Goal: Task Accomplishment & Management: Use online tool/utility

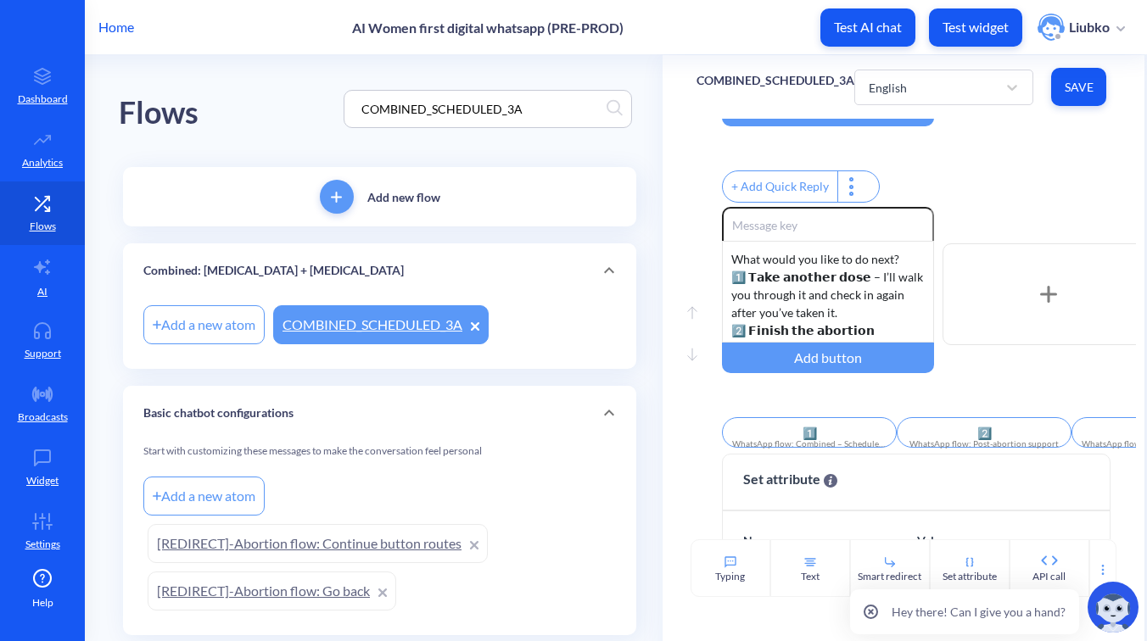
click at [547, 119] on div "COMBINED_SCHEDULED_3A" at bounding box center [487, 109] width 288 height 38
click at [533, 109] on input "COMBINED_SCHEDULED_3A" at bounding box center [480, 109] width 254 height 20
paste input "WhatsApp flow: Combined – Scheduled Notification 3B"
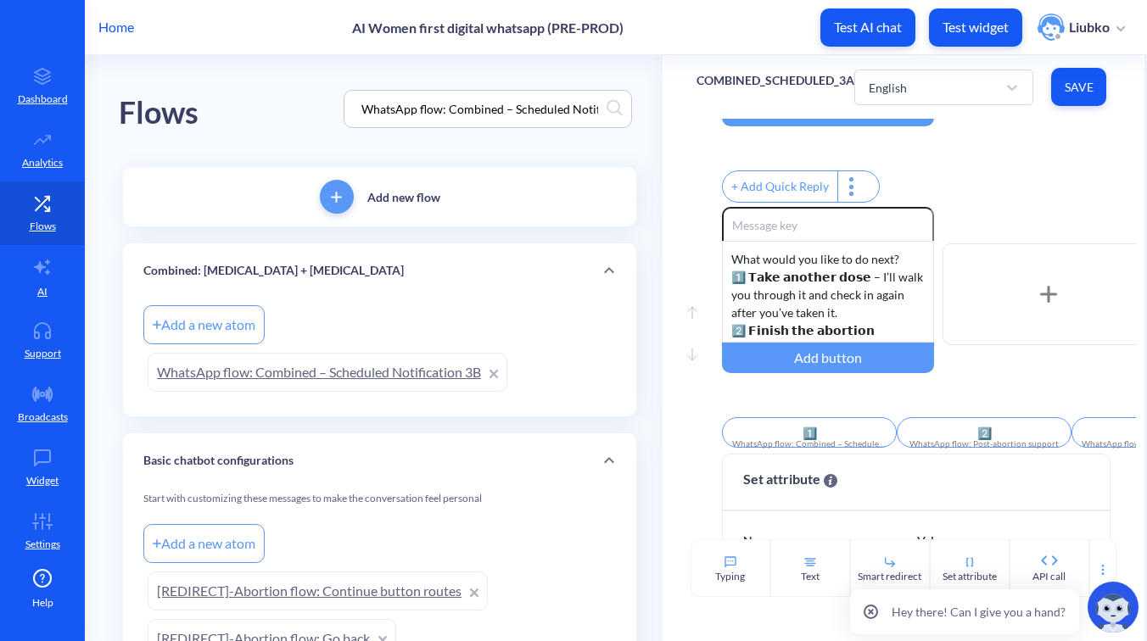
click at [418, 371] on link "WhatsApp flow: Combined – Scheduled Notification 3B" at bounding box center [328, 372] width 360 height 39
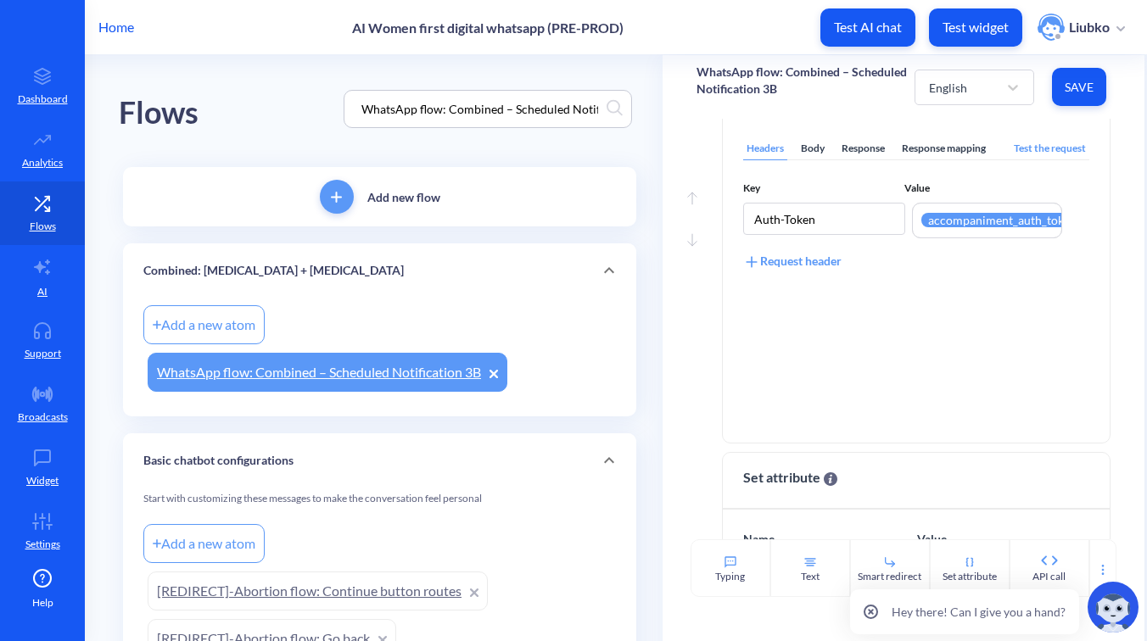
scroll to position [639, 0]
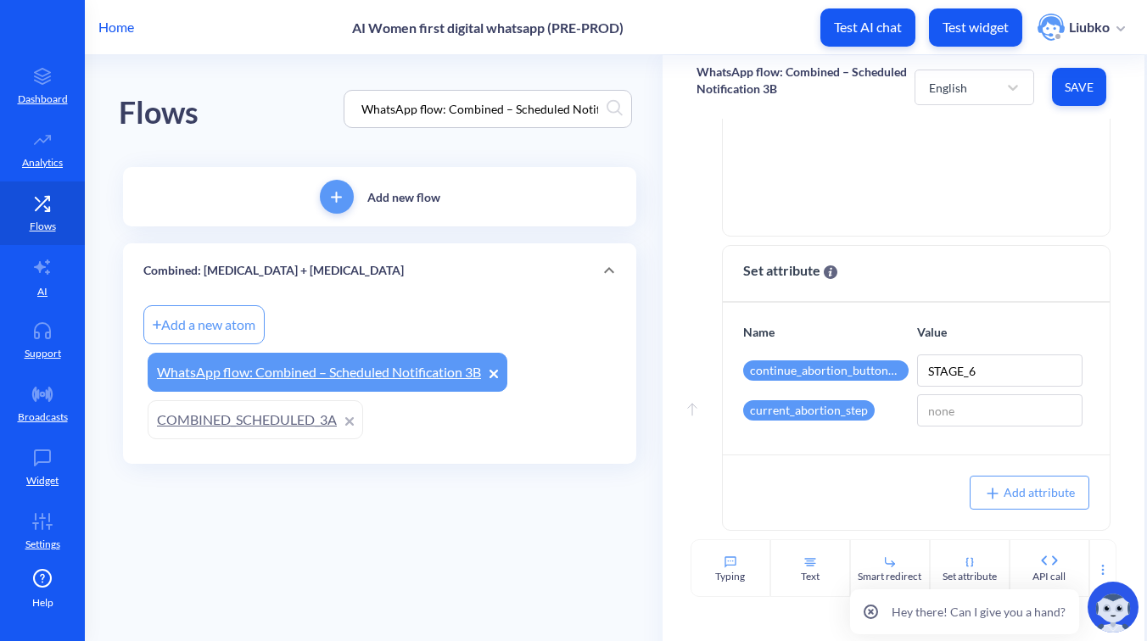
click at [503, 117] on input "WhatsApp flow: Combined – Scheduled Notification 3B" at bounding box center [480, 109] width 254 height 20
click at [486, 114] on input "WhatsApp flow: Combined – Scheduled Notification 3B" at bounding box center [480, 109] width 254 height 20
paste input "[MEDICAL_DATA]_REASSURING_2"
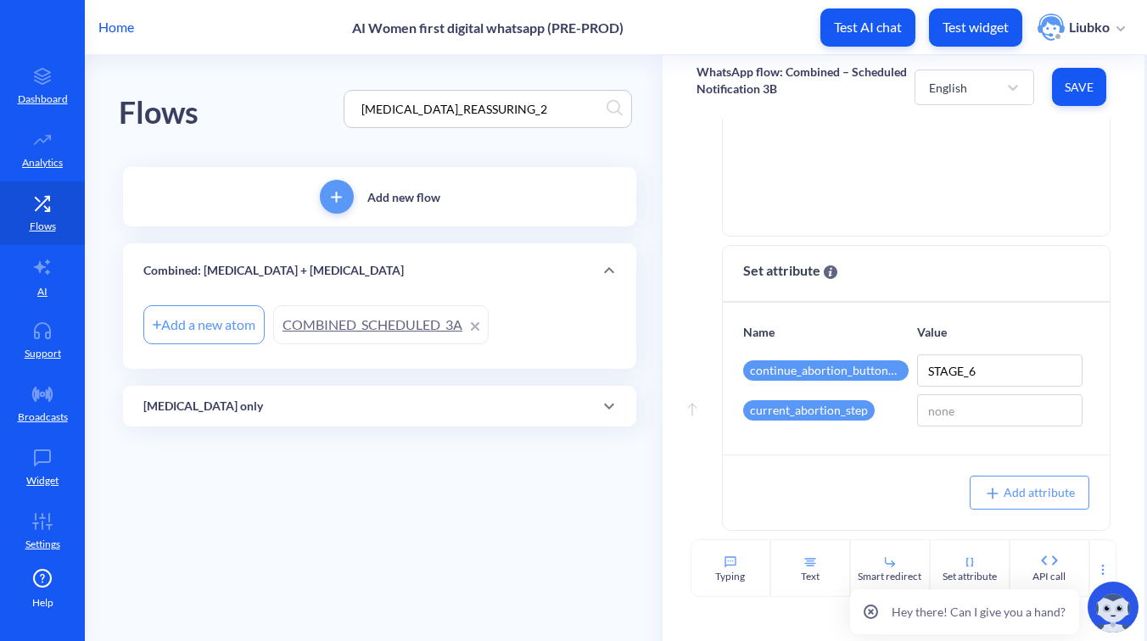
type input "[MEDICAL_DATA]_REASSURING_2"
click at [311, 395] on div "[MEDICAL_DATA] only" at bounding box center [379, 406] width 513 height 41
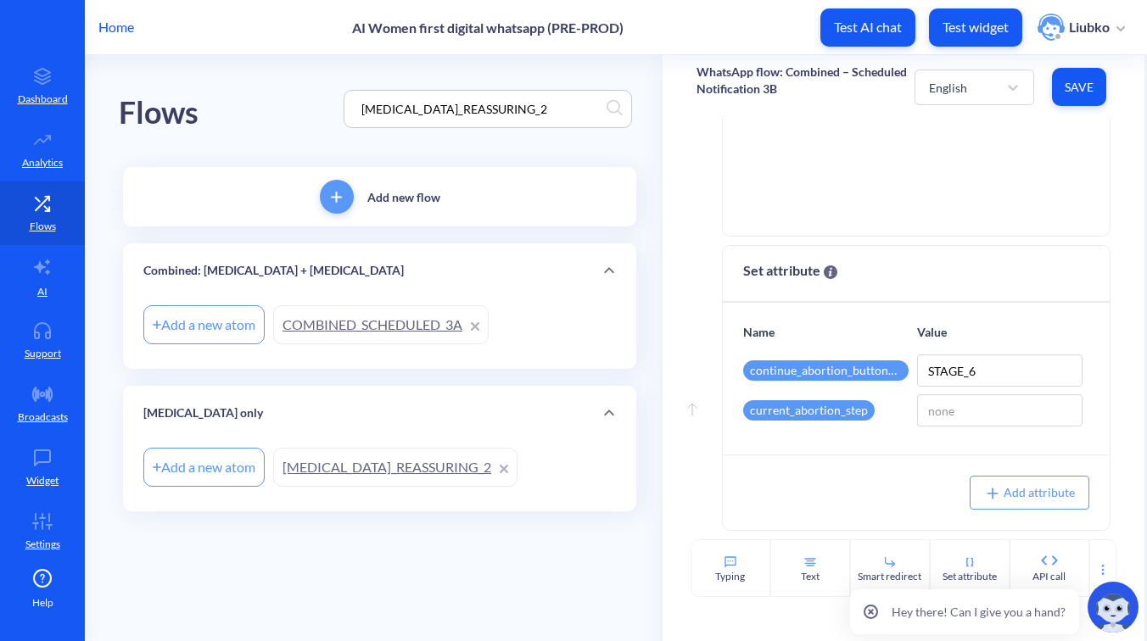
click at [373, 475] on link "[MEDICAL_DATA]_REASSURING_2" at bounding box center [395, 467] width 244 height 39
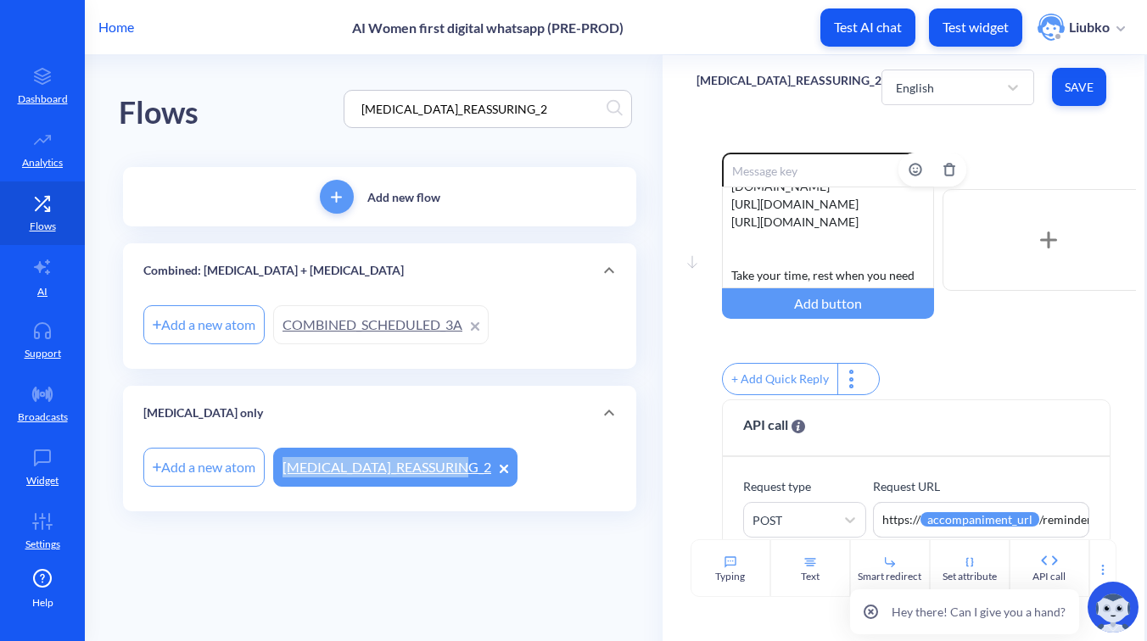
scroll to position [296, 0]
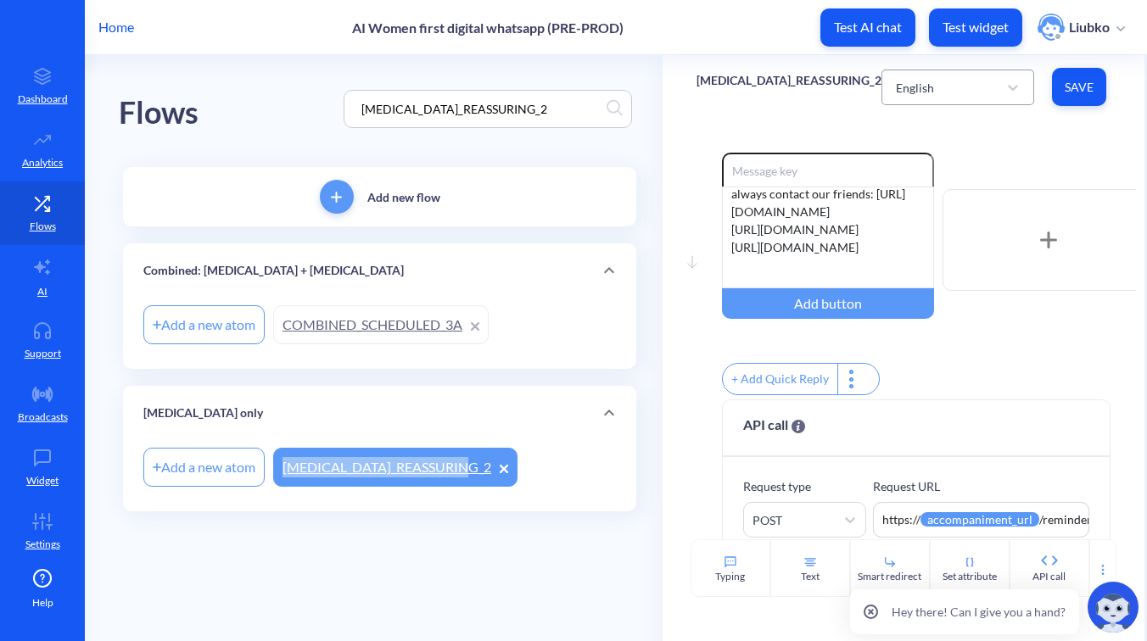
click at [937, 89] on div "English" at bounding box center [942, 87] width 110 height 31
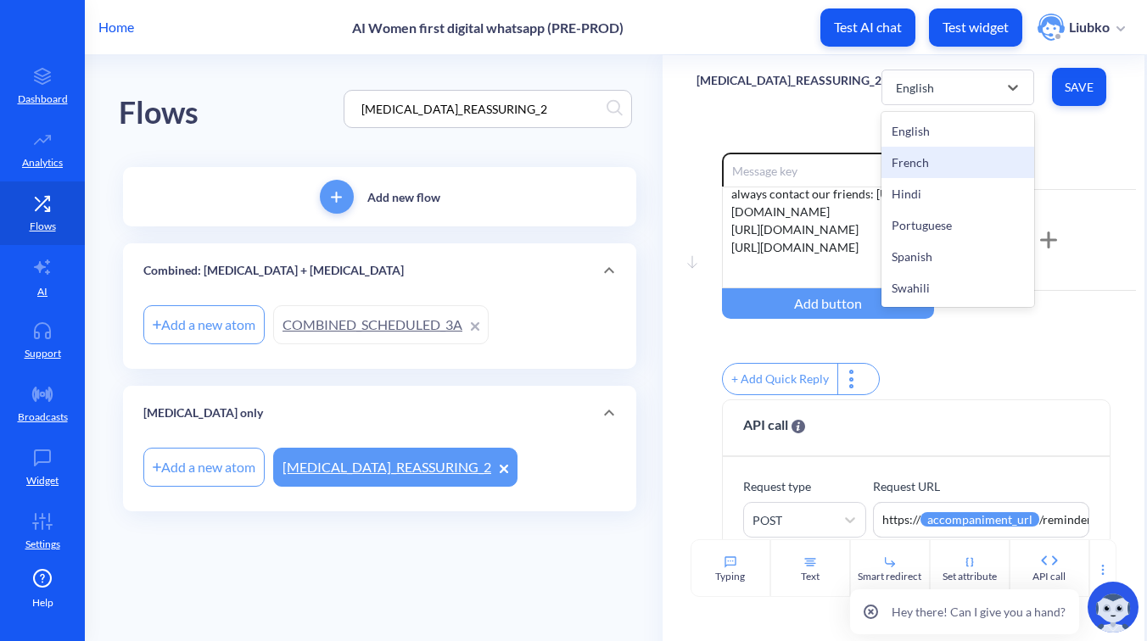
click at [930, 158] on div "French" at bounding box center [957, 162] width 153 height 31
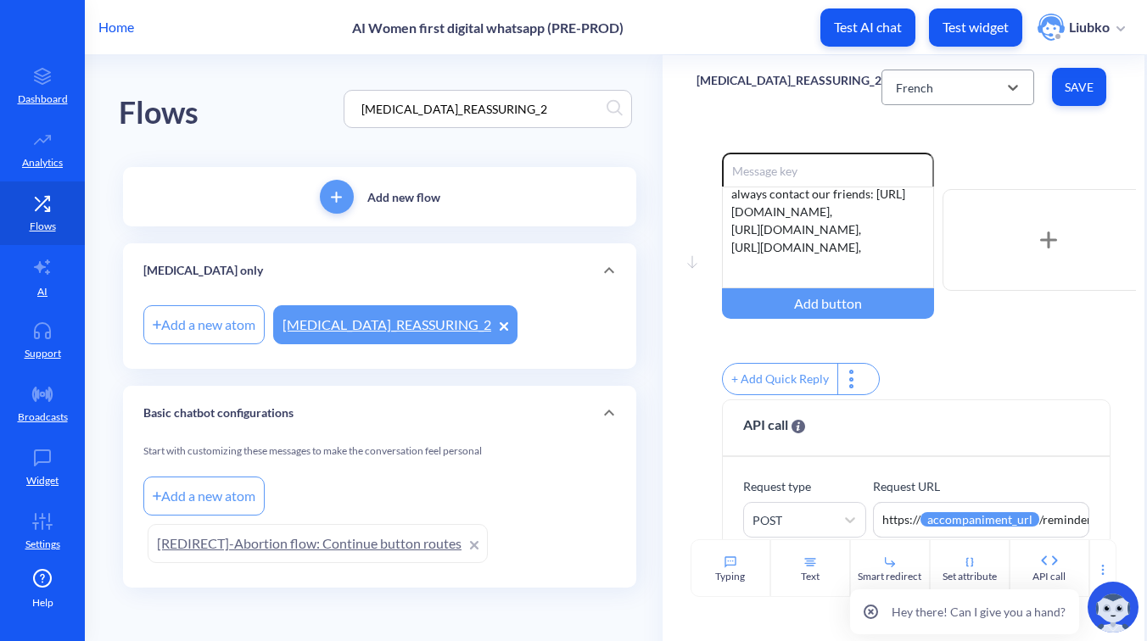
click at [952, 81] on div "French" at bounding box center [942, 87] width 110 height 31
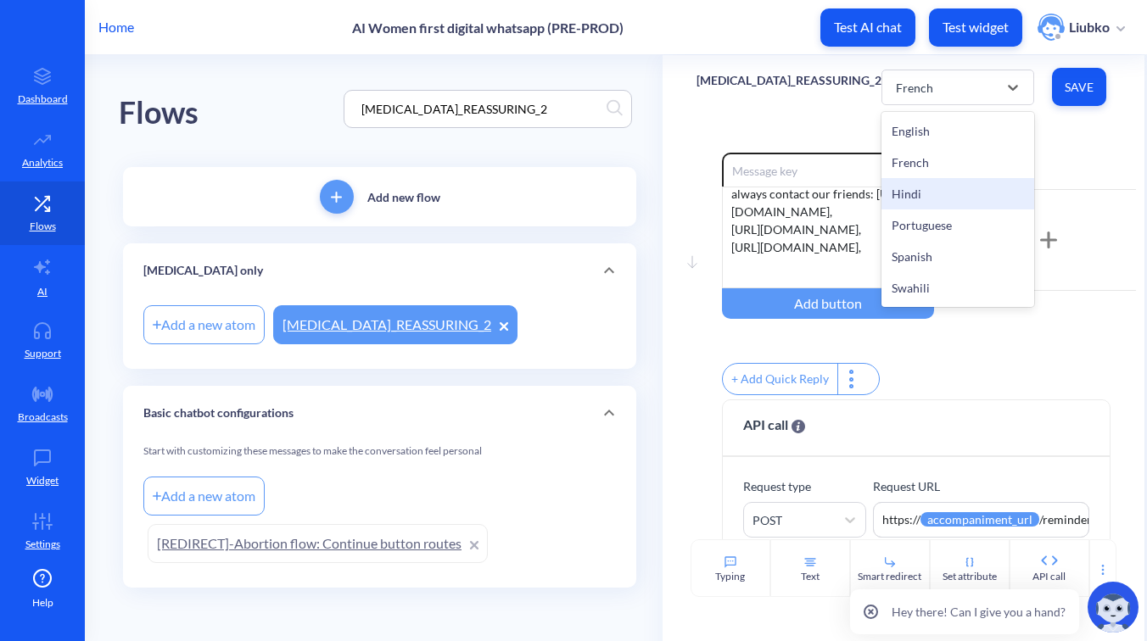
click at [939, 190] on div "Hindi" at bounding box center [957, 193] width 153 height 31
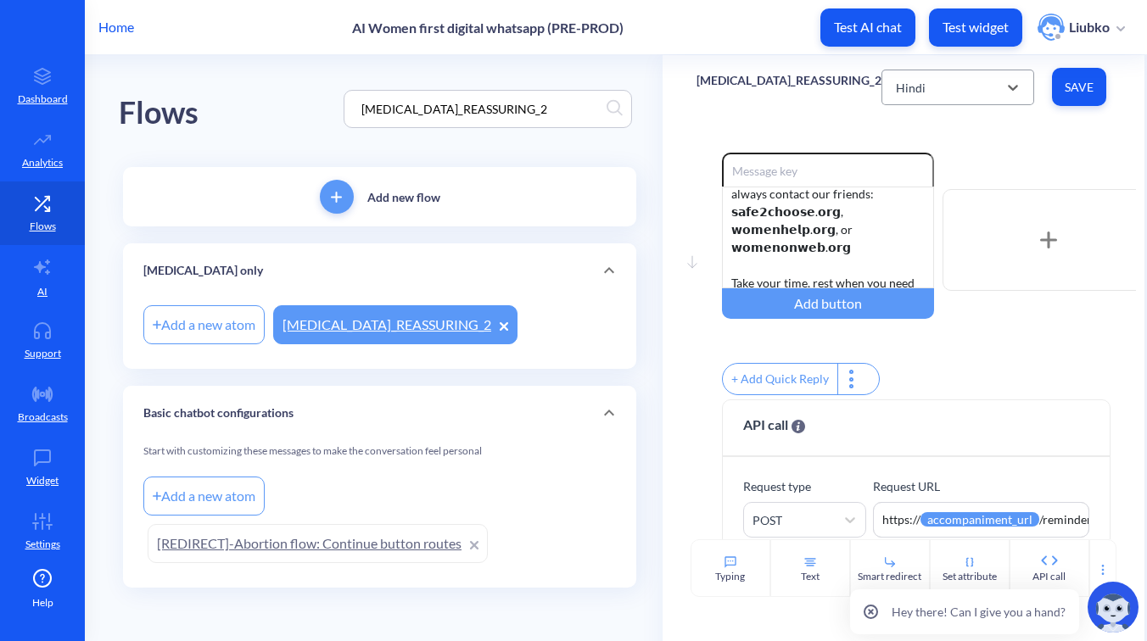
click at [917, 102] on div "Hindi" at bounding box center [942, 87] width 110 height 31
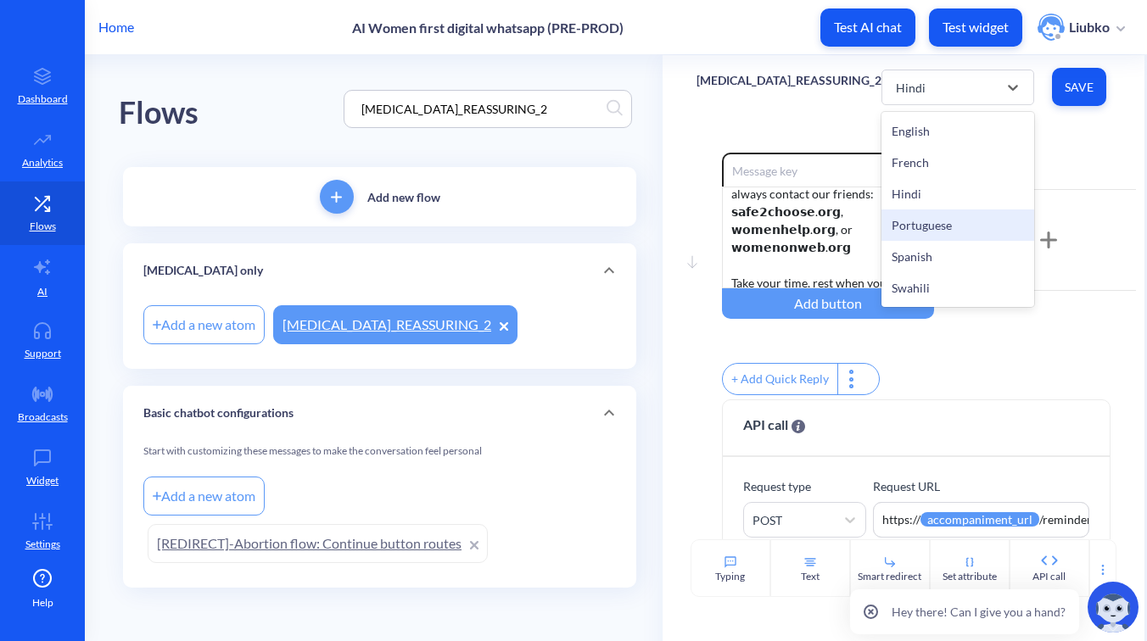
click at [909, 226] on div "Portuguese" at bounding box center [957, 224] width 153 height 31
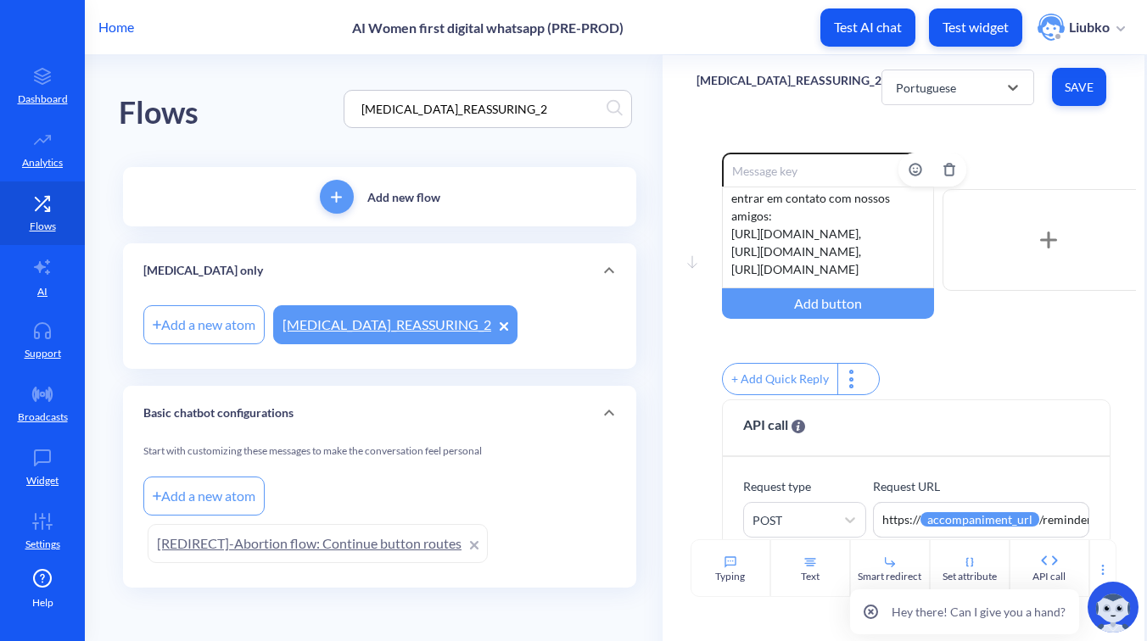
scroll to position [345, 0]
click at [859, 215] on div "O que você está sentindo agora é válido. Algumas pessoas sentem alívio, outras …" at bounding box center [828, 238] width 212 height 102
click at [861, 217] on div "O que você está sentindo agora é válido. Algumas pessoas sentem alívio, outras …" at bounding box center [828, 238] width 212 height 102
click at [935, 107] on div "Portuguese Save" at bounding box center [995, 87] width 229 height 47
click at [935, 94] on div "Portuguese" at bounding box center [926, 87] width 60 height 18
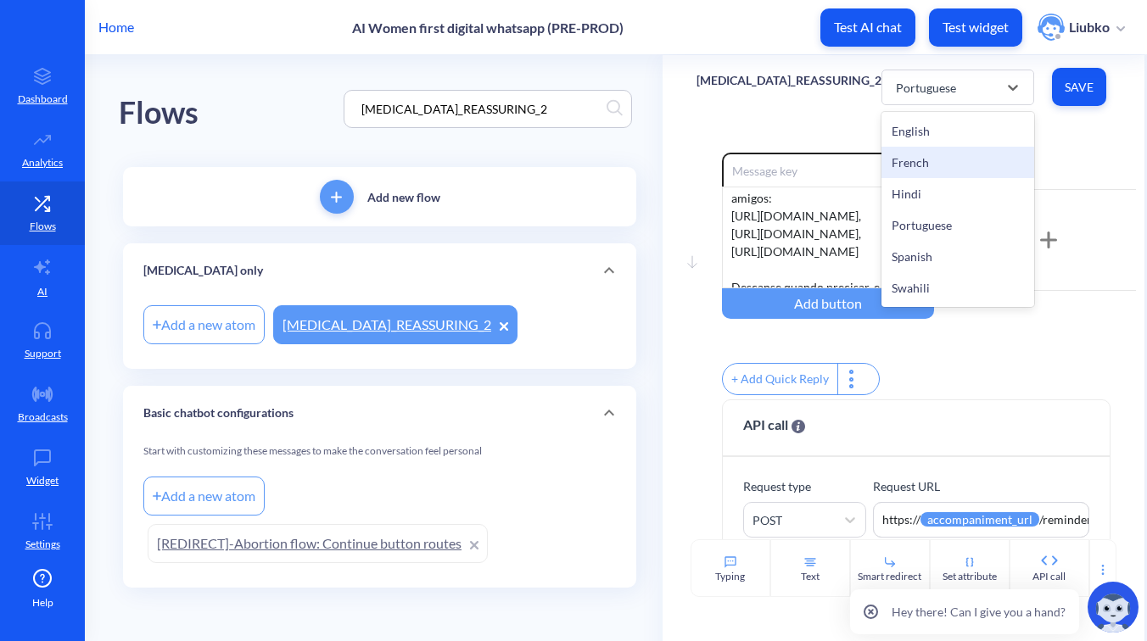
click at [919, 159] on div "French" at bounding box center [957, 162] width 153 height 31
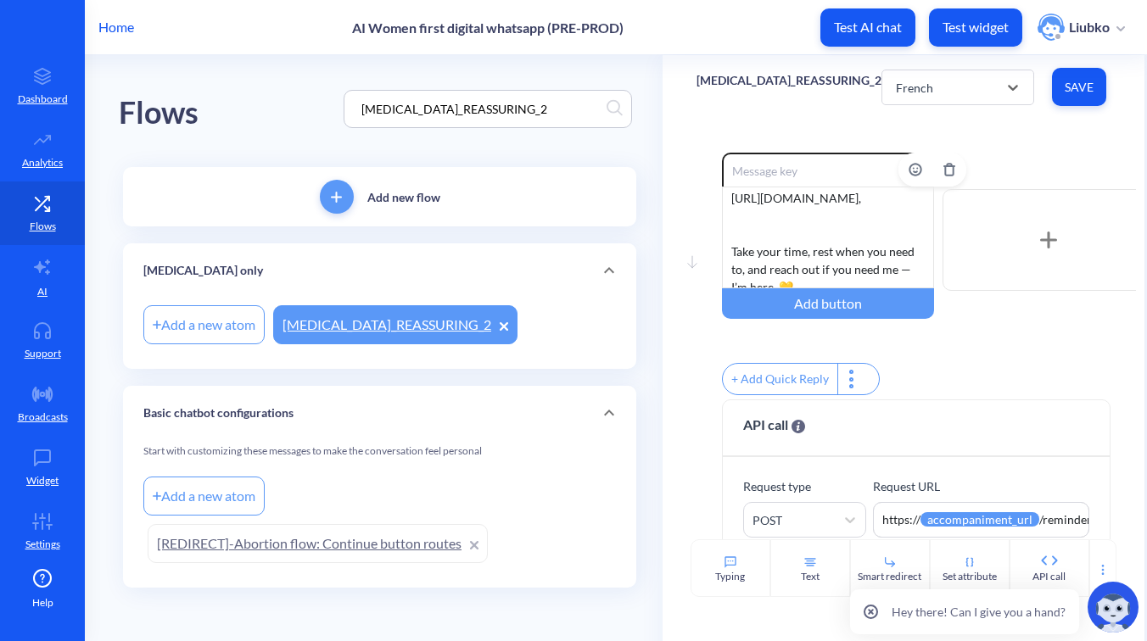
scroll to position [322, 0]
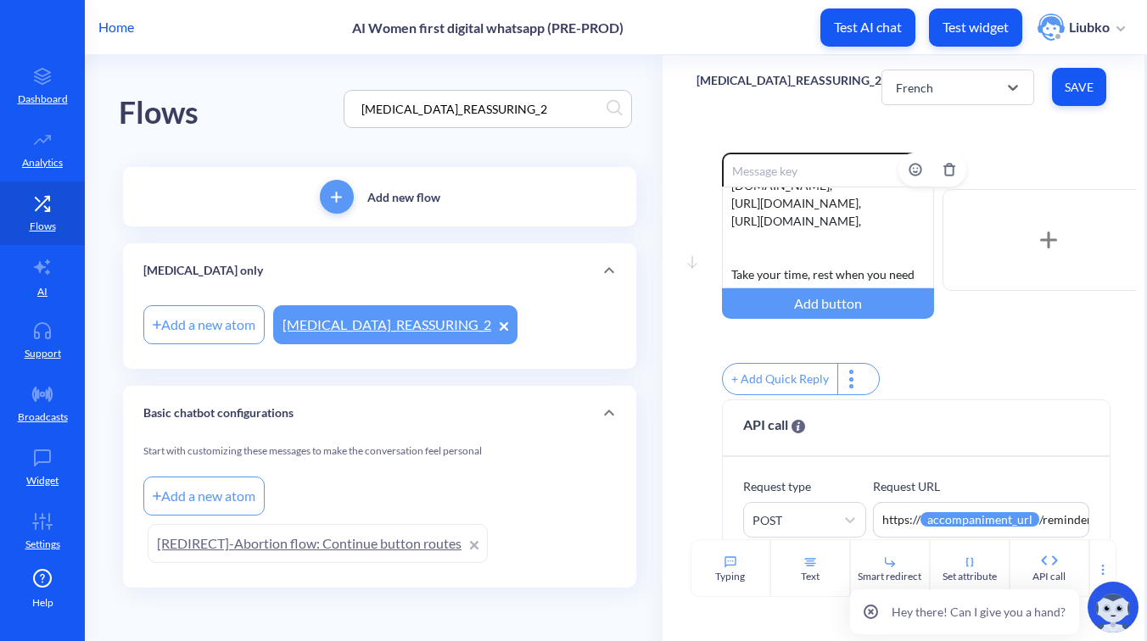
click at [908, 218] on div "Whatever you’re feeling right now is valid. Some people feel relief, others sad…" at bounding box center [828, 238] width 212 height 102
click at [933, 92] on div "French" at bounding box center [942, 87] width 110 height 31
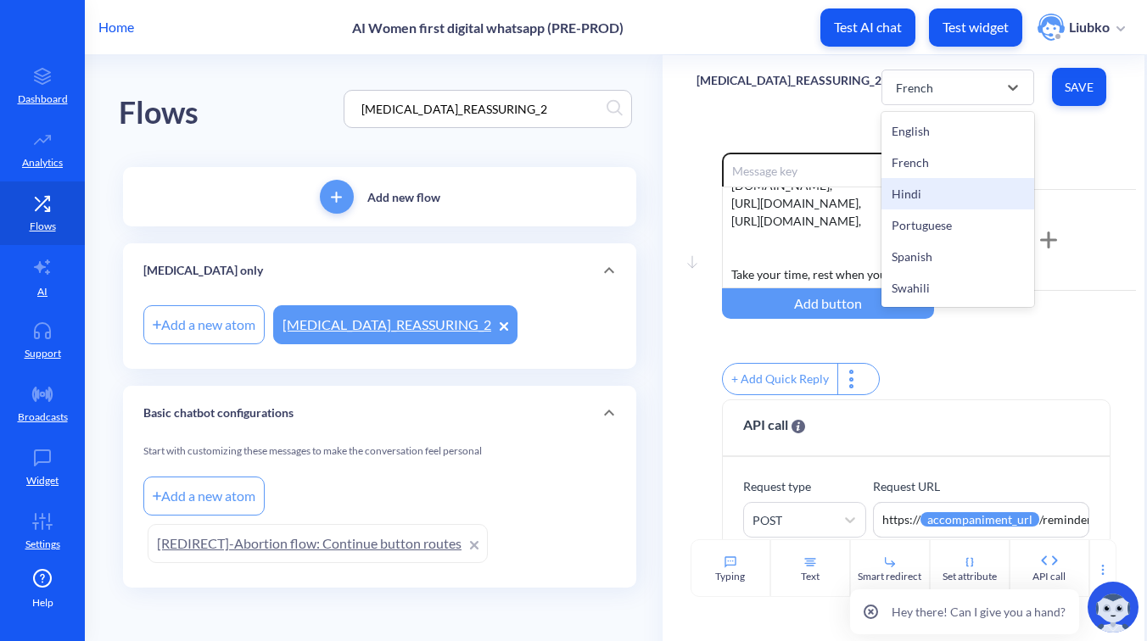
click at [913, 186] on div "Hindi" at bounding box center [957, 193] width 153 height 31
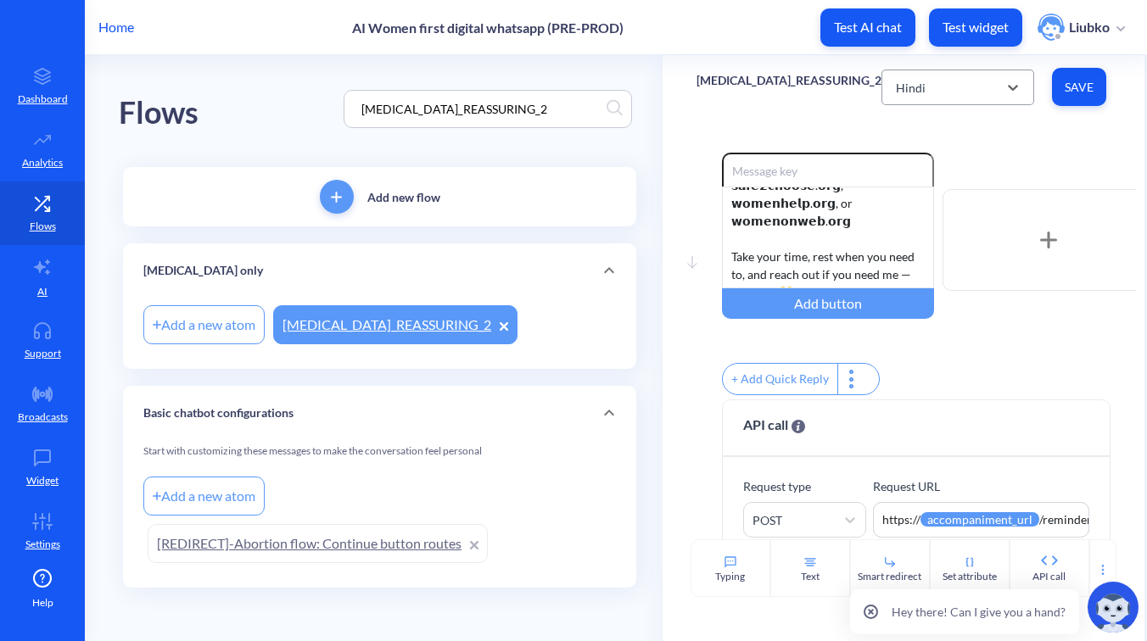
click at [957, 99] on div "Hindi" at bounding box center [942, 87] width 110 height 31
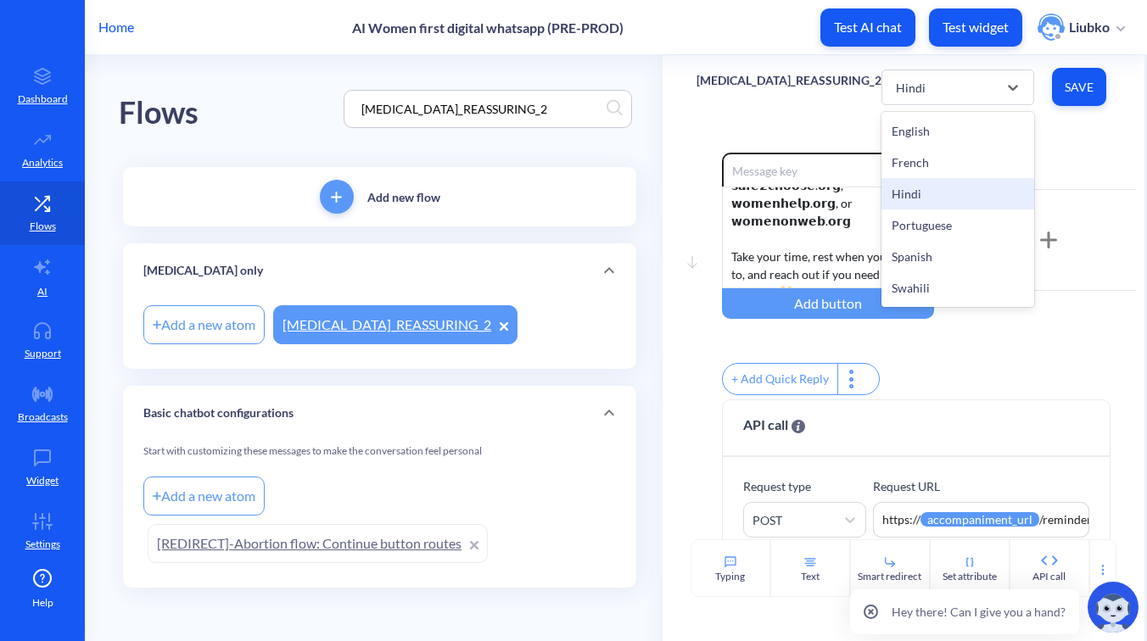
click at [925, 193] on div "Hindi" at bounding box center [957, 193] width 153 height 31
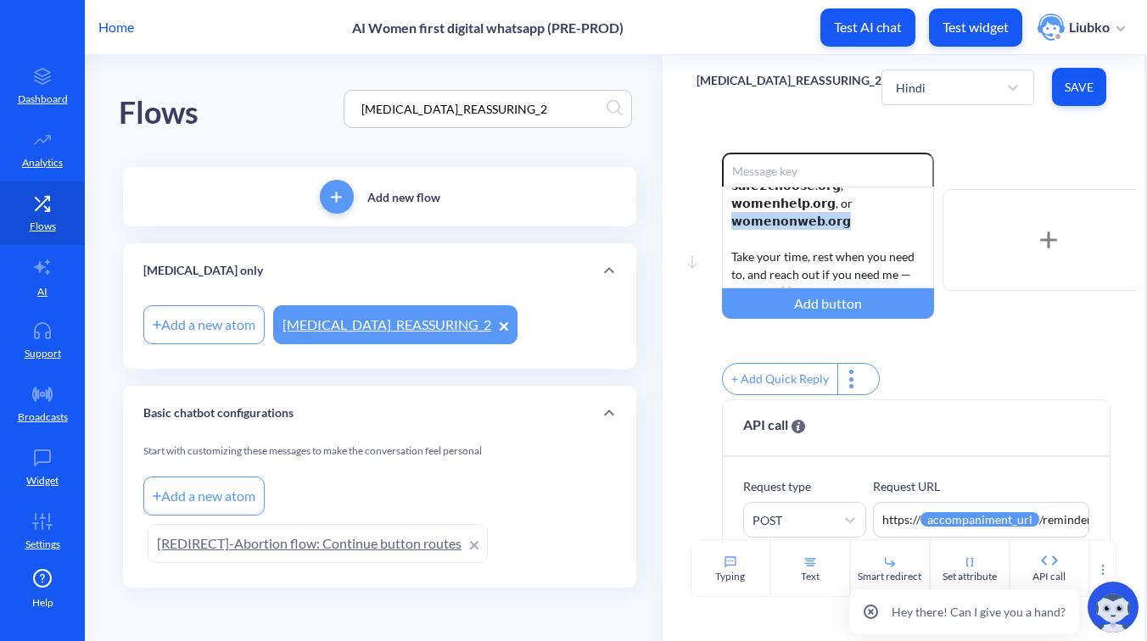
drag, startPoint x: 822, startPoint y: 203, endPoint x: 710, endPoint y: 202, distance: 112.0
click at [710, 202] on div "Move down Enable reactions Whatever you’re feeling right now is valid. Some peo…" at bounding box center [903, 276] width 414 height 247
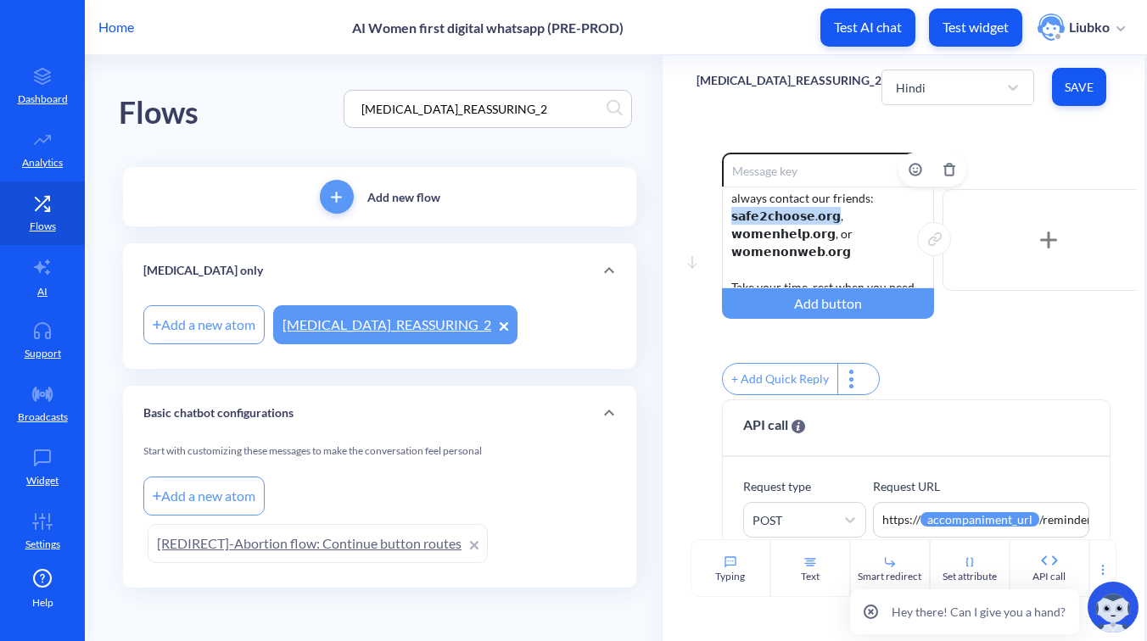
drag, startPoint x: 807, startPoint y: 215, endPoint x: 722, endPoint y: 215, distance: 85.7
click at [722, 215] on div "Whatever you’re feeling right now is valid. Some people feel relief, others sad…" at bounding box center [828, 238] width 212 height 102
click at [939, 95] on div "Hindi" at bounding box center [942, 87] width 110 height 31
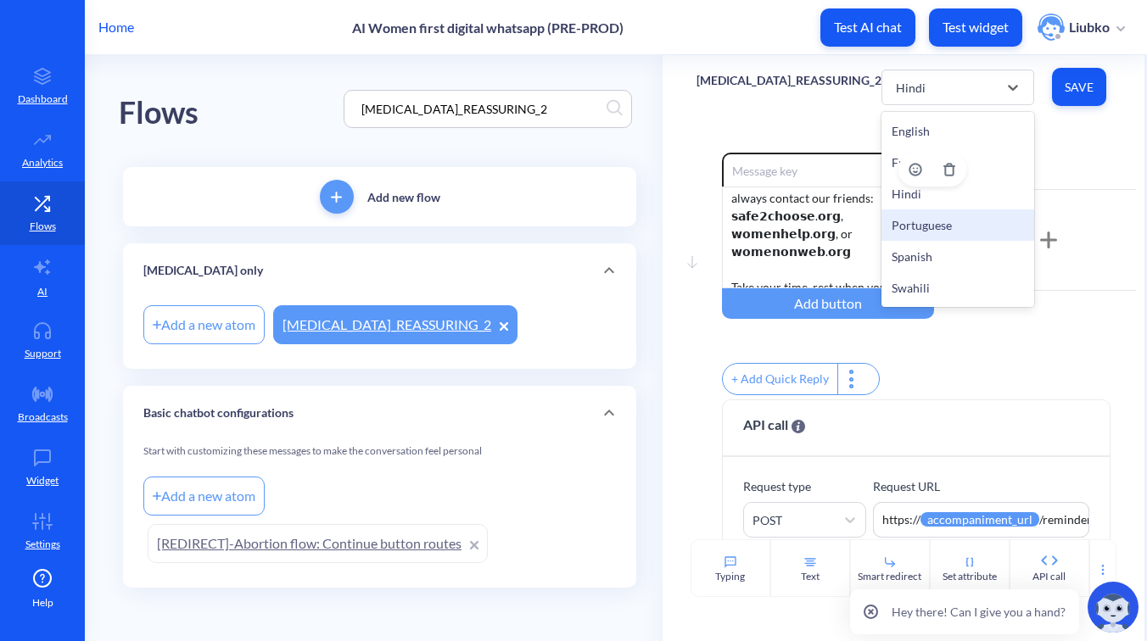
click at [844, 225] on div "Whatever you’re feeling right now is valid. Some people feel relief, others sad…" at bounding box center [828, 238] width 212 height 102
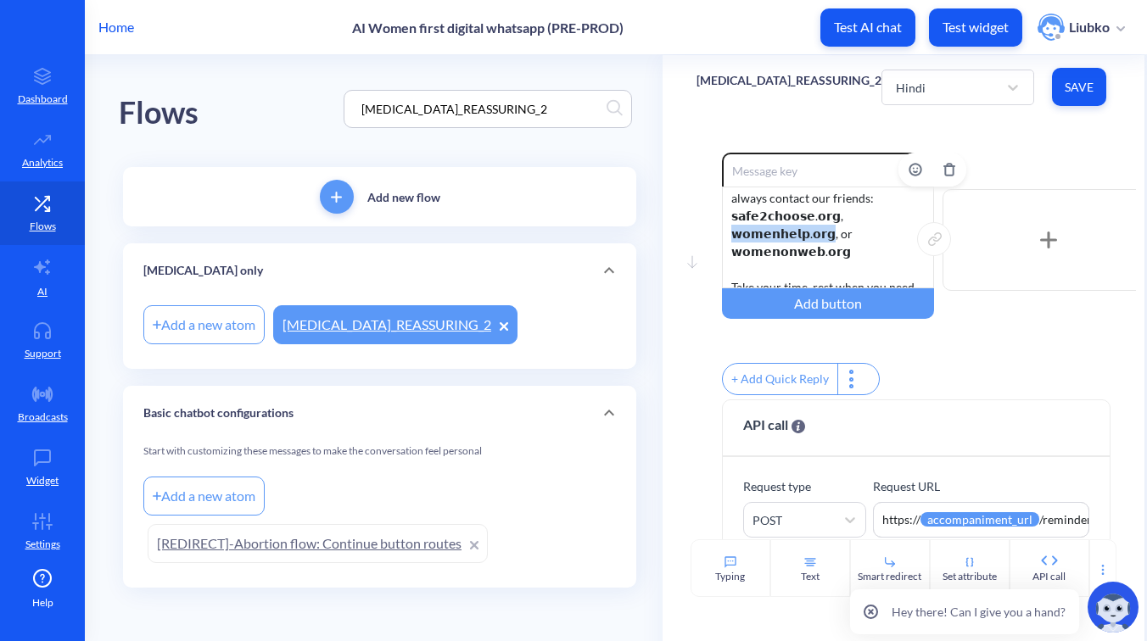
drag, startPoint x: 894, startPoint y: 217, endPoint x: 816, endPoint y: 211, distance: 78.3
click at [816, 211] on div "Whatever you’re feeling right now is valid. Some people feel relief, others sad…" at bounding box center [828, 238] width 212 height 102
click at [829, 236] on div "Whatever you’re feeling right now is valid. Some people feel relief, others sad…" at bounding box center [828, 238] width 212 height 102
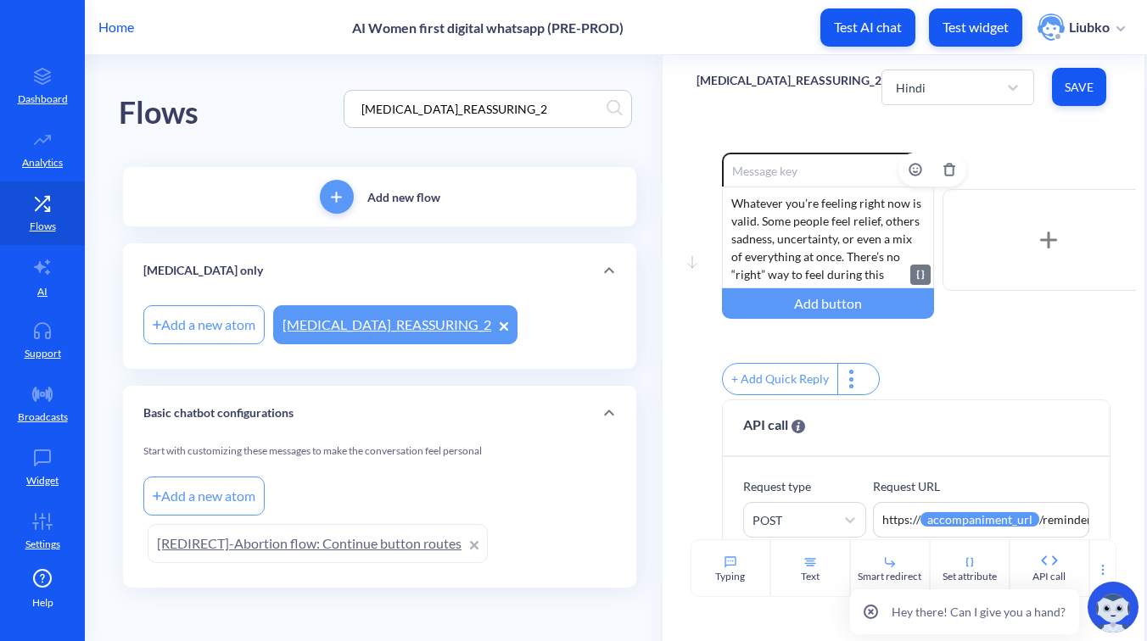
scroll to position [0, 0]
click at [814, 264] on div "Whatever you’re feeling right now is valid. Some people feel relief, others sad…" at bounding box center [828, 238] width 212 height 102
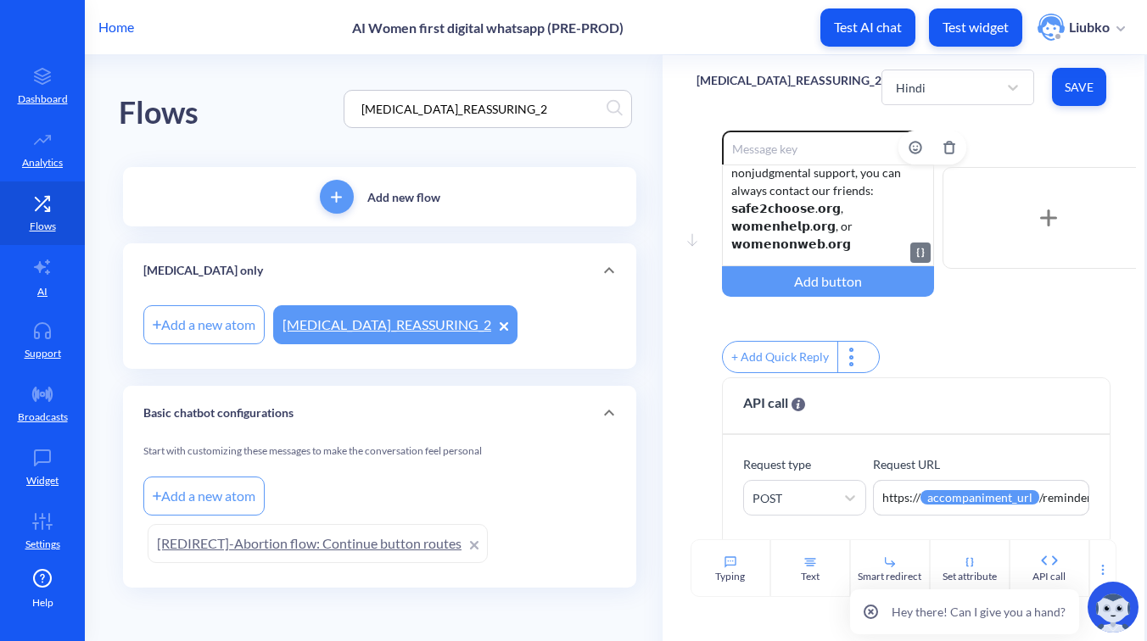
scroll to position [271, 0]
click at [1065, 102] on button "Save" at bounding box center [1079, 87] width 54 height 38
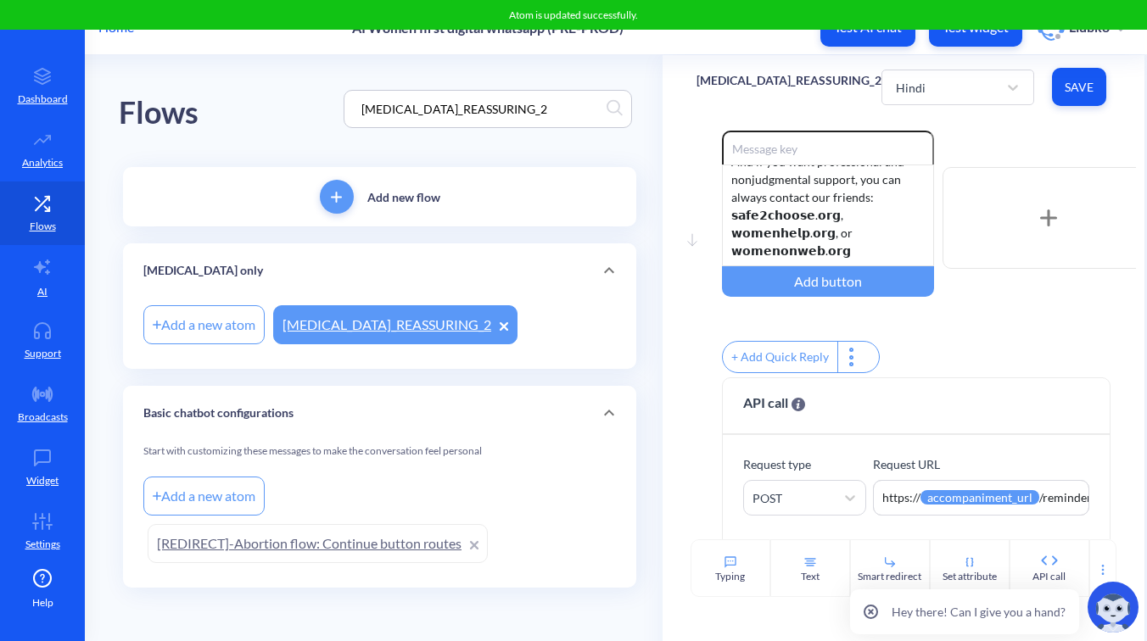
click at [1024, 133] on div "Enable reactions Whatever you’re feeling right now is valid. Some people feel r…" at bounding box center [929, 218] width 414 height 175
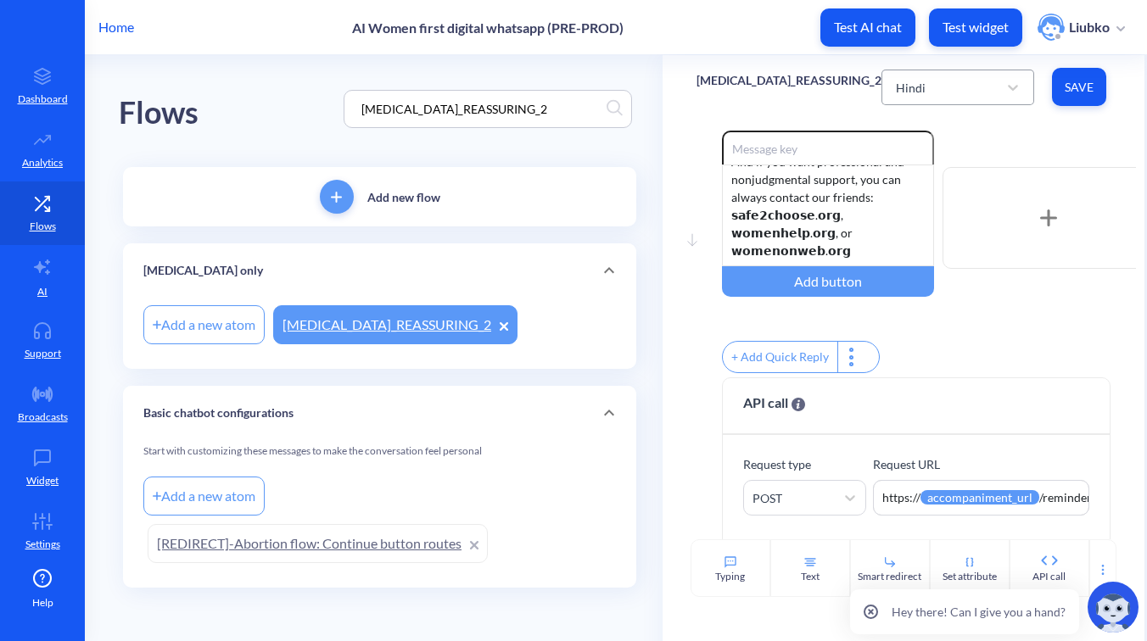
click at [922, 89] on div "Hindi" at bounding box center [942, 87] width 110 height 31
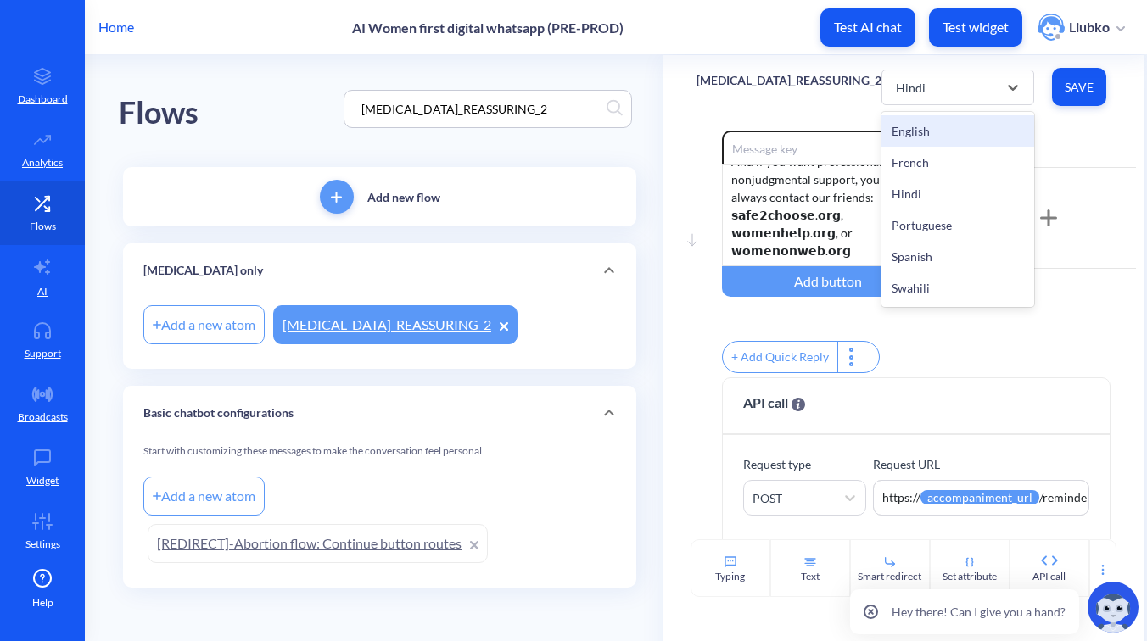
click at [922, 138] on div "English" at bounding box center [957, 130] width 153 height 31
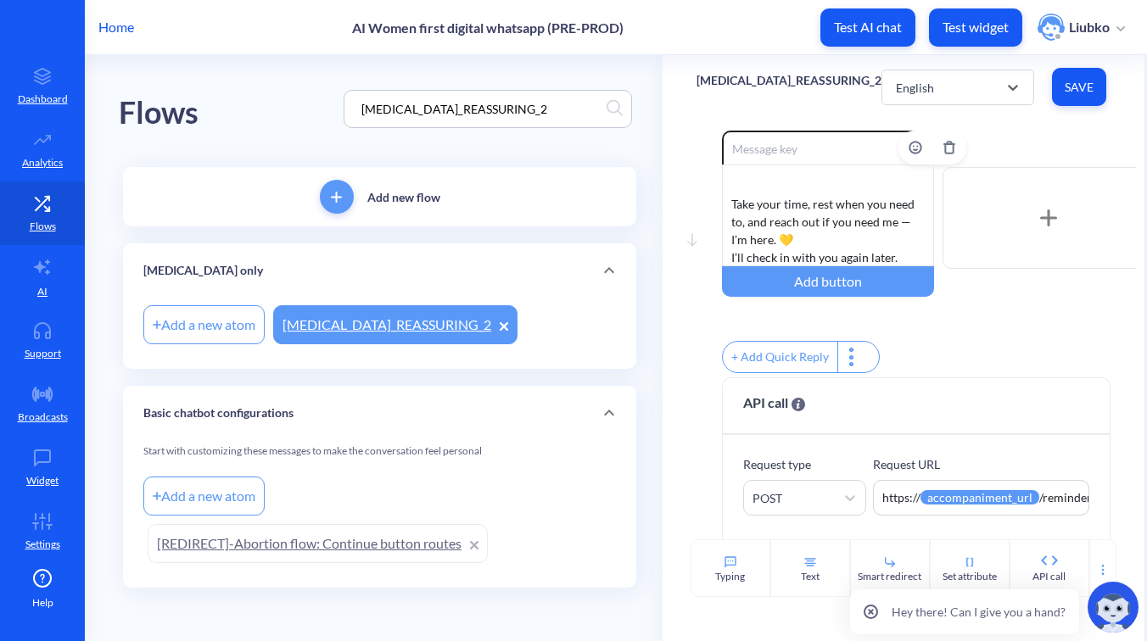
scroll to position [371, 0]
click at [855, 228] on div "Whatever you’re feeling right now is valid. Some people feel relief, others sad…" at bounding box center [828, 216] width 212 height 102
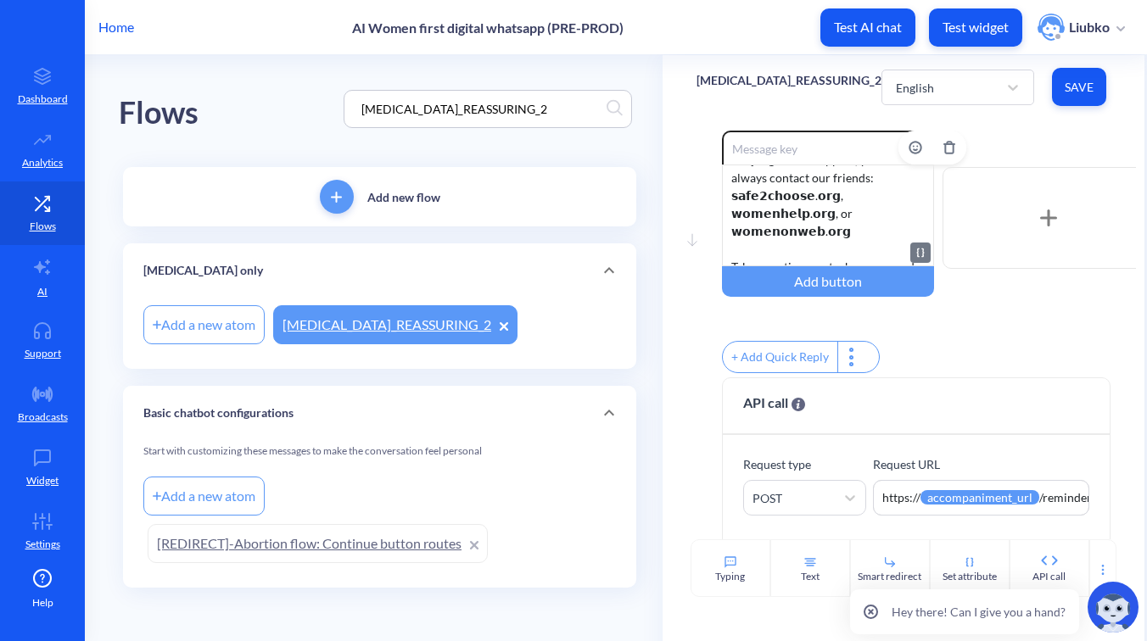
scroll to position [265, 0]
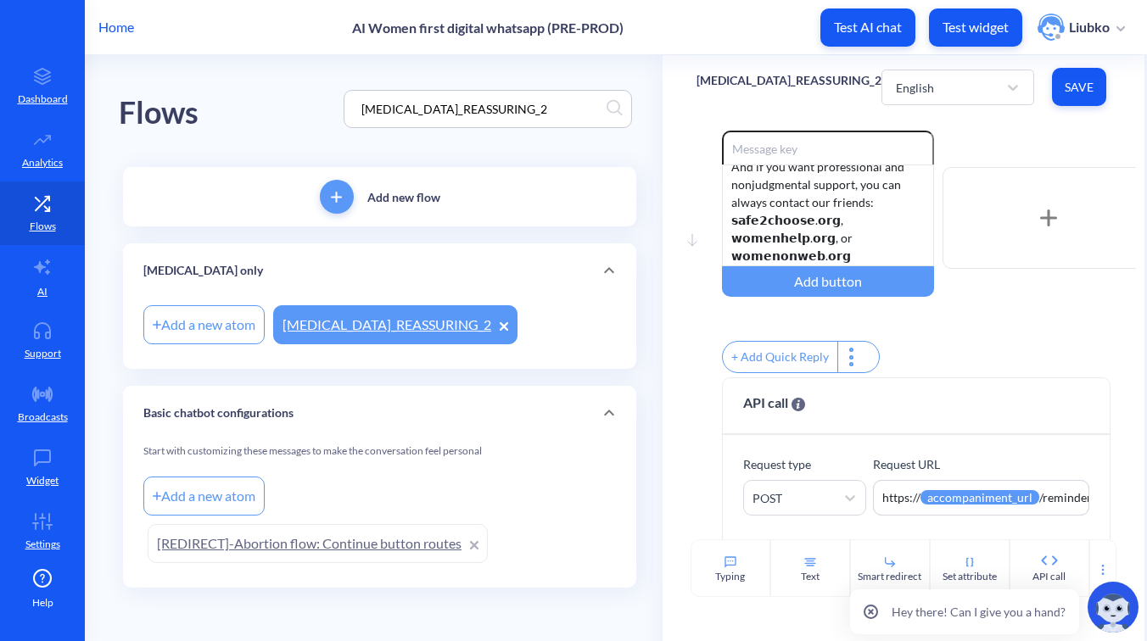
click at [1065, 94] on span "Save" at bounding box center [1078, 87] width 27 height 17
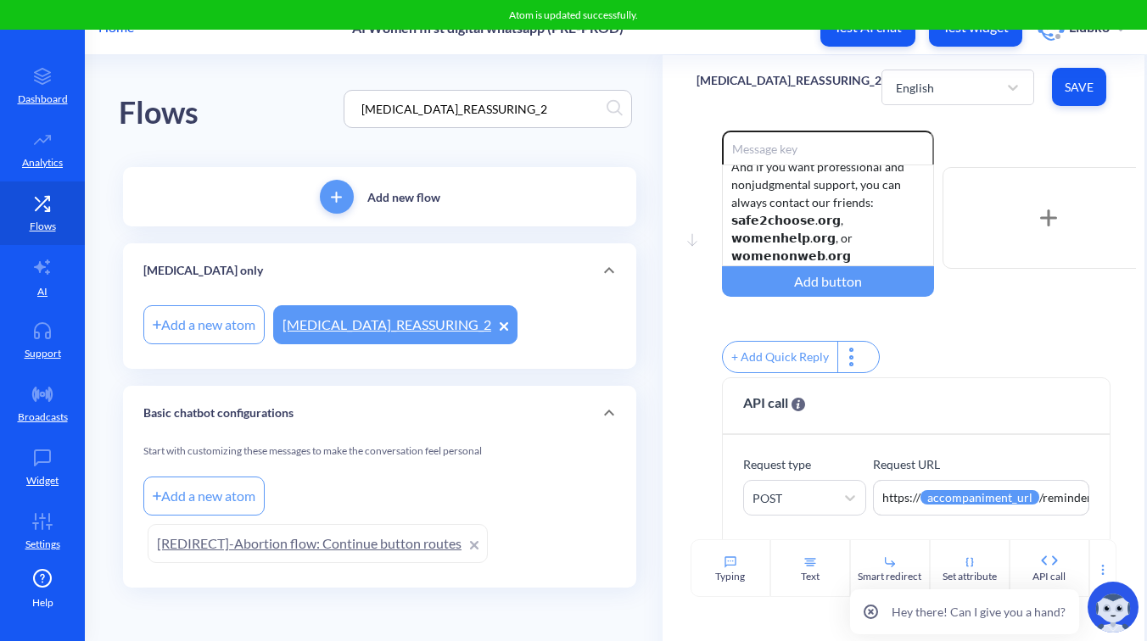
click at [1014, 119] on div "Move down Enable reactions Whatever you’re feeling right now is valid. Some peo…" at bounding box center [903, 329] width 482 height 421
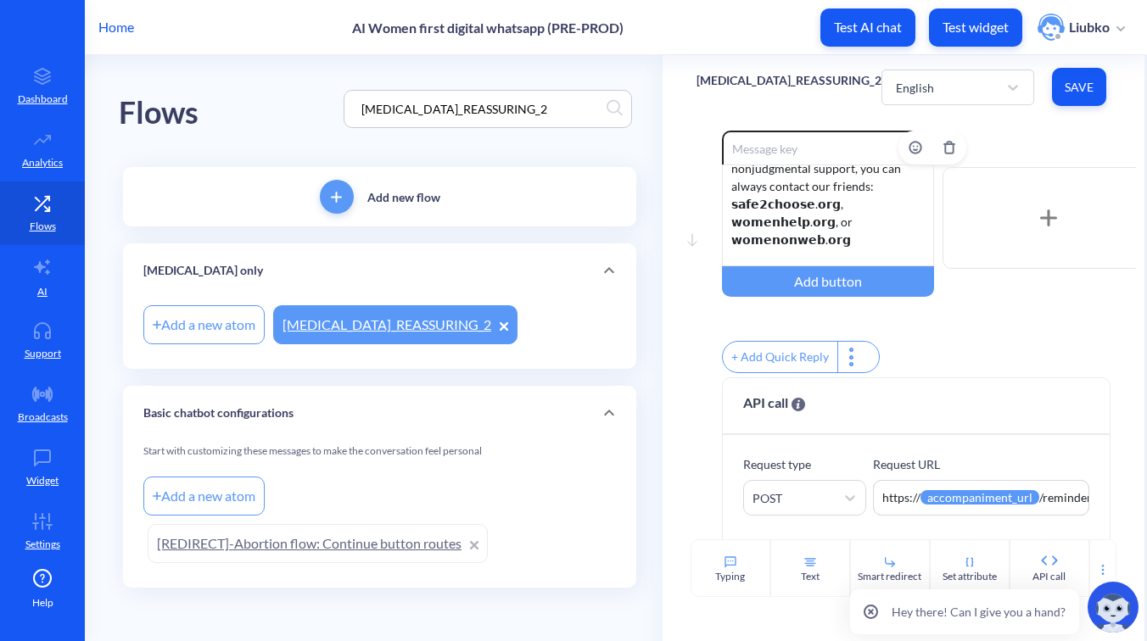
scroll to position [279, 0]
click at [926, 78] on div "English" at bounding box center [942, 87] width 110 height 31
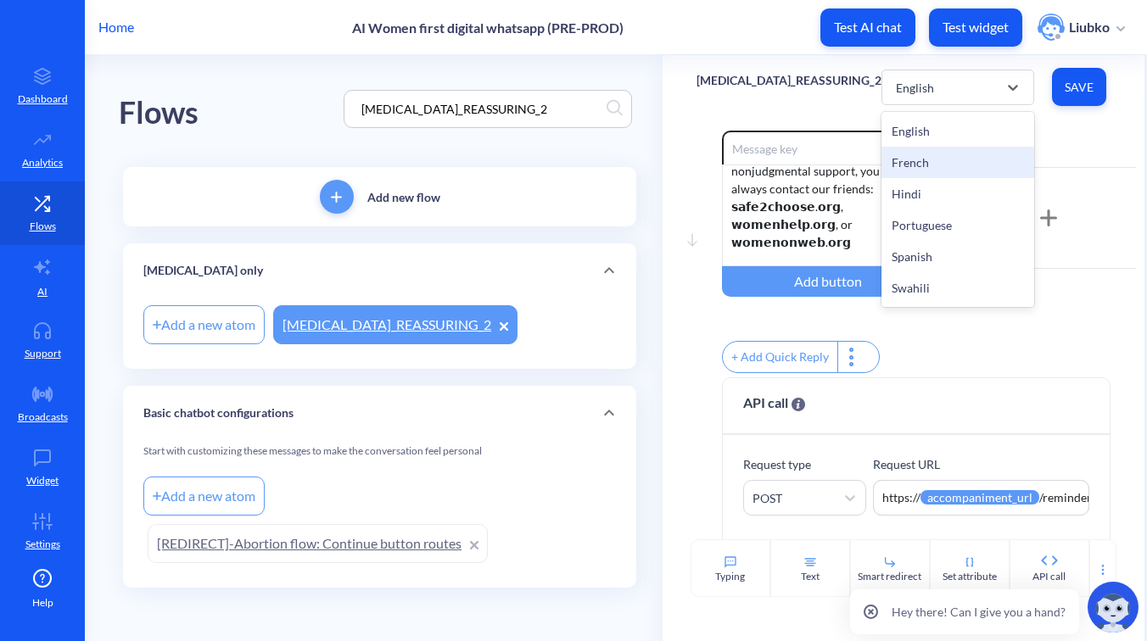
click at [907, 158] on div "French" at bounding box center [957, 162] width 153 height 31
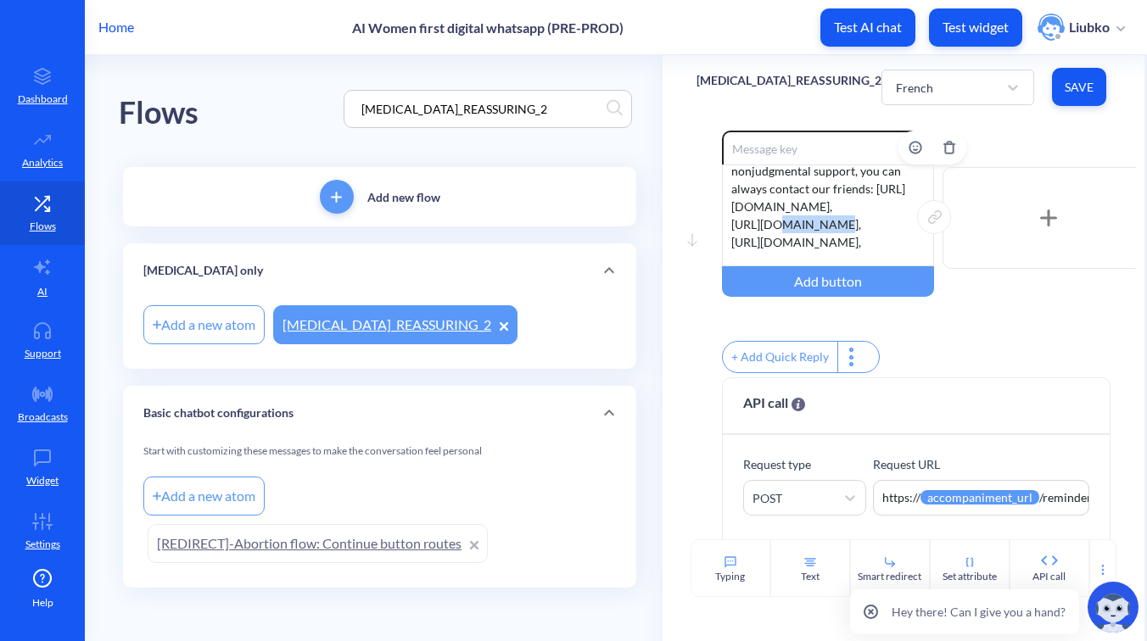
drag, startPoint x: 910, startPoint y: 242, endPoint x: 729, endPoint y: 206, distance: 184.1
click at [729, 206] on div "Whatever you’re feeling right now is valid. Some people feel relief, others sad…" at bounding box center [828, 216] width 212 height 102
click at [815, 121] on div "Move down Enable reactions Whatever you’re feeling right now is valid. Some peo…" at bounding box center [903, 329] width 482 height 421
click at [897, 87] on div "French" at bounding box center [914, 87] width 37 height 18
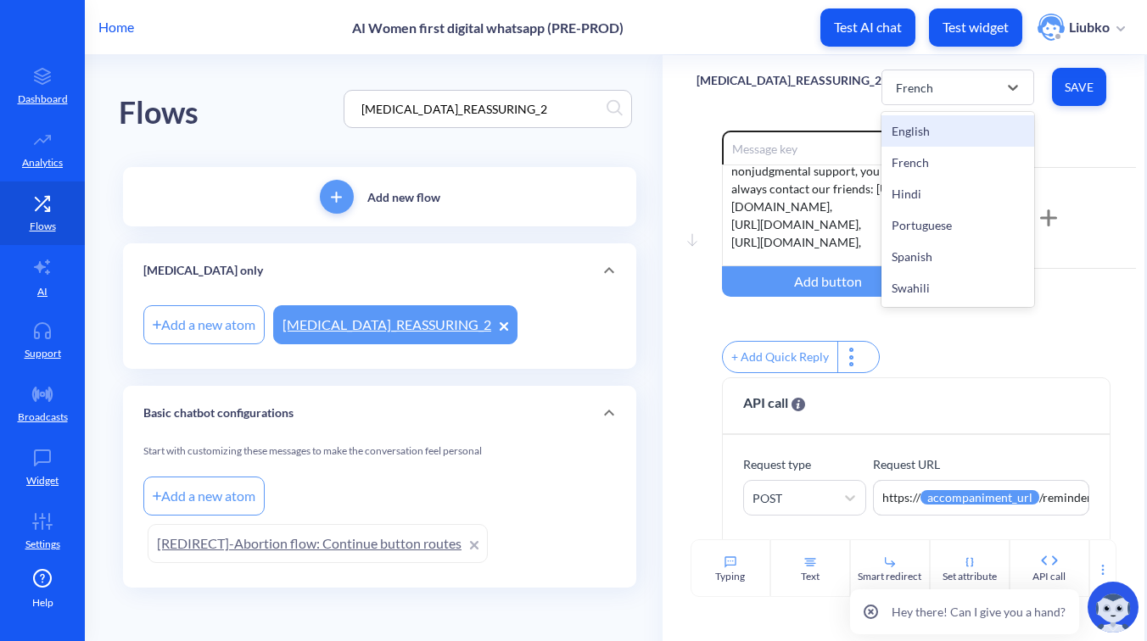
click at [902, 135] on div "English" at bounding box center [957, 130] width 153 height 31
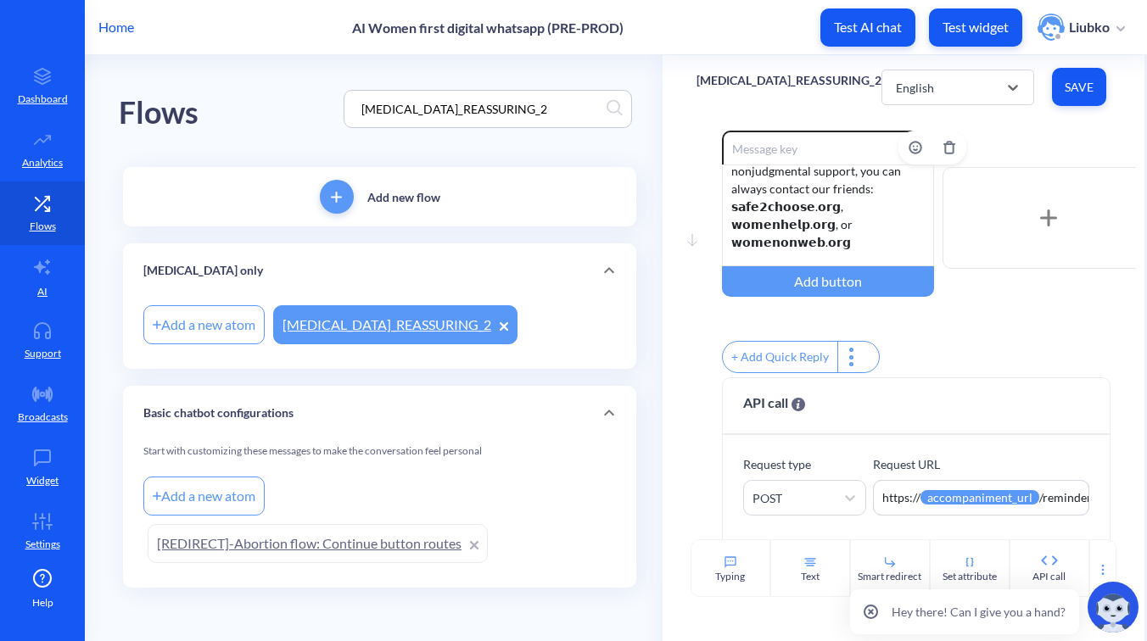
click at [730, 208] on div "Whatever you’re feeling right now is valid. Some people feel relief, others sad…" at bounding box center [828, 216] width 212 height 102
click at [818, 209] on div "Whatever you’re feeling right now is valid. Some people feel relief, others sad…" at bounding box center [828, 216] width 212 height 102
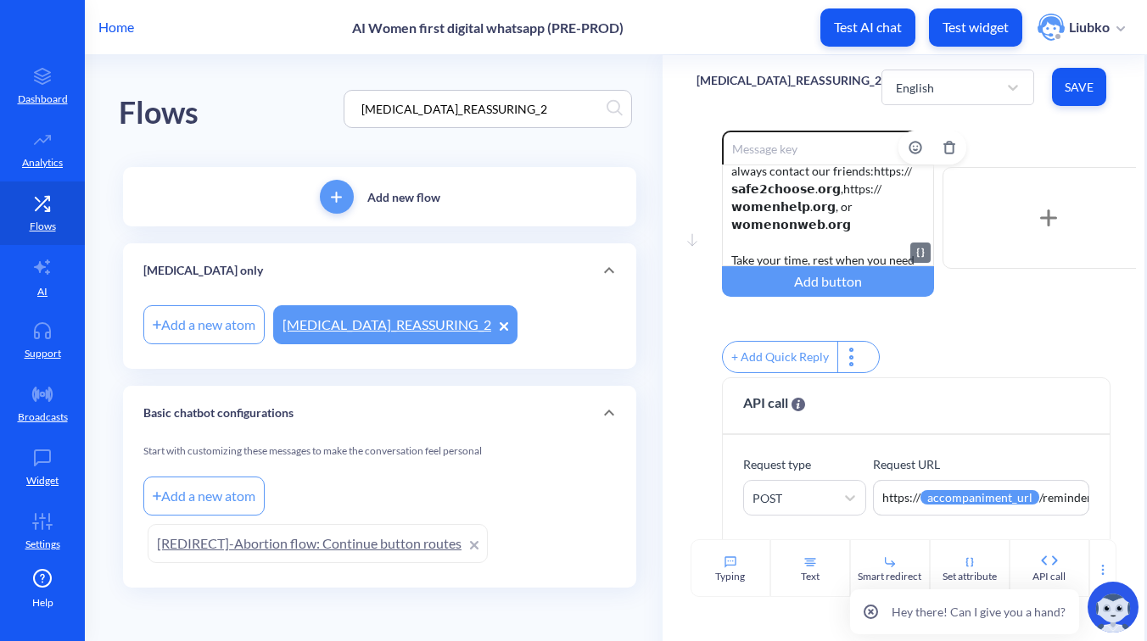
click at [731, 223] on div "Whatever you’re feeling right now is valid. Some people feel relief, others sad…" at bounding box center [828, 216] width 212 height 102
click at [867, 170] on div "Whatever you’re feeling right now is valid. Some people feel relief, others sad…" at bounding box center [828, 216] width 212 height 102
click at [852, 188] on div "Whatever you’re feeling right now is valid. Some people feel relief, others sad…" at bounding box center [828, 216] width 212 height 102
click at [865, 207] on div "Whatever you’re feeling right now is valid. Some people feel relief, others sad…" at bounding box center [828, 216] width 212 height 102
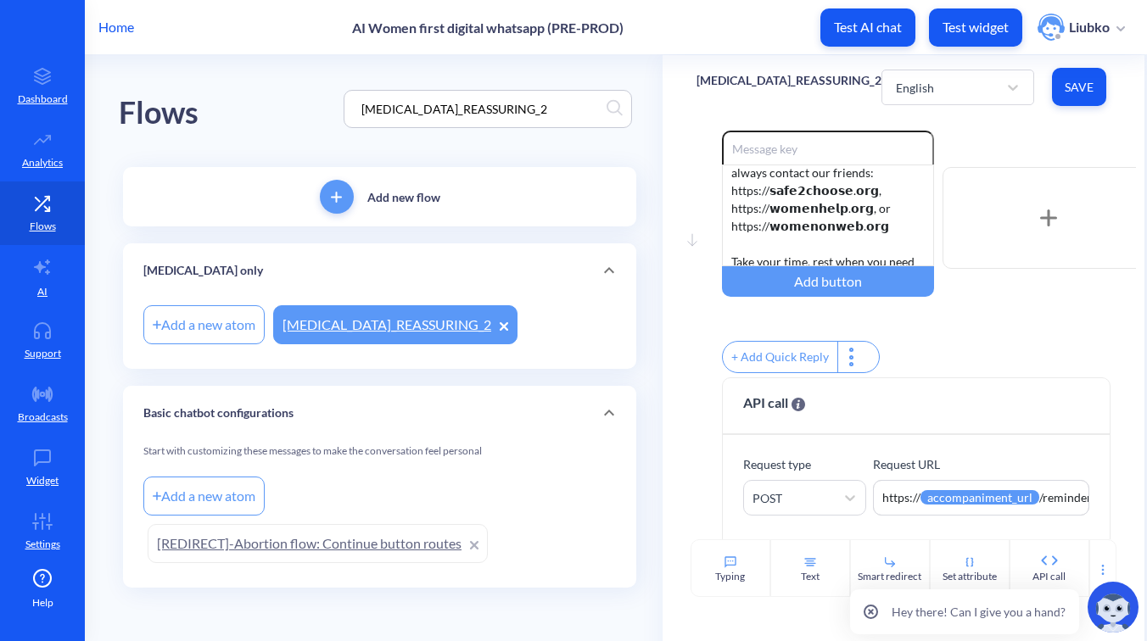
click at [1058, 97] on button "Save" at bounding box center [1079, 87] width 54 height 38
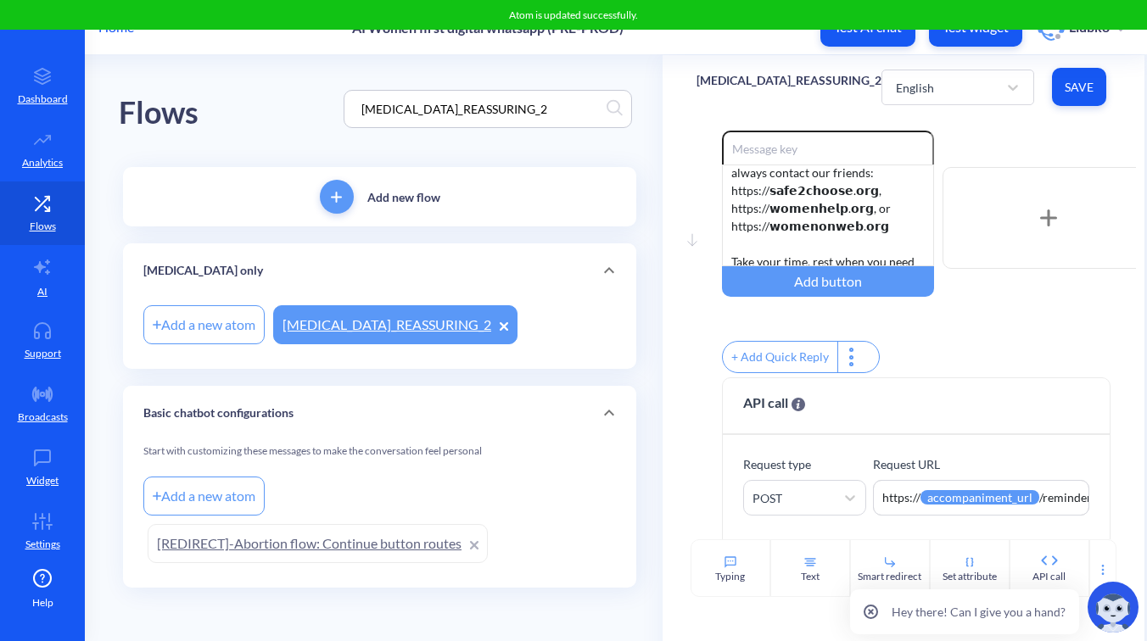
click at [1017, 140] on div "Enable reactions Whatever you’re feeling right now is valid. Some people feel r…" at bounding box center [929, 218] width 414 height 175
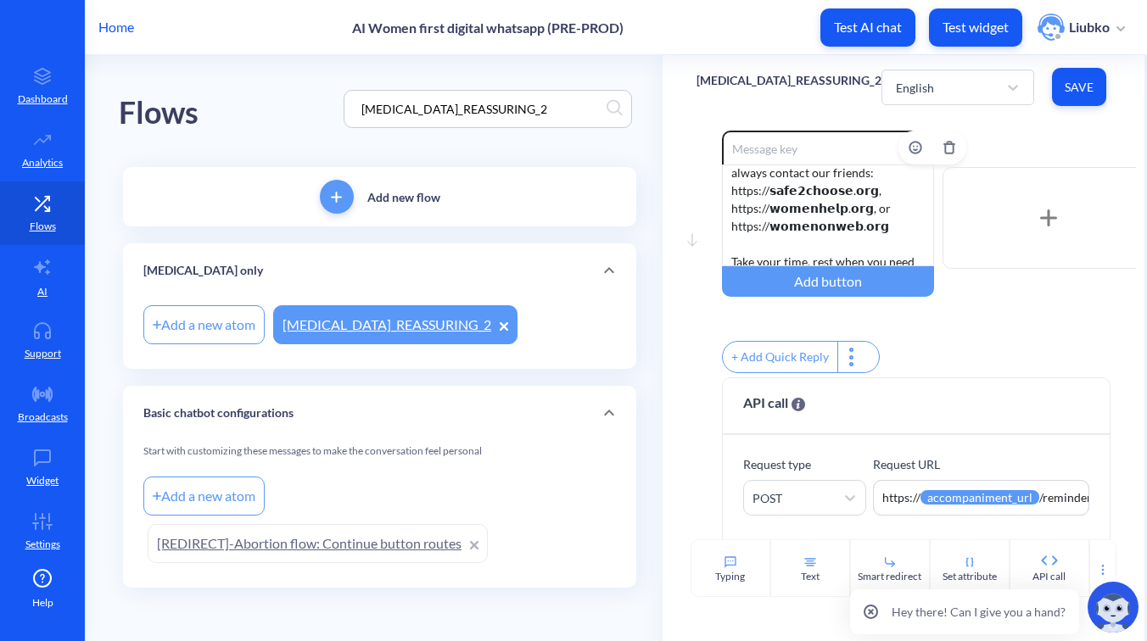
click at [863, 196] on div "Whatever you’re feeling right now is valid. Some people feel relief, others sad…" at bounding box center [828, 216] width 212 height 102
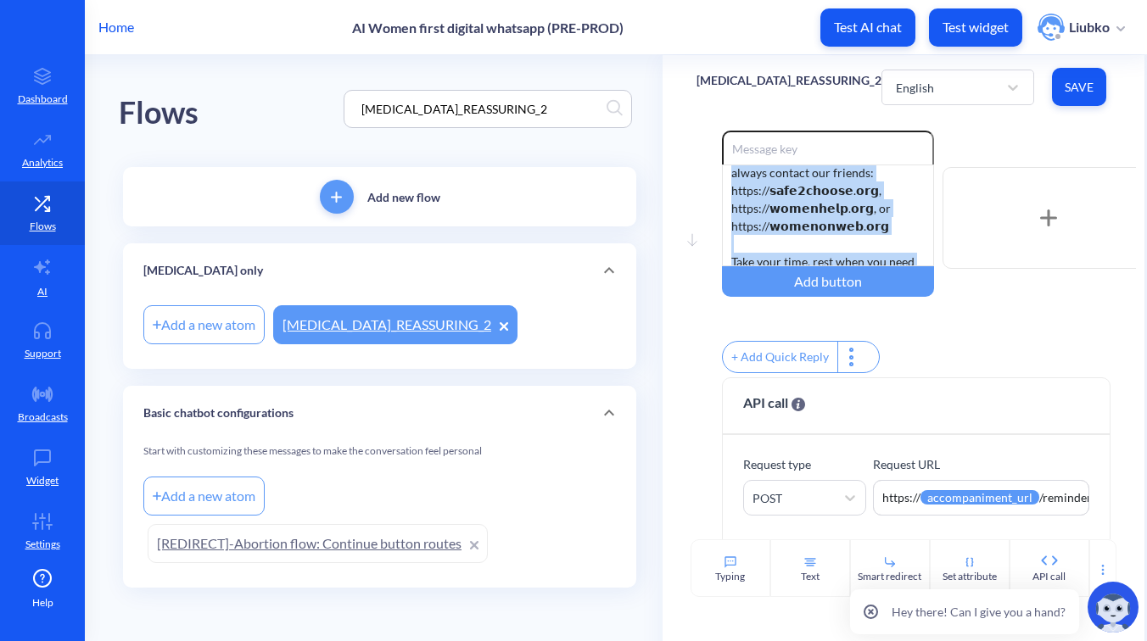
click at [751, 36] on div "Home AI Women first digital whatsapp (PRE-PROD) Test AI chat Test widget Liubko" at bounding box center [573, 27] width 1147 height 54
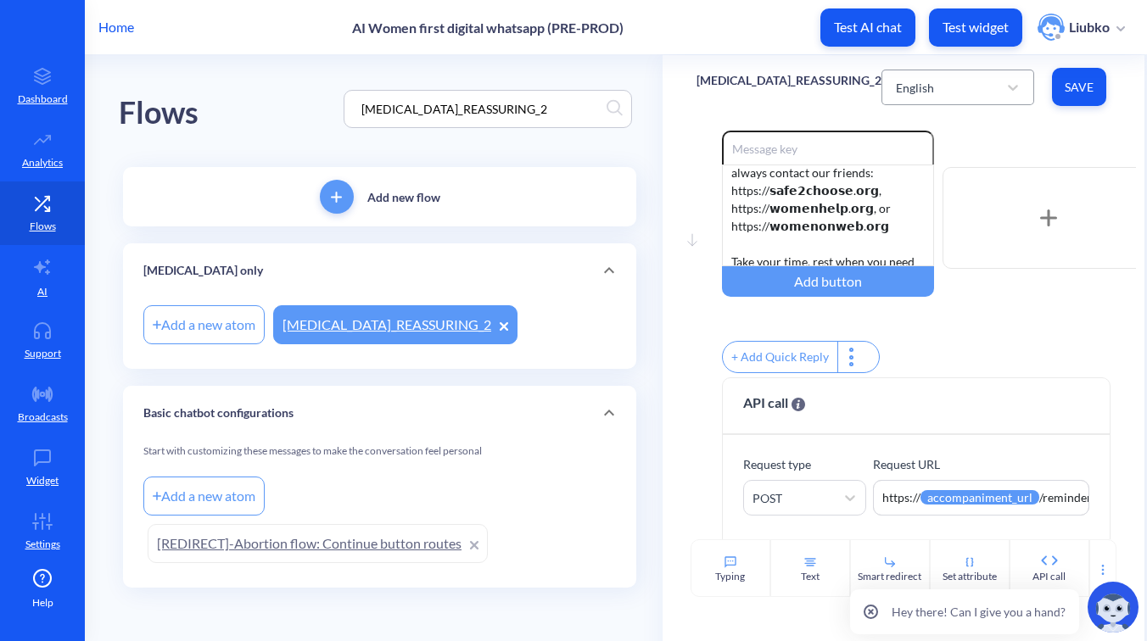
click at [896, 84] on div "English" at bounding box center [915, 87] width 38 height 18
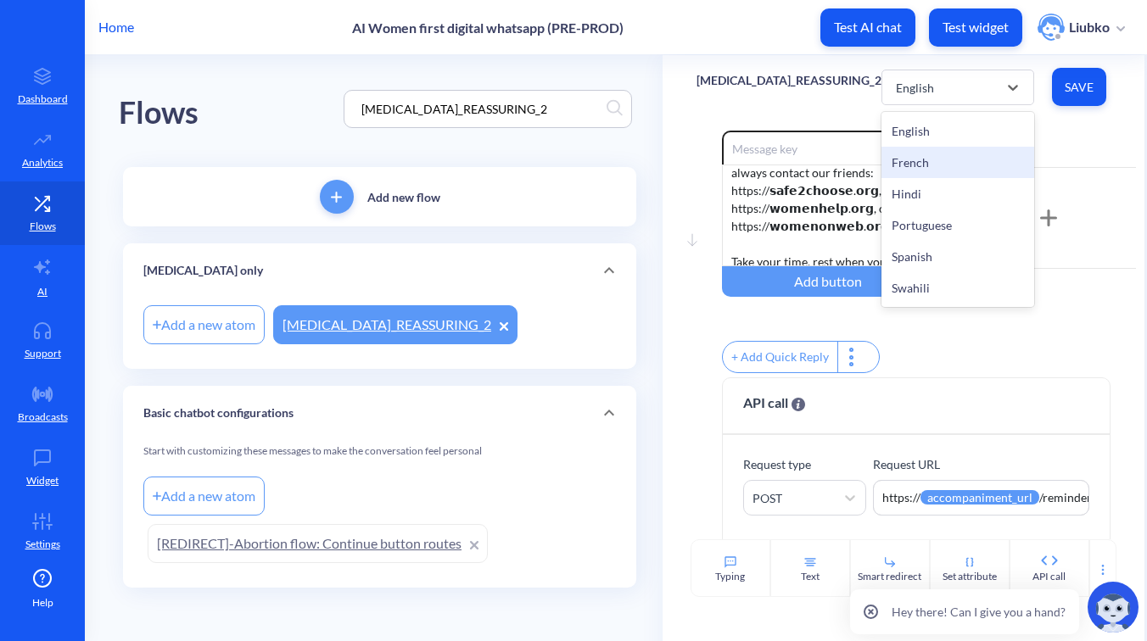
click at [905, 153] on div "French" at bounding box center [957, 162] width 153 height 31
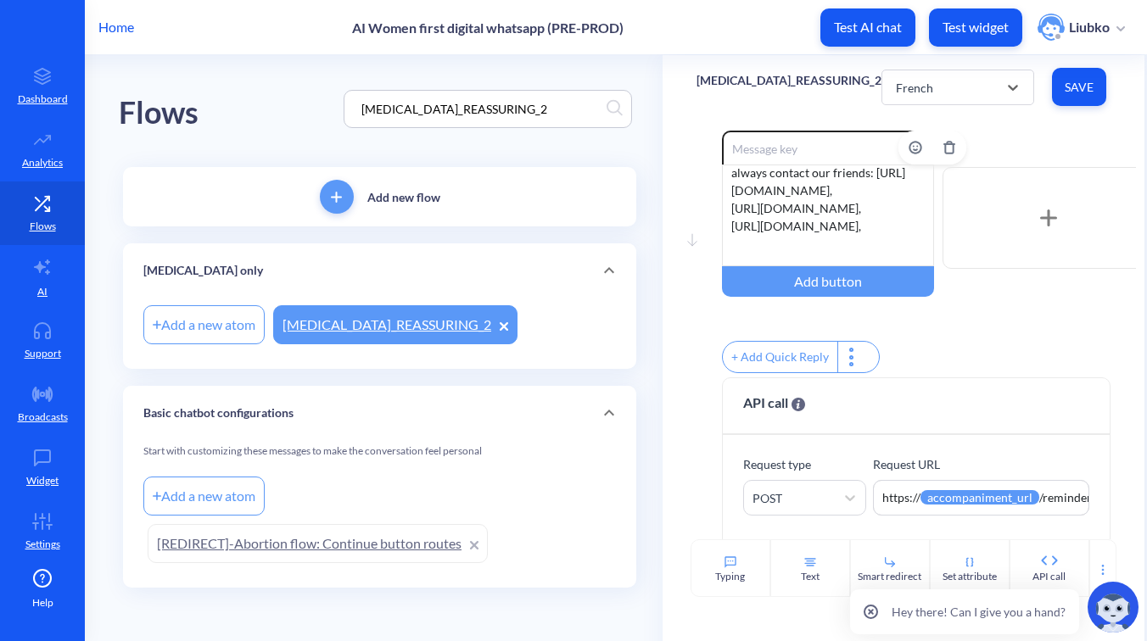
click at [876, 204] on div "Whatever you’re feeling right now is valid. Some people feel relief, others sad…" at bounding box center [828, 216] width 212 height 102
drag, startPoint x: 915, startPoint y: 227, endPoint x: 726, endPoint y: 189, distance: 192.9
click at [726, 189] on div "Whatever you’re feeling right now is valid. Some people feel relief, others sad…" at bounding box center [828, 216] width 212 height 102
click at [866, 198] on div "Whatever you’re feeling right now is valid. Some people feel relief, others sad…" at bounding box center [828, 216] width 212 height 102
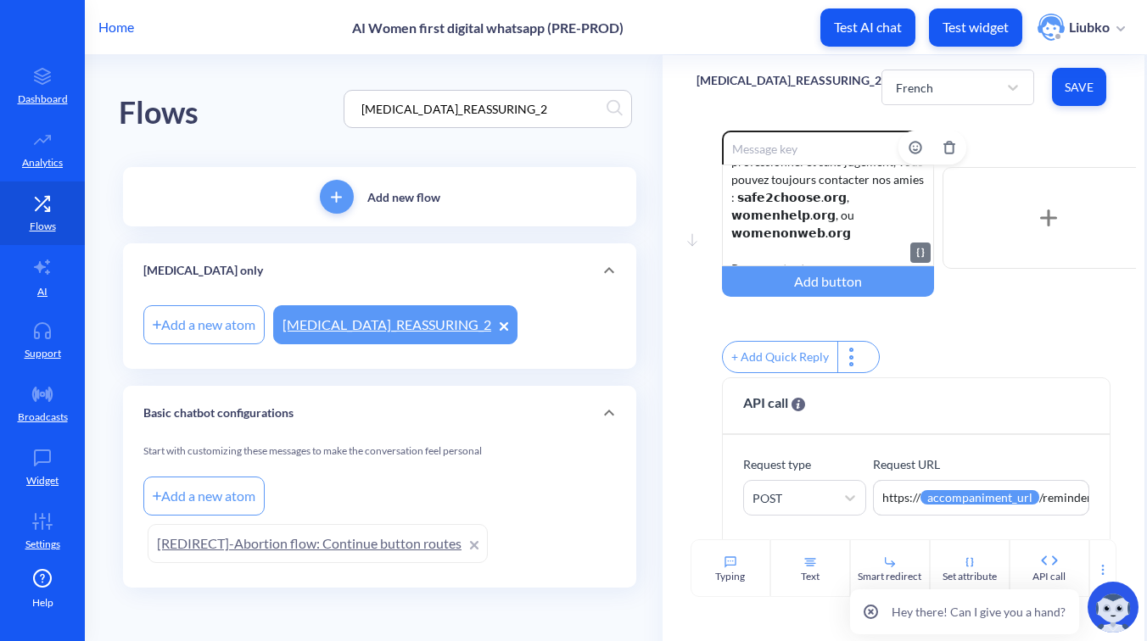
click at [767, 196] on div "Ce que vous ressentez en ce moment est valide. Certaines personnes ressentent d…" at bounding box center [828, 216] width 212 height 102
click at [817, 219] on div "Ce que vous ressentez en ce moment est valide. Certaines personnes ressentent d…" at bounding box center [828, 216] width 212 height 102
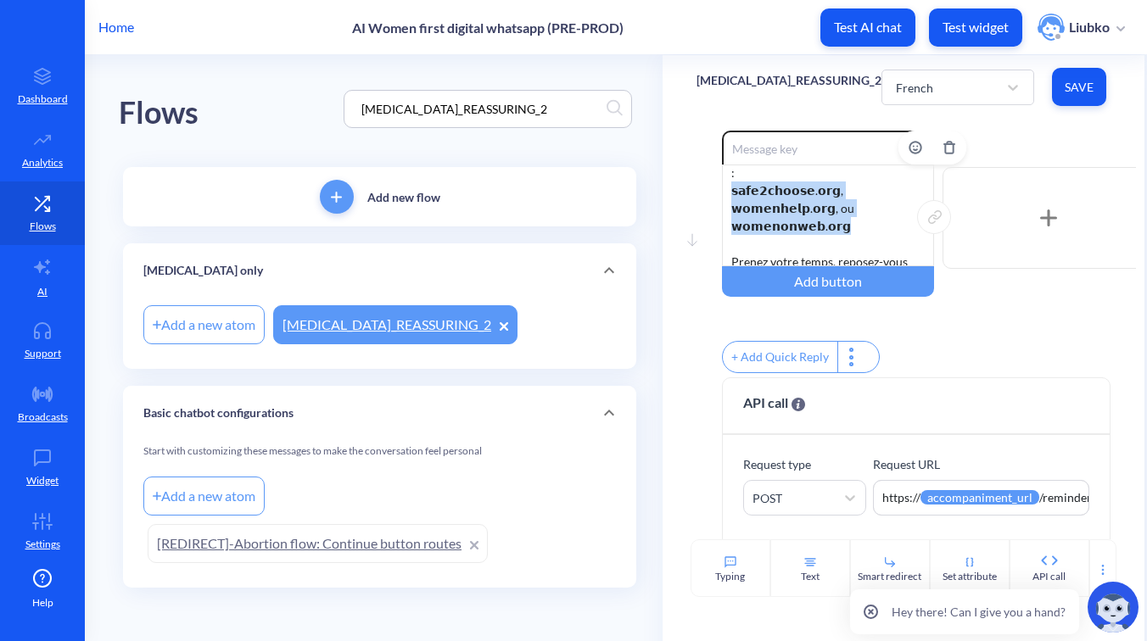
drag, startPoint x: 837, startPoint y: 224, endPoint x: 722, endPoint y: 193, distance: 119.3
click at [722, 193] on div "Ce que vous ressentez en ce moment est valide. Certaines personnes ressentent d…" at bounding box center [828, 216] width 212 height 102
click at [1074, 90] on span "Save" at bounding box center [1078, 87] width 27 height 17
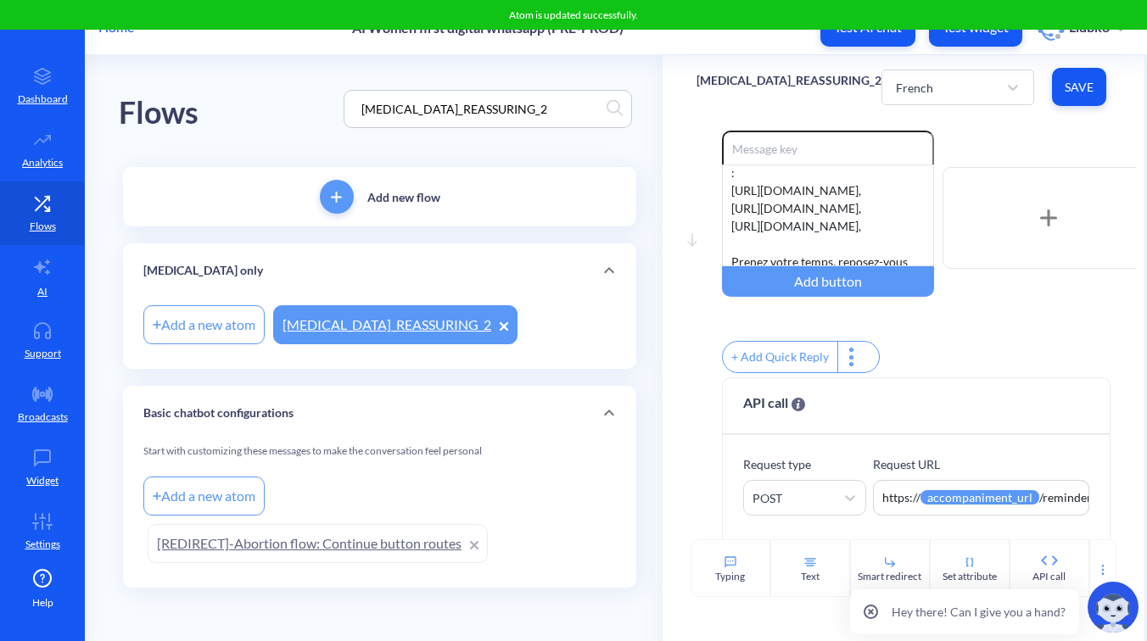
click at [1019, 132] on div "Enable reactions Ce que vous ressentez en ce moment est valide. Certaines perso…" at bounding box center [929, 218] width 414 height 175
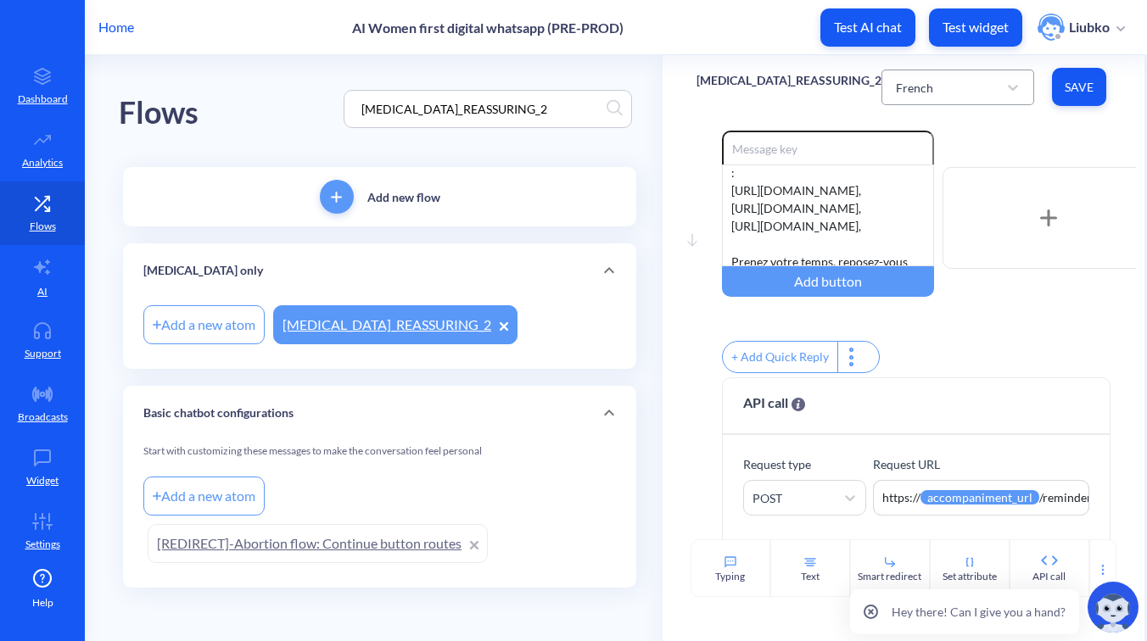
click at [965, 90] on div "French" at bounding box center [942, 87] width 110 height 31
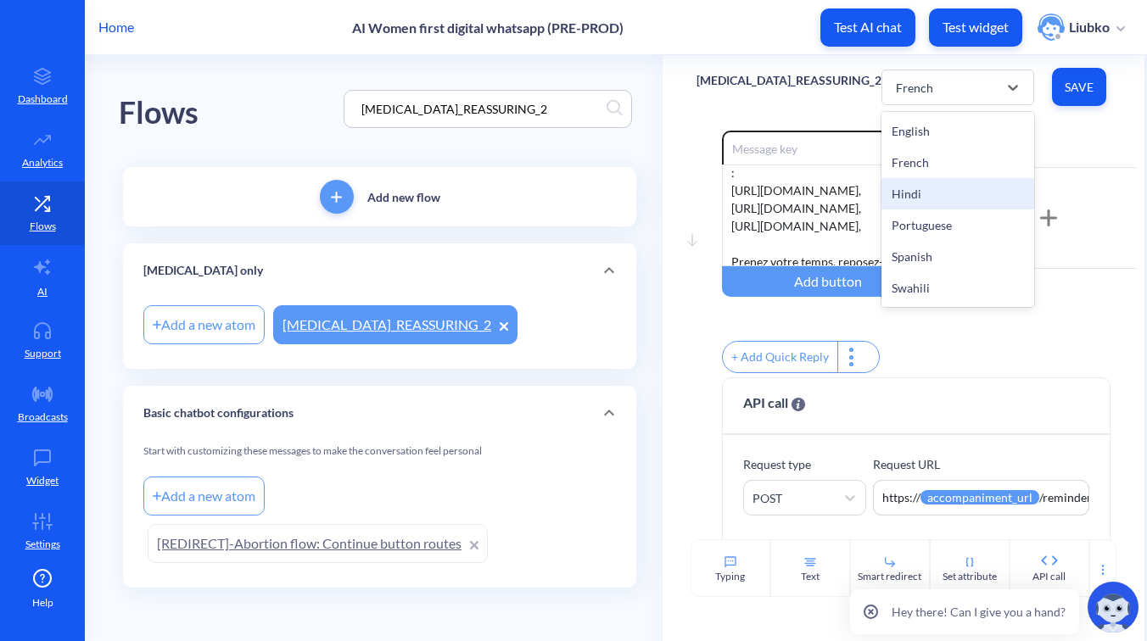
click at [918, 190] on div "Hindi" at bounding box center [957, 193] width 153 height 31
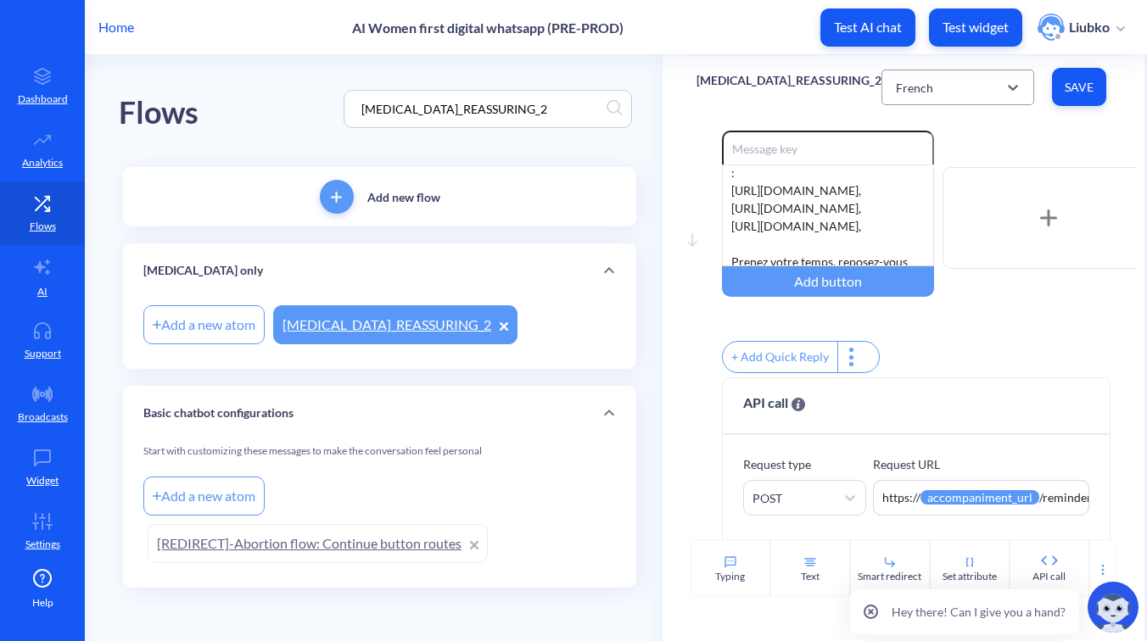
scroll to position [336, 0]
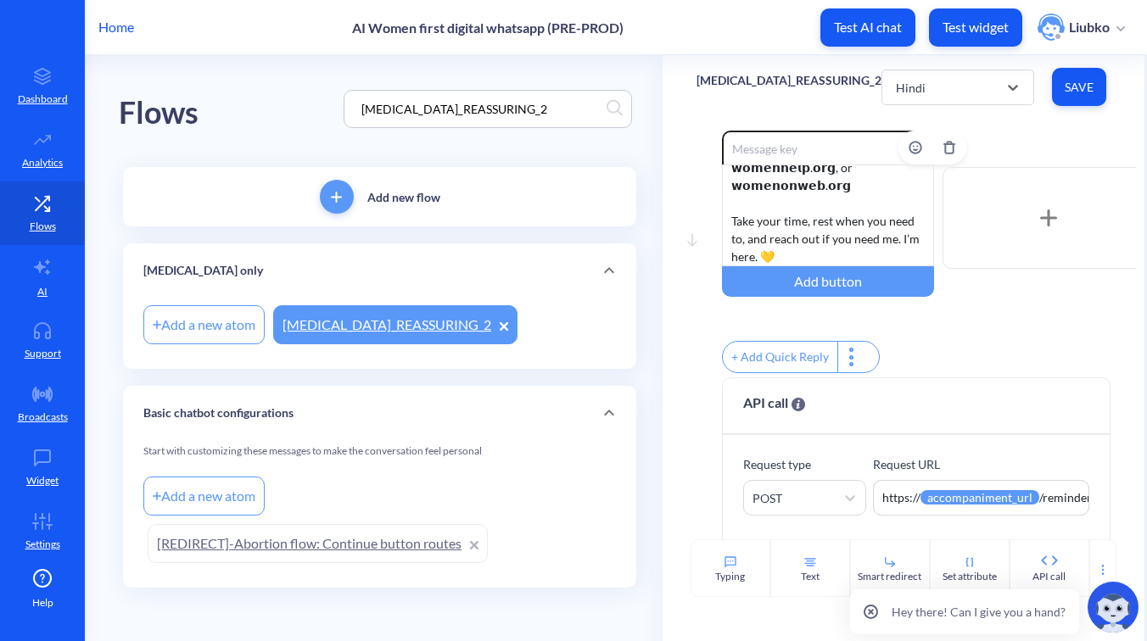
click at [838, 198] on div "Whatever you’re feeling right now is valid. Some people feel relief, others sad…" at bounding box center [828, 216] width 212 height 102
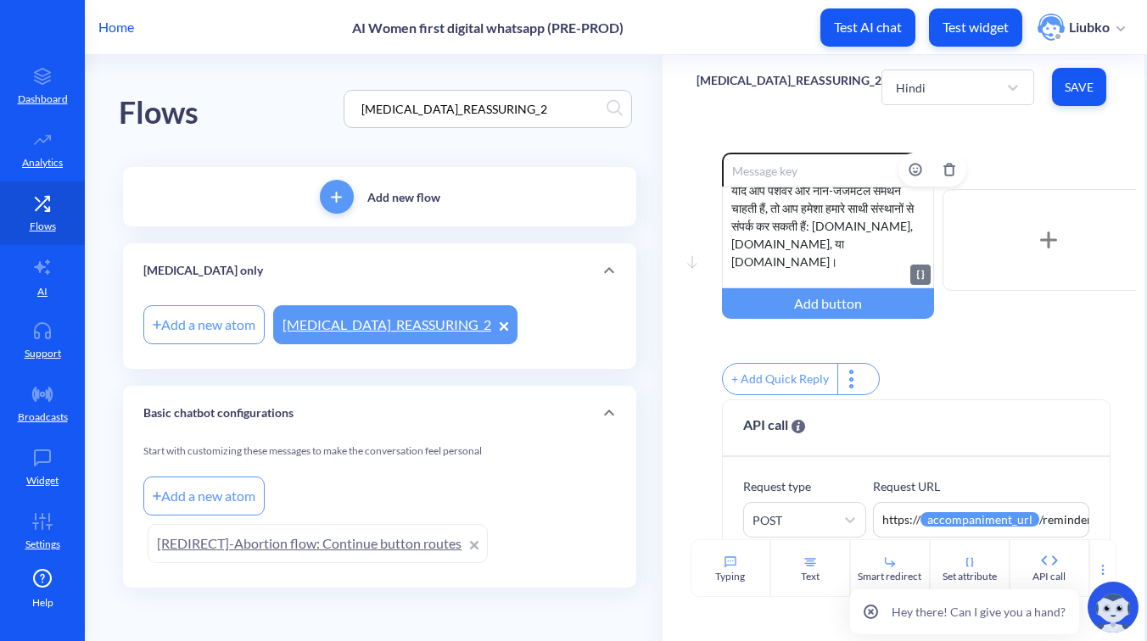
scroll to position [250, 0]
click at [821, 223] on div "जो कुछ भी आप अभी महसूस कर रही हैं, वो पूरी तरह सामान्य है। कुछ लोग राहत महसूस क…" at bounding box center [828, 238] width 212 height 102
click at [818, 256] on div "जो कुछ भी आप अभी महसूस कर रही हैं, वो पूरी तरह सामान्य है। कुछ लोग राहत महसूस क…" at bounding box center [828, 238] width 212 height 102
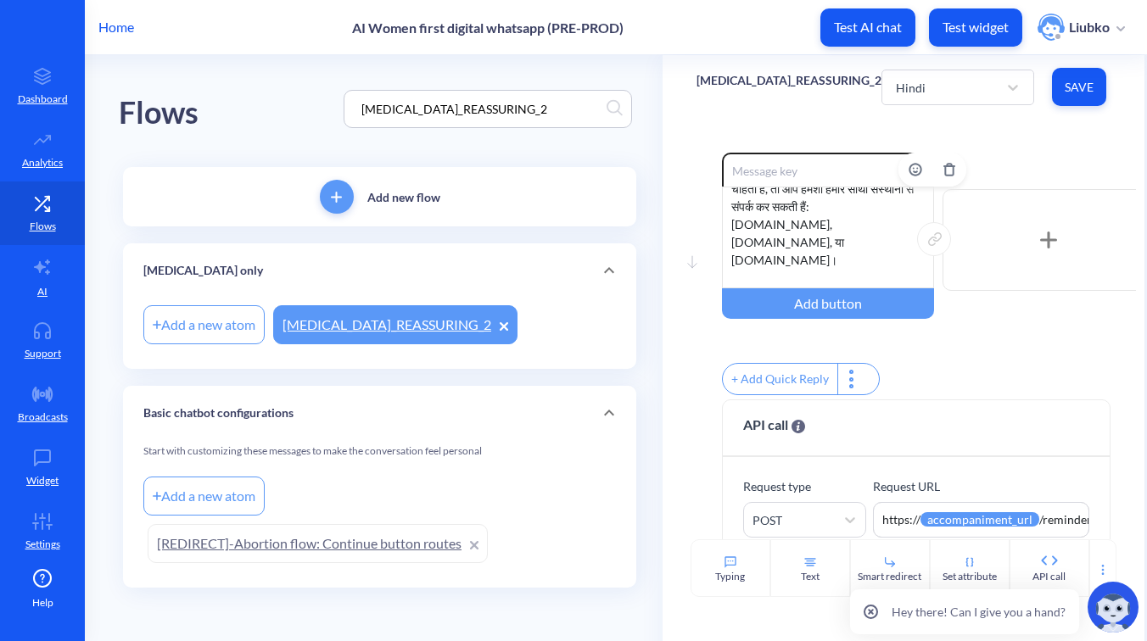
drag, startPoint x: 838, startPoint y: 260, endPoint x: 724, endPoint y: 229, distance: 117.9
click at [724, 229] on div "जो कुछ भी आप अभी महसूस कर रही हैं, वो पूरी तरह सामान्य है। कुछ लोग राहत महसूस क…" at bounding box center [828, 238] width 212 height 102
click at [856, 223] on div "जो कुछ भी आप अभी महसूस कर रही हैं, वो पूरी तरह सामान्य है। कुछ लोग राहत महसूस क…" at bounding box center [828, 238] width 212 height 102
click at [868, 249] on div "जो कुछ भी आप अभी महसूस कर रही हैं, वो पूरी तरह सामान्य है। कुछ लोग राहत महसूस क…" at bounding box center [828, 238] width 212 height 102
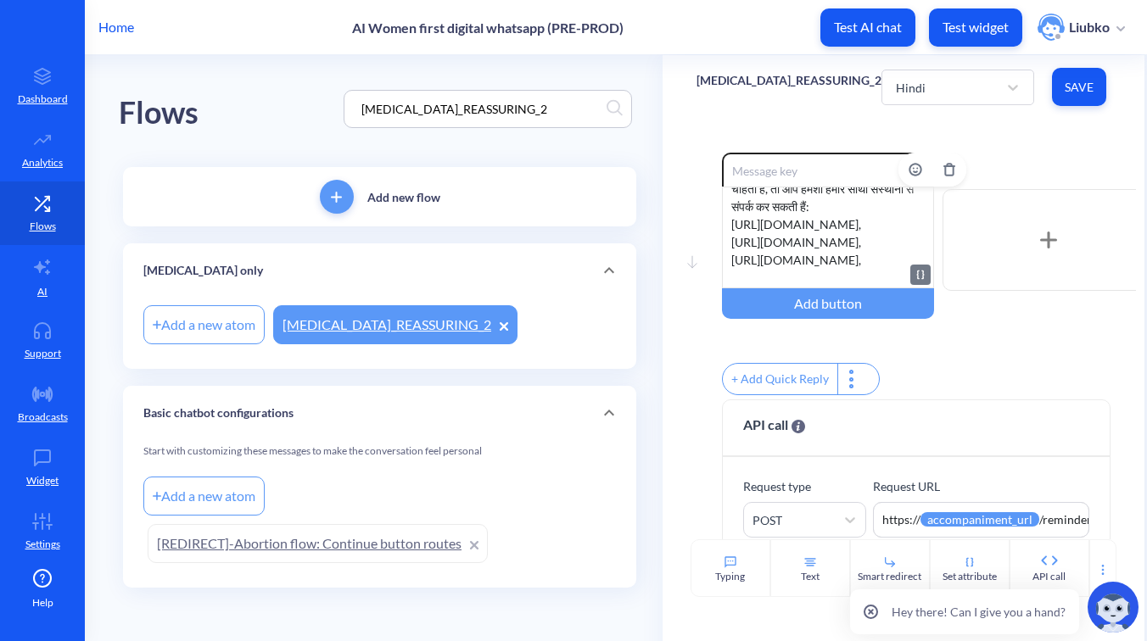
click at [912, 260] on div "जो कुछ भी आप अभी महसूस कर रही हैं, वो पूरी तरह सामान्य है। कुछ लोग राहत महसूस क…" at bounding box center [828, 238] width 212 height 102
click at [1081, 95] on span "Save" at bounding box center [1078, 87] width 27 height 17
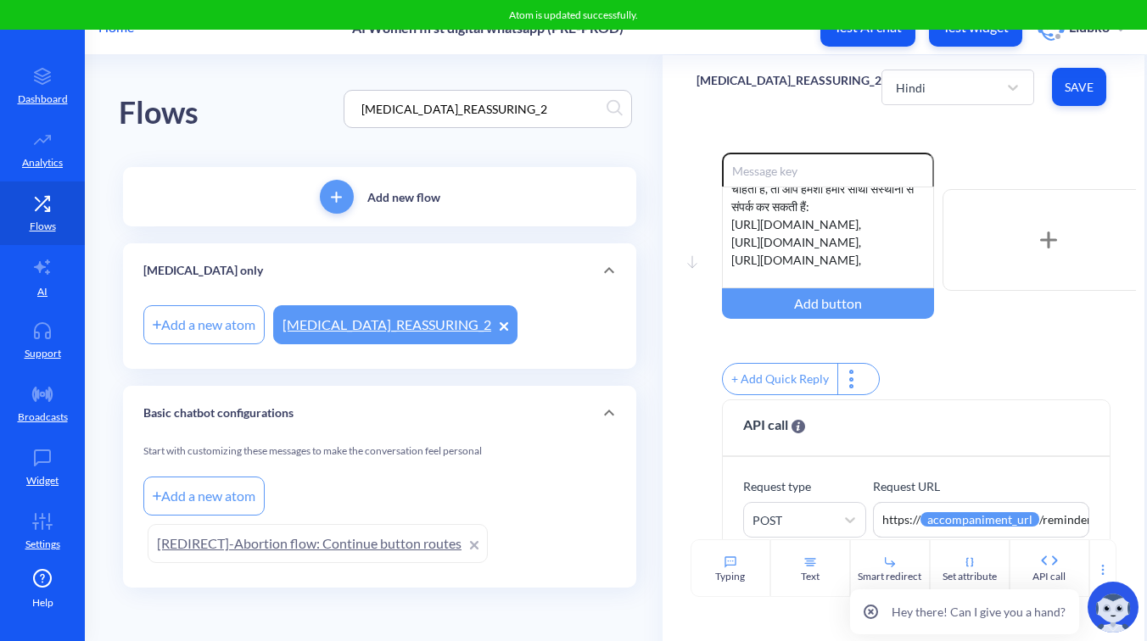
click at [1013, 152] on div "Move down Enable reactions जो कुछ भी आप अभी महसूस कर रही हैं, वो पूरी तरह सामान…" at bounding box center [903, 329] width 482 height 421
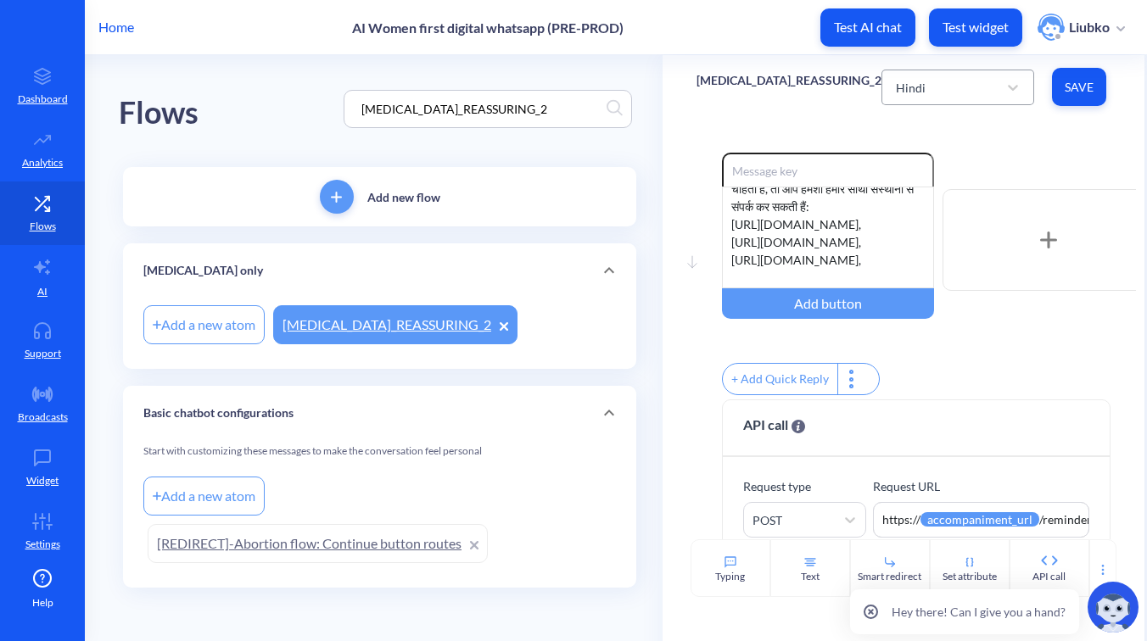
click at [928, 81] on div "Hindi" at bounding box center [942, 87] width 110 height 31
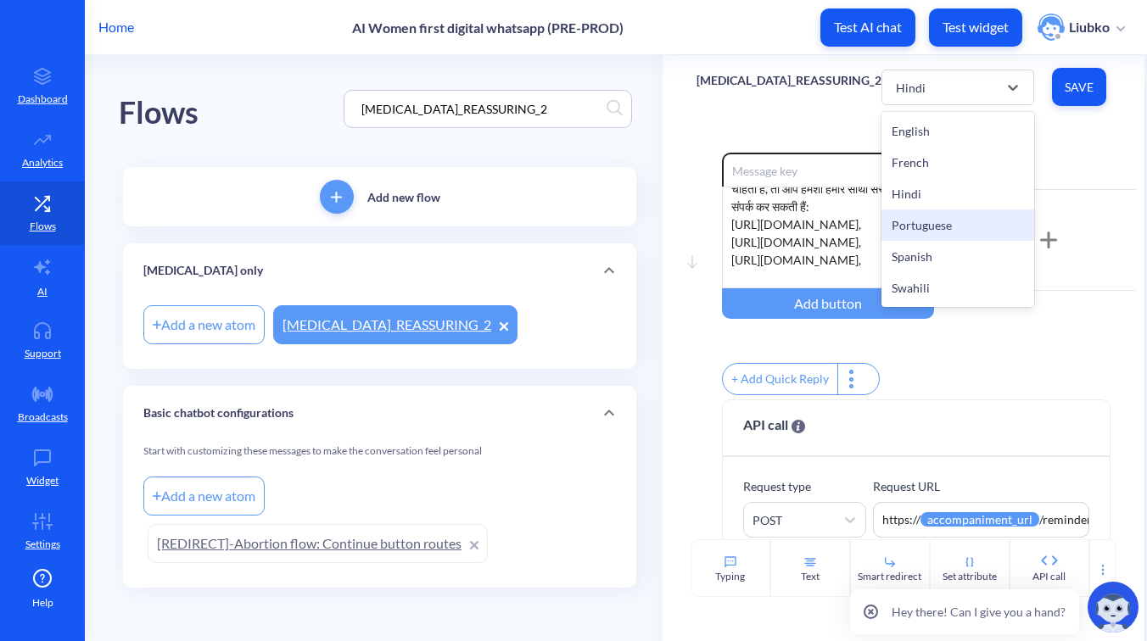
click at [929, 232] on div "Portuguese" at bounding box center [957, 224] width 153 height 31
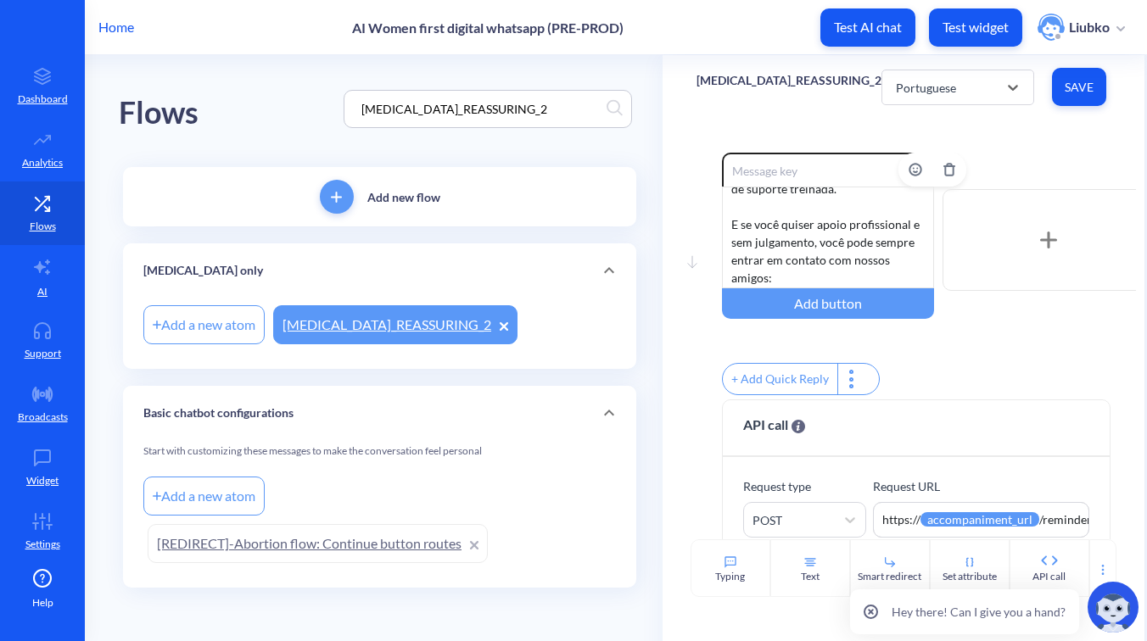
click at [840, 246] on div "O que você está sentindo agora é válido. Algumas pessoas sentem alívio, outras …" at bounding box center [828, 238] width 212 height 102
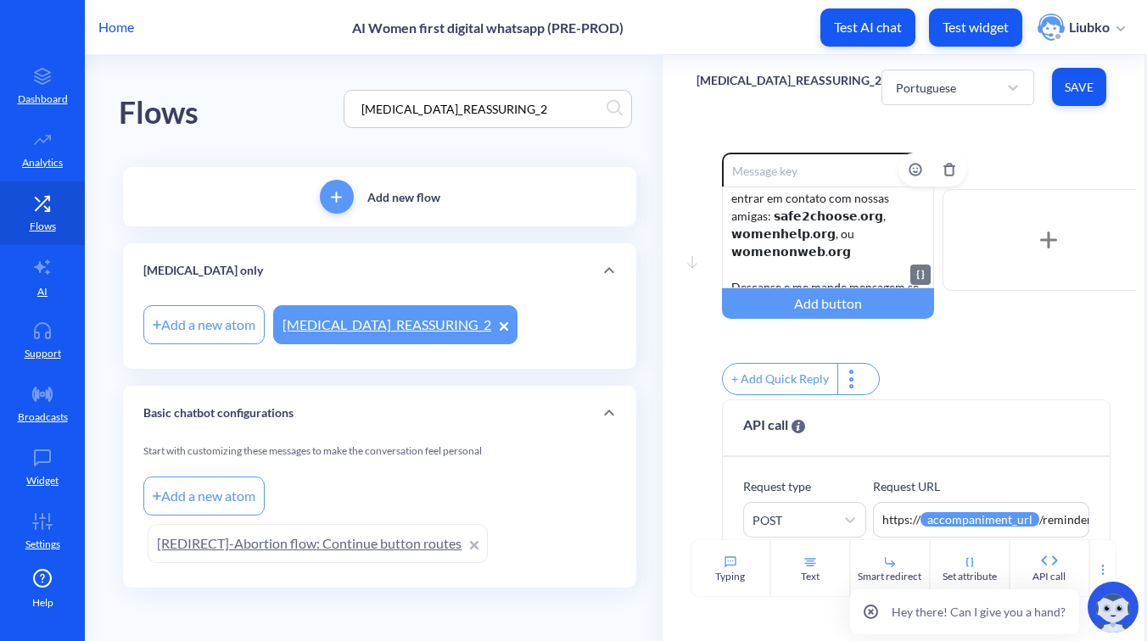
scroll to position [328, 0]
click at [769, 216] on div "O que você está sentindo agora é válido. Algumas pessoas sentem alívio, outras …" at bounding box center [828, 238] width 212 height 102
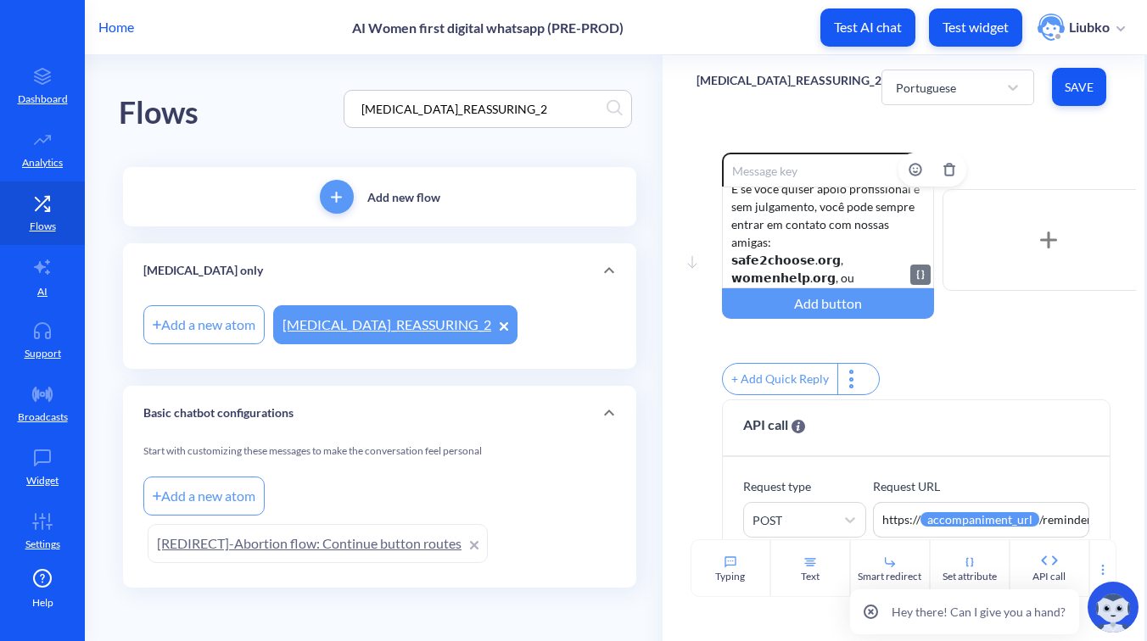
click at [814, 241] on div "O que você está sentindo agora é válido. Algumas pessoas sentem alívio, outras …" at bounding box center [828, 238] width 212 height 102
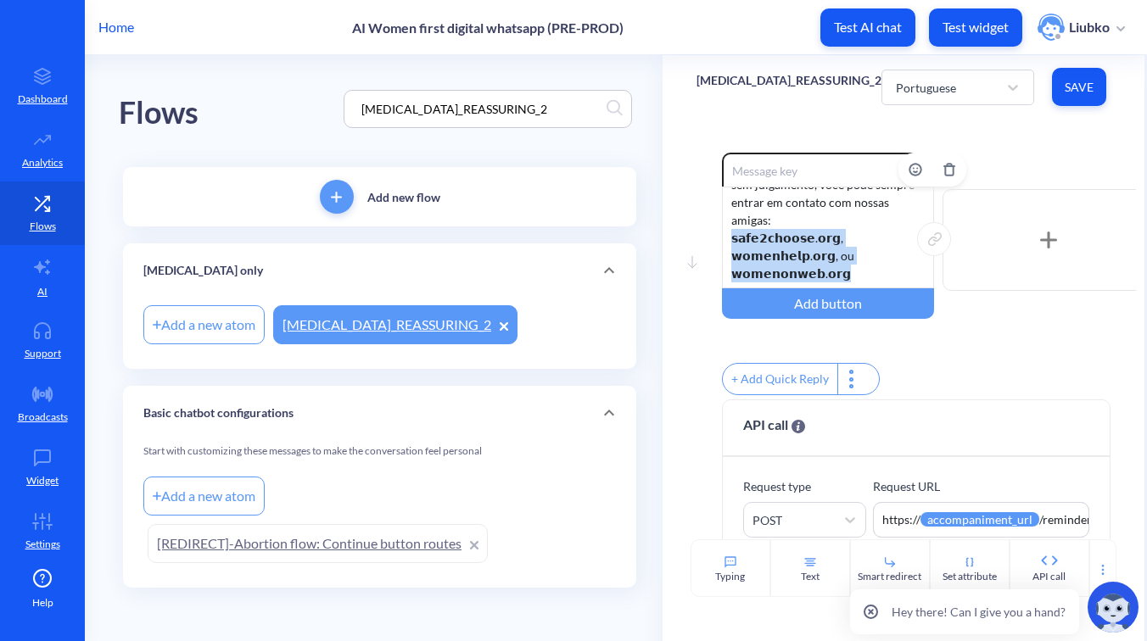
drag, startPoint x: 830, startPoint y: 258, endPoint x: 729, endPoint y: 221, distance: 108.1
click at [729, 221] on div "O que você está sentindo agora é válido. Algumas pessoas sentem alívio, outras …" at bounding box center [828, 238] width 212 height 102
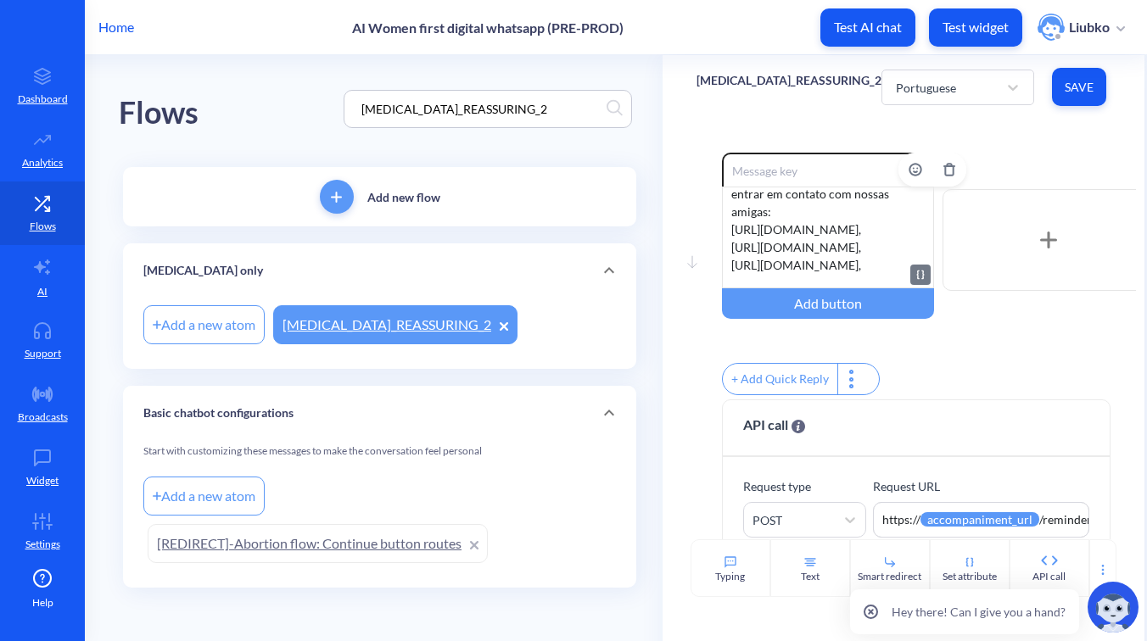
scroll to position [347, 0]
click at [1013, 142] on div "Move down Enable reactions O que você está sentindo agora é válido. Algumas pes…" at bounding box center [903, 329] width 482 height 421
click at [1077, 92] on span "Save" at bounding box center [1078, 87] width 27 height 17
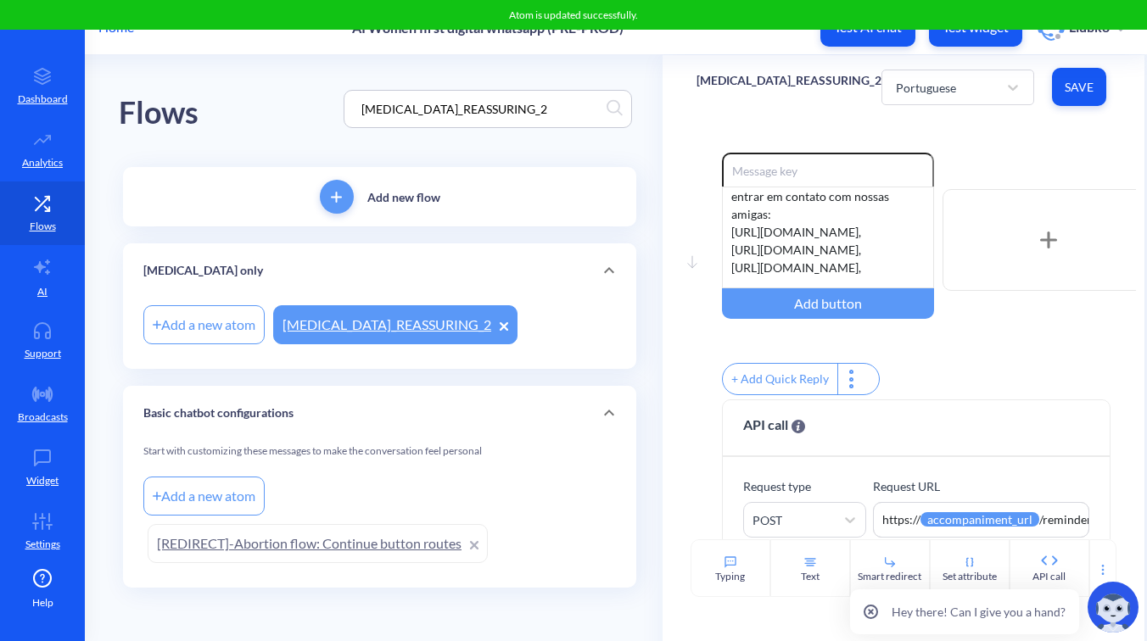
click at [1014, 144] on div "Move down Enable reactions O que você está sentindo agora é válido. Algumas pes…" at bounding box center [903, 329] width 482 height 421
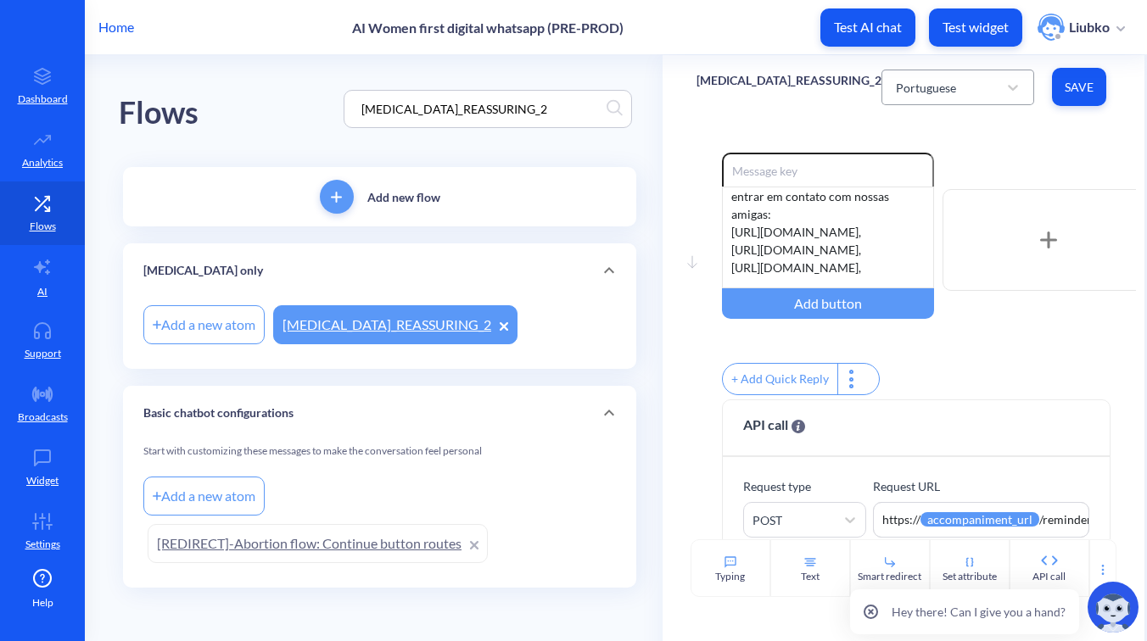
click at [962, 81] on div "Portuguese" at bounding box center [942, 87] width 110 height 31
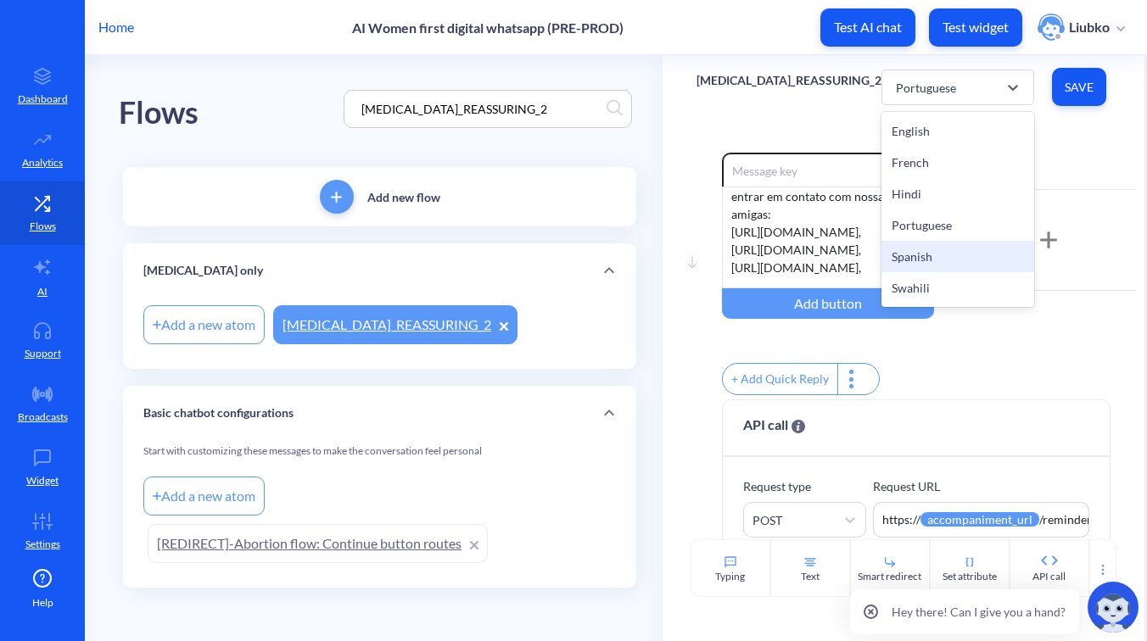
click at [918, 250] on div "Spanish" at bounding box center [957, 256] width 153 height 31
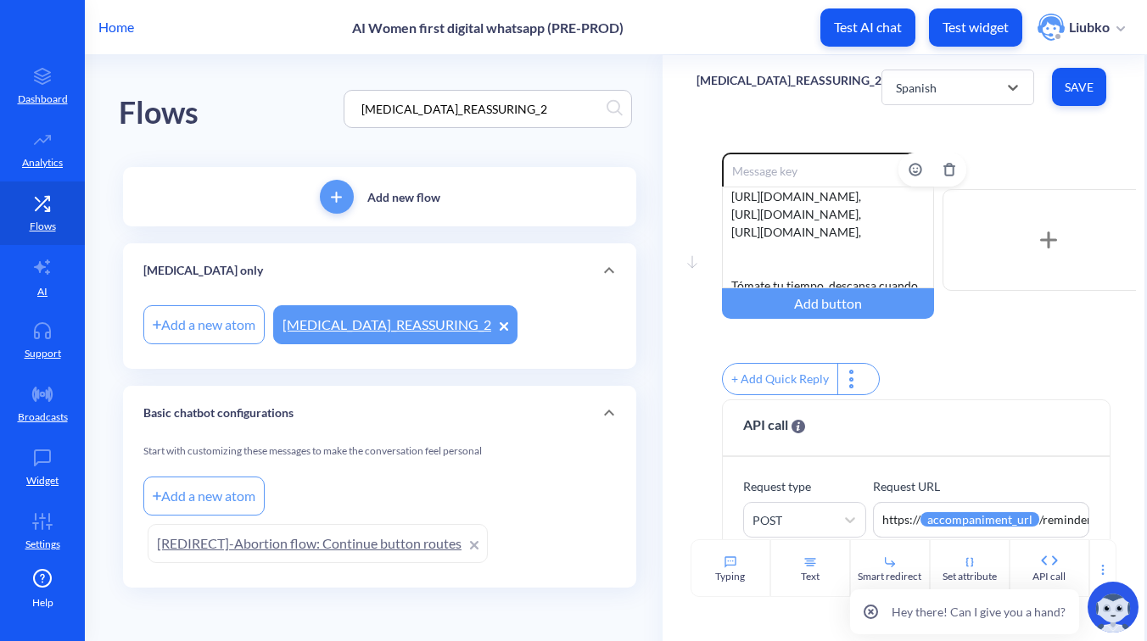
click at [856, 209] on div "Lo que [PERSON_NAME] sintiendo en este momento [PERSON_NAME]. Algunas personas …" at bounding box center [828, 238] width 212 height 102
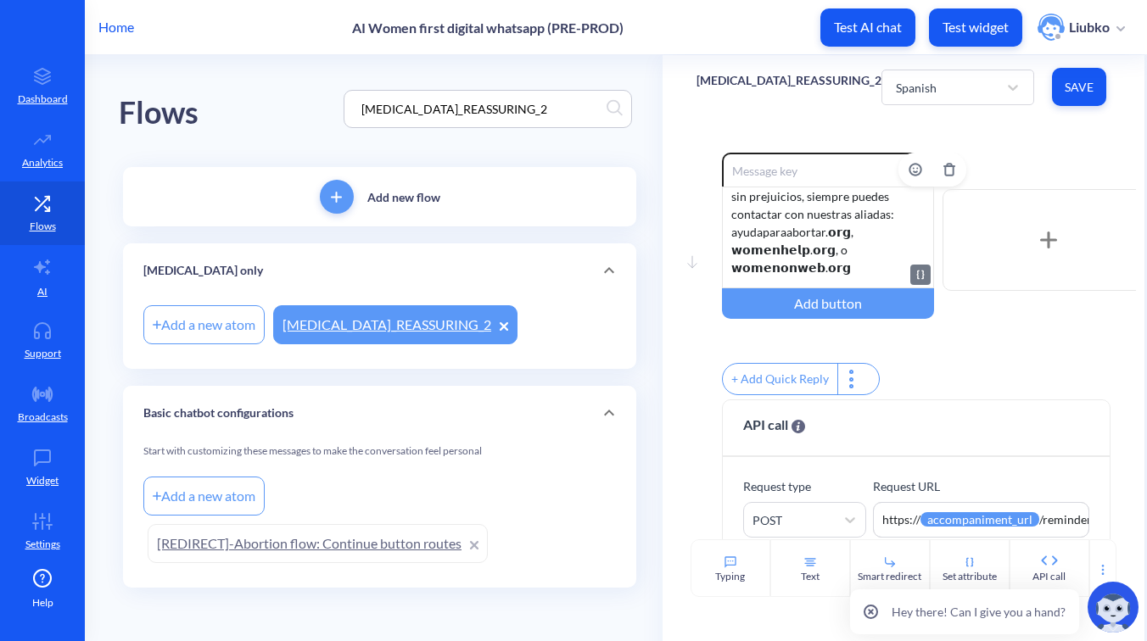
click at [824, 215] on div "Lo que [PERSON_NAME] sintiendo en este momento [PERSON_NAME]. Algunas personas …" at bounding box center [828, 238] width 212 height 102
click at [821, 245] on div "Lo que [PERSON_NAME] sintiendo en este momento [PERSON_NAME]. Algunas personas …" at bounding box center [828, 238] width 212 height 102
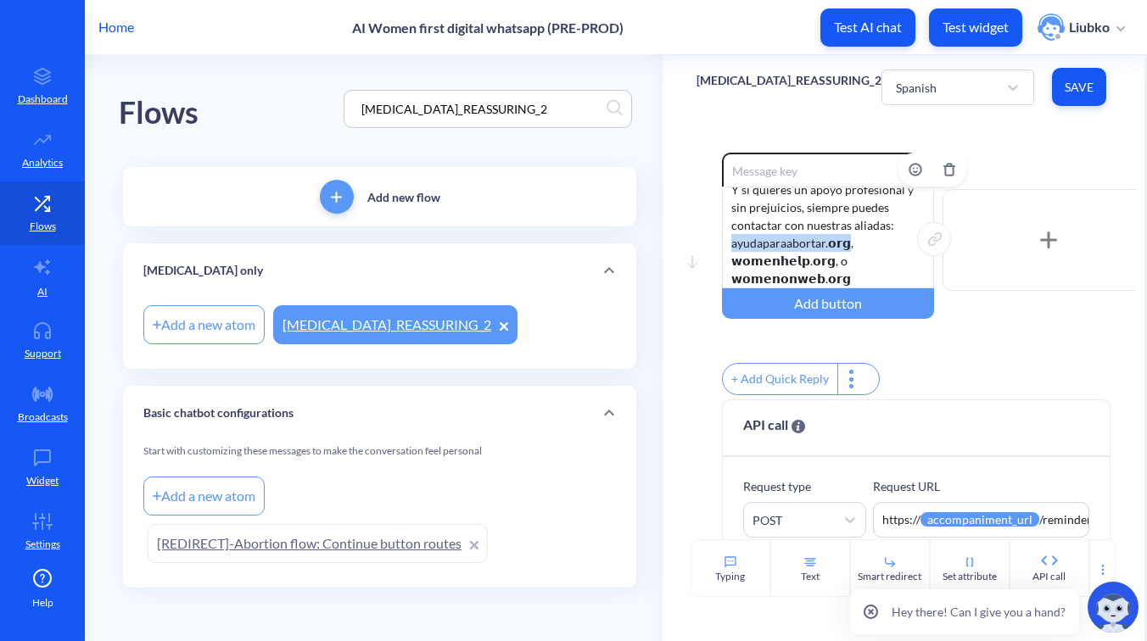
drag, startPoint x: 840, startPoint y: 226, endPoint x: 730, endPoint y: 223, distance: 110.3
click at [730, 223] on div "Lo que [PERSON_NAME] sintiendo en este momento [PERSON_NAME]. Algunas personas …" at bounding box center [828, 238] width 212 height 102
click at [835, 258] on div "Lo que [PERSON_NAME] sintiendo en este momento [PERSON_NAME]. Algunas personas …" at bounding box center [828, 238] width 212 height 102
drag, startPoint x: 850, startPoint y: 260, endPoint x: 717, endPoint y: 231, distance: 136.4
click at [717, 231] on div "Move down Enable reactions Lo que [PERSON_NAME] sintiendo en este momento [PERS…" at bounding box center [903, 276] width 414 height 247
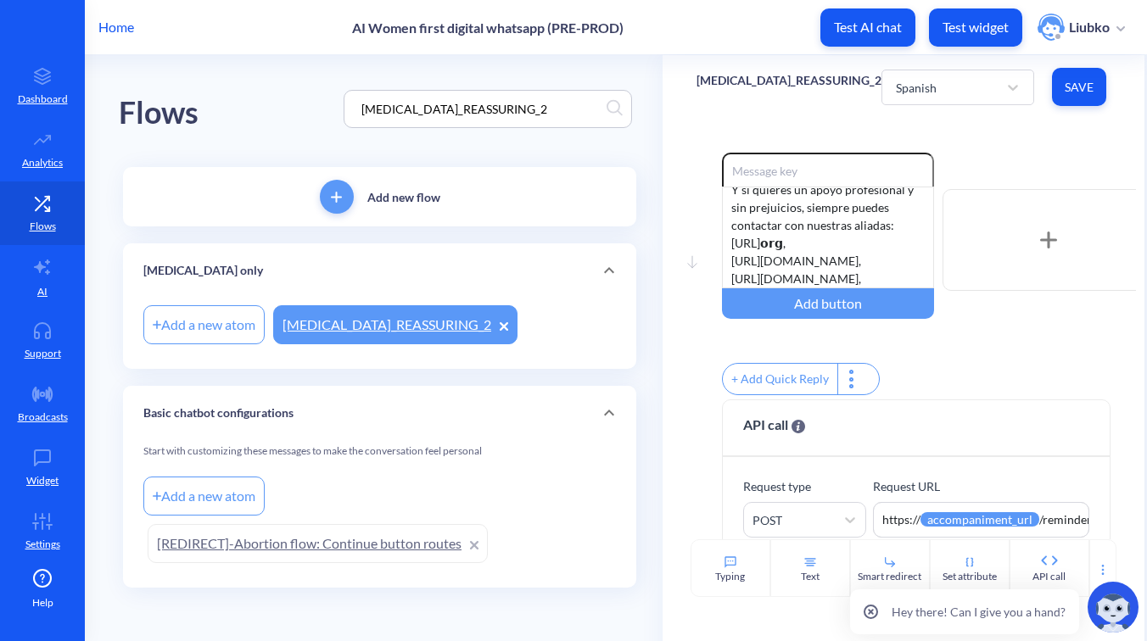
click at [1082, 86] on span "Save" at bounding box center [1078, 87] width 27 height 17
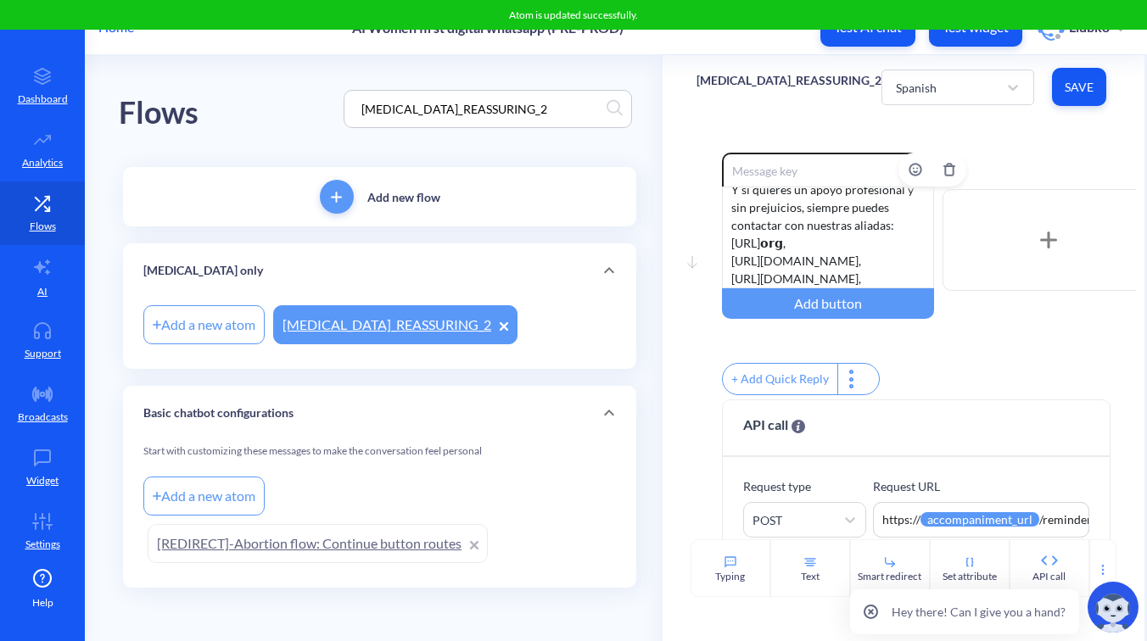
click at [892, 226] on div "Lo que [PERSON_NAME] sintiendo en este momento [PERSON_NAME]. Algunas personas …" at bounding box center [828, 238] width 212 height 102
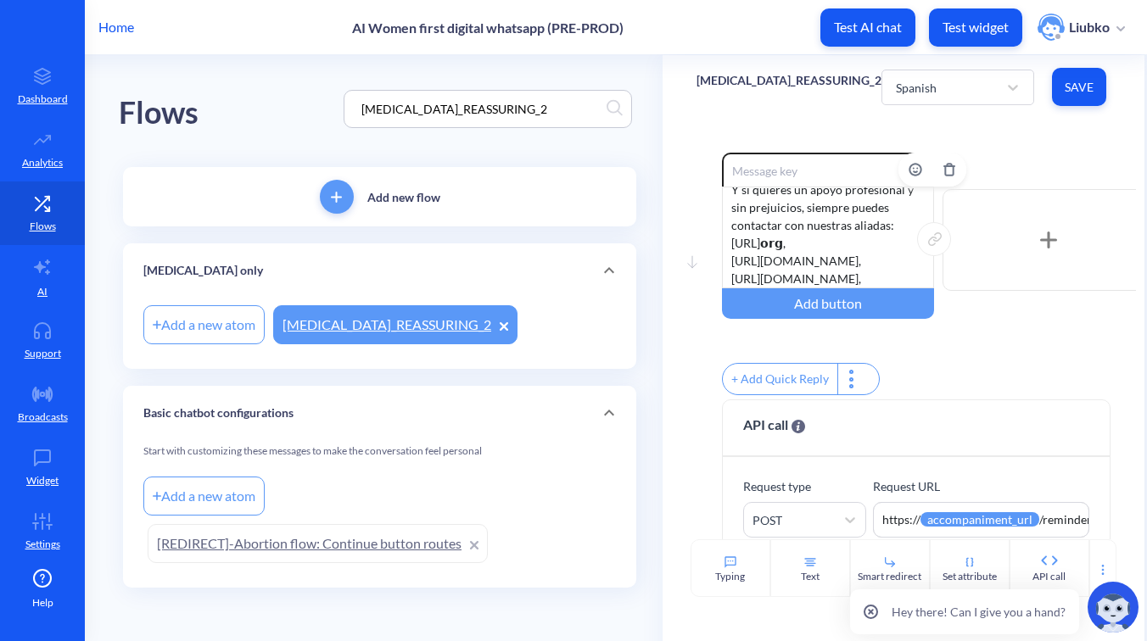
drag, startPoint x: 878, startPoint y: 225, endPoint x: 723, endPoint y: 225, distance: 155.2
click at [723, 225] on div "Lo que [PERSON_NAME] sintiendo en este momento [PERSON_NAME]. Algunas personas …" at bounding box center [828, 238] width 212 height 102
click at [1007, 148] on div "Move down Enable reactions Lo que [PERSON_NAME] sintiendo en este momento [PERS…" at bounding box center [903, 329] width 482 height 421
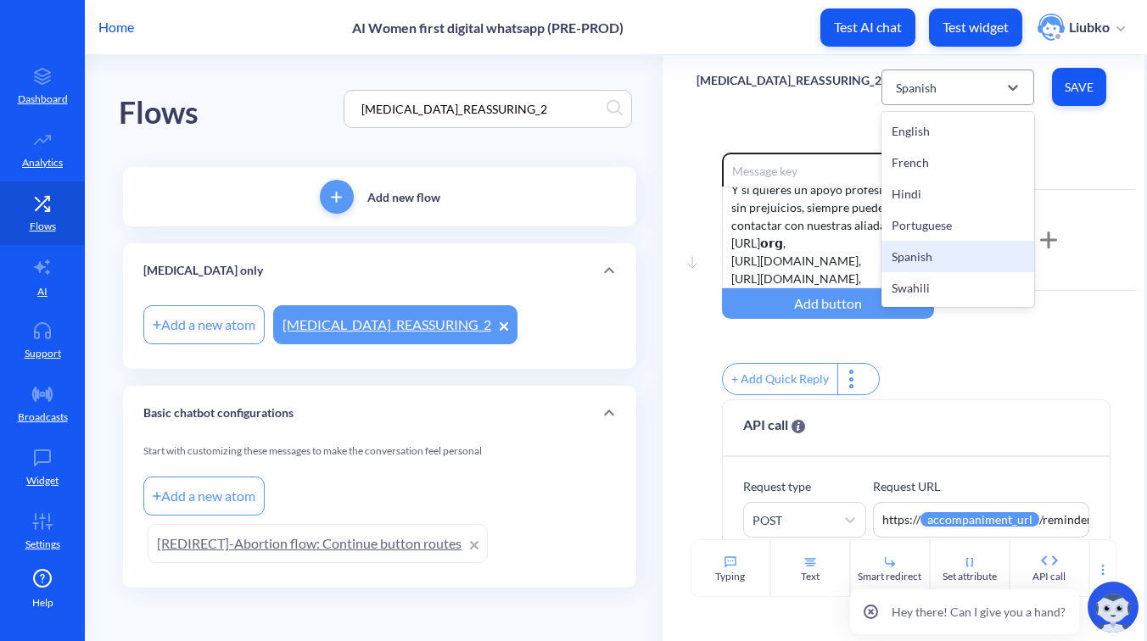
click at [971, 81] on div "Spanish" at bounding box center [942, 87] width 110 height 31
click at [921, 286] on div "Swahili" at bounding box center [957, 287] width 153 height 31
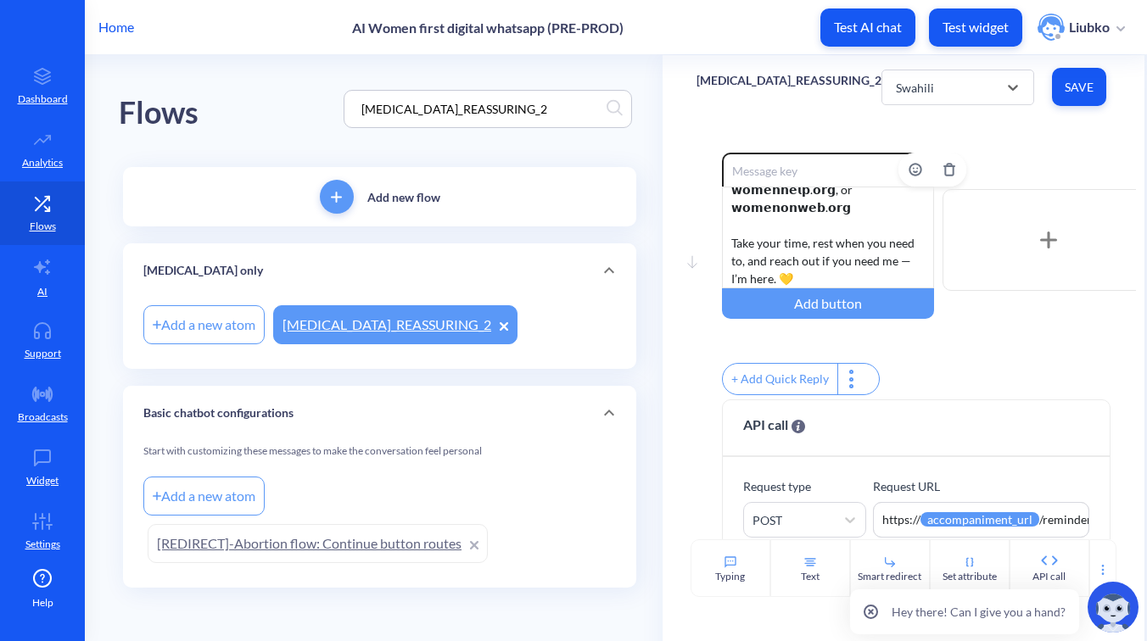
click at [843, 244] on div "Whatever you’re feeling right now is valid. Some people feel relief, others sad…" at bounding box center [828, 238] width 212 height 102
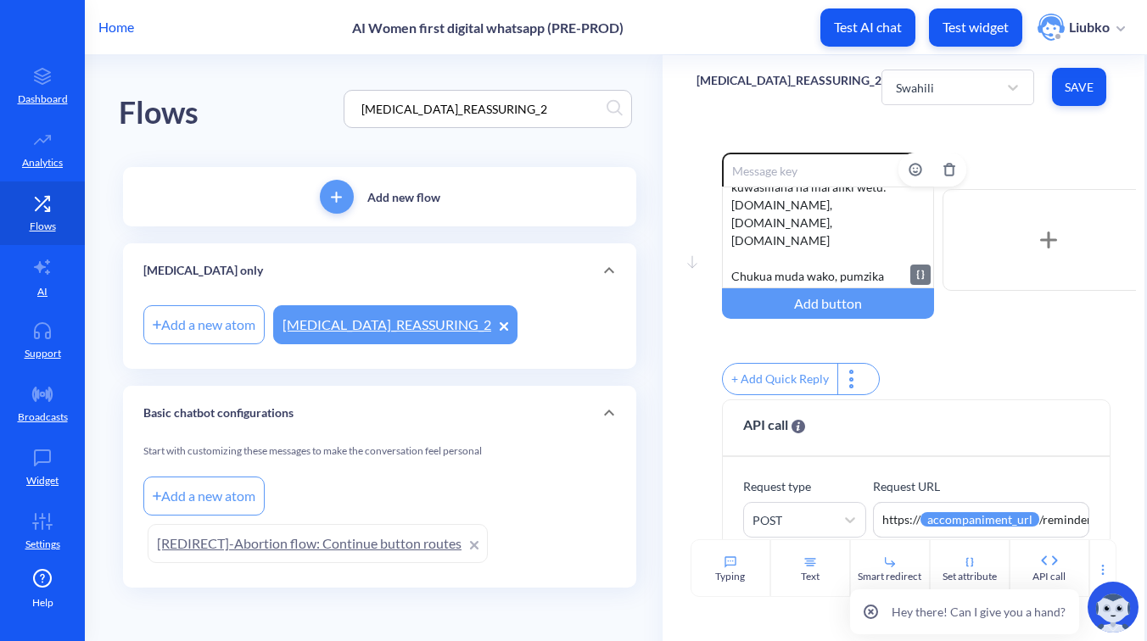
scroll to position [316, 0]
drag, startPoint x: 910, startPoint y: 246, endPoint x: 717, endPoint y: 231, distance: 194.0
click at [717, 231] on div "Move down Enable reactions Hisia unazopitia sasa hivi ni halali. Baadhi ya watu…" at bounding box center [903, 276] width 414 height 247
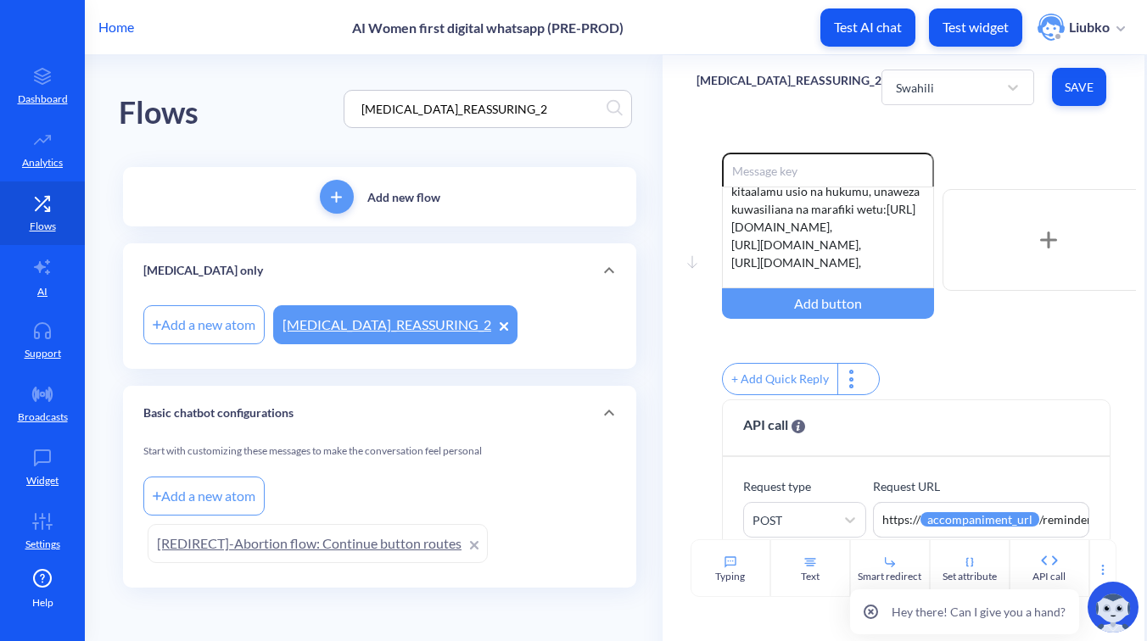
click at [1070, 98] on button "Save" at bounding box center [1079, 87] width 54 height 38
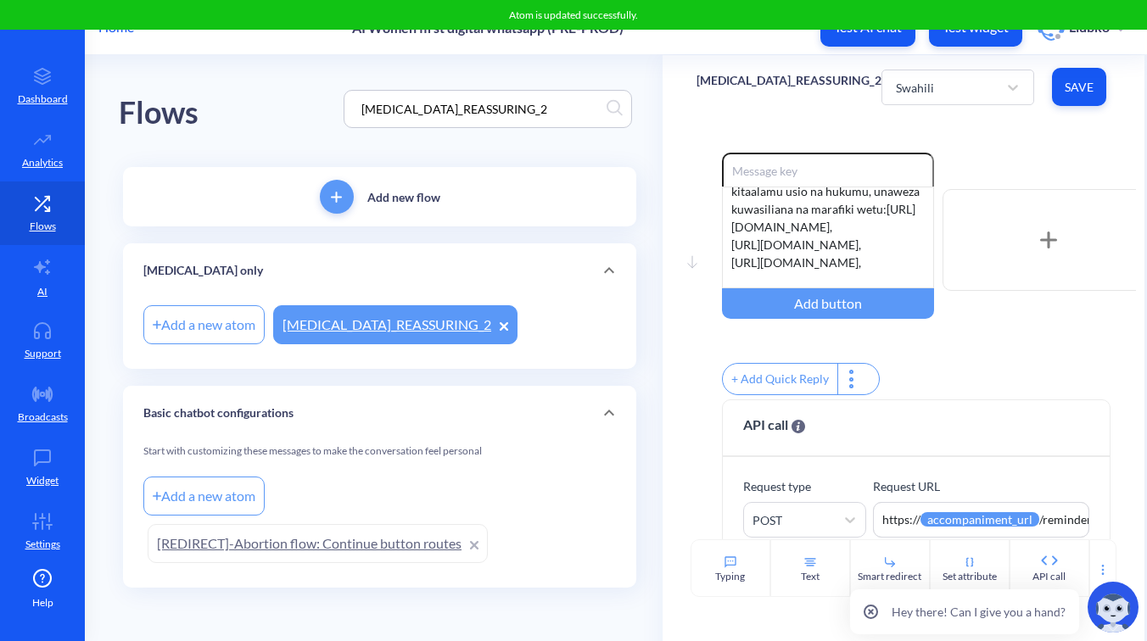
click at [1019, 141] on div "Move down Enable reactions Hisia unazopitia sasa hivi ni halali. Baadhi ya watu…" at bounding box center [903, 329] width 482 height 421
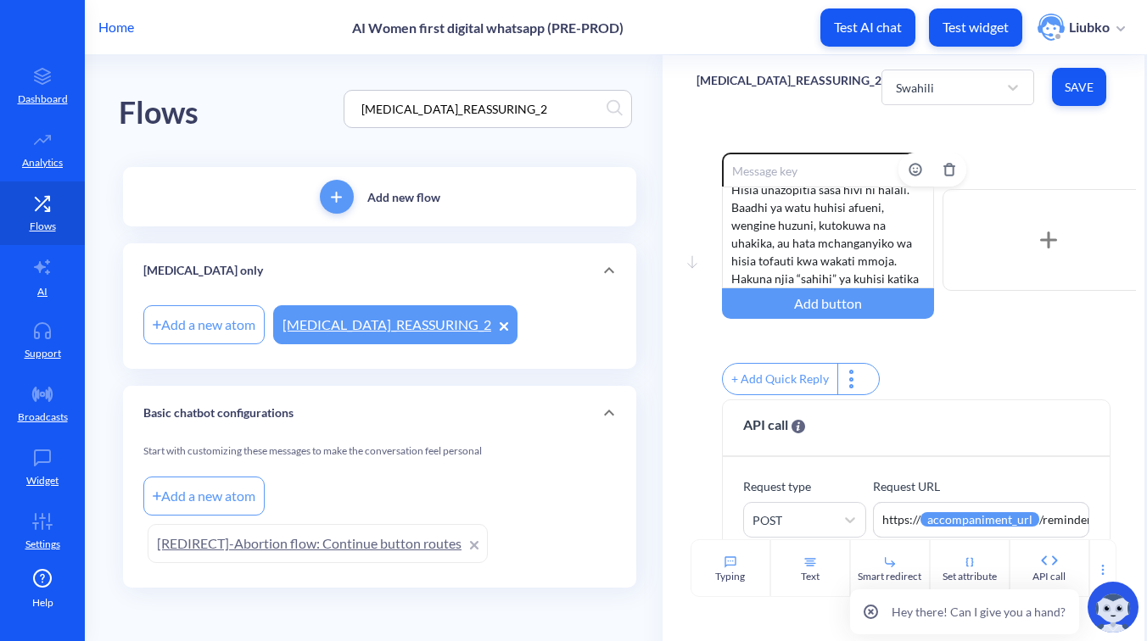
scroll to position [0, 0]
click at [551, 110] on input "[MEDICAL_DATA]_REASSURING_2" at bounding box center [480, 109] width 254 height 20
paste input "WhatsApp flow: Combined – Scheduled Notification 2B"
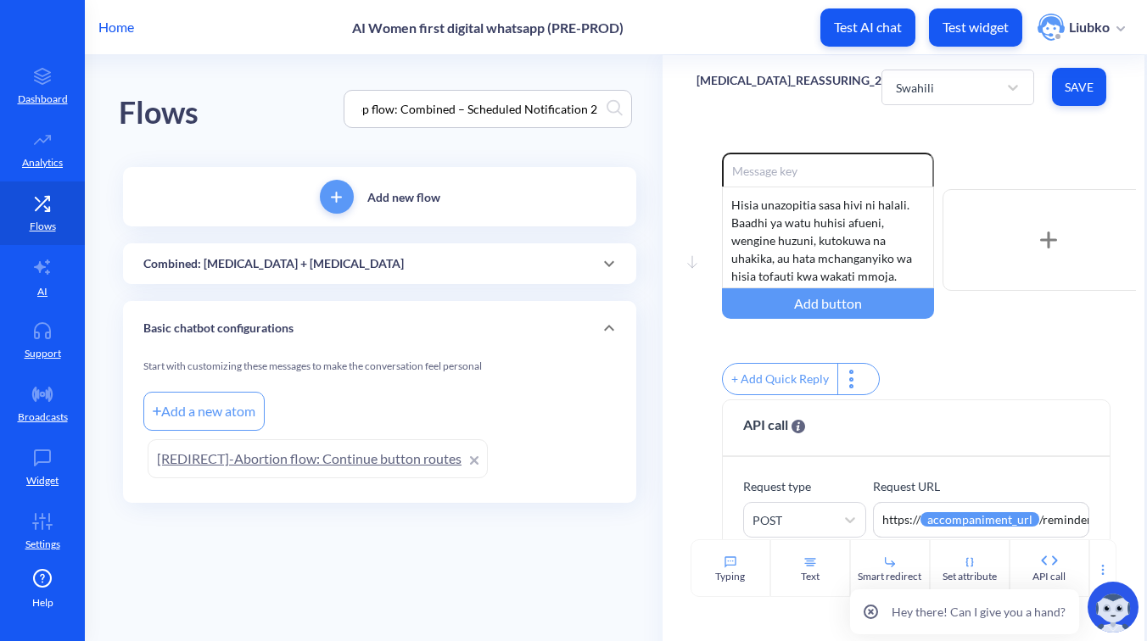
type input "WhatsApp flow: Combined – Scheduled Notification 2B"
click at [489, 267] on div "Combined: [MEDICAL_DATA] + [MEDICAL_DATA]" at bounding box center [379, 264] width 472 height 18
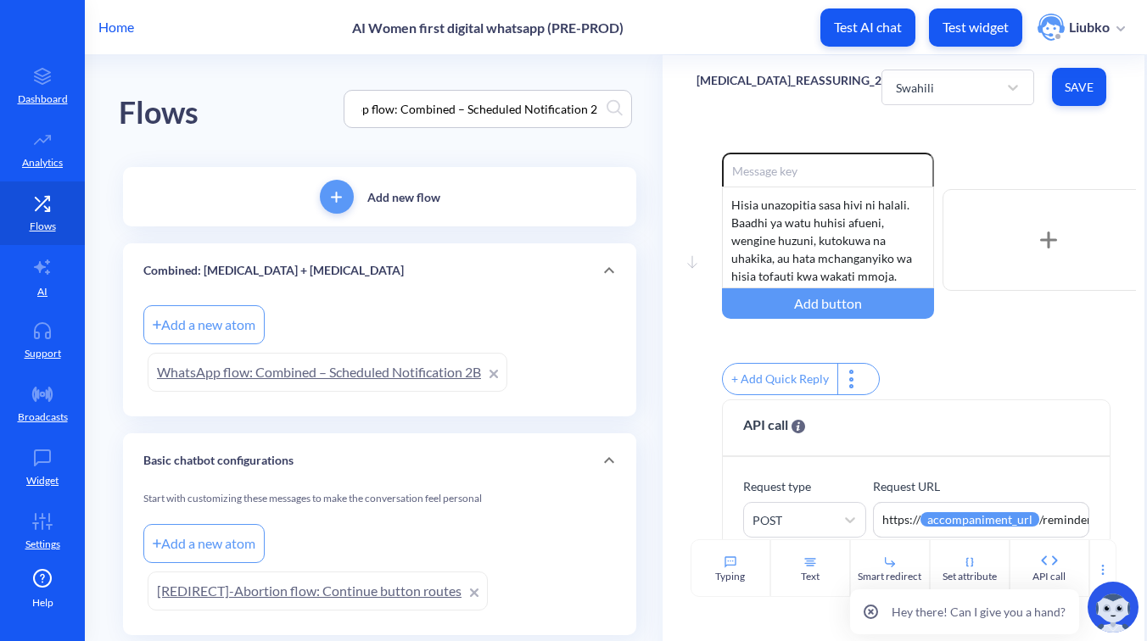
scroll to position [0, 0]
click at [415, 377] on link "WhatsApp flow: Combined – Scheduled Notification 2B" at bounding box center [328, 372] width 360 height 39
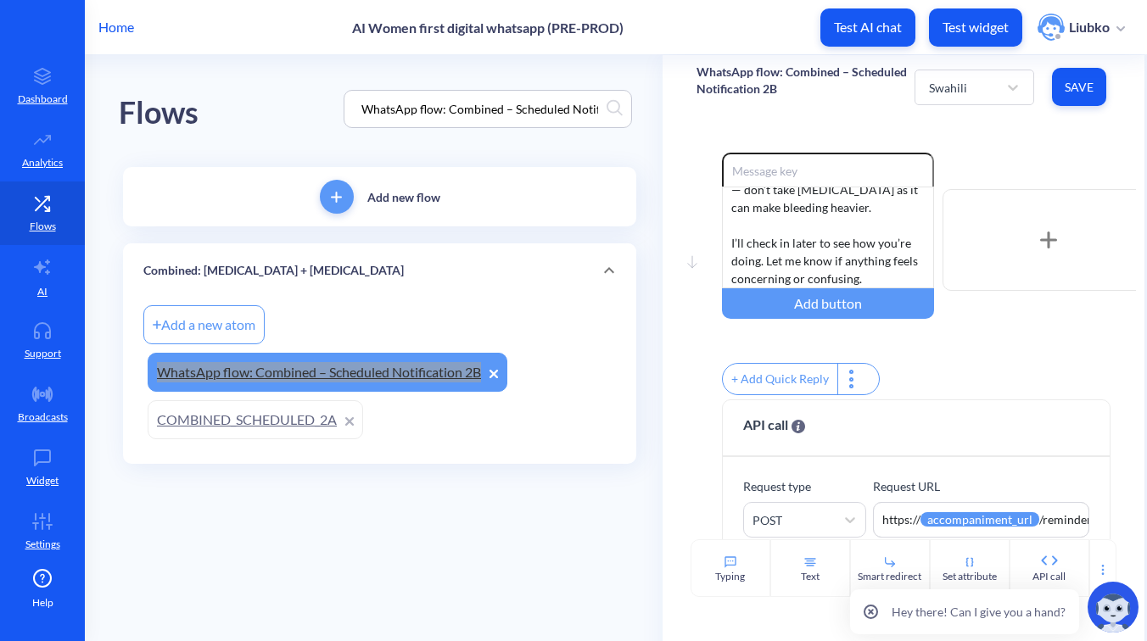
click at [121, 30] on p "Home" at bounding box center [116, 27] width 36 height 20
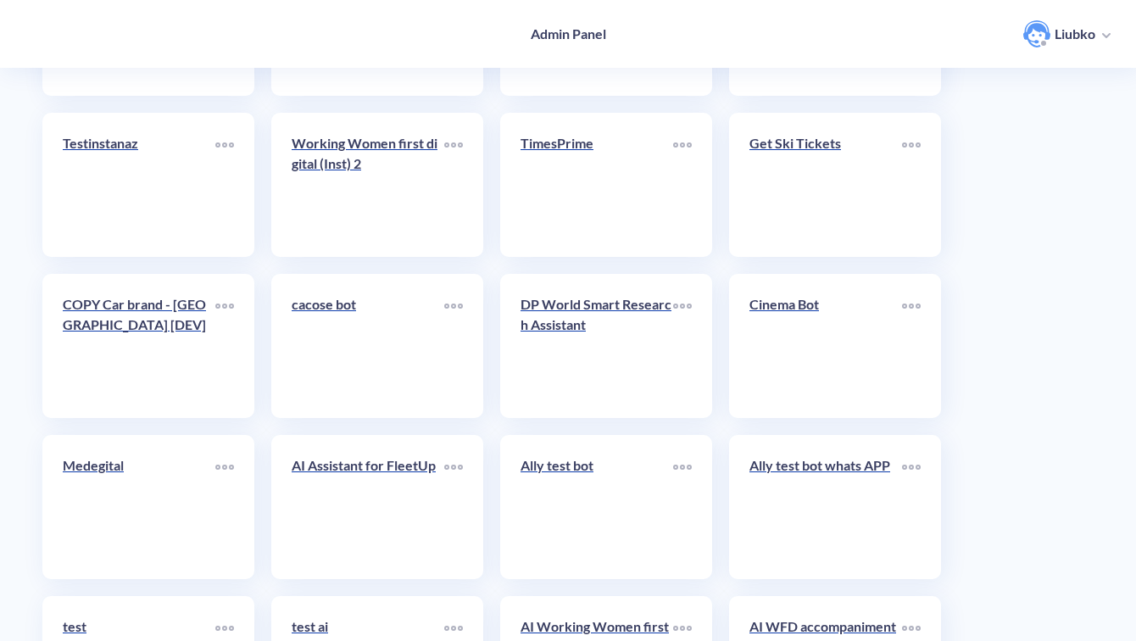
scroll to position [6014, 0]
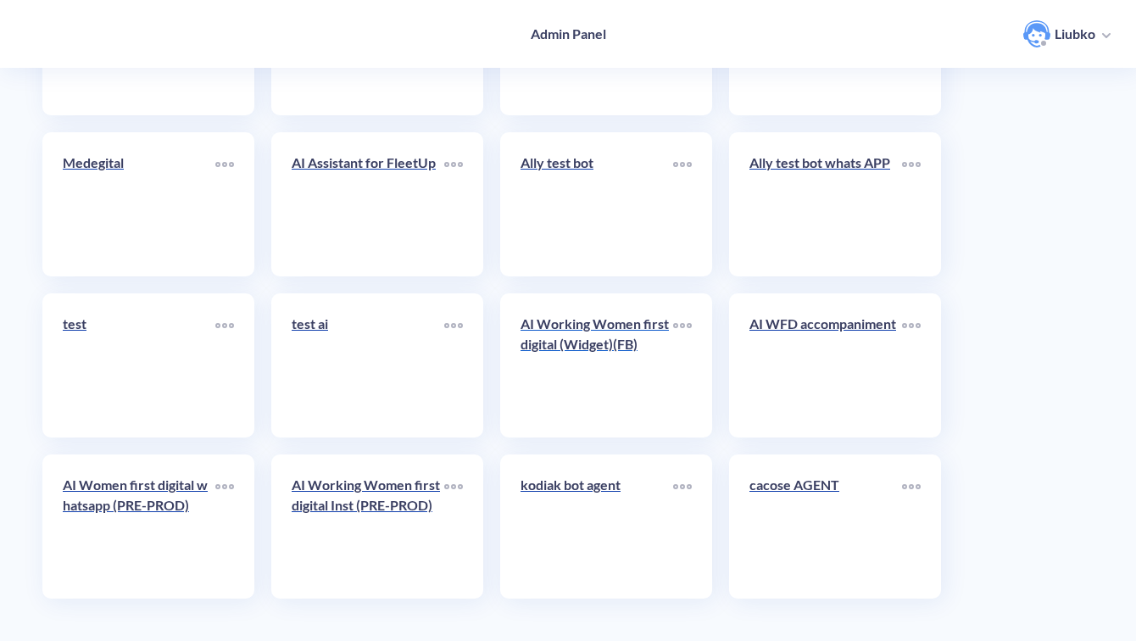
click at [605, 362] on div "AI Working Women first digital (Widget)(FB)" at bounding box center [597, 341] width 153 height 54
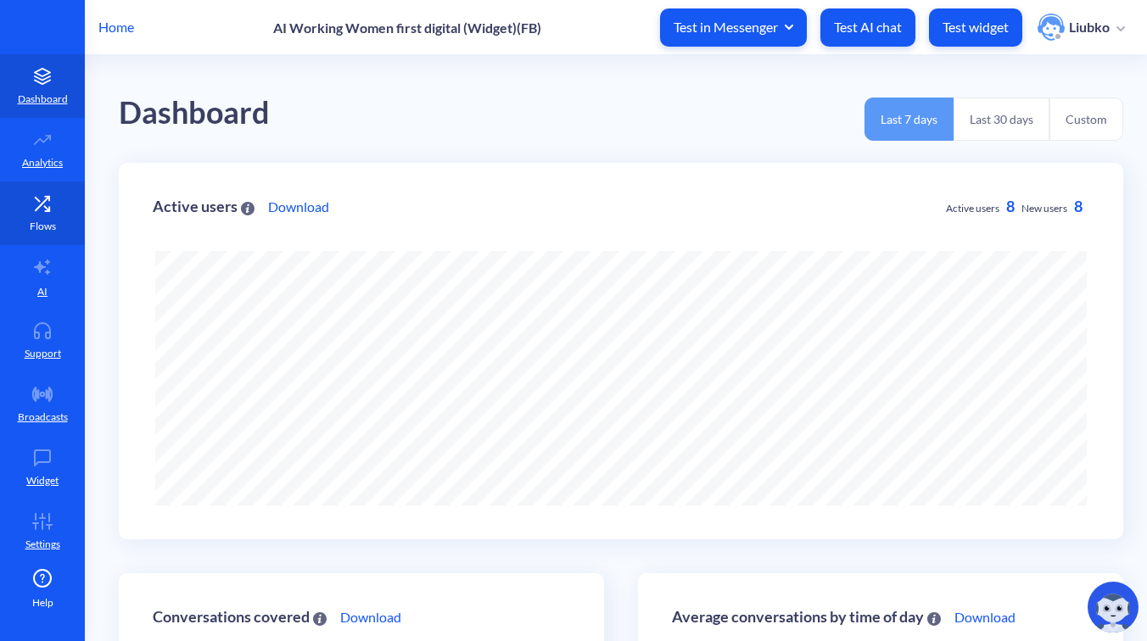
scroll to position [641, 1147]
click at [32, 215] on link "Flows" at bounding box center [42, 213] width 85 height 64
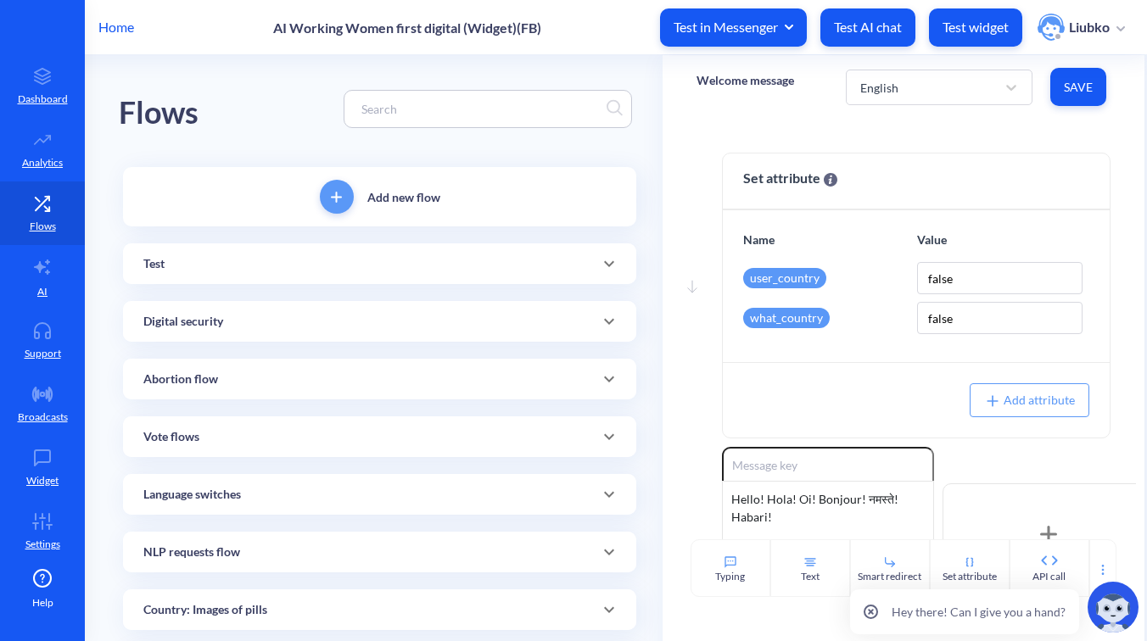
click at [518, 107] on input at bounding box center [480, 109] width 254 height 20
paste input "[1]-Abortion flow: Intro"
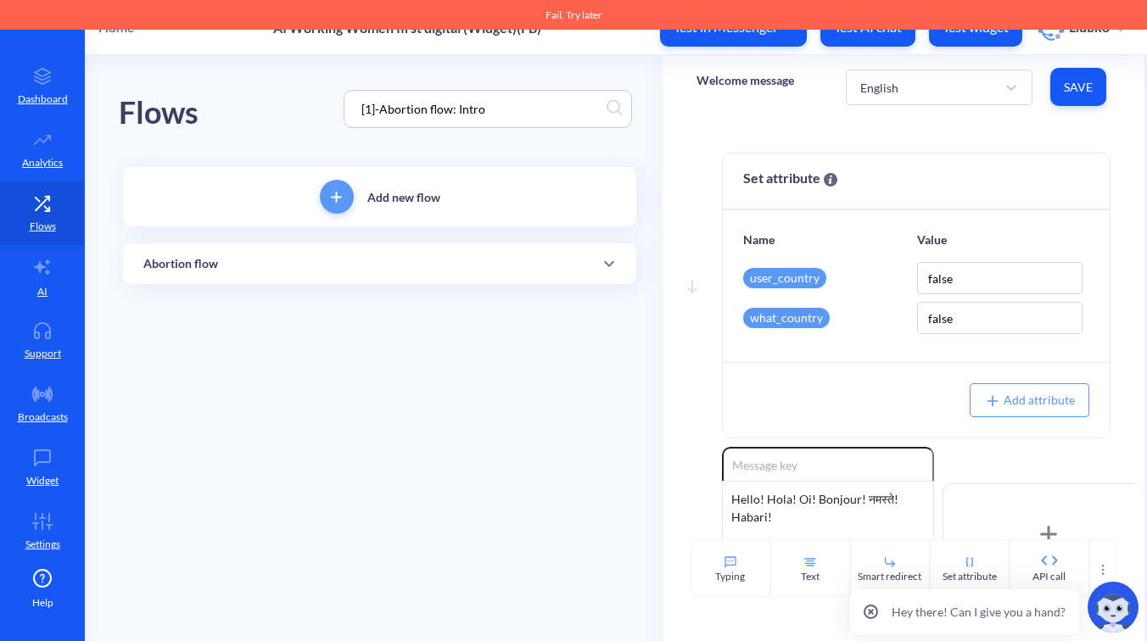
click at [477, 259] on div "Abortion flow" at bounding box center [379, 264] width 472 height 18
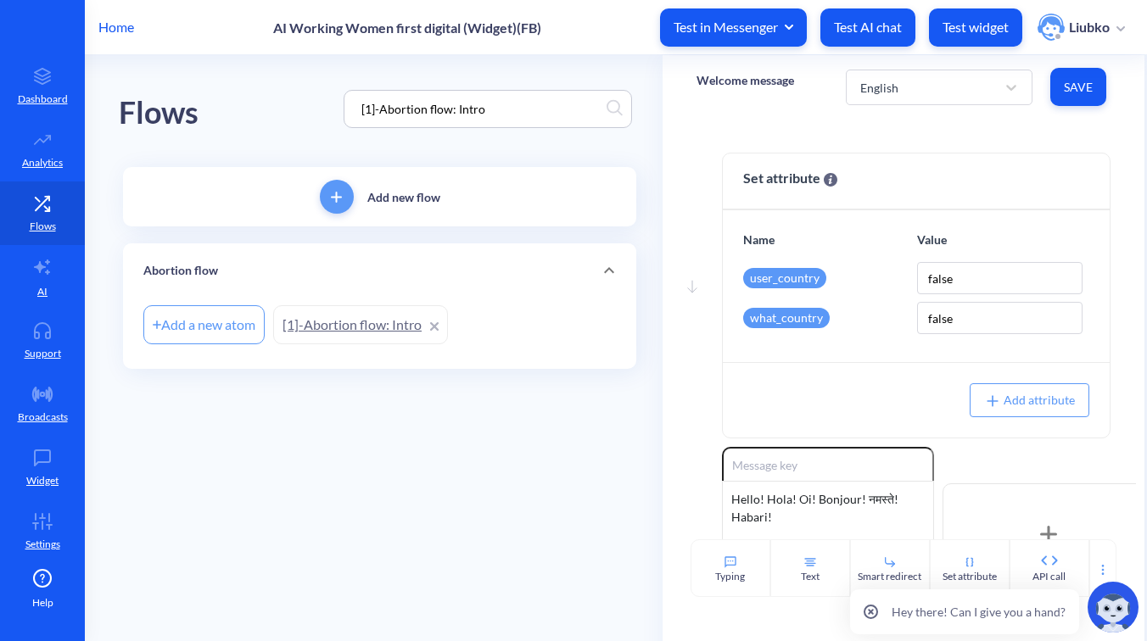
click at [387, 318] on link "[1]-Abortion flow: Intro" at bounding box center [360, 324] width 175 height 39
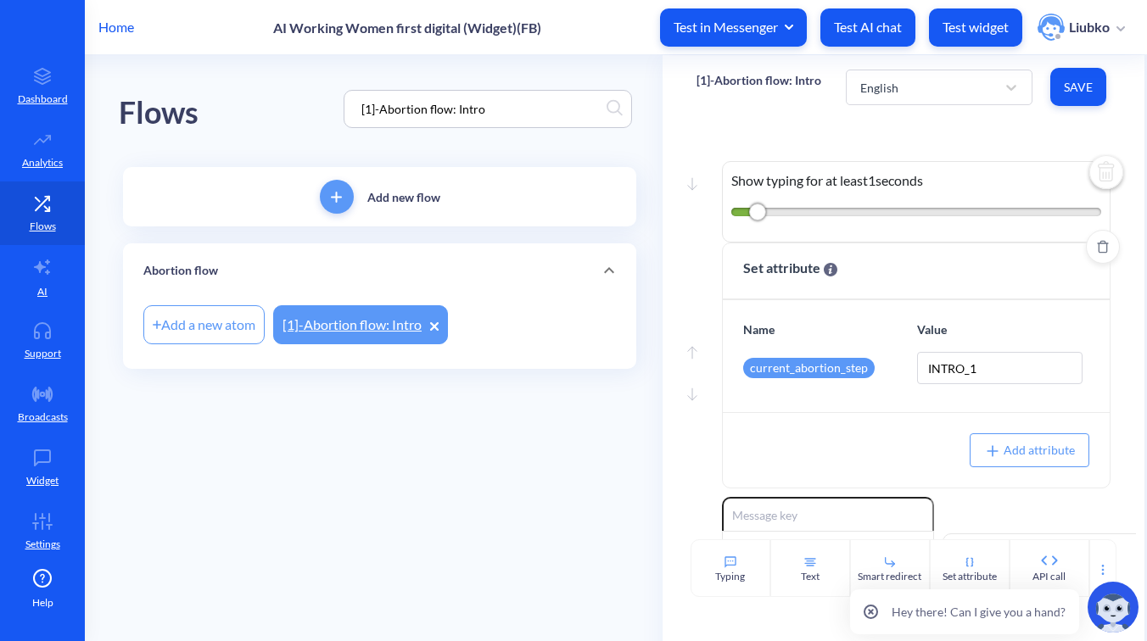
scroll to position [215, 0]
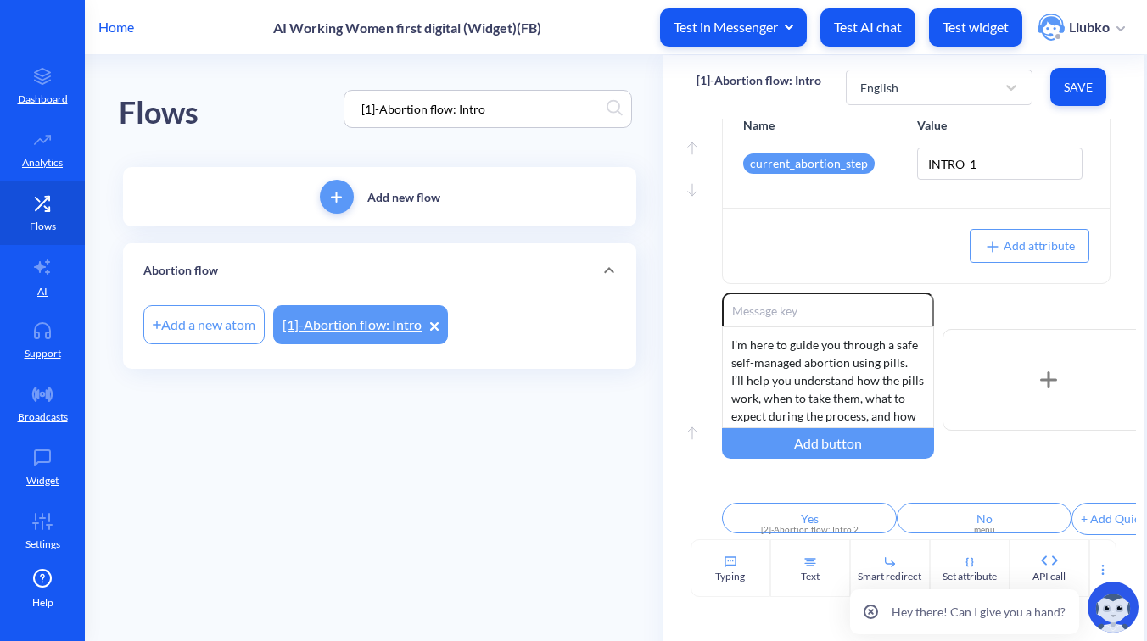
click at [532, 107] on input "[1]-Abortion flow: Intro" at bounding box center [480, 109] width 254 height 20
paste input "3]-Abortion flow: Short instructions 1"
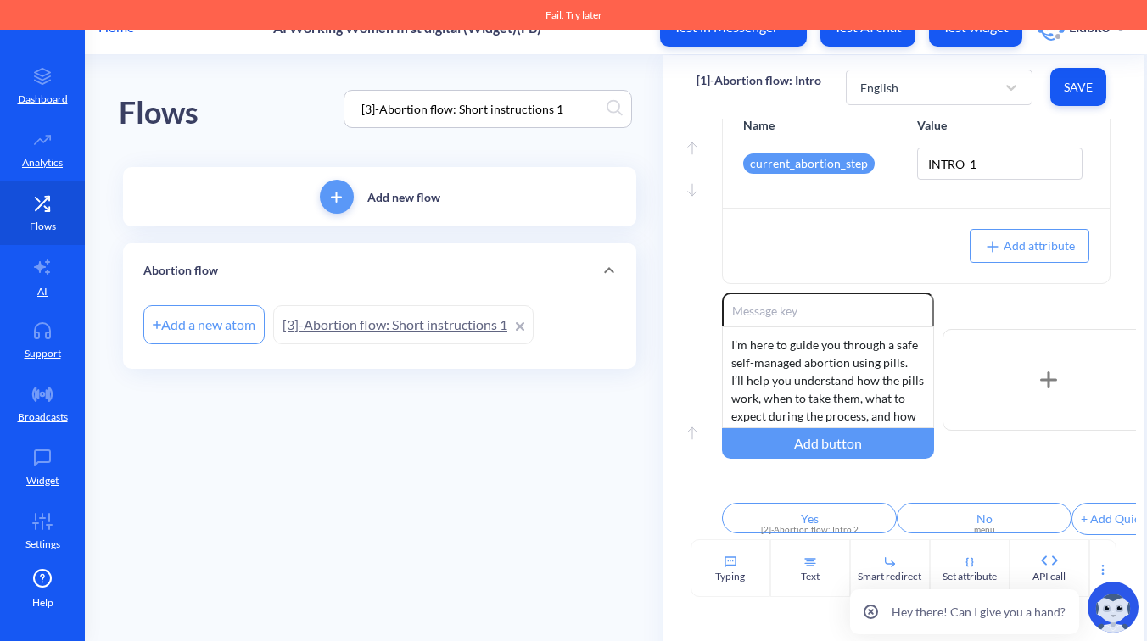
type input "[3]-Abortion flow: Short instructions 1"
click at [414, 312] on link "[3]-Abortion flow: Short instructions 1" at bounding box center [403, 324] width 260 height 39
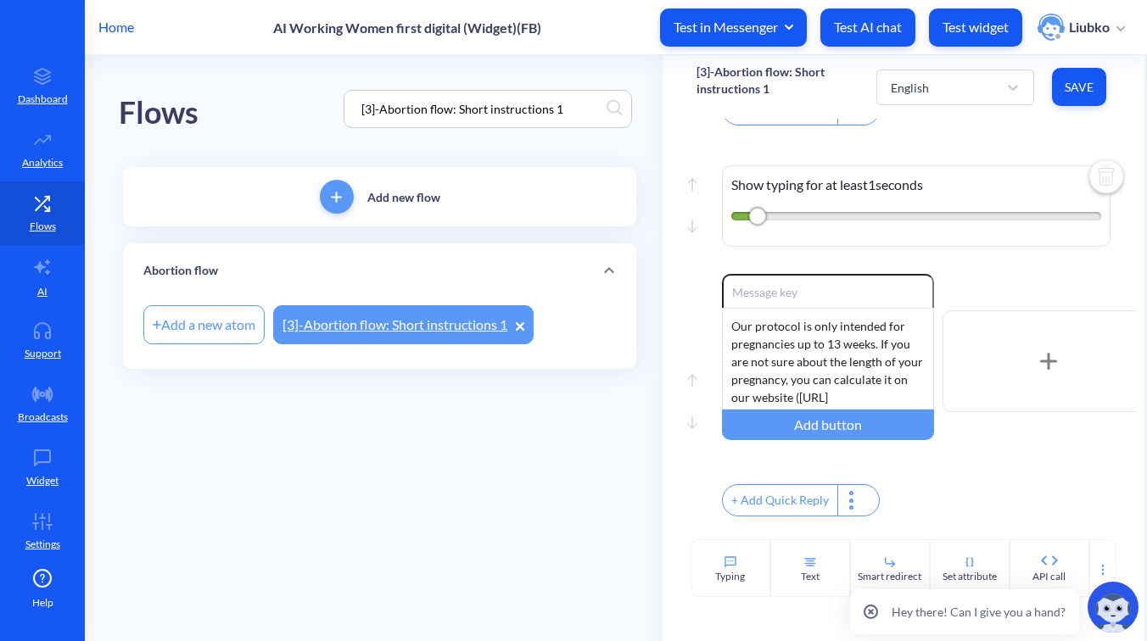
scroll to position [812, 0]
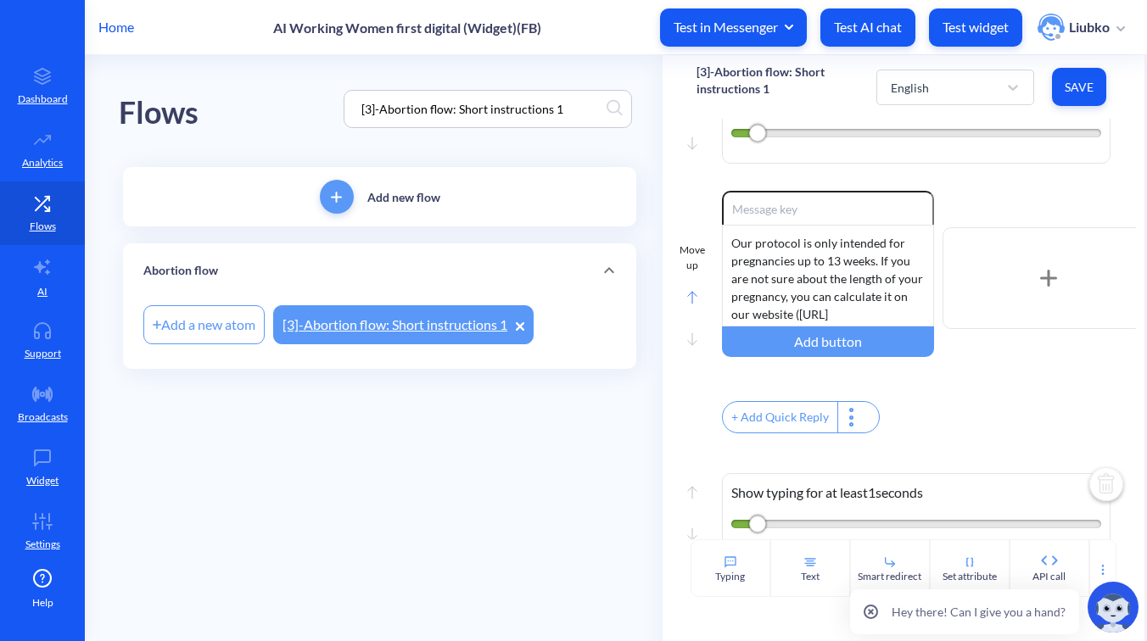
click at [692, 306] on div at bounding box center [692, 296] width 10 height 20
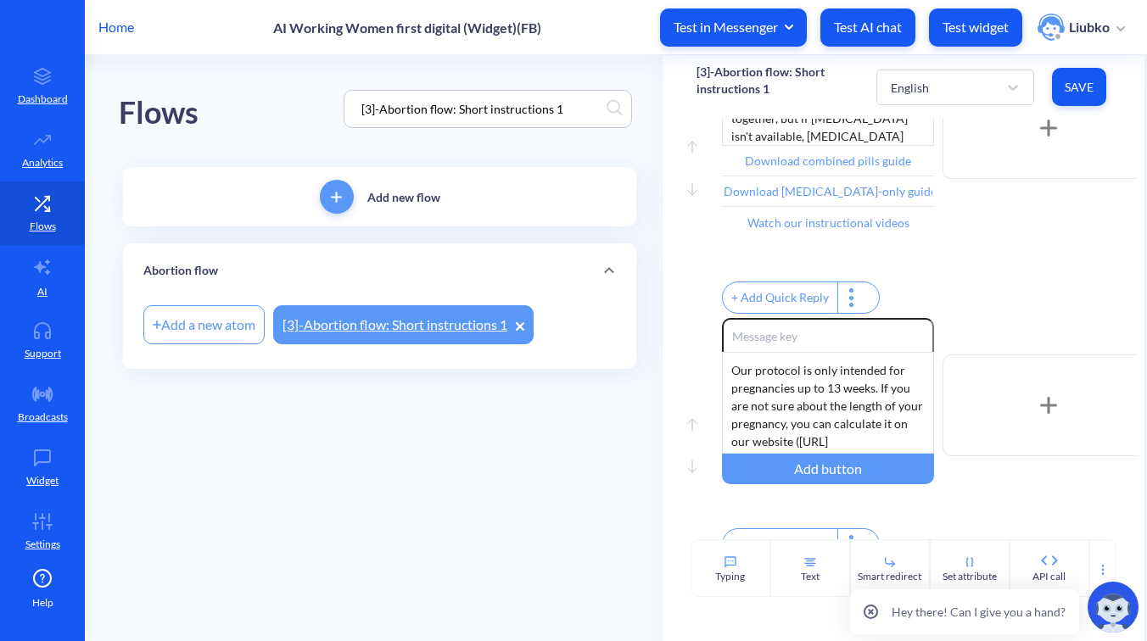
scroll to position [528, 0]
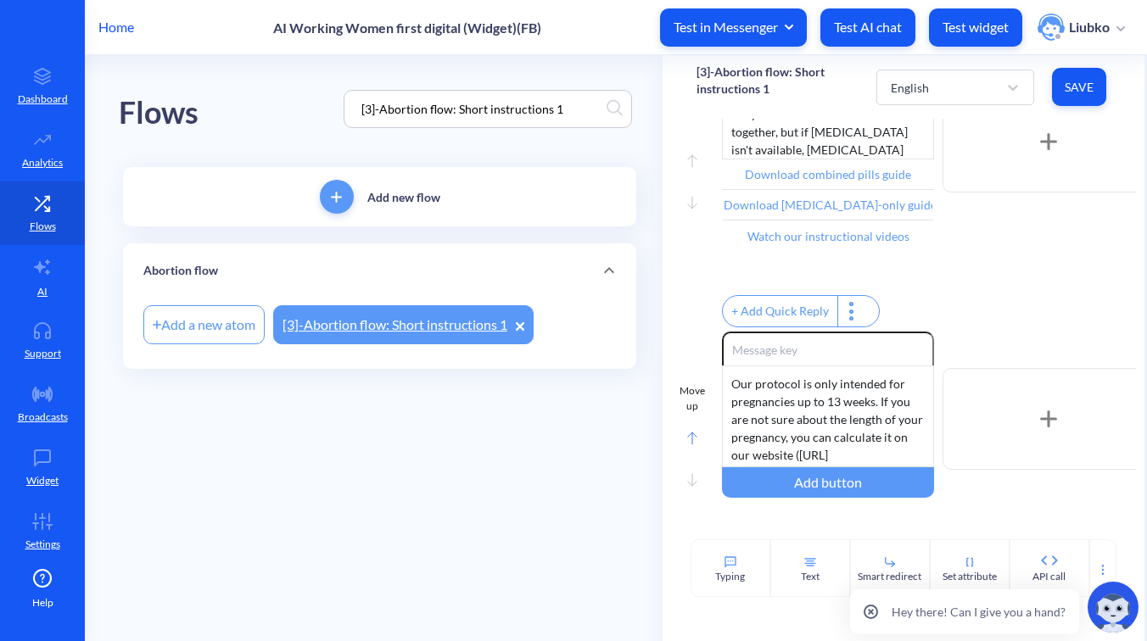
click at [693, 444] on rect at bounding box center [692, 439] width 8 height 12
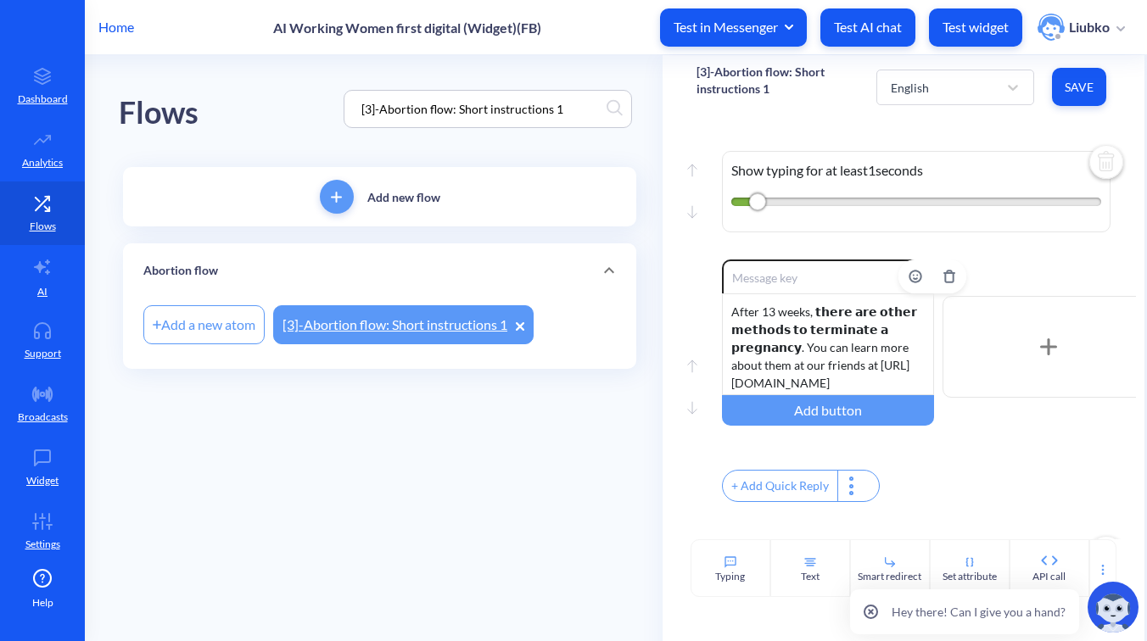
scroll to position [15, 0]
click at [942, 283] on icon "Delete" at bounding box center [949, 277] width 14 height 14
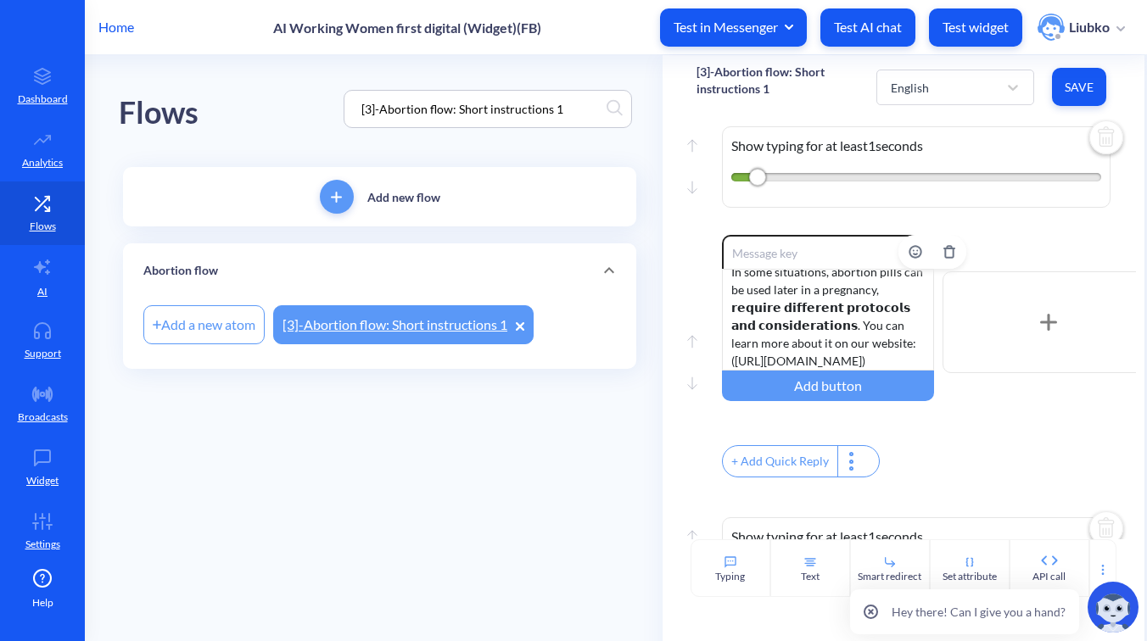
scroll to position [69, 0]
click at [938, 269] on button "Delete" at bounding box center [949, 252] width 34 height 34
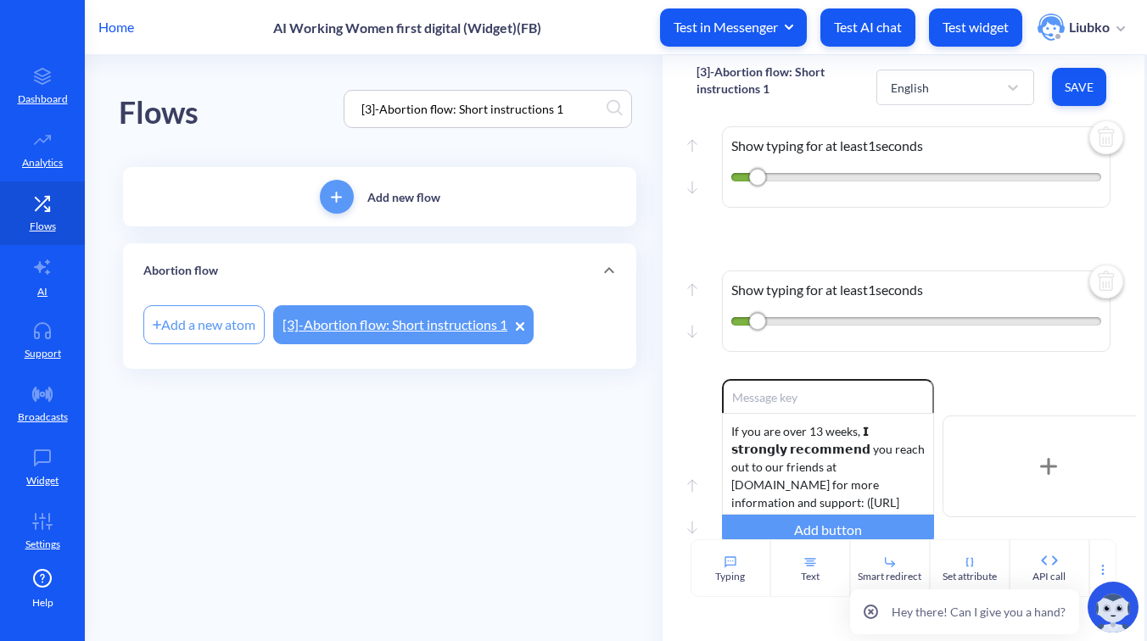
click at [1096, 298] on img at bounding box center [1106, 283] width 41 height 41
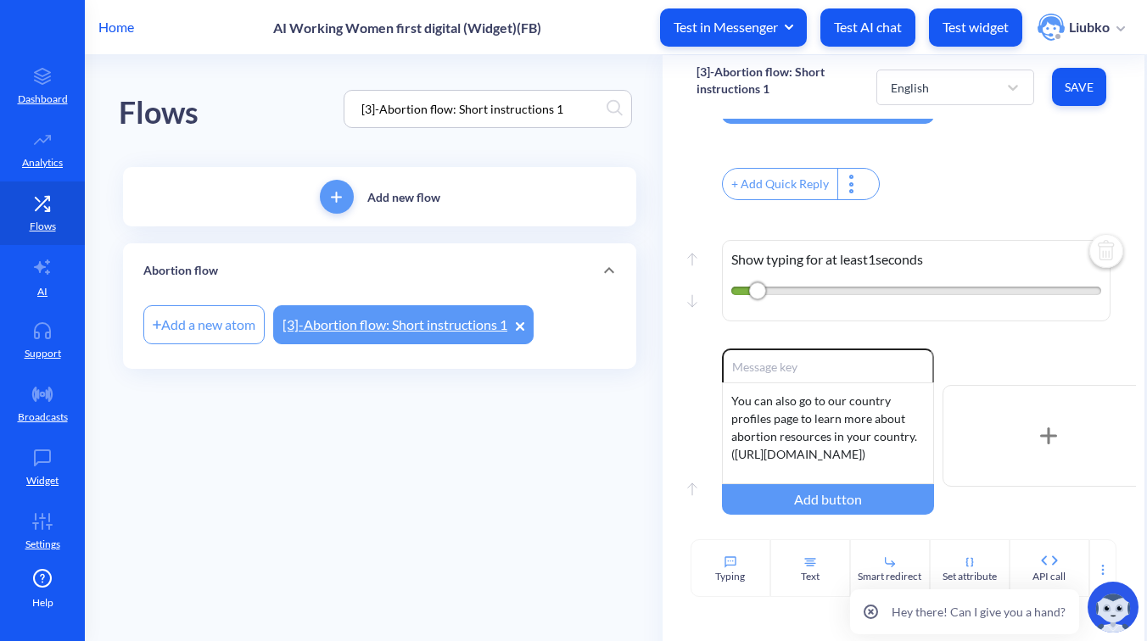
scroll to position [1681, 0]
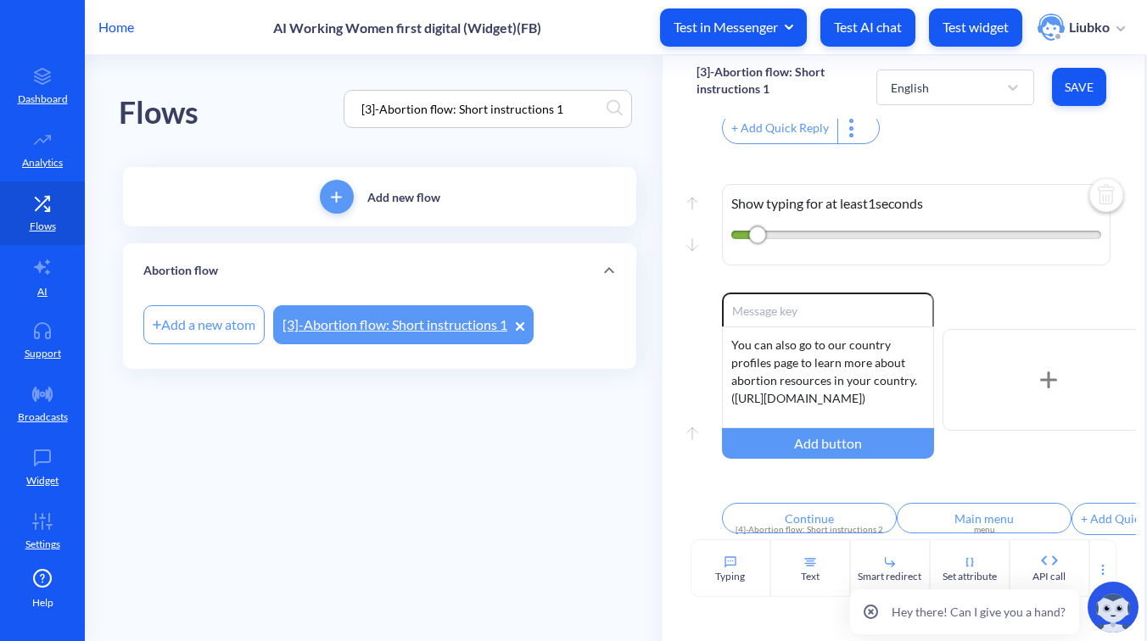
click at [1093, 190] on img at bounding box center [1106, 196] width 41 height 41
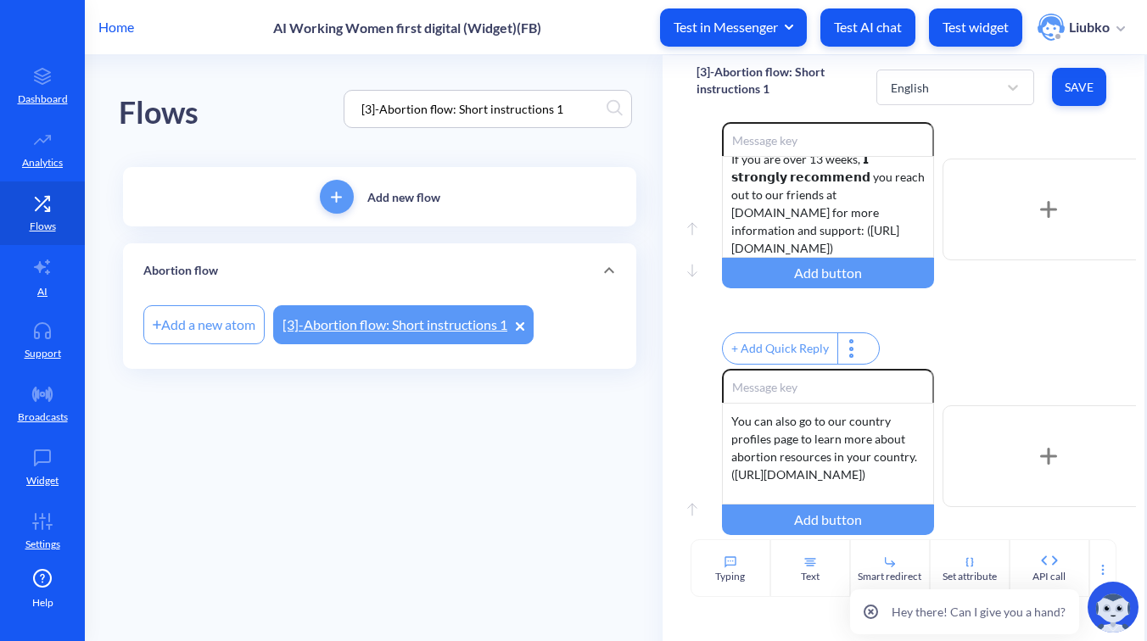
scroll to position [1271, 0]
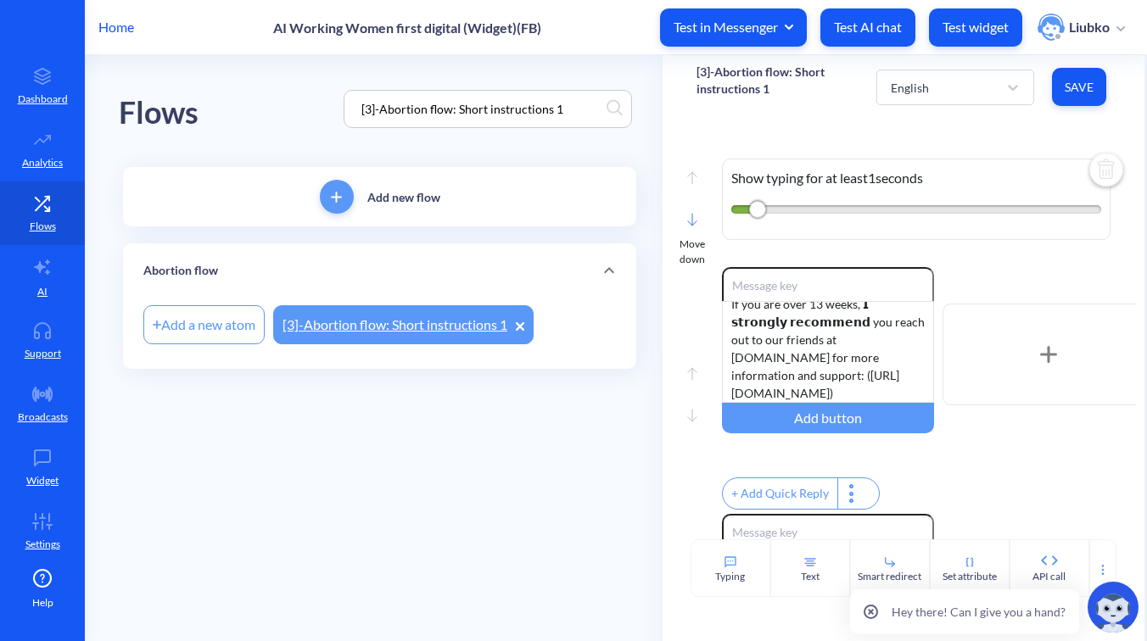
click at [694, 226] on icon at bounding box center [692, 220] width 10 height 14
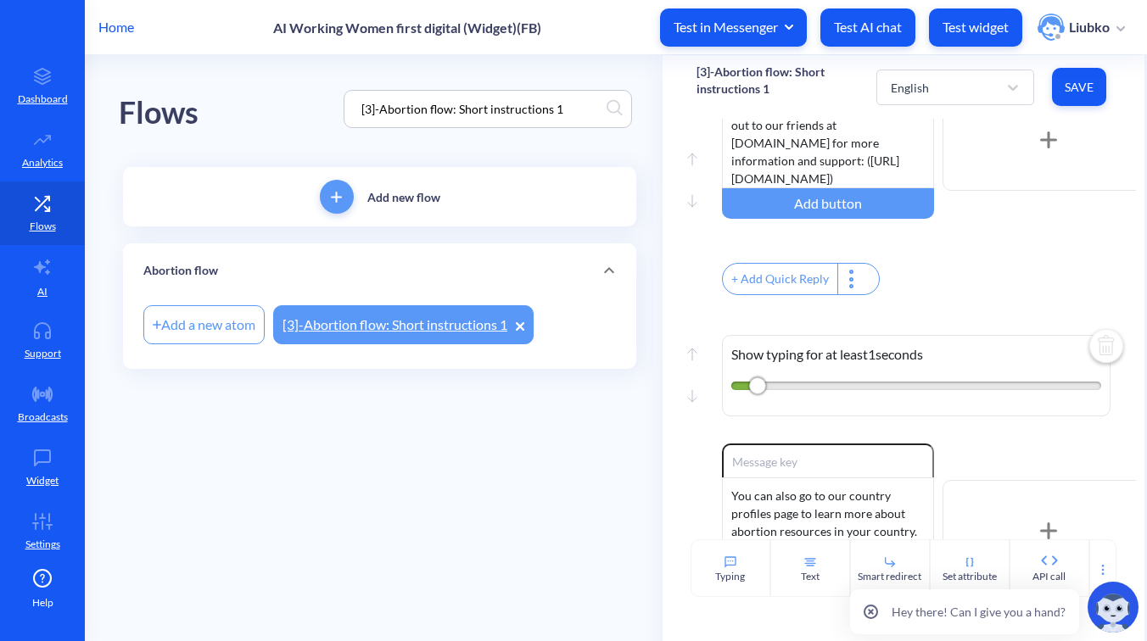
scroll to position [1387, 0]
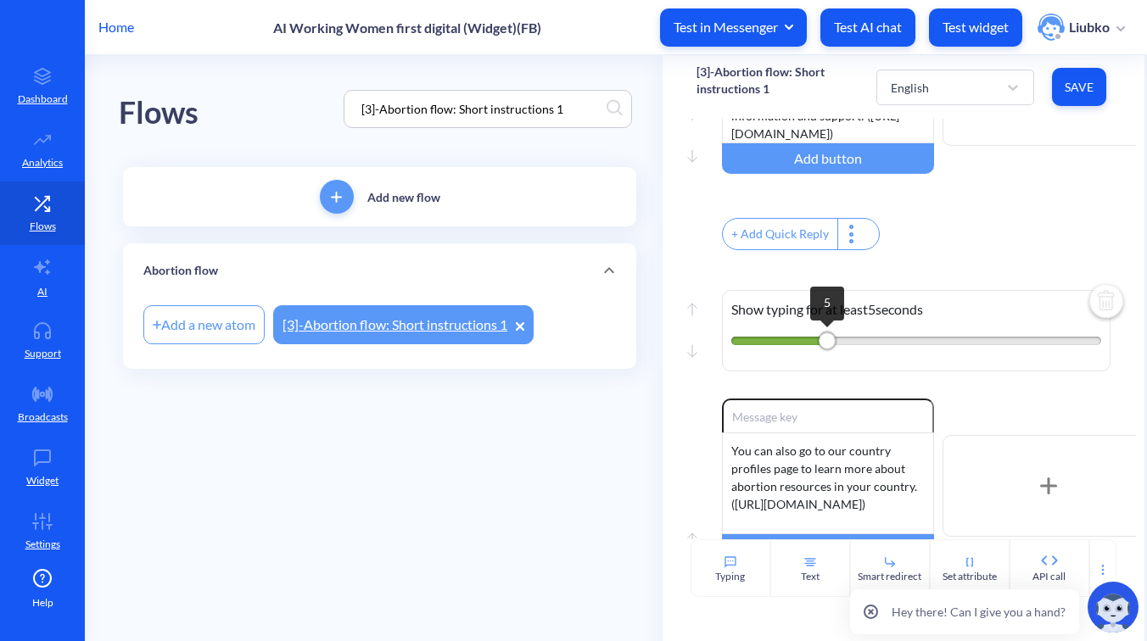
drag, startPoint x: 754, startPoint y: 371, endPoint x: 818, endPoint y: 369, distance: 64.5
click at [818, 369] on div "Show typing for at least 5 seconds 5" at bounding box center [916, 330] width 388 height 81
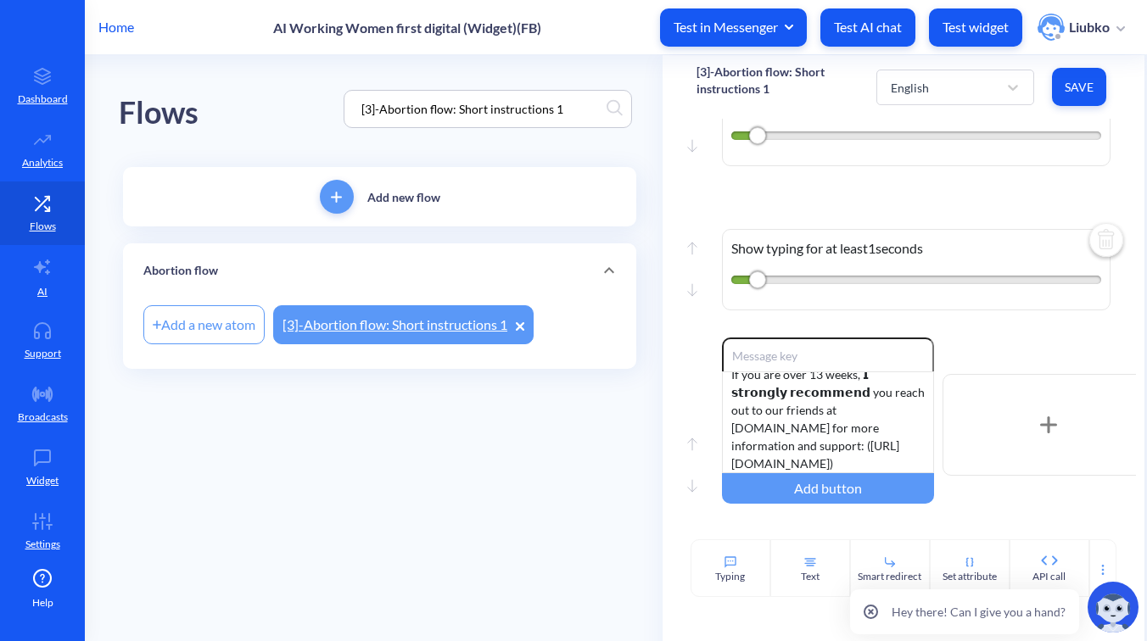
scroll to position [1047, 0]
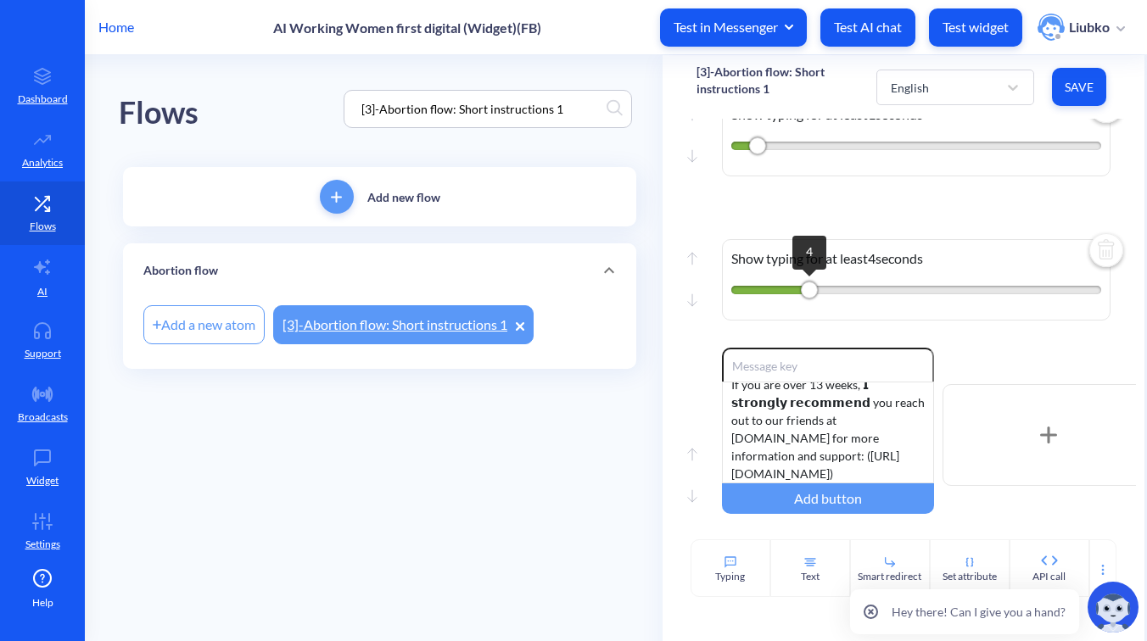
drag, startPoint x: 756, startPoint y: 307, endPoint x: 815, endPoint y: 306, distance: 59.4
click at [815, 299] on div "4" at bounding box center [809, 290] width 17 height 17
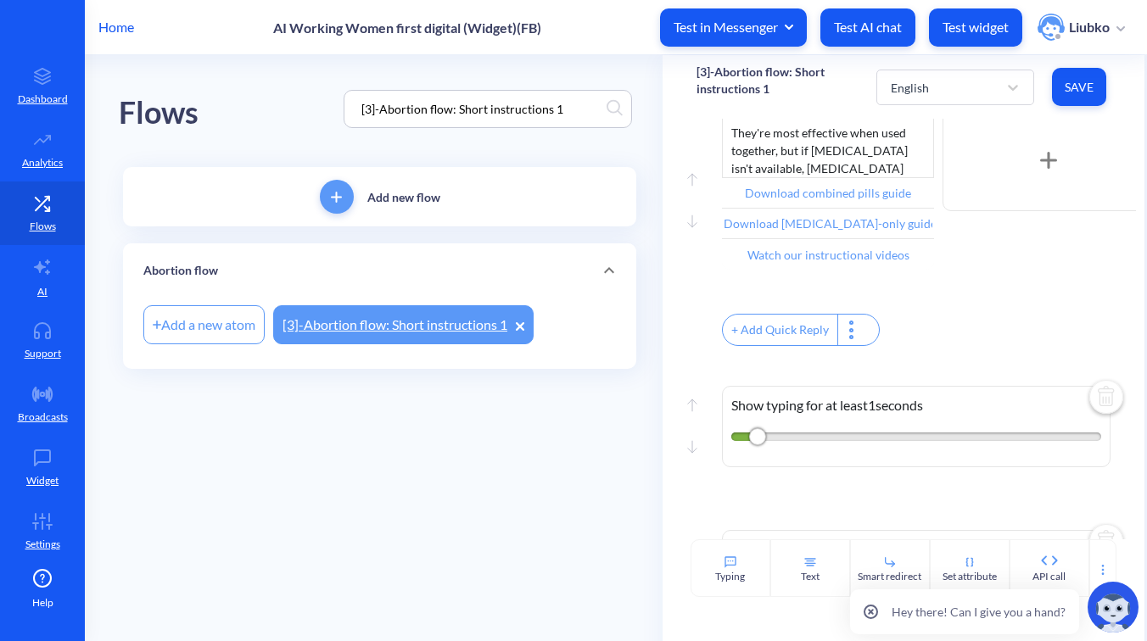
scroll to position [754, 0]
click at [685, 424] on div "Move up" at bounding box center [691, 390] width 25 height 76
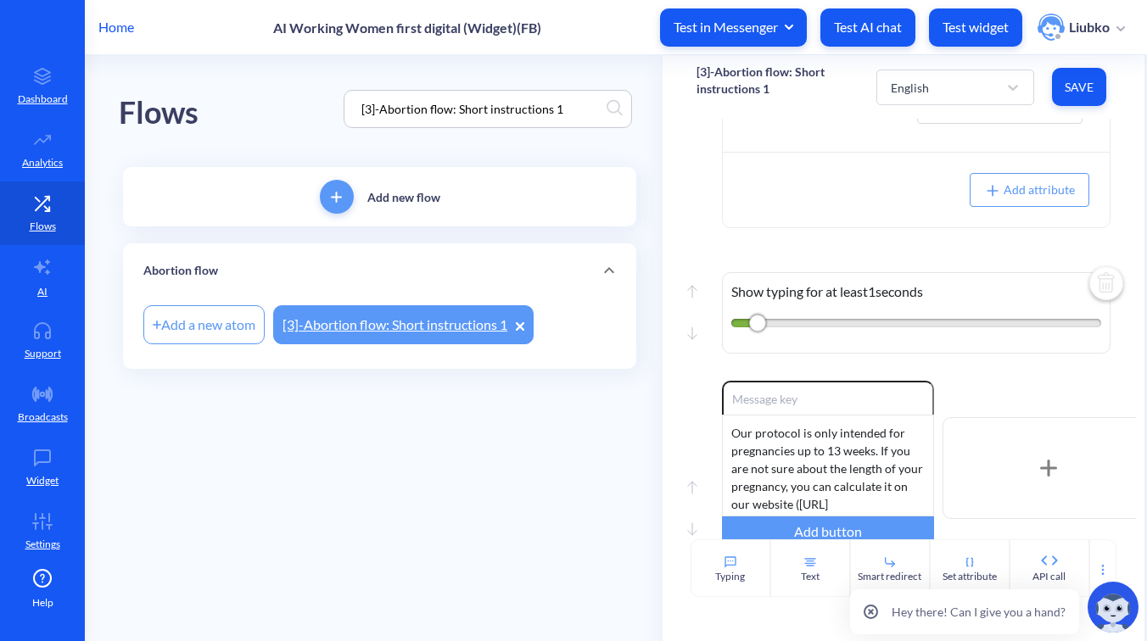
scroll to position [189, 0]
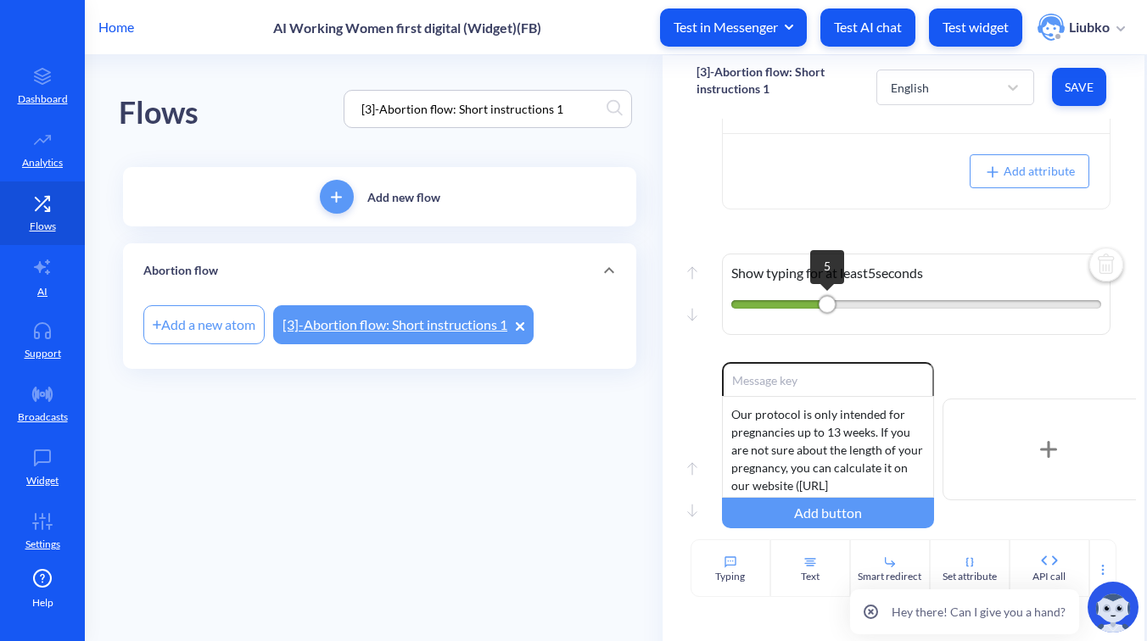
drag, startPoint x: 759, startPoint y: 303, endPoint x: 820, endPoint y: 295, distance: 61.5
click at [820, 295] on div "Show typing for at least 5 seconds 5" at bounding box center [916, 294] width 388 height 81
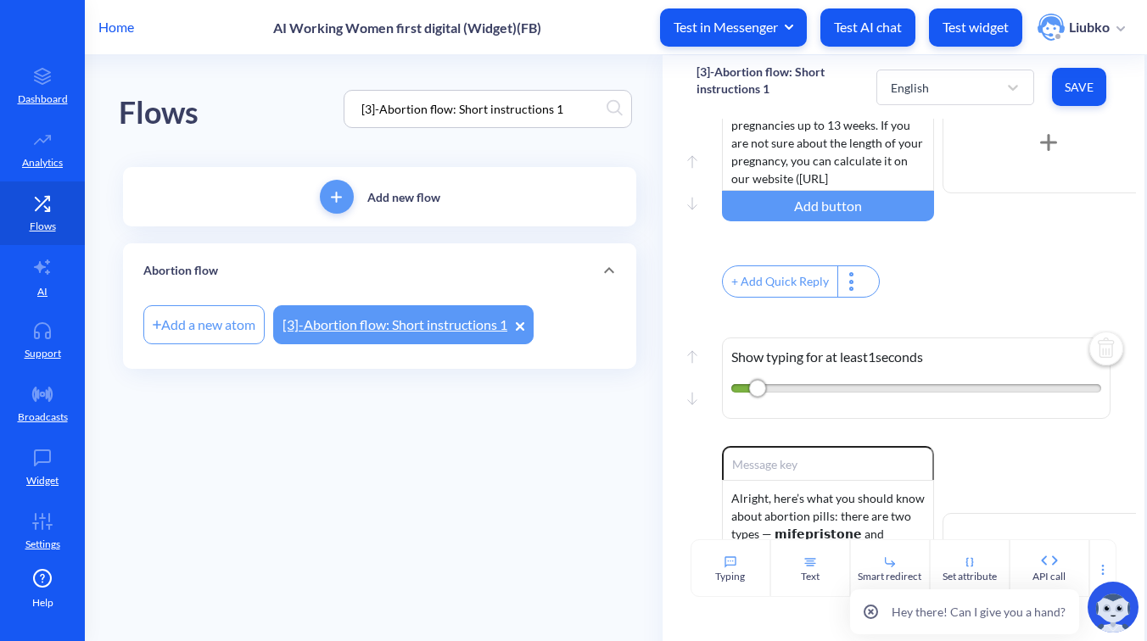
scroll to position [503, 0]
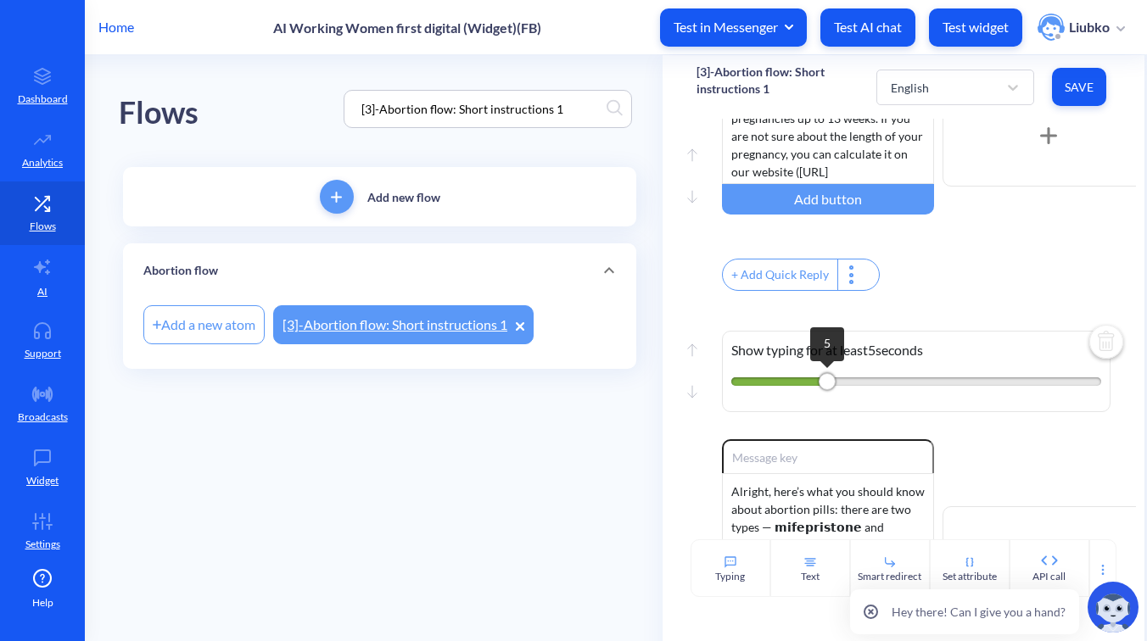
drag, startPoint x: 757, startPoint y: 388, endPoint x: 822, endPoint y: 388, distance: 64.5
click at [822, 388] on div "5" at bounding box center [826, 381] width 17 height 17
click at [1075, 85] on span "Save" at bounding box center [1078, 87] width 27 height 17
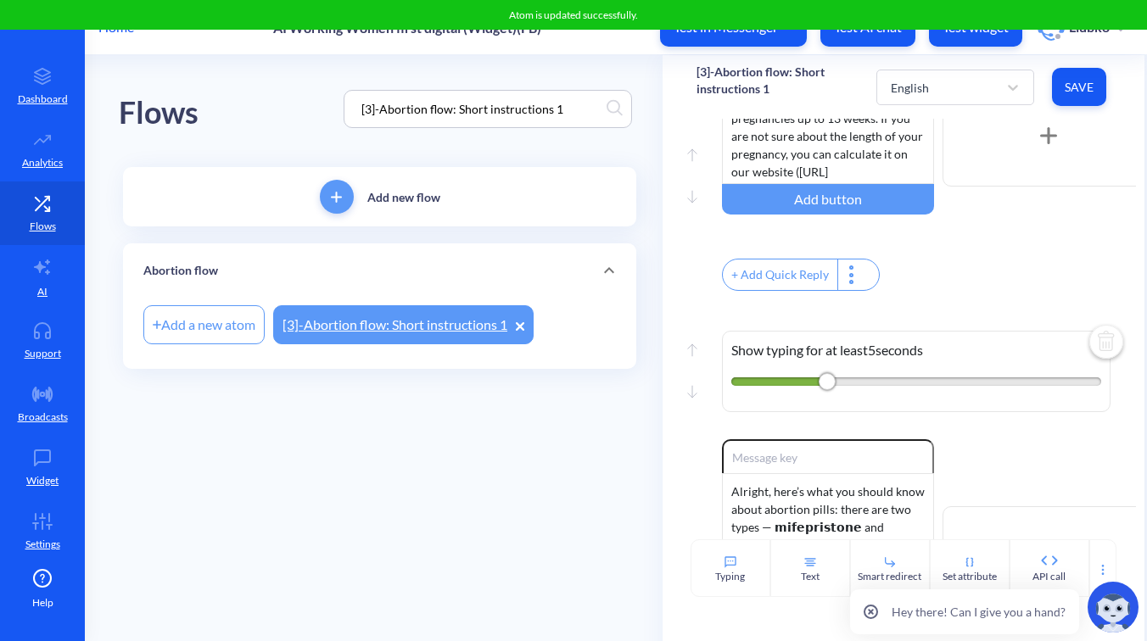
click at [1027, 281] on div "+ Add Quick Reply" at bounding box center [929, 277] width 414 height 36
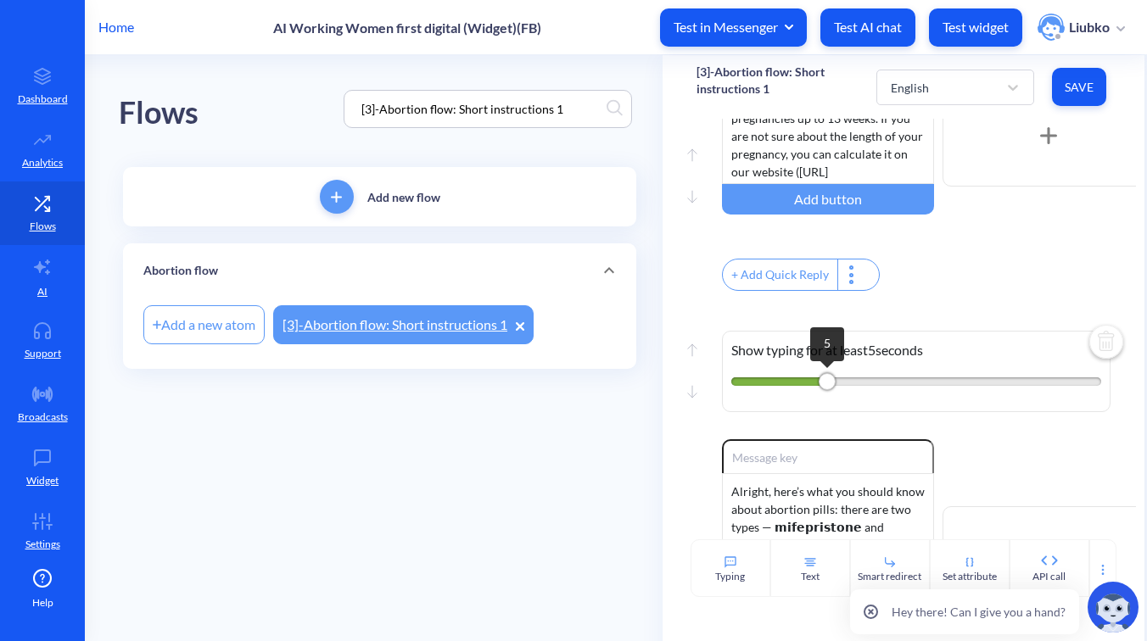
drag, startPoint x: 831, startPoint y: 392, endPoint x: 820, endPoint y: 390, distance: 11.2
click at [820, 390] on div "5" at bounding box center [826, 381] width 17 height 17
click at [1075, 93] on span "Save" at bounding box center [1078, 87] width 27 height 17
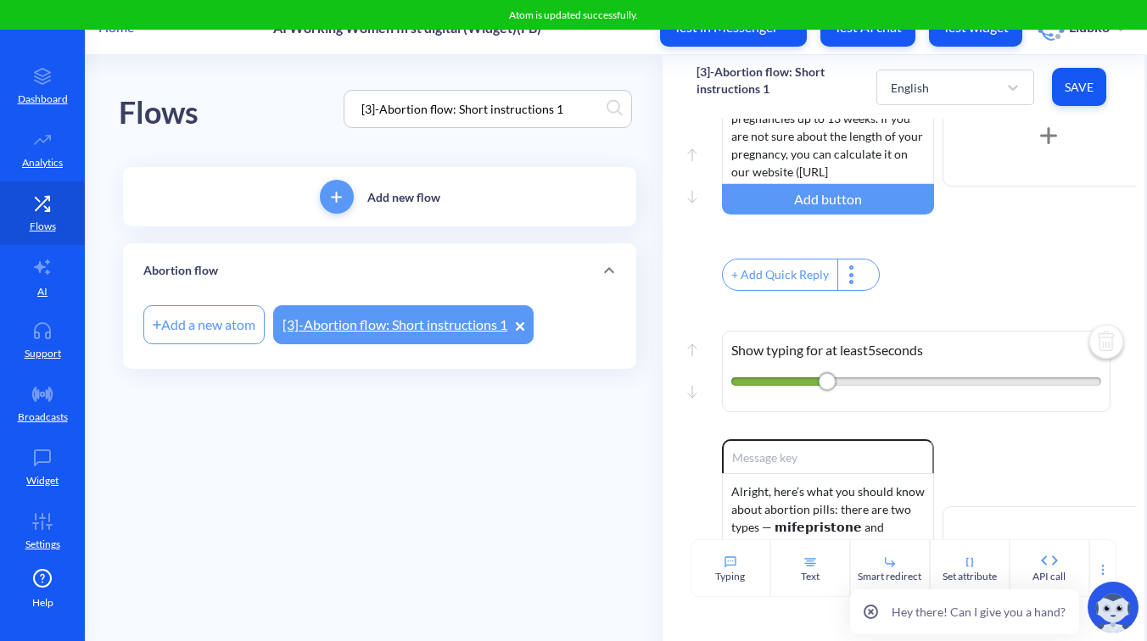
click at [1029, 276] on div "+ Add Quick Reply" at bounding box center [929, 277] width 414 height 36
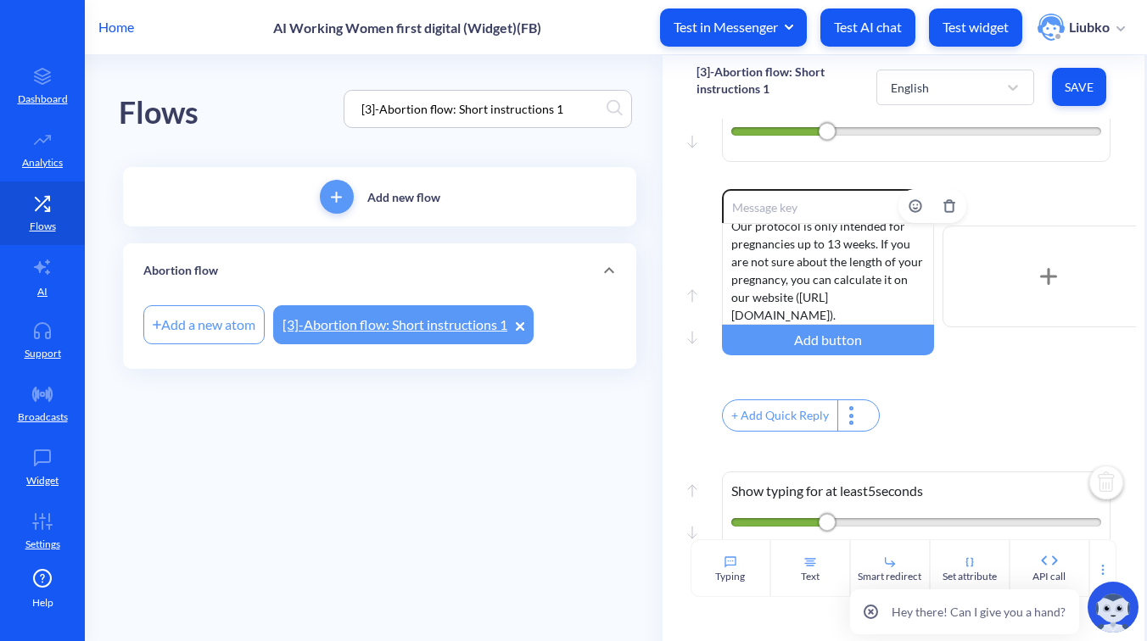
scroll to position [0, 0]
click at [693, 338] on rect at bounding box center [692, 338] width 8 height 12
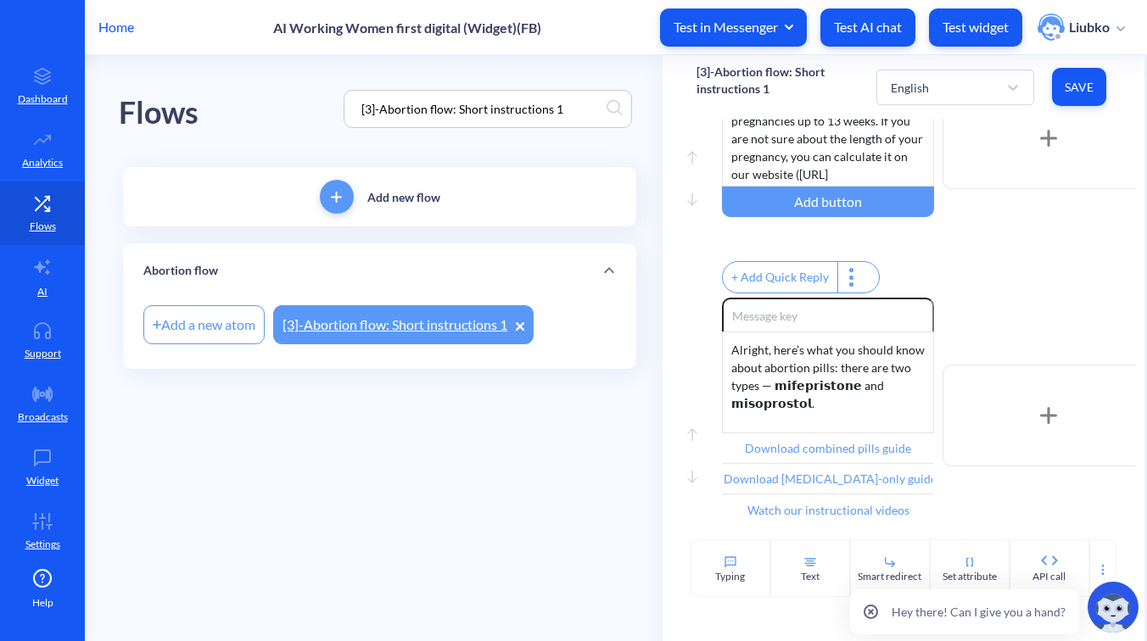
scroll to position [704, 0]
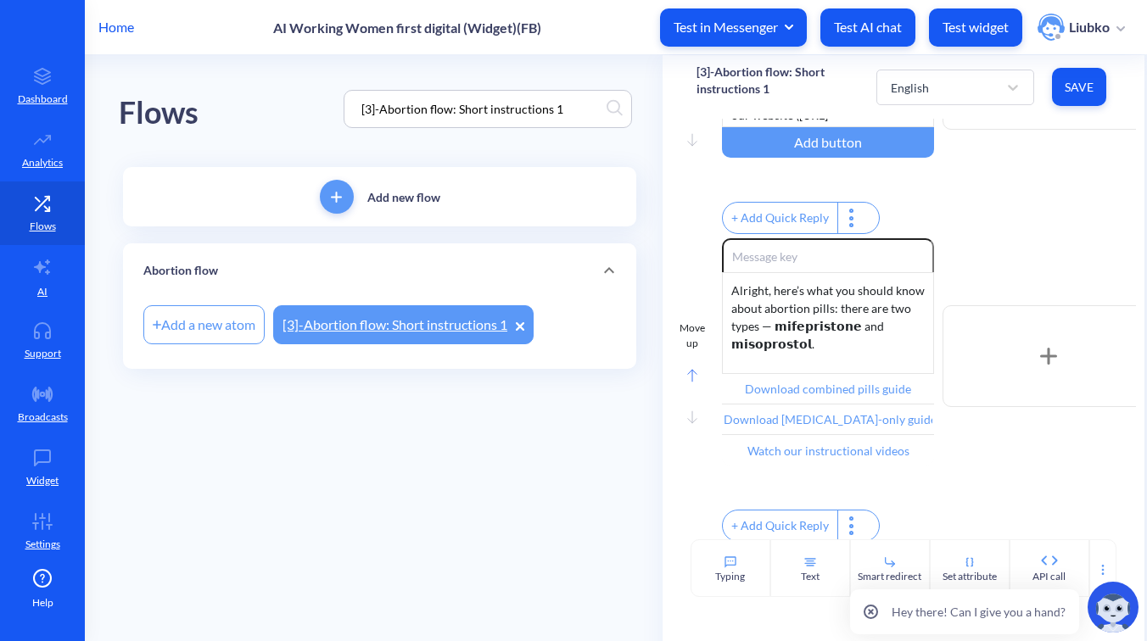
click at [692, 382] on div at bounding box center [692, 374] width 10 height 20
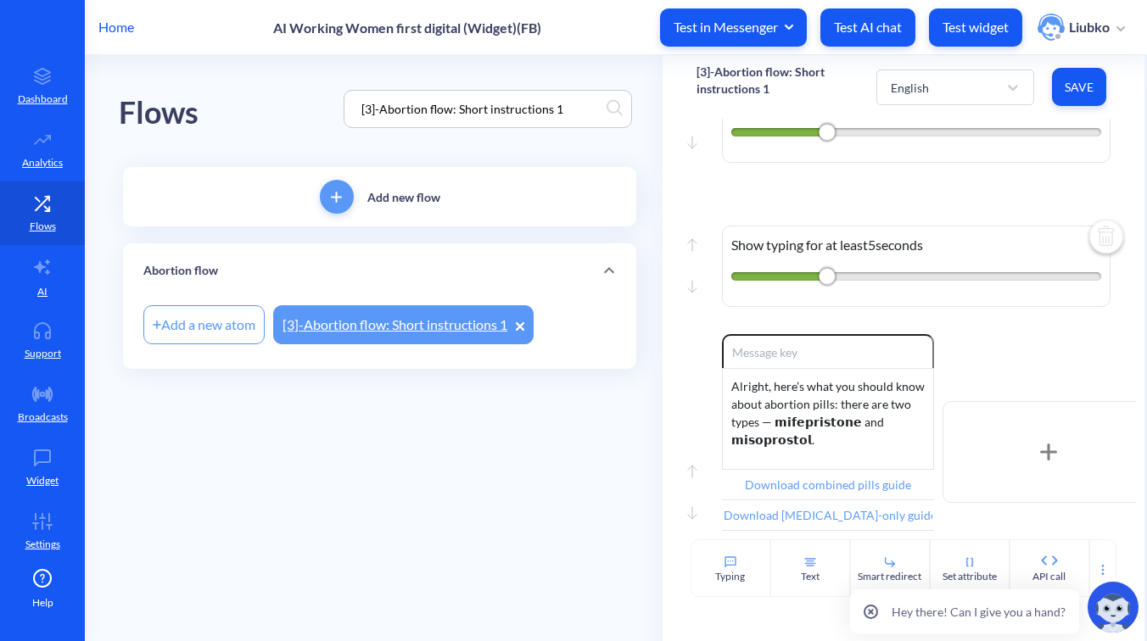
scroll to position [391, 0]
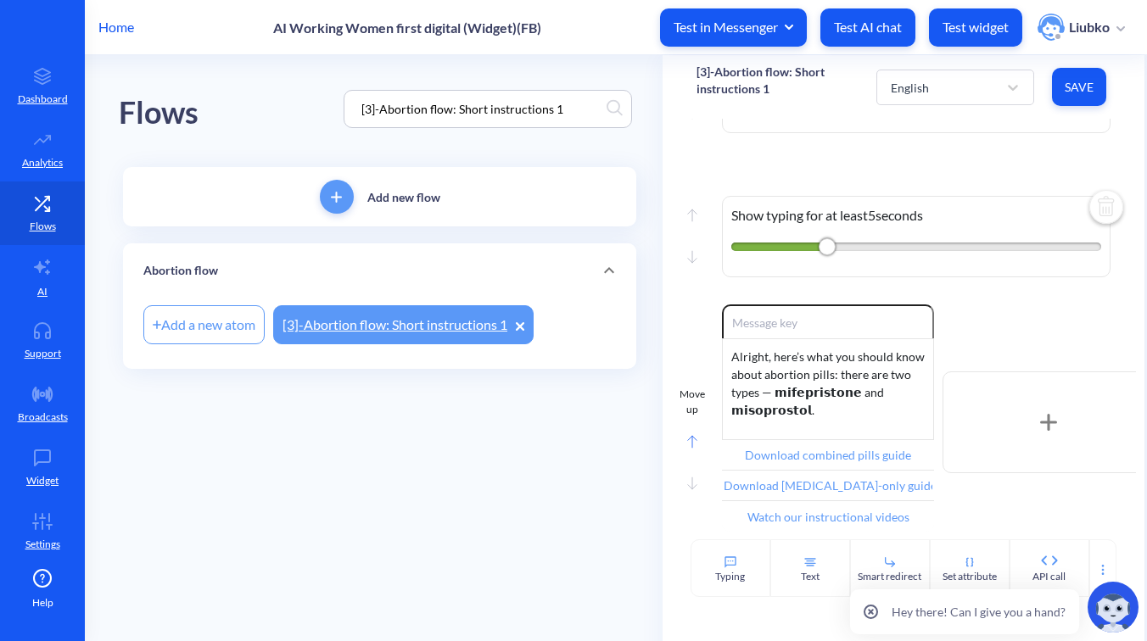
click at [697, 439] on div "Move up" at bounding box center [691, 425] width 25 height 76
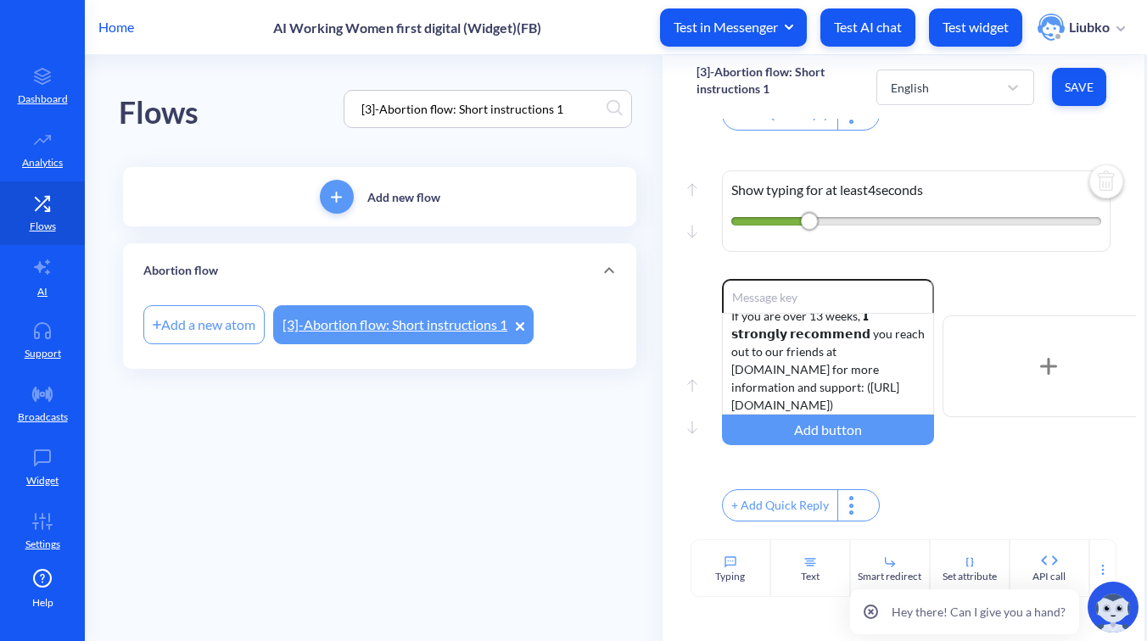
scroll to position [1537, 0]
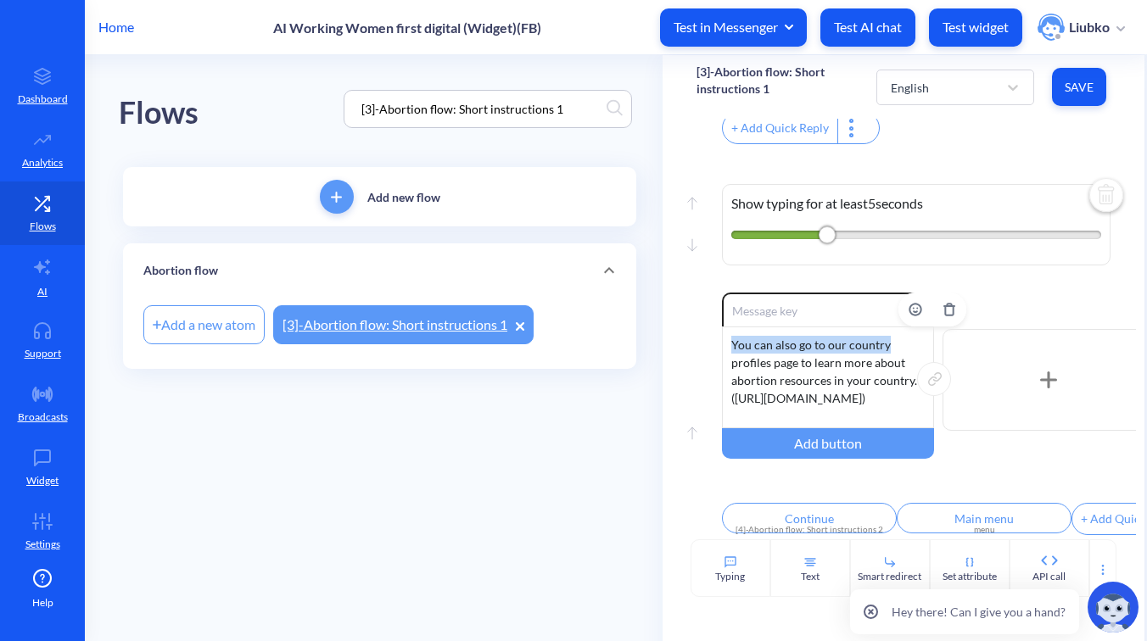
drag, startPoint x: 732, startPoint y: 334, endPoint x: 889, endPoint y: 337, distance: 156.9
click at [889, 337] on div "You can also go to our country profiles page to learn more about abortion resou…" at bounding box center [828, 378] width 212 height 102
click at [1024, 277] on div "Move up Move down Show typing for at least 5 seconds" at bounding box center [903, 220] width 414 height 144
drag, startPoint x: 733, startPoint y: 336, endPoint x: 894, endPoint y: 336, distance: 161.1
click at [894, 336] on div "You can also go to our country profiles page to learn more about abortion resou…" at bounding box center [828, 378] width 212 height 102
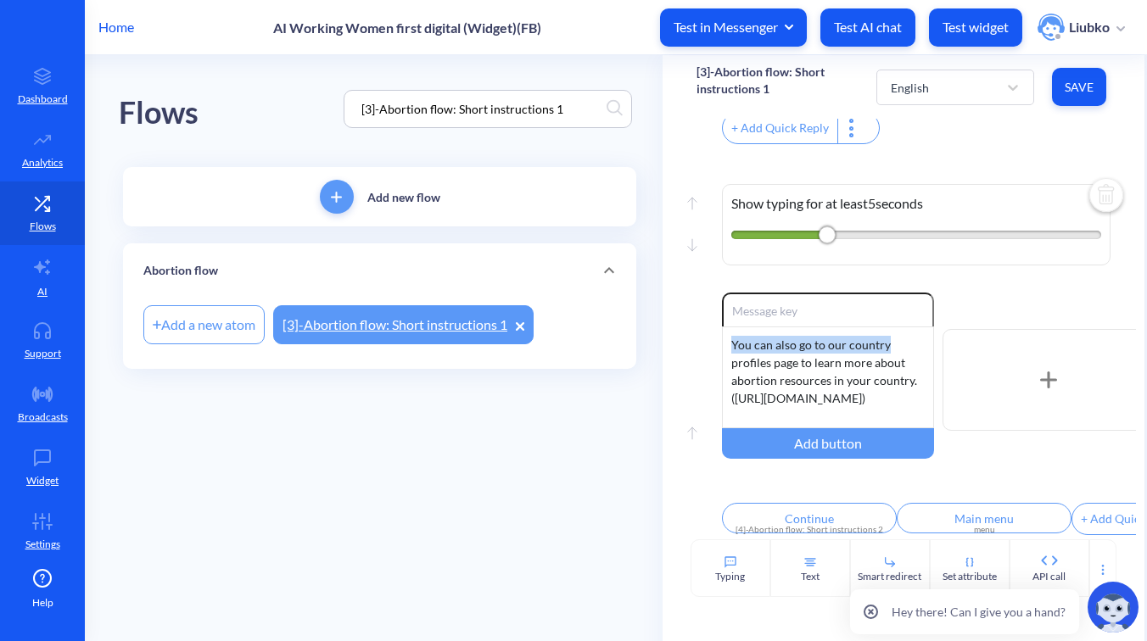
click at [1018, 294] on div "Enable reactions You can also go to our country profiles page to learn more abo…" at bounding box center [929, 380] width 414 height 175
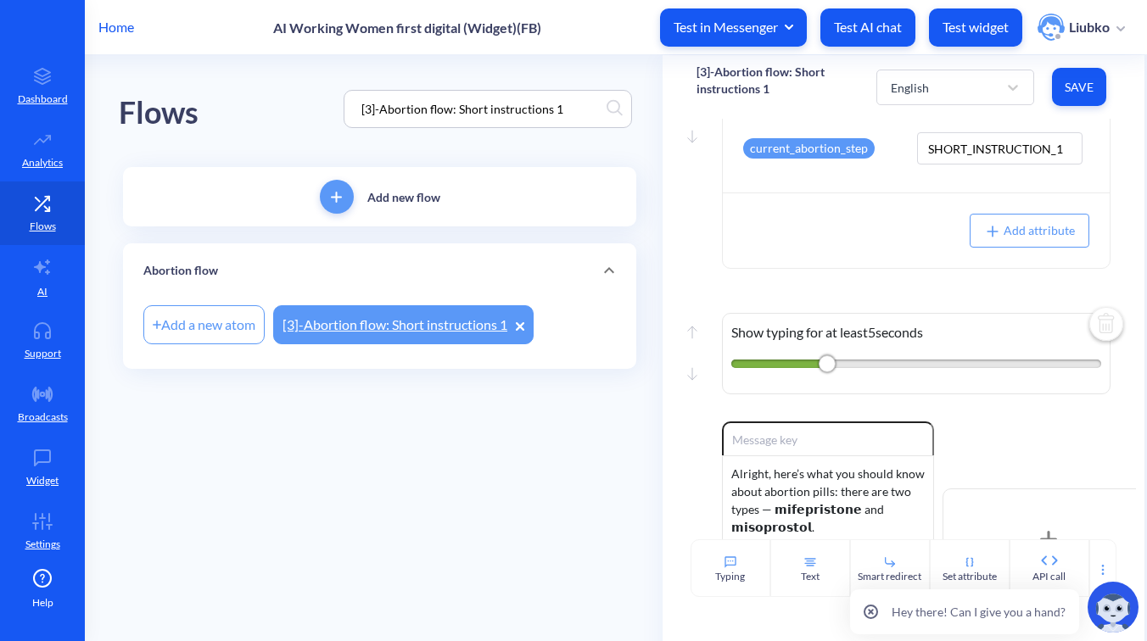
scroll to position [0, 0]
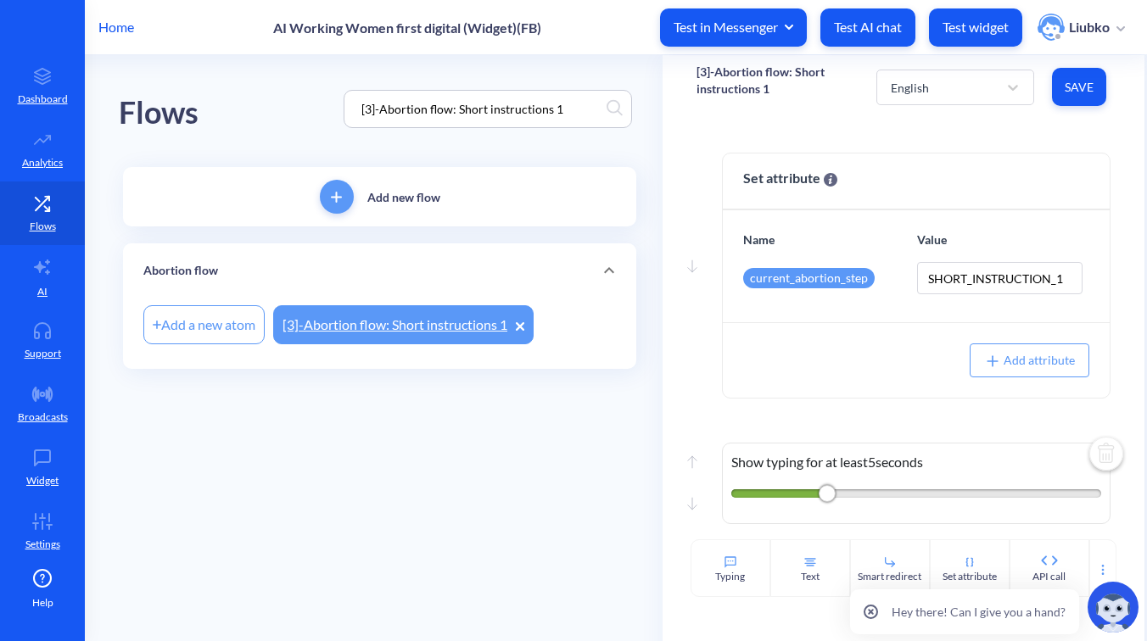
click at [574, 103] on input "[3]-Abortion flow: Short instructions 1" at bounding box center [480, 109] width 254 height 20
drag, startPoint x: 575, startPoint y: 106, endPoint x: 342, endPoint y: 104, distance: 233.2
click at [342, 104] on div "Flows [3]-Abortion flow: Short instructions 1" at bounding box center [380, 109] width 522 height 108
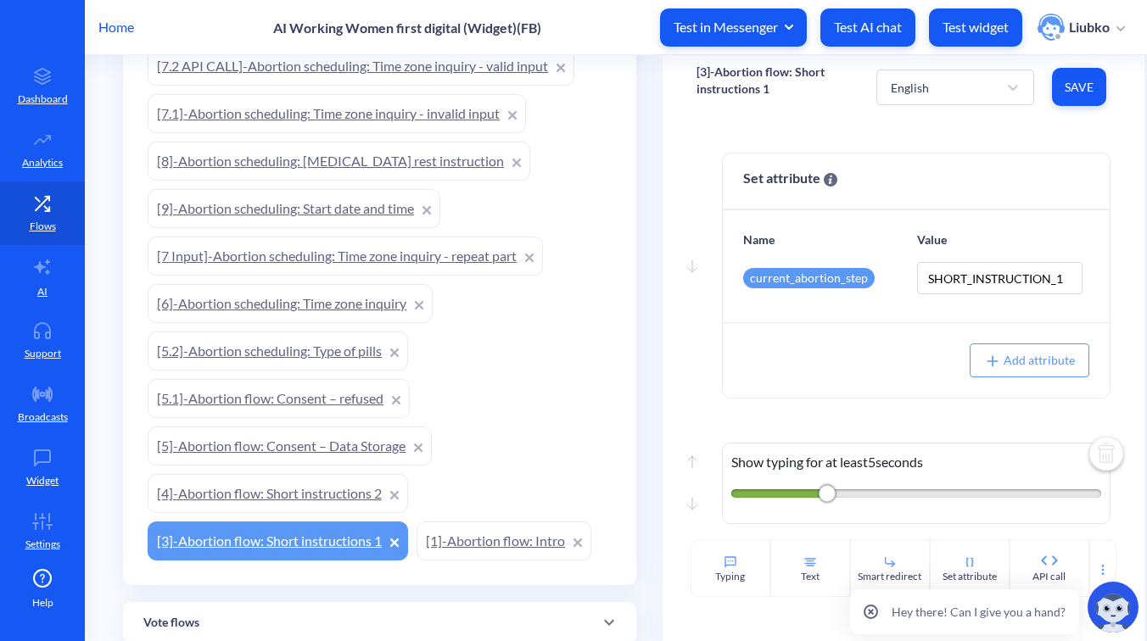
scroll to position [1571, 0]
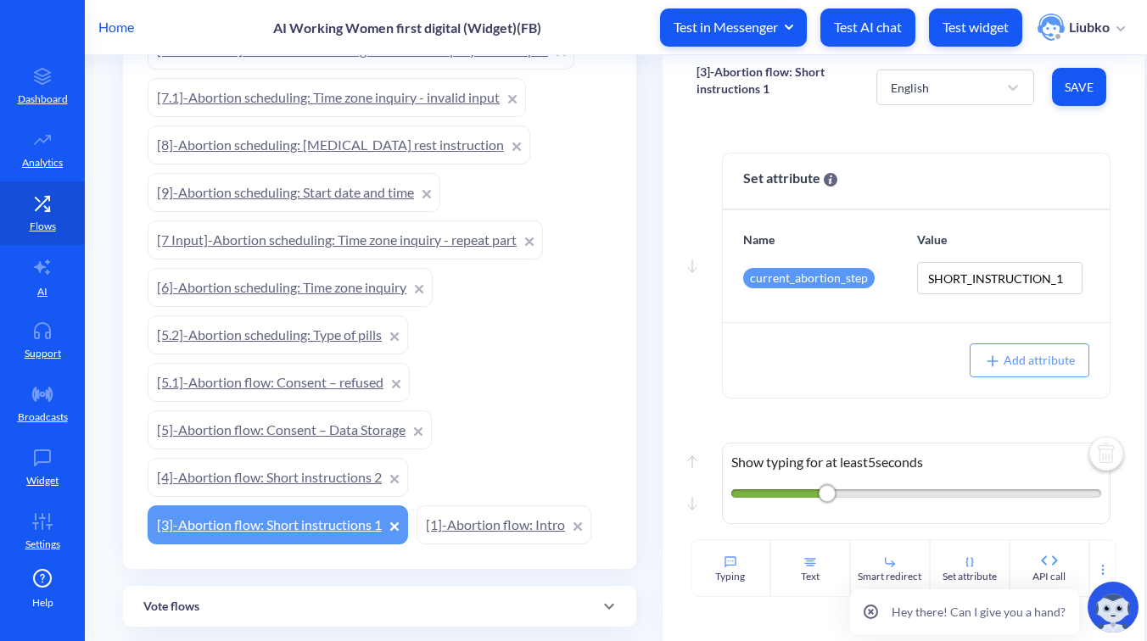
click at [494, 524] on link "[1]-Abortion flow: Intro" at bounding box center [503, 524] width 175 height 39
click at [1052, 83] on button "Save" at bounding box center [1079, 87] width 54 height 38
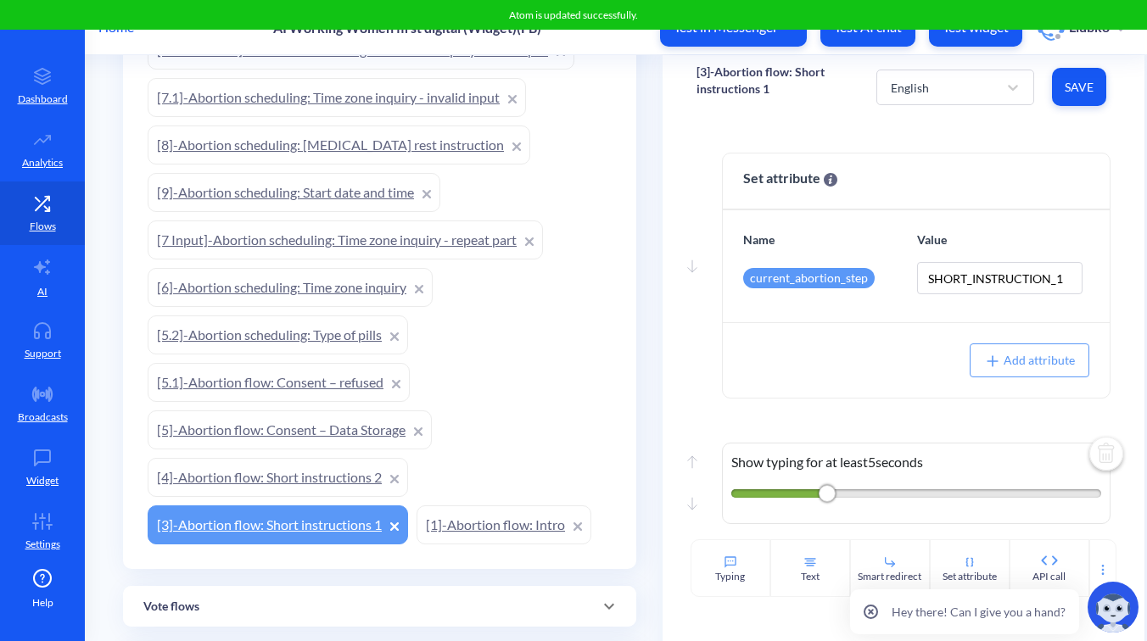
click at [755, 114] on div "[3]-Abortion flow: Short instructions 1 English Save" at bounding box center [903, 87] width 482 height 64
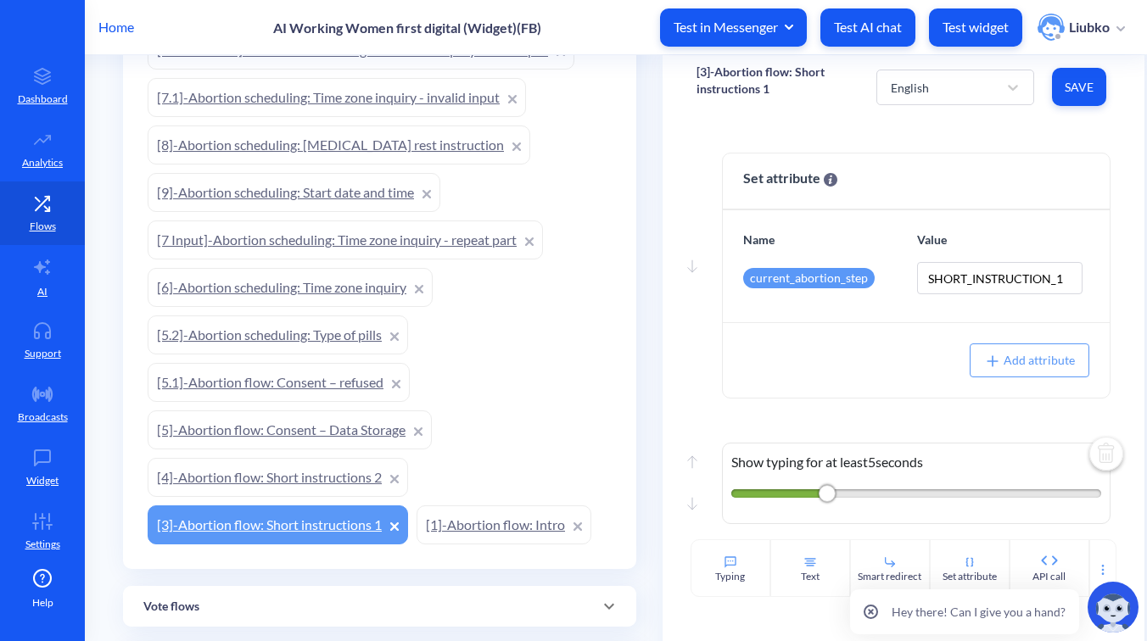
click at [513, 507] on link "[1]-Abortion flow: Intro" at bounding box center [503, 524] width 175 height 39
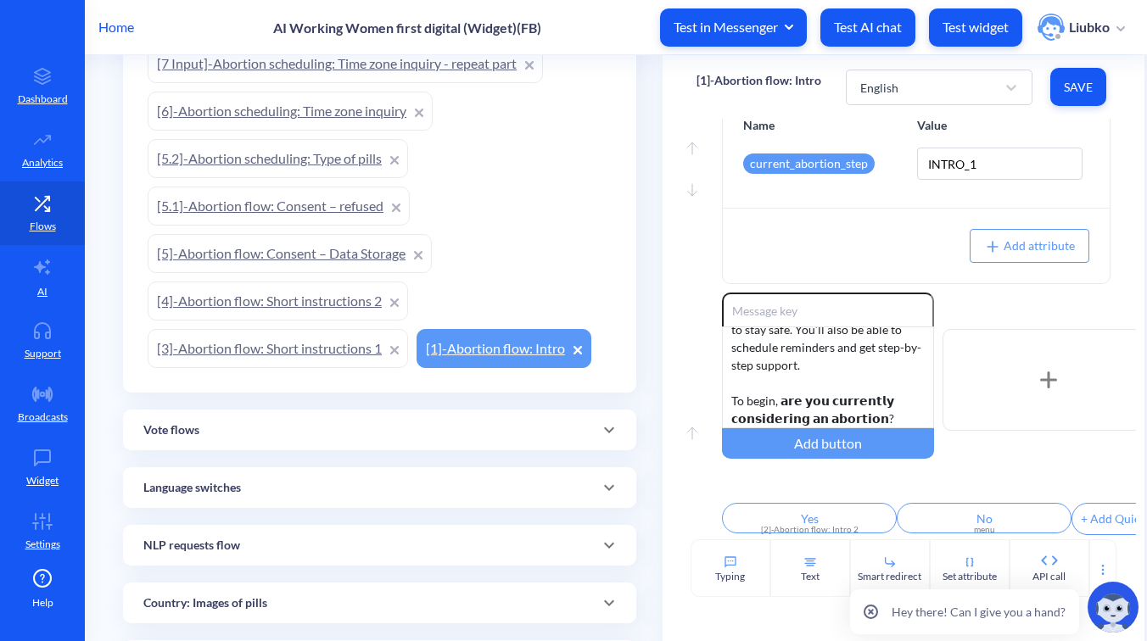
scroll to position [417, 0]
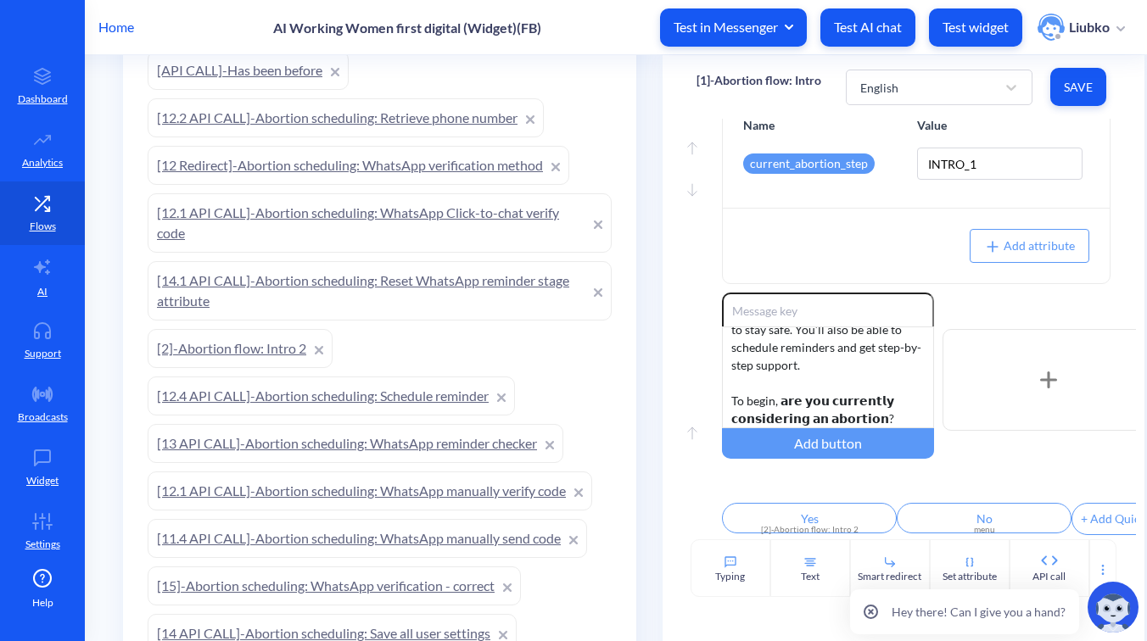
click at [239, 349] on link "[2]-Abortion flow: Intro 2" at bounding box center [240, 348] width 185 height 39
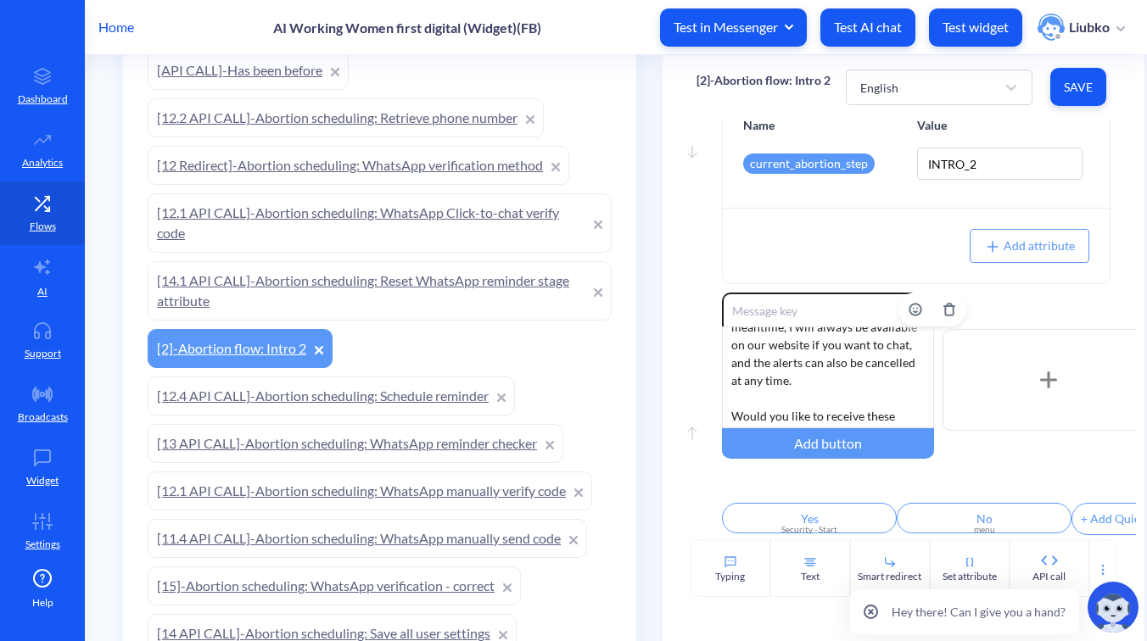
scroll to position [140, 0]
click at [976, 85] on div "English" at bounding box center [923, 87] width 144 height 31
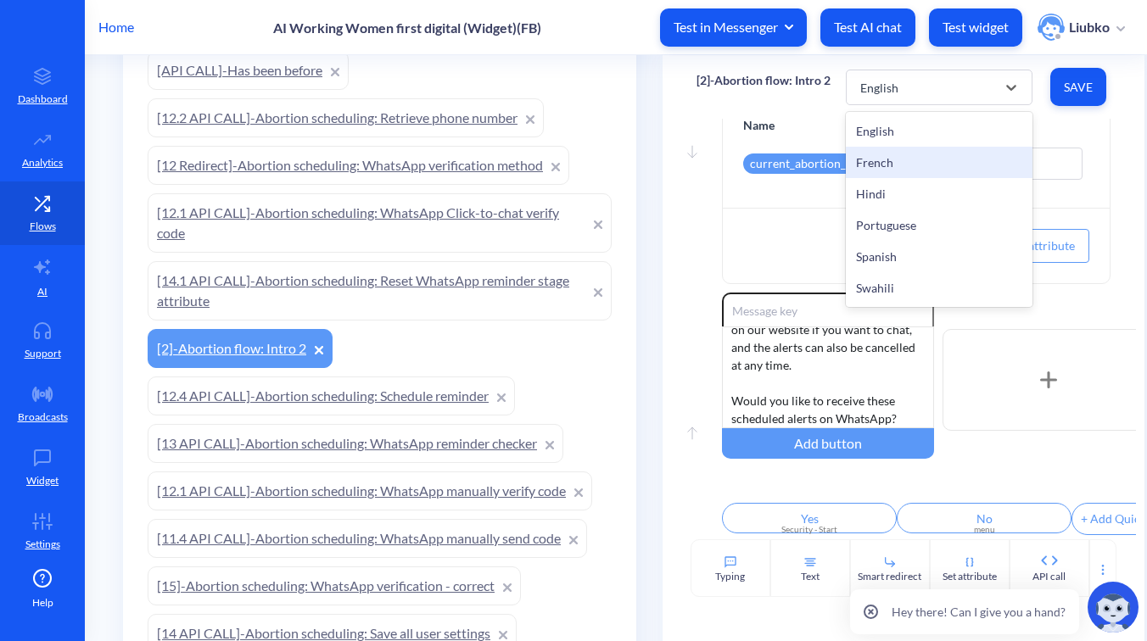
click at [942, 166] on div "French" at bounding box center [939, 162] width 187 height 31
type input "Oui"
type input "Non"
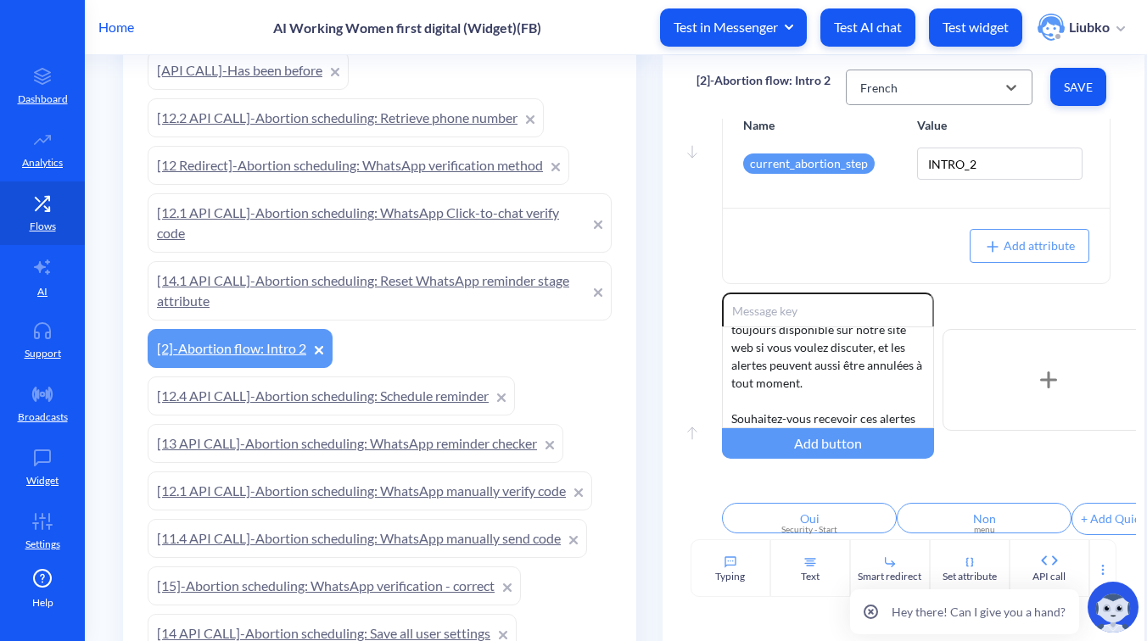
click at [956, 86] on div "French" at bounding box center [923, 87] width 144 height 31
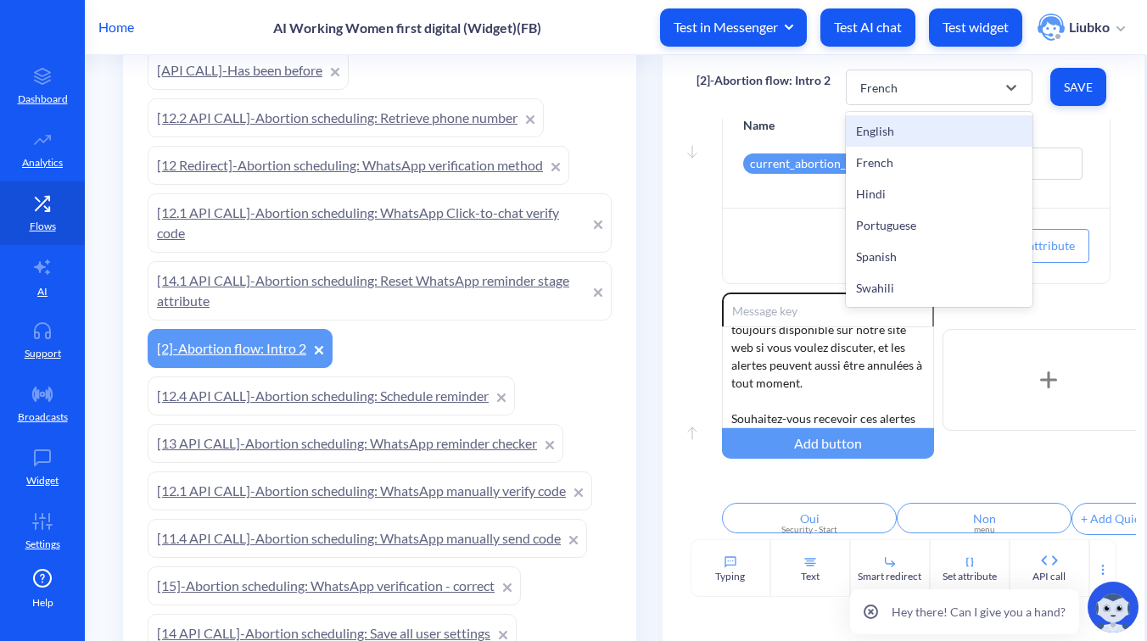
click at [927, 132] on div "English" at bounding box center [939, 130] width 187 height 31
type input "Yes"
type input "No"
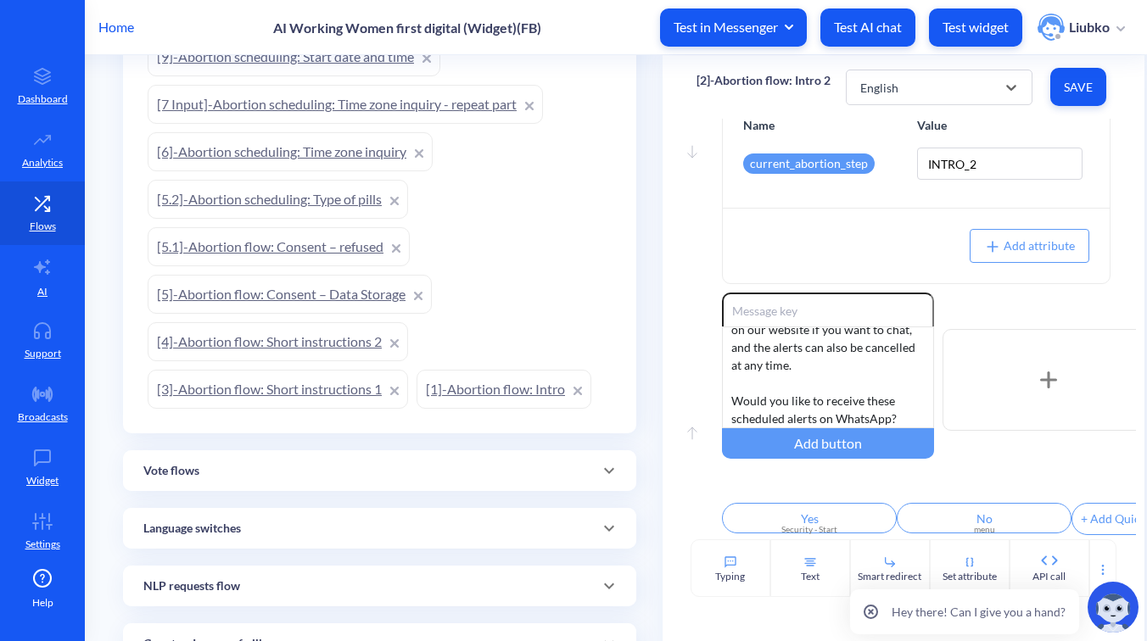
scroll to position [1699, 0]
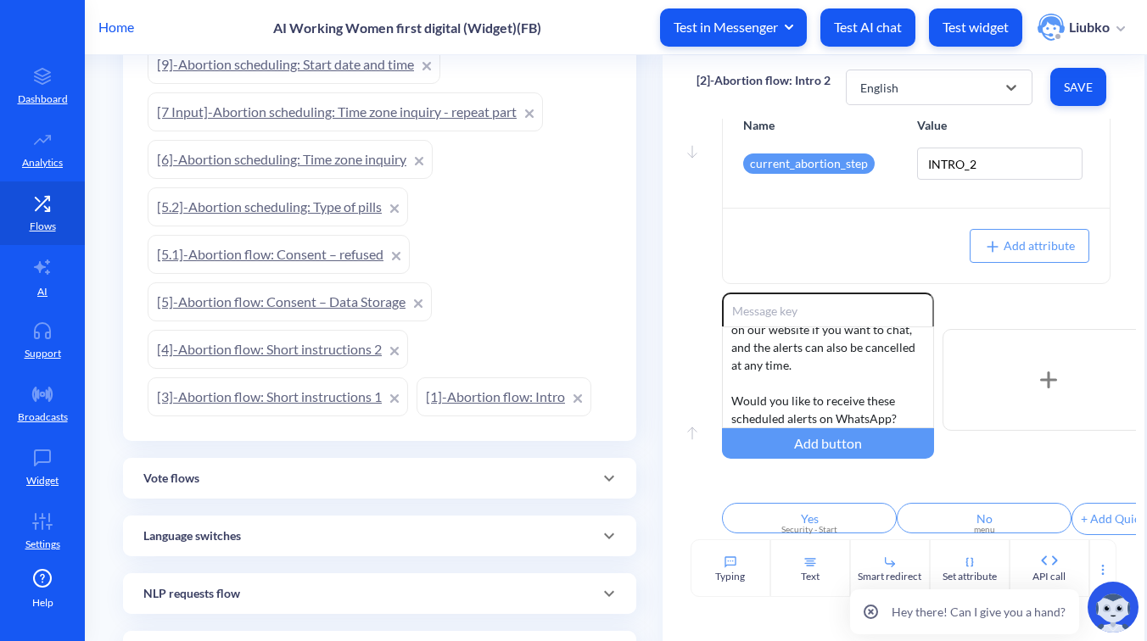
click at [310, 400] on link "[3]-Abortion flow: Short instructions 1" at bounding box center [278, 396] width 260 height 39
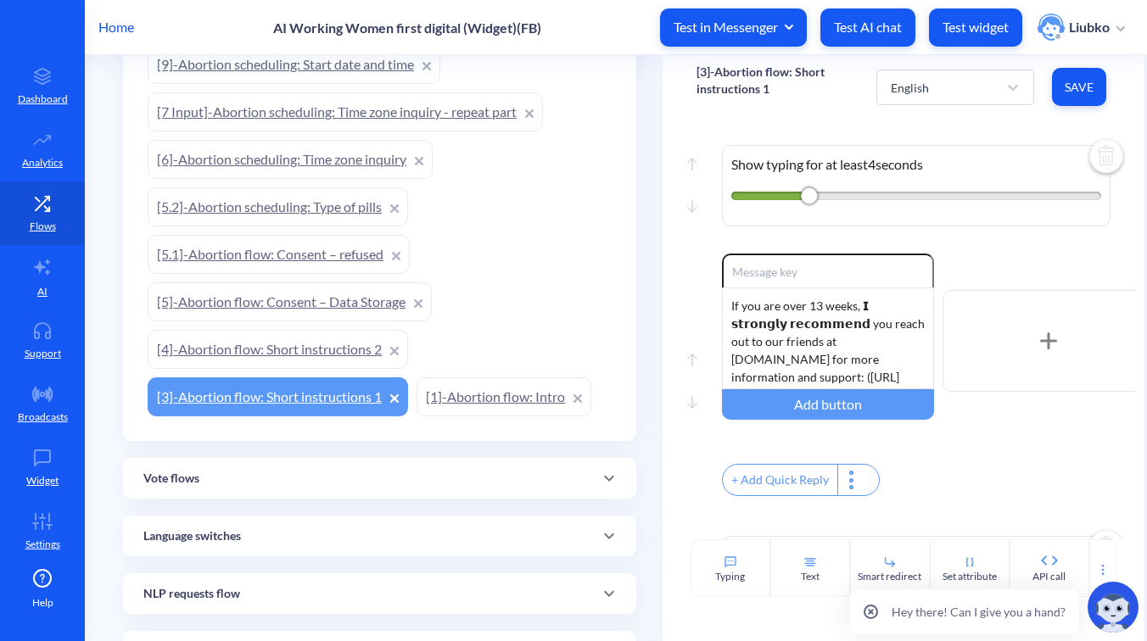
scroll to position [1537, 0]
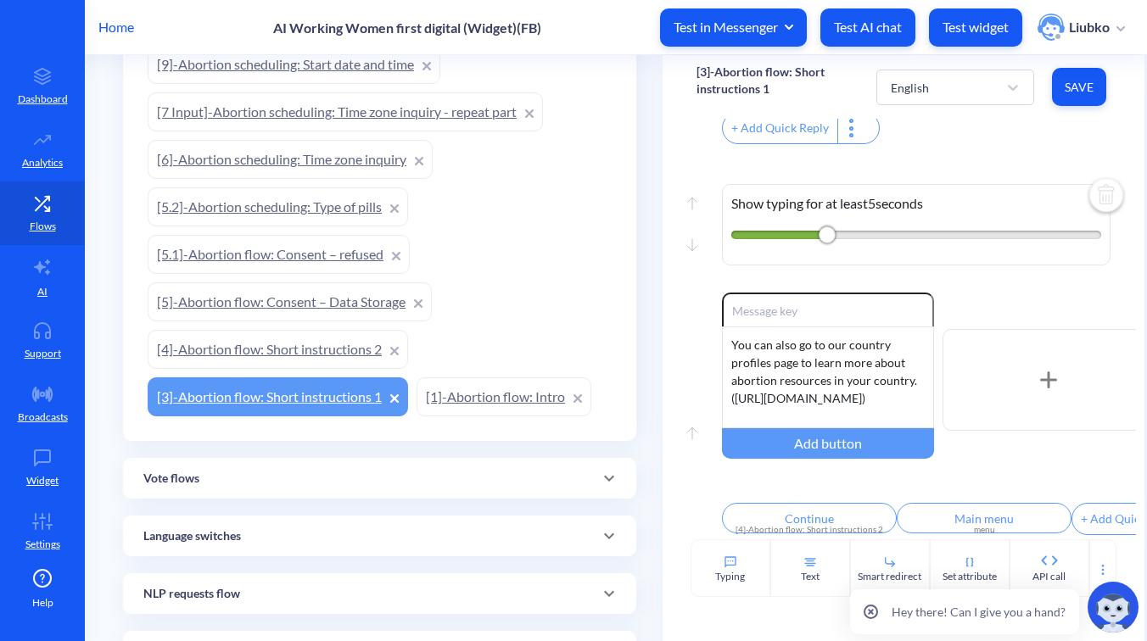
click at [329, 348] on link "[4]-Abortion flow: Short instructions 2" at bounding box center [278, 349] width 260 height 39
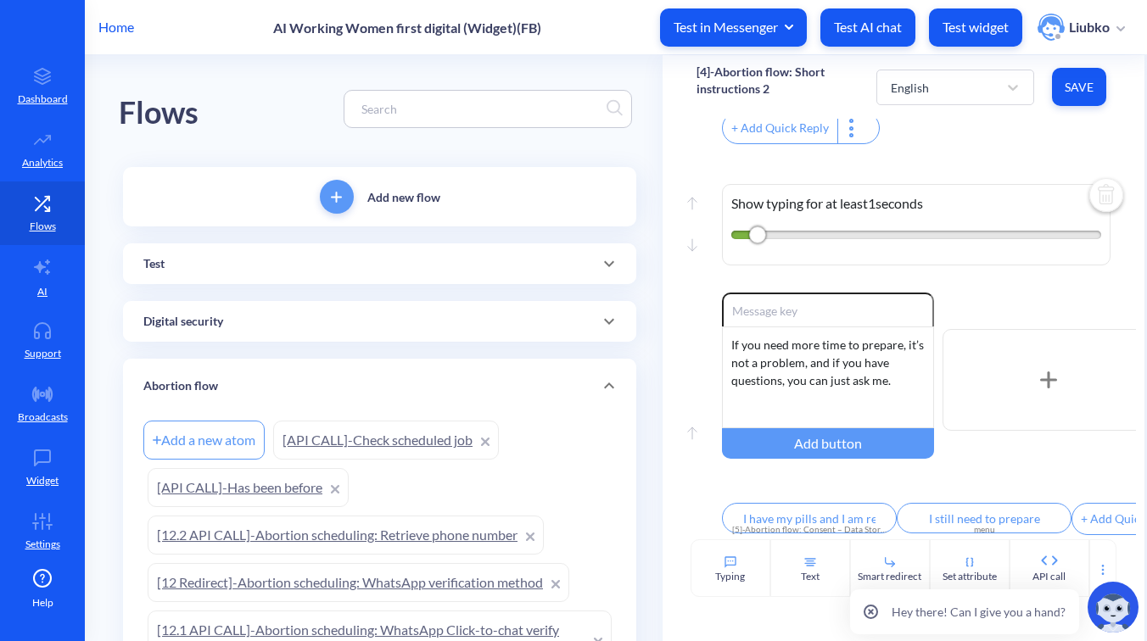
click at [478, 118] on input at bounding box center [480, 109] width 254 height 20
paste input "[5]-Abortion flow: Consent – Data Storage"
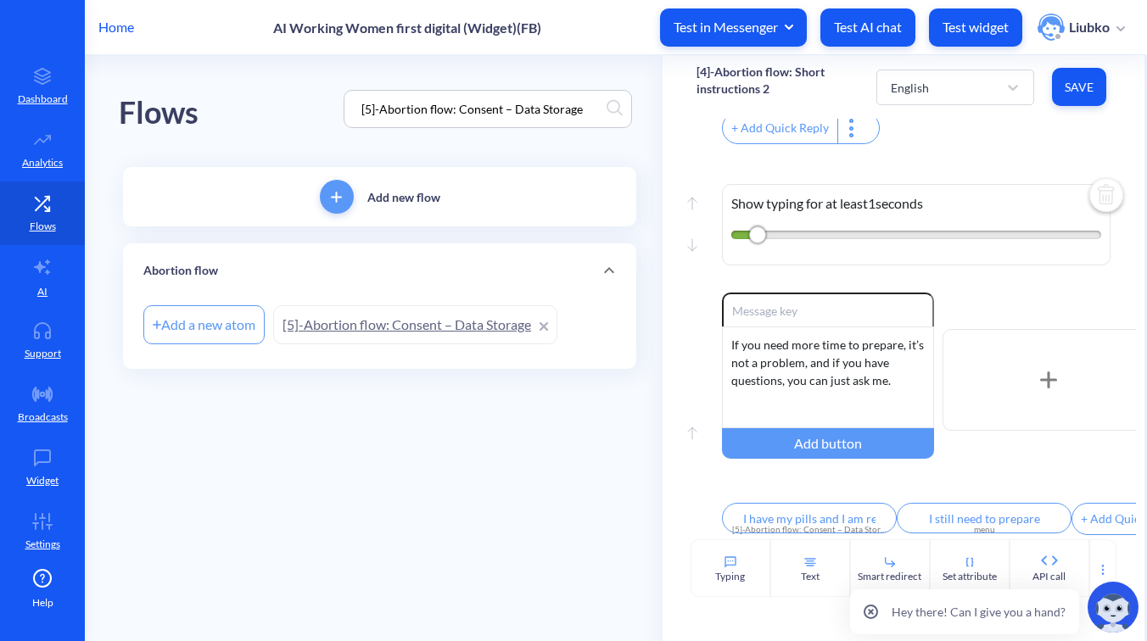
click at [404, 315] on link "[5]-Abortion flow: Consent – Data Storage" at bounding box center [415, 324] width 284 height 39
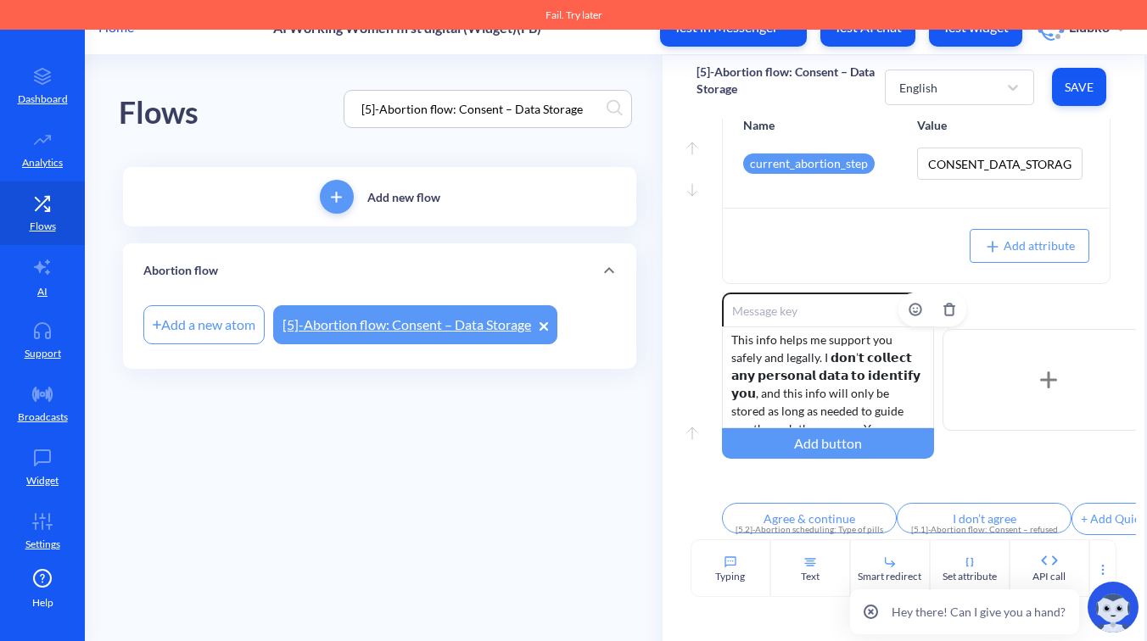
scroll to position [176, 0]
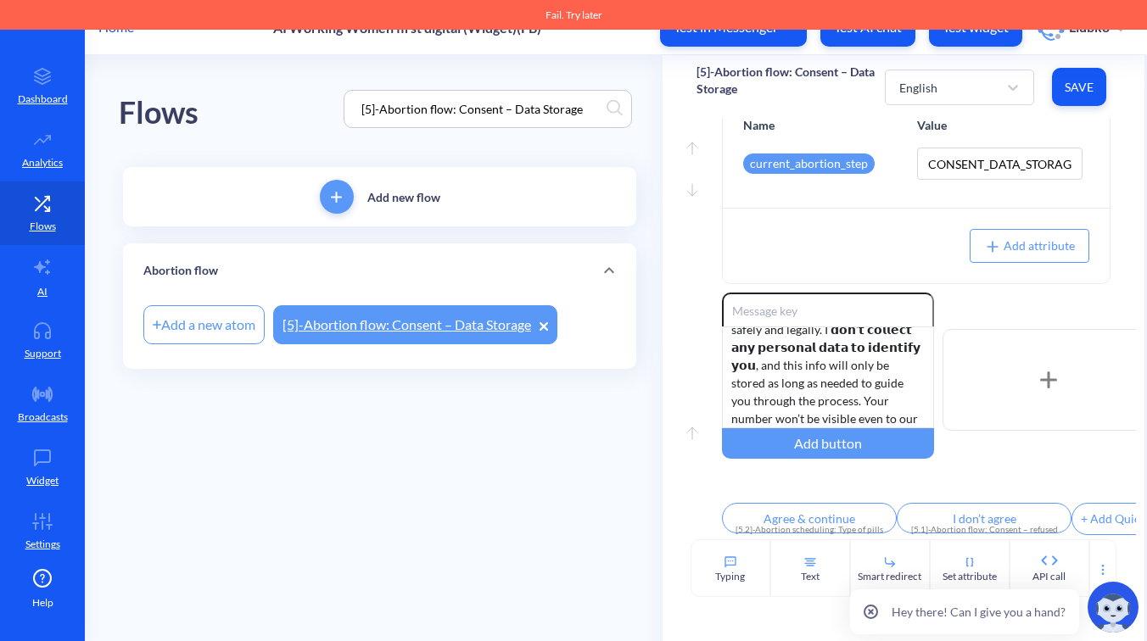
click at [527, 116] on input "[5]-Abortion flow: Consent – Data Storage" at bounding box center [480, 109] width 254 height 20
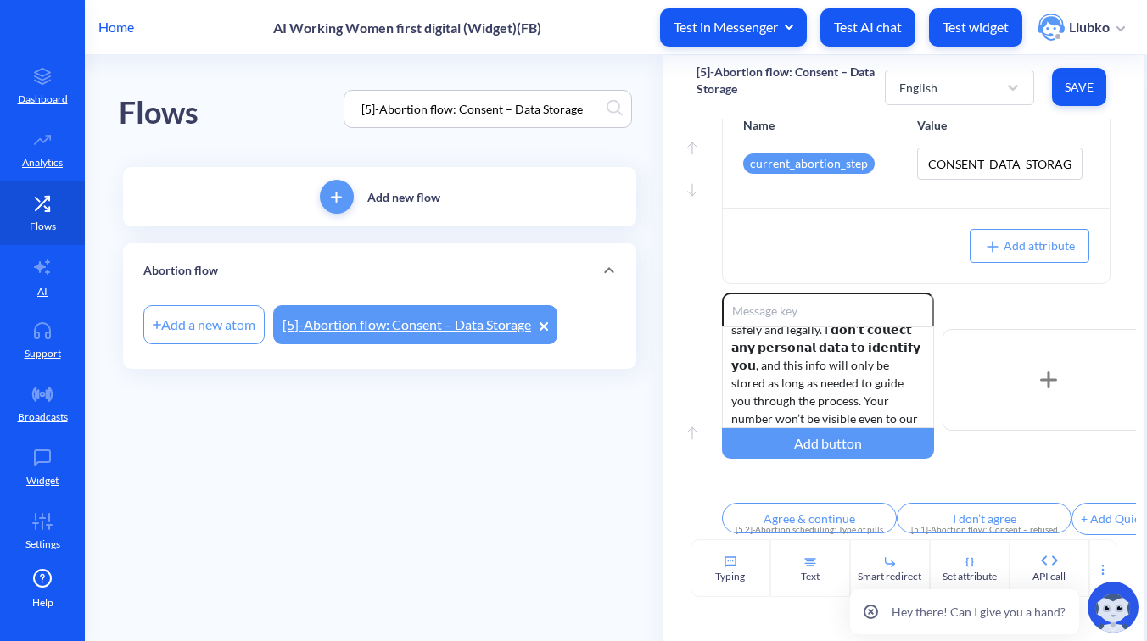
paste input ".1]-Abortion flow: Consent – refused"
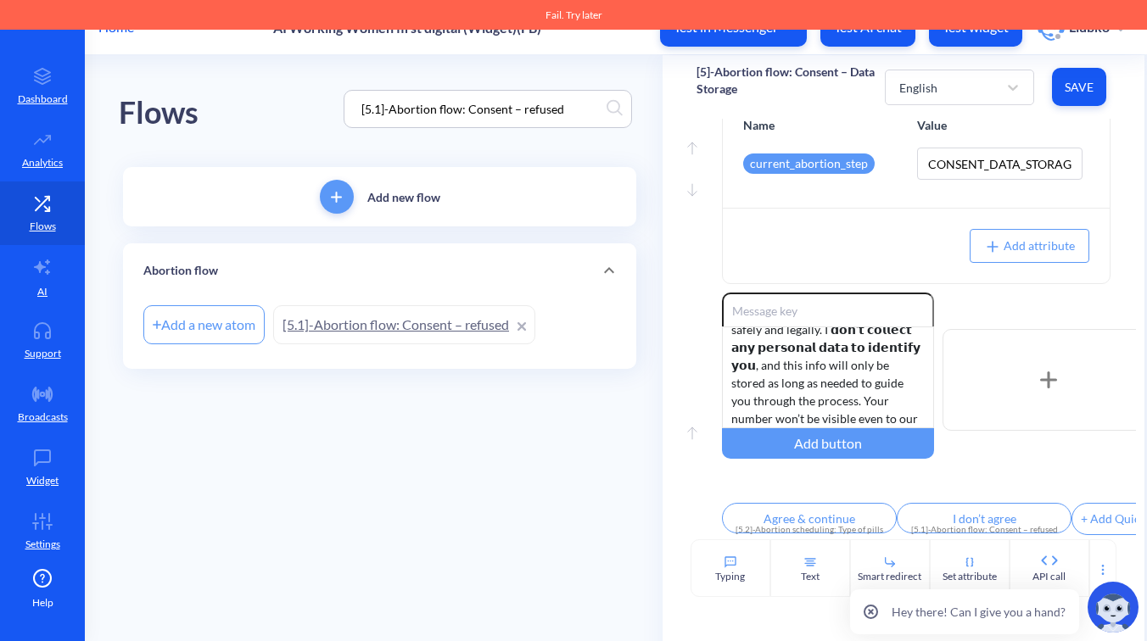
type input "[5.1]-Abortion flow: Consent – refused"
click at [416, 327] on link "[5.1]-Abortion flow: Consent – refused" at bounding box center [404, 324] width 262 height 39
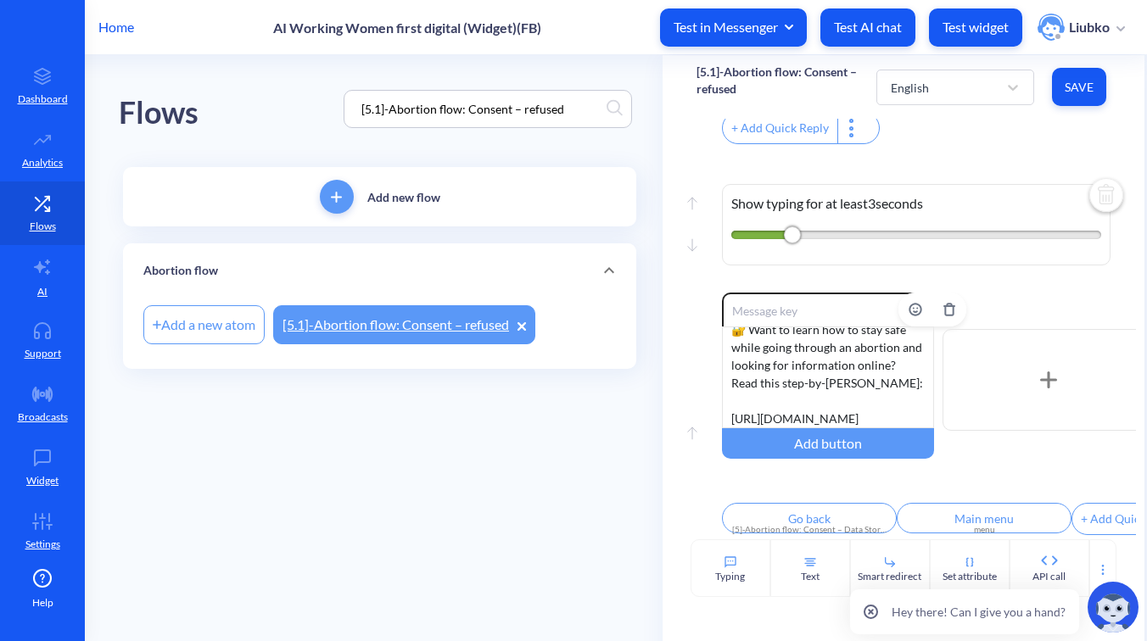
scroll to position [51, 0]
click at [580, 109] on input "[5.1]-Abortion flow: Consent – refused" at bounding box center [480, 109] width 254 height 20
drag, startPoint x: 587, startPoint y: 109, endPoint x: 336, endPoint y: 98, distance: 251.2
click at [336, 98] on div "Flows [5.1]-Abortion flow: Consent – refused" at bounding box center [380, 109] width 522 height 108
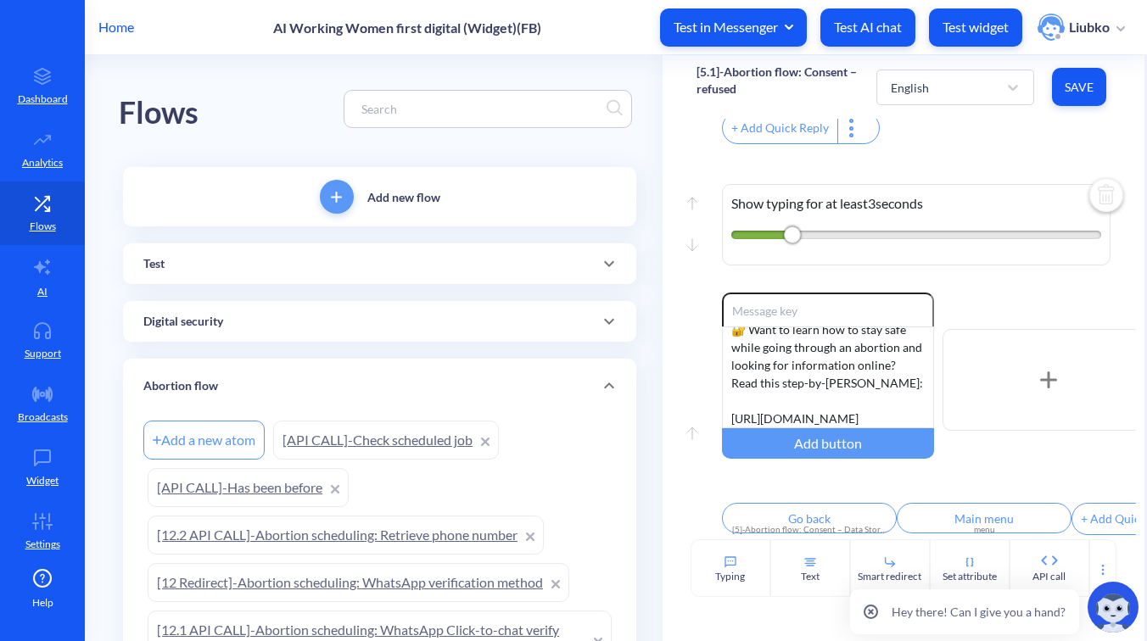
click at [327, 328] on div "Digital security" at bounding box center [379, 322] width 472 height 18
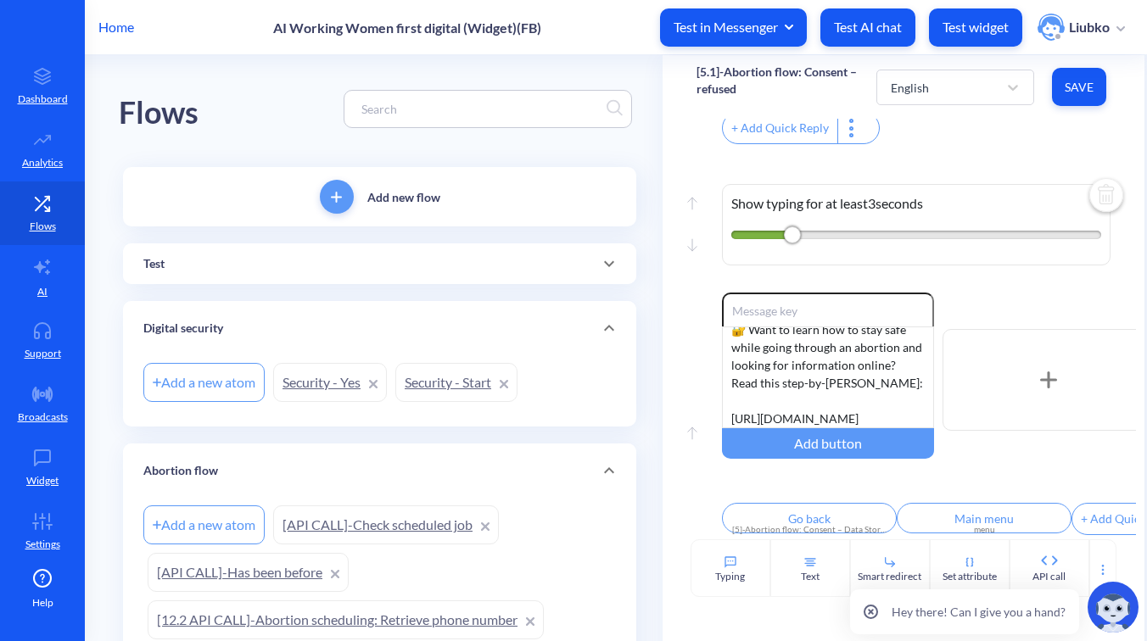
click at [424, 375] on link "Security - Start" at bounding box center [456, 382] width 122 height 39
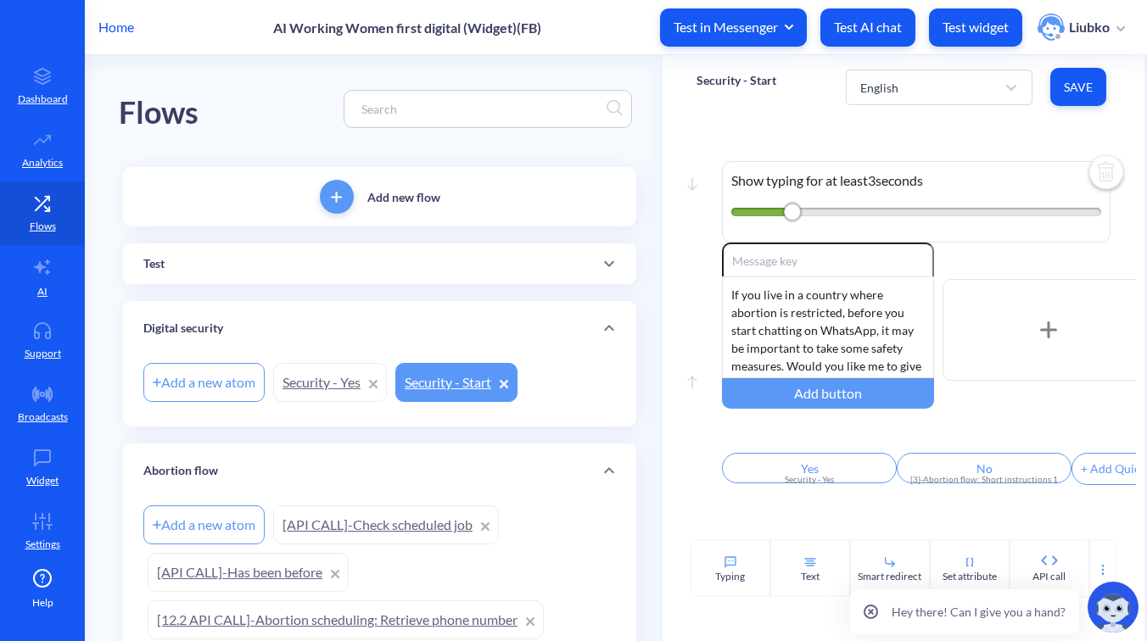
click at [338, 381] on link "Security - Yes" at bounding box center [330, 382] width 114 height 39
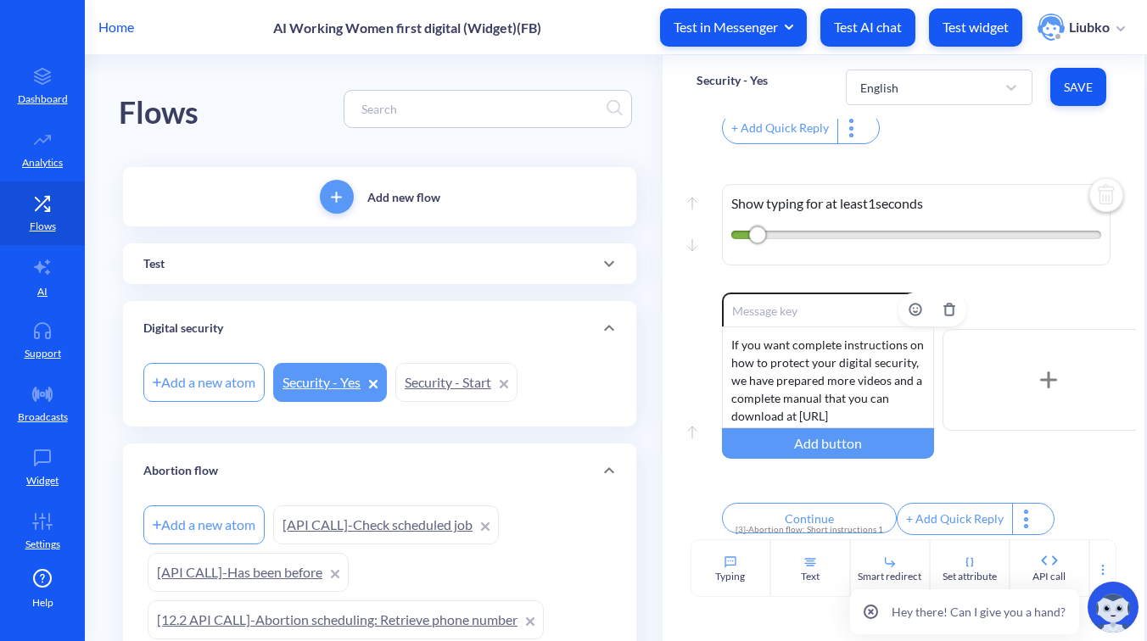
scroll to position [51, 0]
click at [456, 373] on link "Security - Start" at bounding box center [456, 382] width 122 height 39
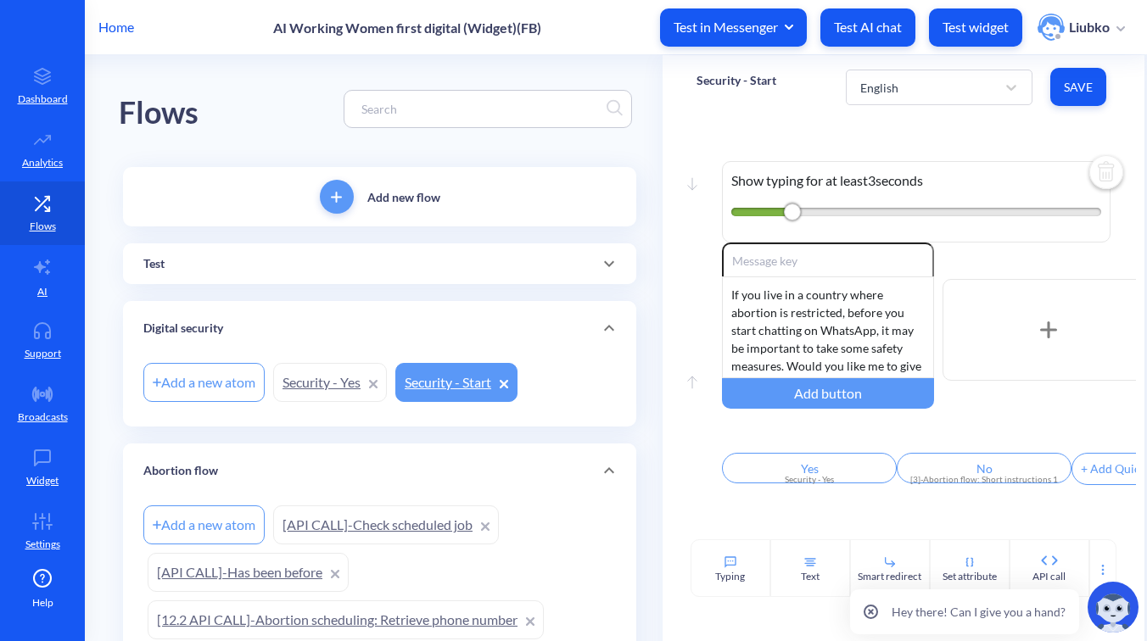
click at [505, 383] on icon at bounding box center [504, 384] width 8 height 8
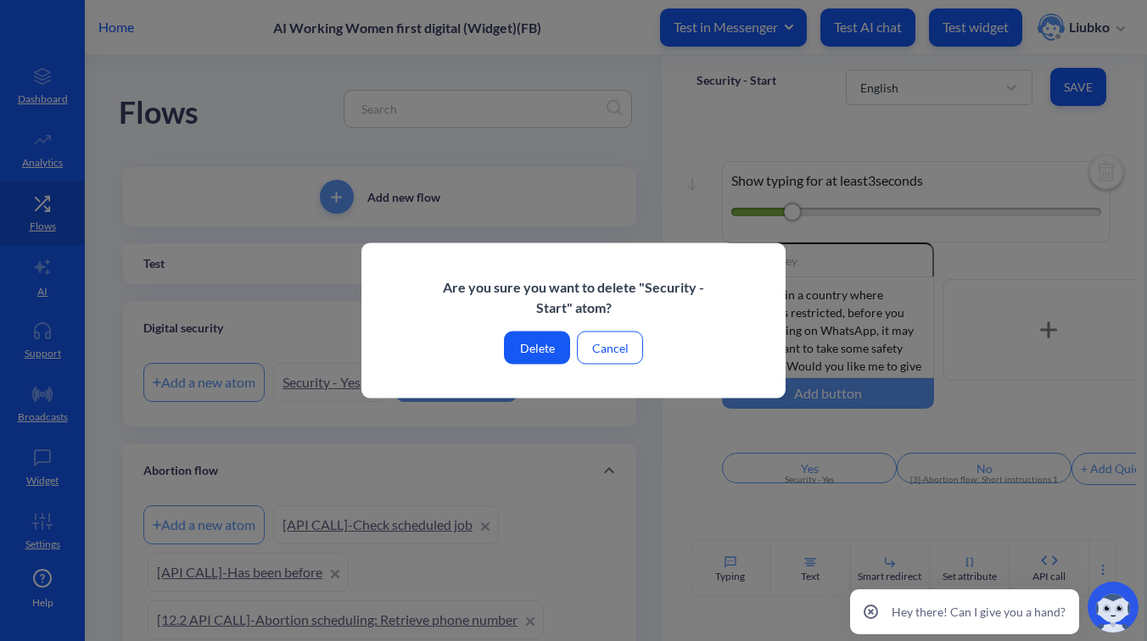
click at [533, 344] on button "Delete" at bounding box center [537, 348] width 66 height 33
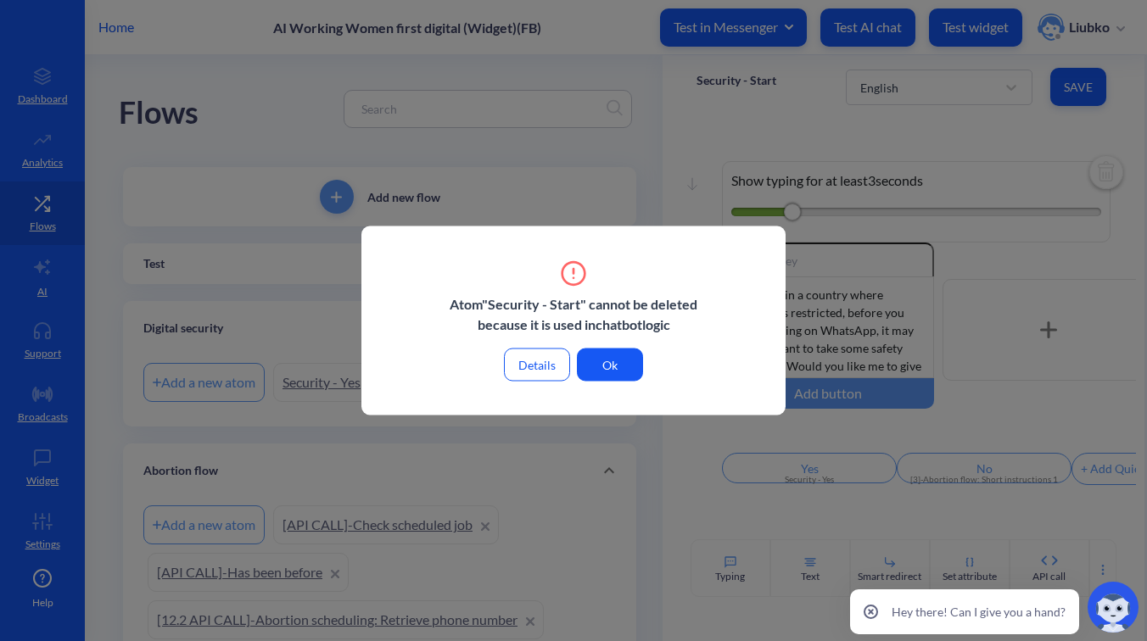
click at [537, 358] on button "Details" at bounding box center [537, 365] width 66 height 33
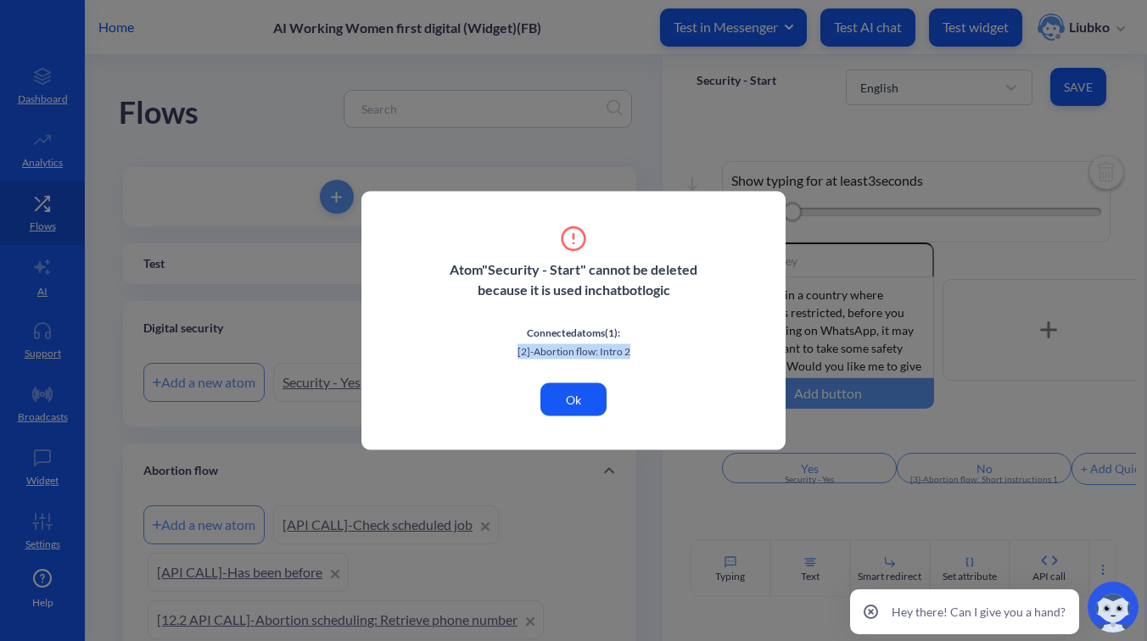
drag, startPoint x: 640, startPoint y: 345, endPoint x: 503, endPoint y: 350, distance: 137.5
click at [503, 350] on p "[2]-Abortion flow: Intro 2" at bounding box center [573, 351] width 271 height 15
copy p "[2]-Abortion flow: Intro 2"
click at [560, 409] on button "Ok" at bounding box center [573, 399] width 66 height 33
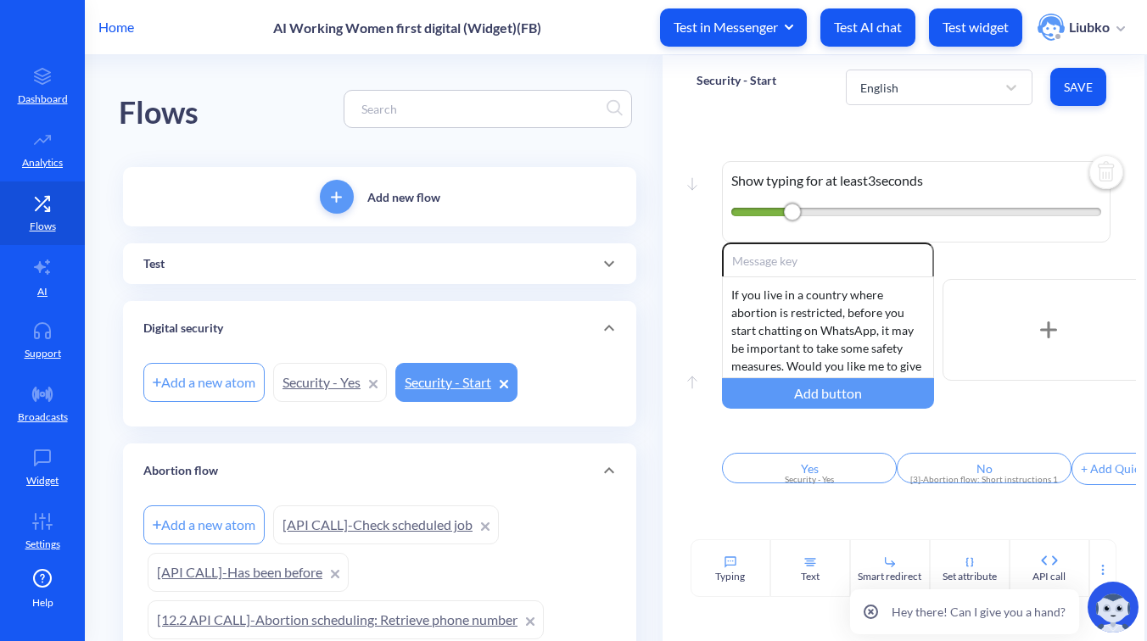
click at [410, 114] on input at bounding box center [480, 109] width 254 height 20
paste input "[2]-Abortion flow: Intro 2"
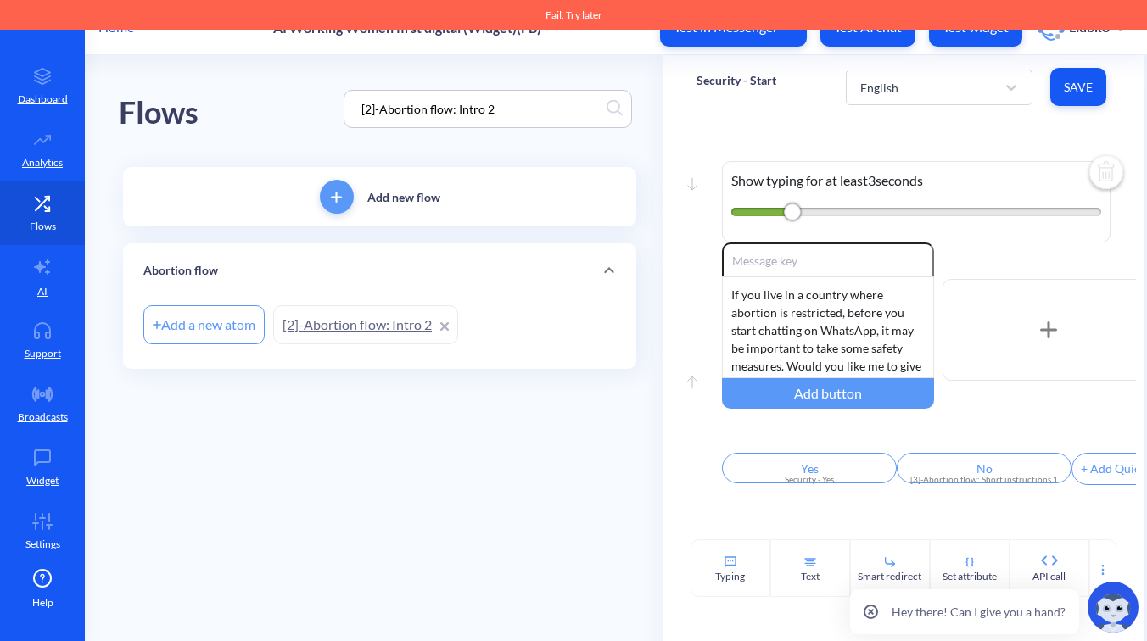
click at [355, 338] on link "[2]-Abortion flow: Intro 2" at bounding box center [365, 324] width 185 height 39
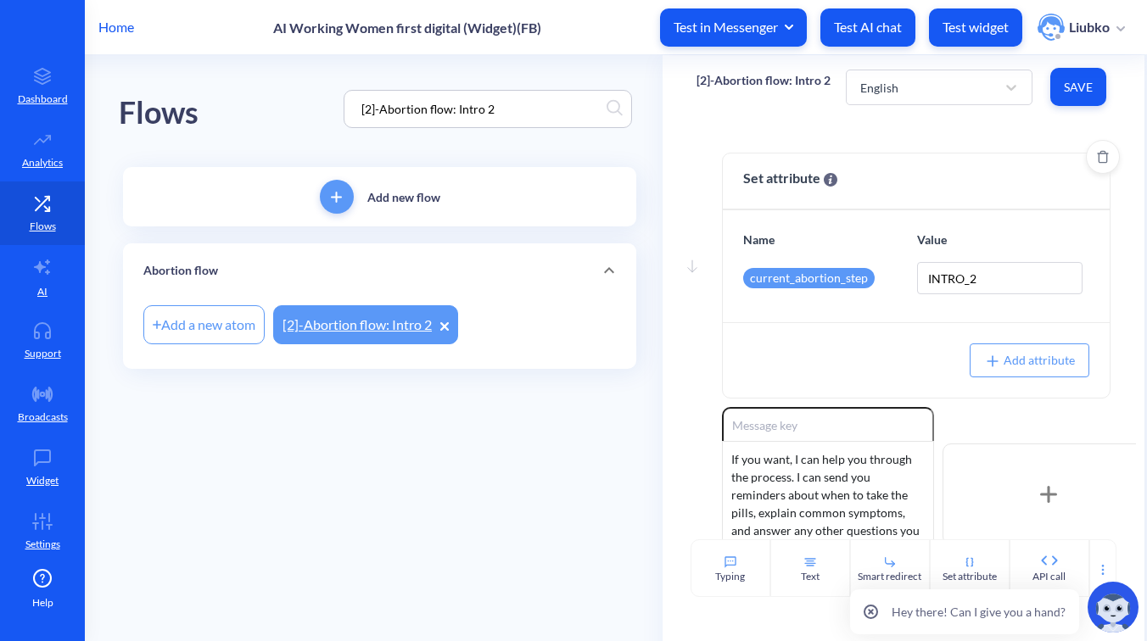
scroll to position [126, 0]
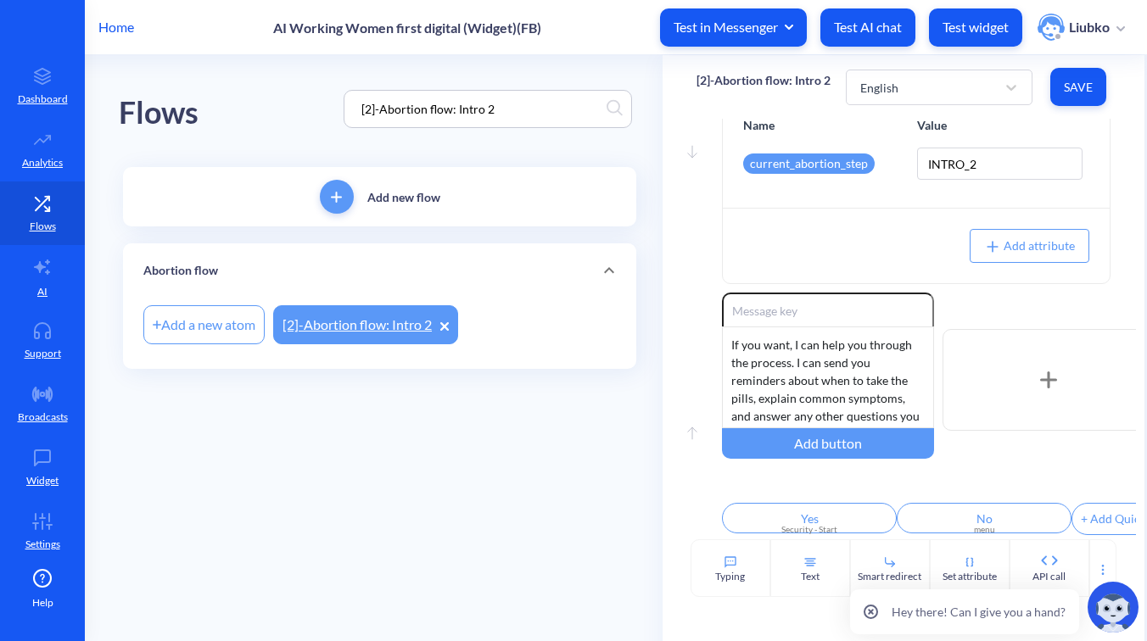
click at [528, 114] on input "[2]-Abortion flow: Intro 2" at bounding box center [480, 109] width 254 height 20
paste input "5.1]-Abortion flow: Consent – refused"
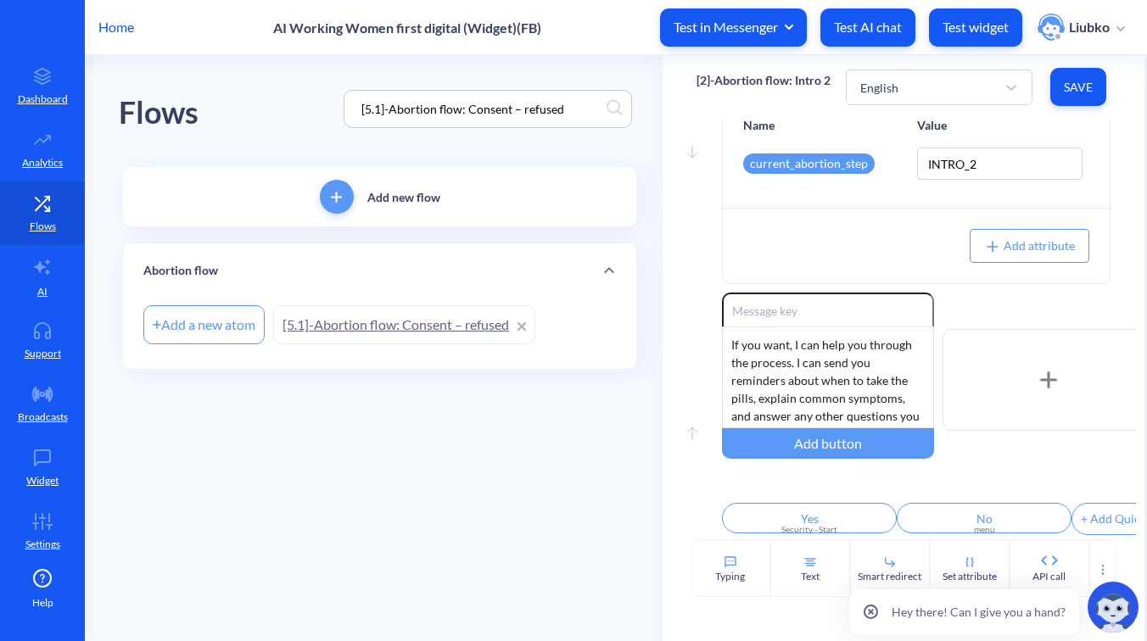
click at [431, 331] on link "[5.1]-Abortion flow: Consent – refused" at bounding box center [404, 324] width 262 height 39
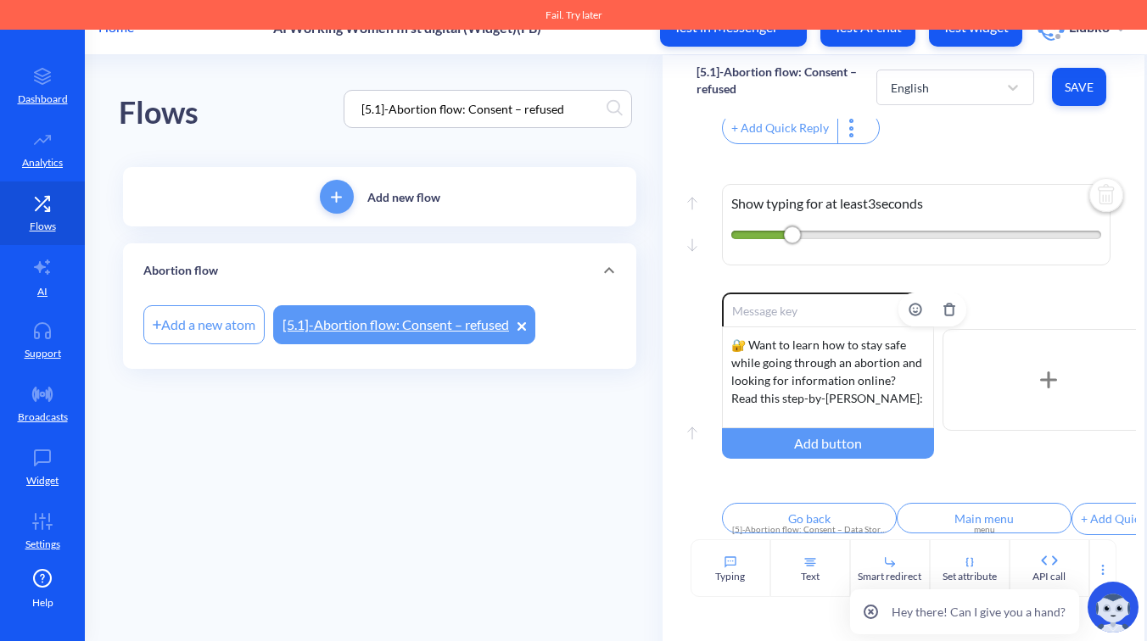
scroll to position [51, 0]
click at [601, 442] on main "Flows [5.1]-Abortion flow: Consent – refused Add new flow Abortion flow Add a n…" at bounding box center [616, 348] width 1062 height 586
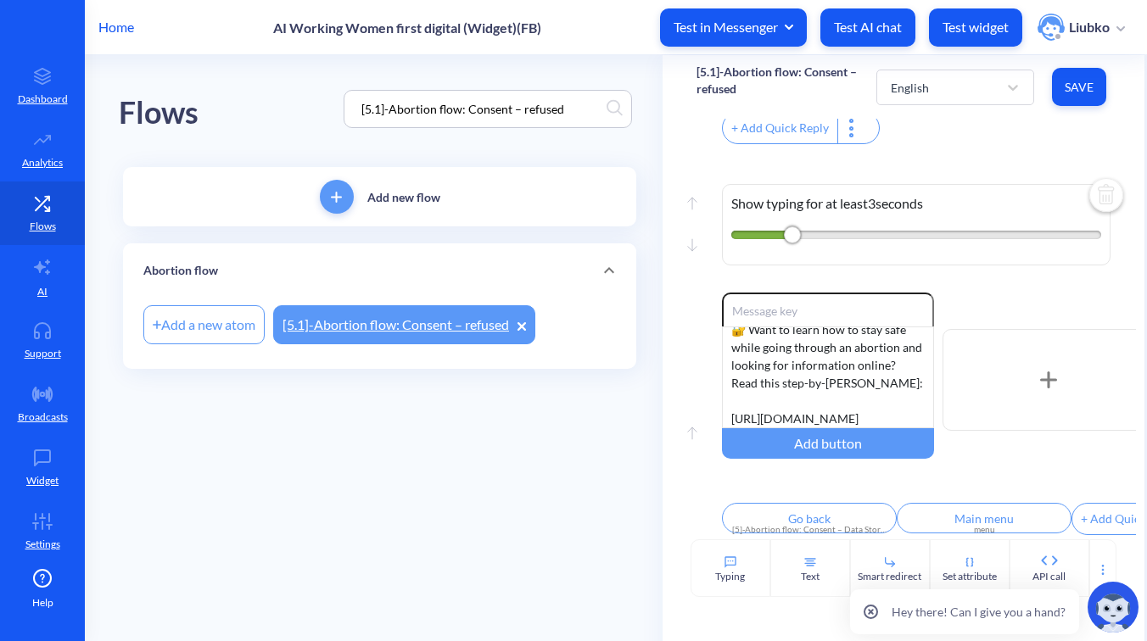
click at [572, 108] on input "[5.1]-Abortion flow: Consent – refused" at bounding box center [480, 109] width 254 height 20
paste input "2]-Abortion scheduling: Type of pills"
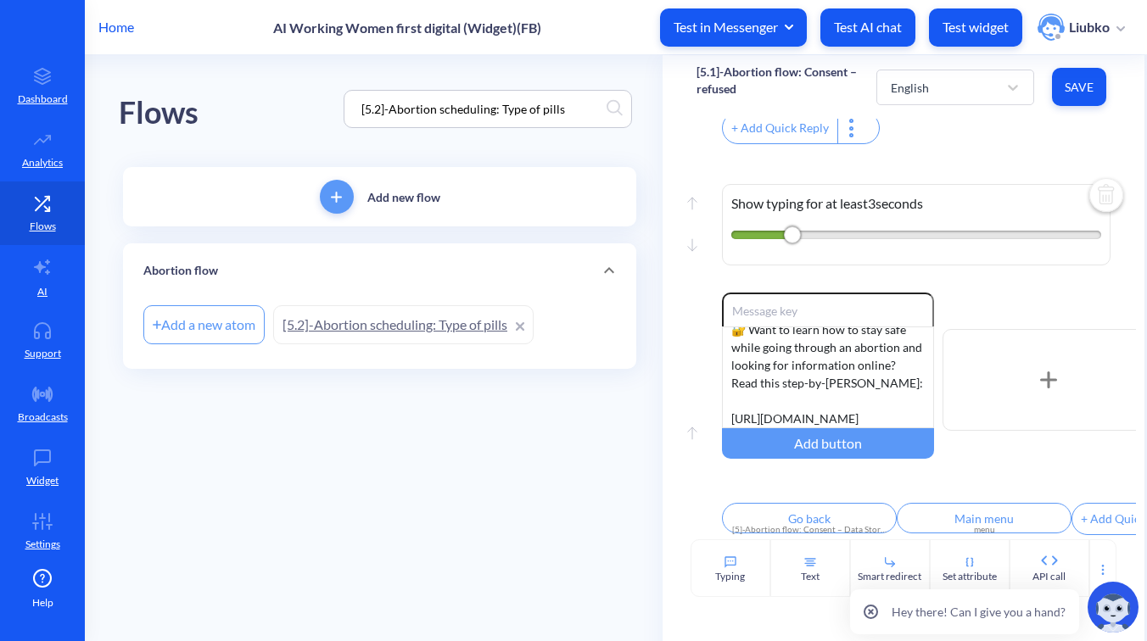
type input "[5.2]-Abortion scheduling: Type of pills"
click at [426, 327] on link "[5.2]-Abortion scheduling: Type of pills" at bounding box center [403, 324] width 260 height 39
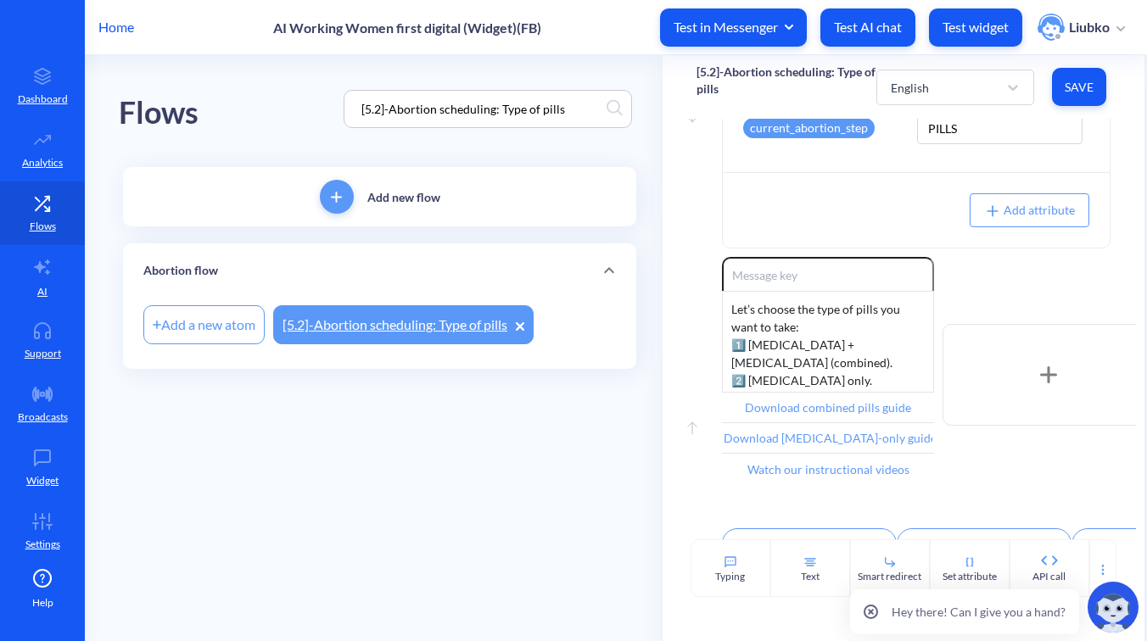
scroll to position [187, 0]
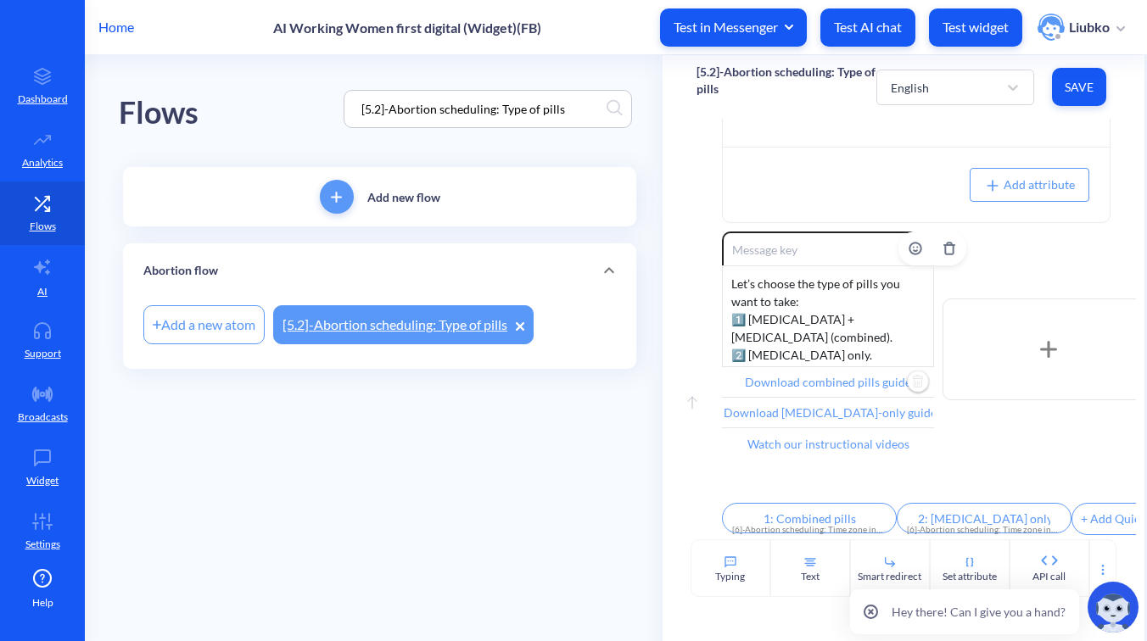
click at [917, 370] on img "Delete" at bounding box center [917, 382] width 25 height 25
type input "Download [MEDICAL_DATA]-only guide"
type input "Watch our instructional videos"
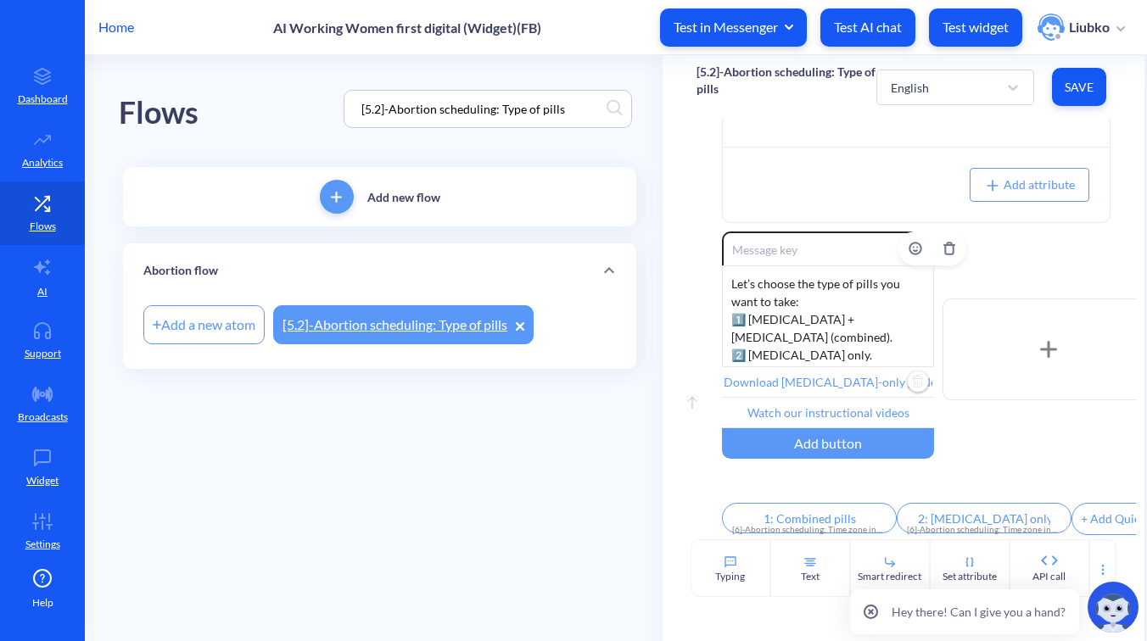
click at [917, 372] on img "Delete" at bounding box center [917, 382] width 25 height 25
type input "Watch our instructional videos"
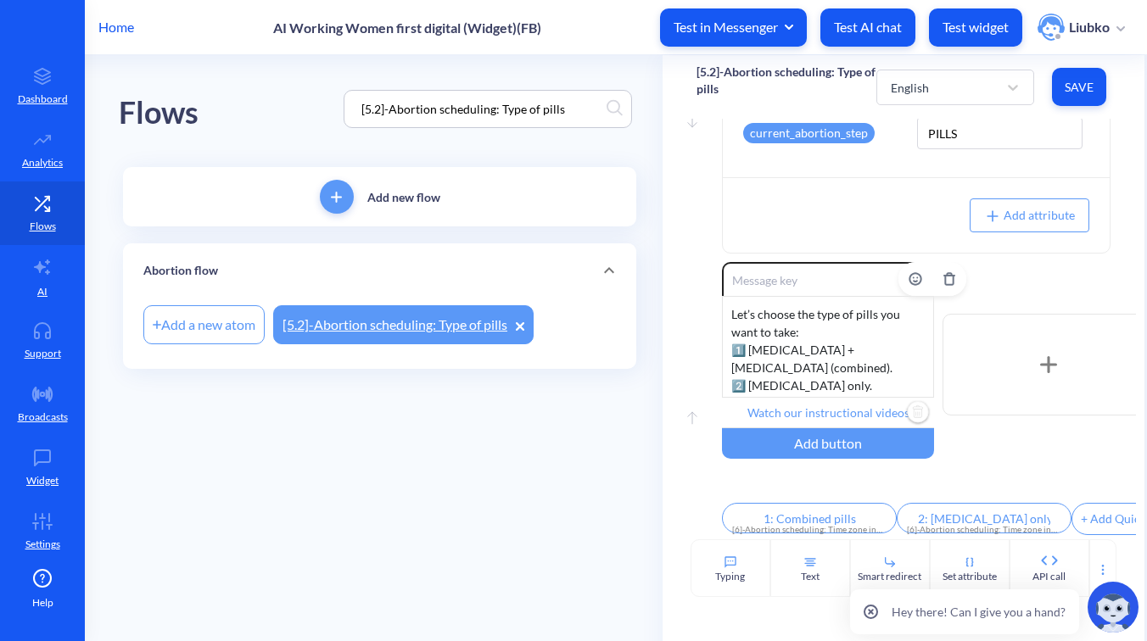
click at [919, 400] on img "Delete" at bounding box center [917, 412] width 25 height 25
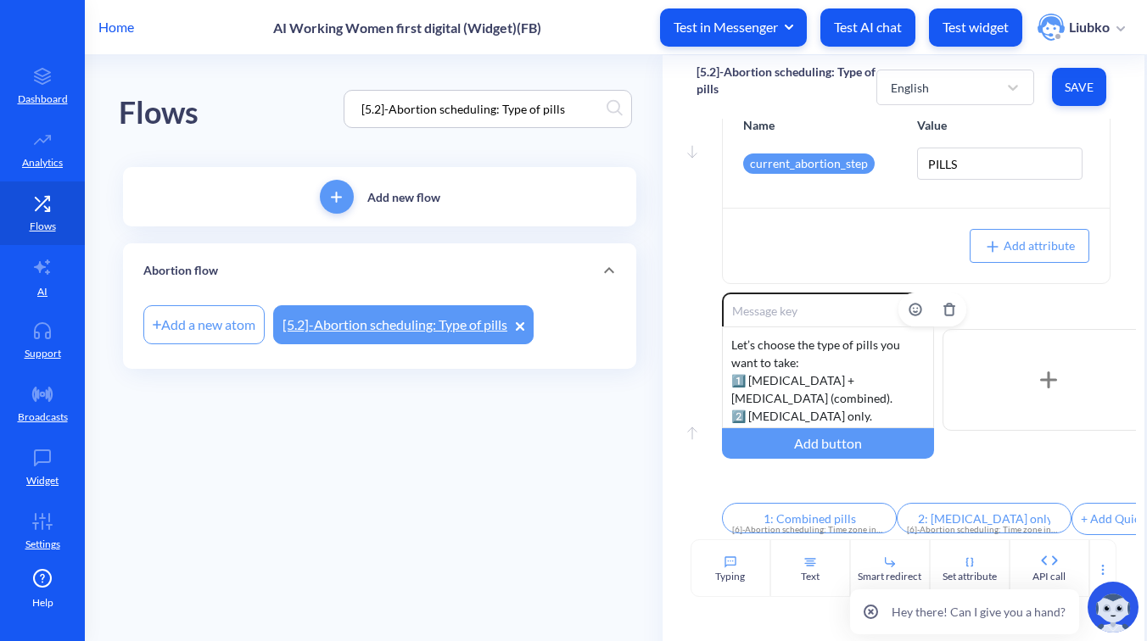
click at [1085, 92] on span "Save" at bounding box center [1078, 87] width 27 height 17
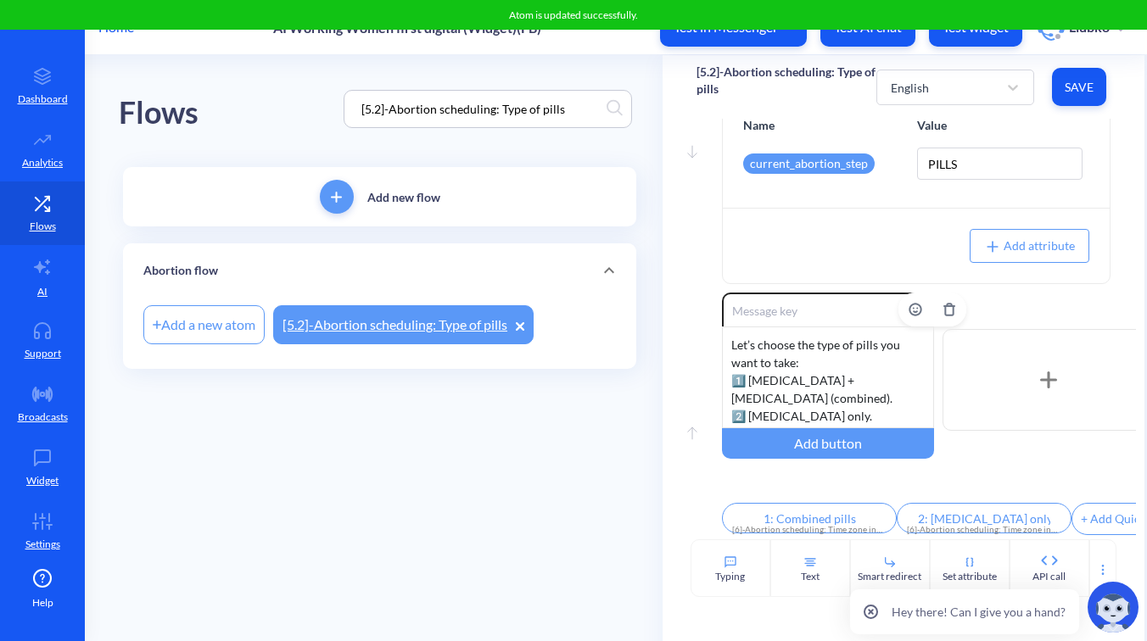
click at [1121, 120] on div "Move down Set attribute Name Value current_abortion_step PILLS Add attribute Mo…" at bounding box center [903, 329] width 482 height 421
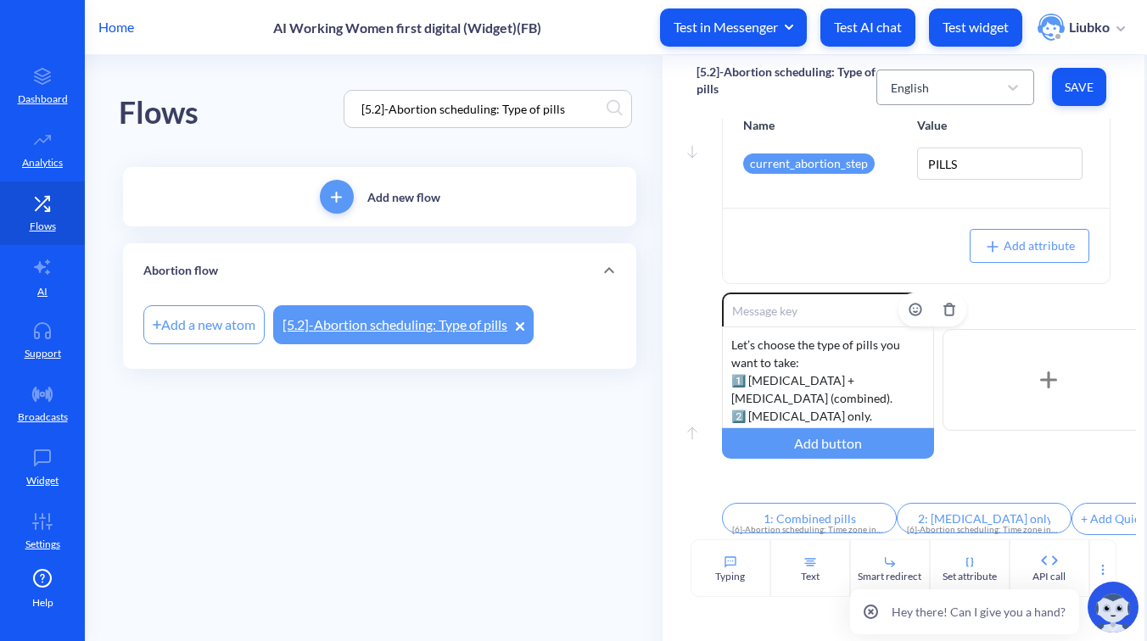
click at [951, 91] on div "English" at bounding box center [939, 87] width 115 height 31
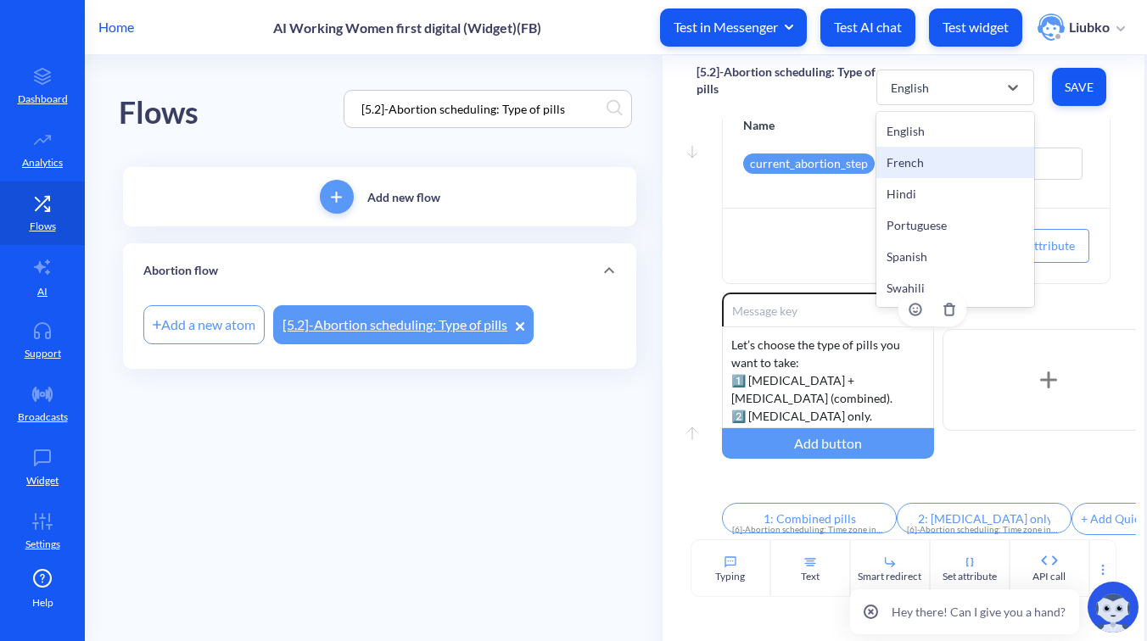
click at [935, 161] on div "French" at bounding box center [955, 162] width 158 height 31
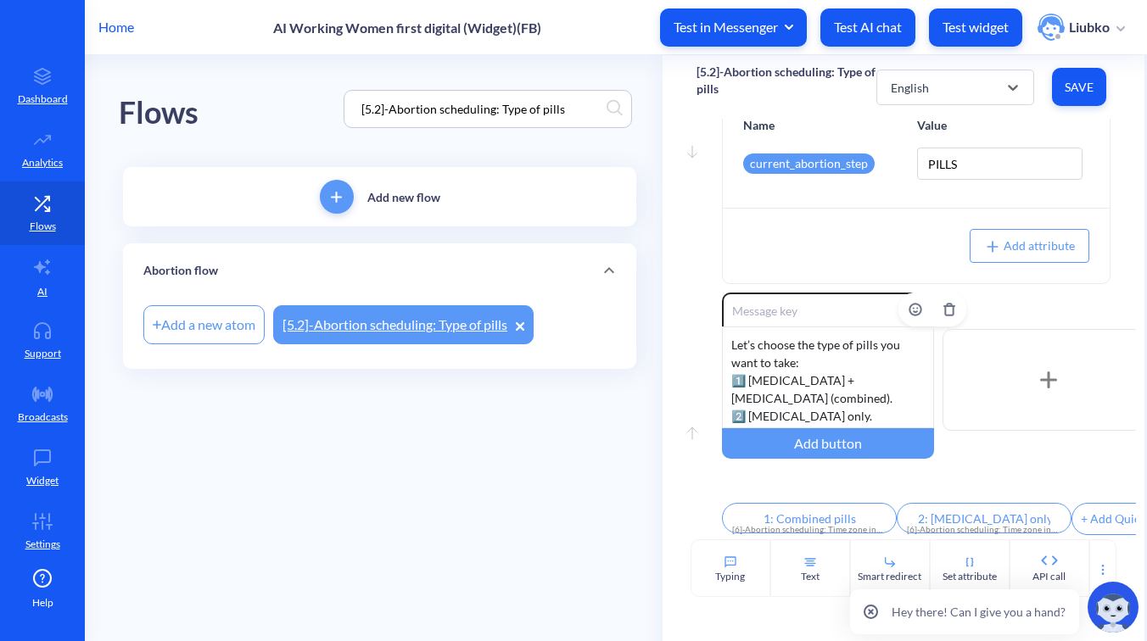
type input "1: Pilules combinées"
type input "2 : [MEDICAL_DATA] uniquement"
click at [952, 100] on div "French" at bounding box center [939, 87] width 115 height 31
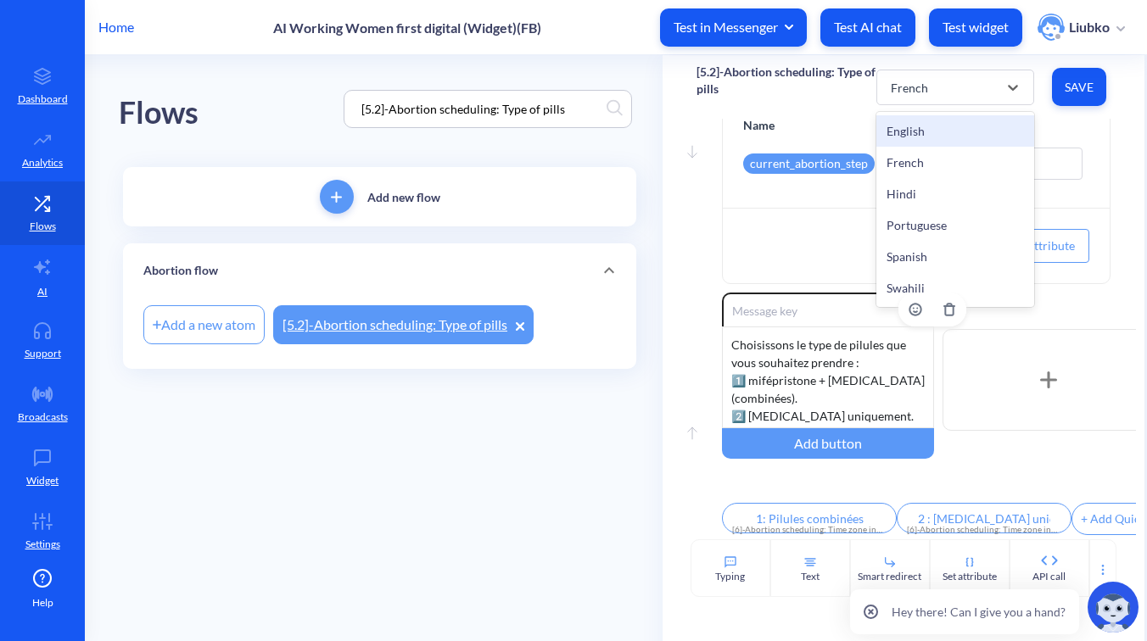
click at [941, 127] on div "English" at bounding box center [955, 130] width 158 height 31
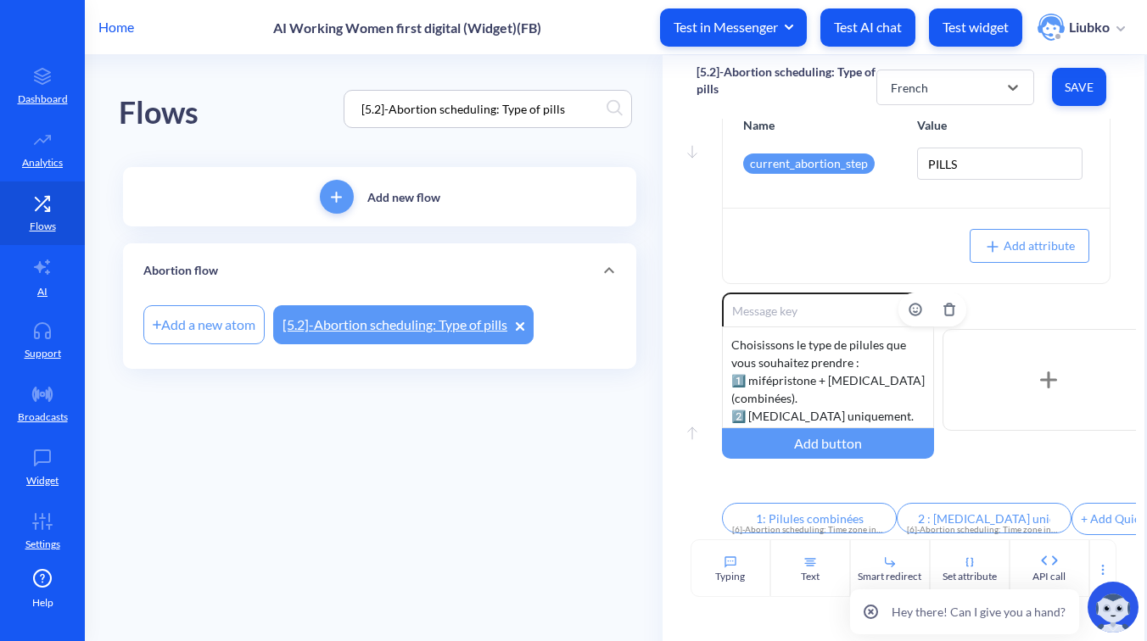
type input "1: Combined pills"
type input "2: [MEDICAL_DATA] only"
click at [559, 115] on input "[5.2]-Abortion scheduling: Type of pills" at bounding box center [480, 109] width 254 height 20
paste input "6]-Abortion scheduling: Time zone inquiry"
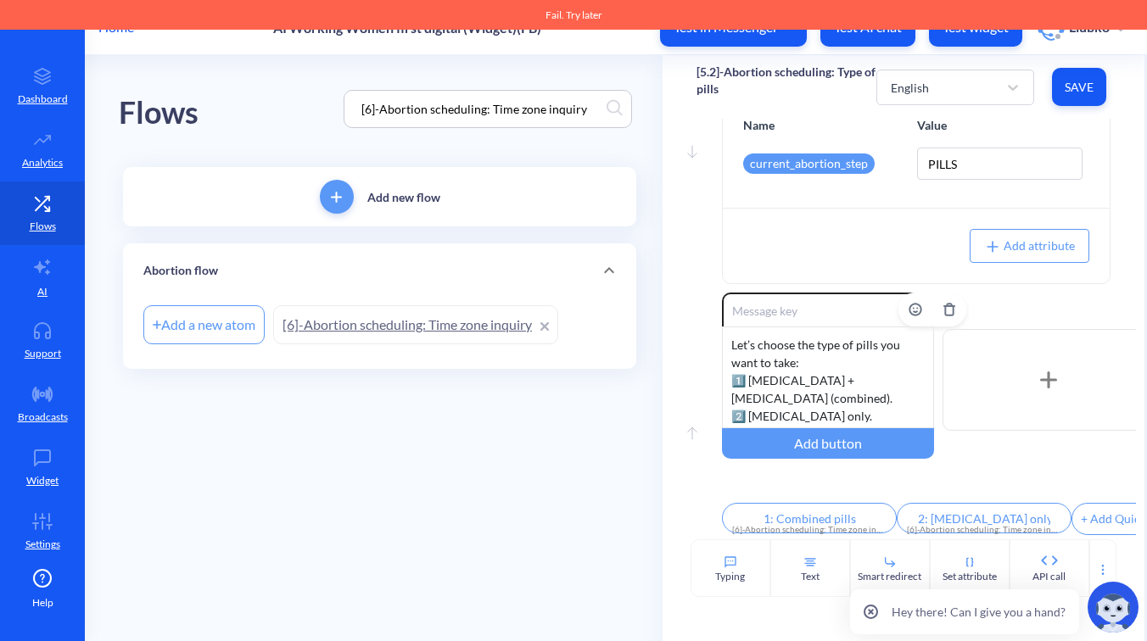
click at [406, 319] on link "[6]-Abortion scheduling: Time zone inquiry" at bounding box center [415, 324] width 285 height 39
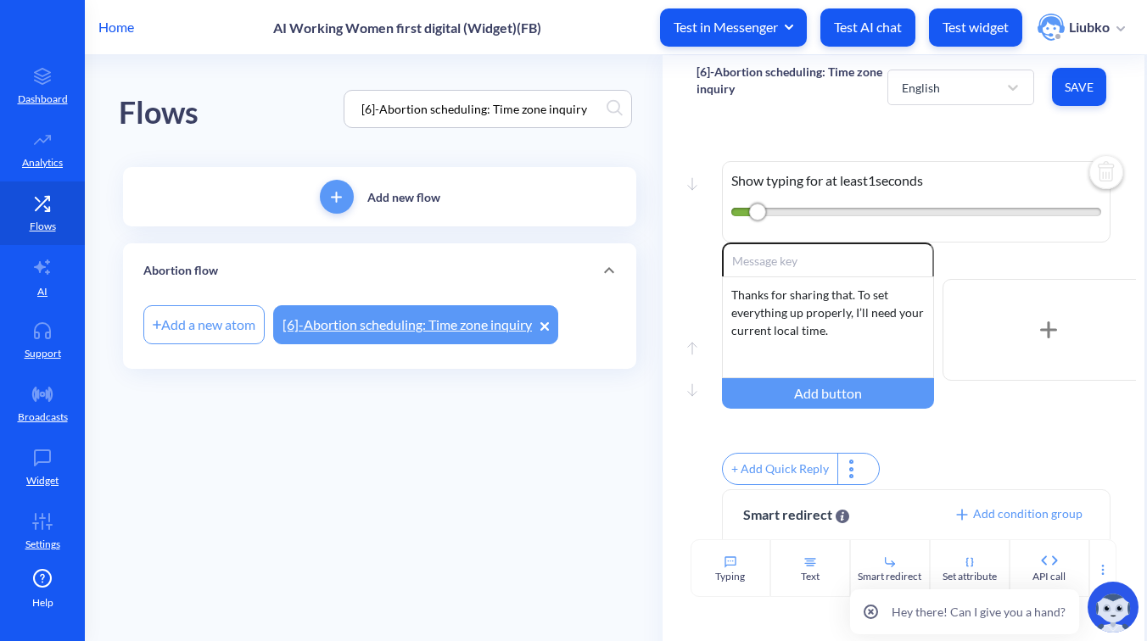
click at [557, 103] on input "[6]-Abortion scheduling: Time zone inquiry" at bounding box center [480, 109] width 254 height 20
paste input "3]-Abortion flow: Short instructions 1"
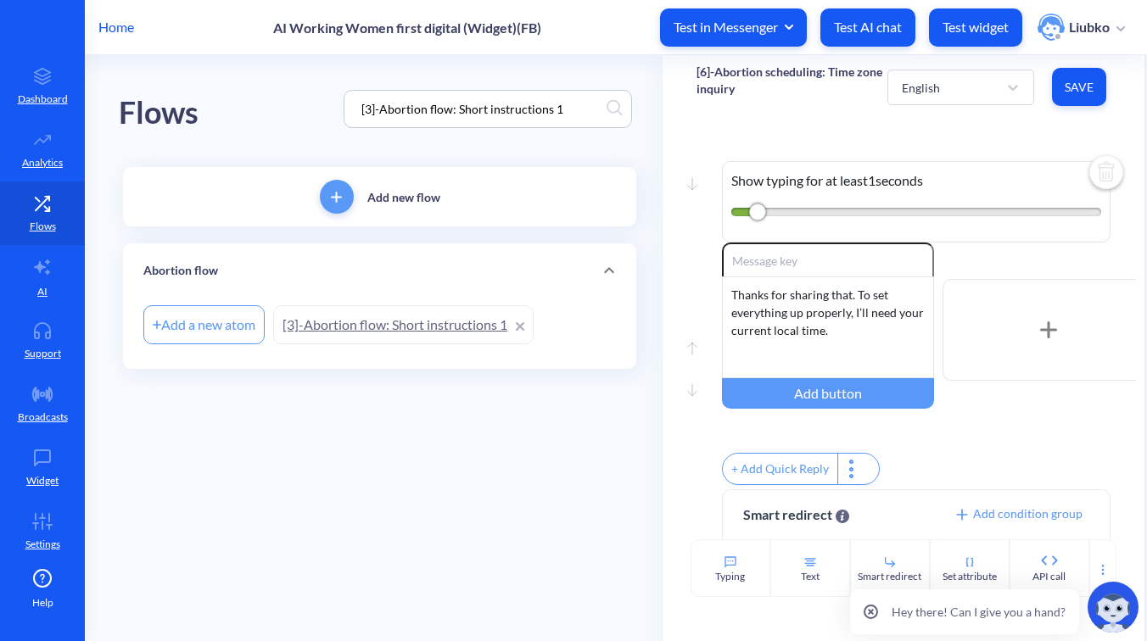
click at [390, 321] on link "[3]-Abortion flow: Short instructions 1" at bounding box center [403, 324] width 260 height 39
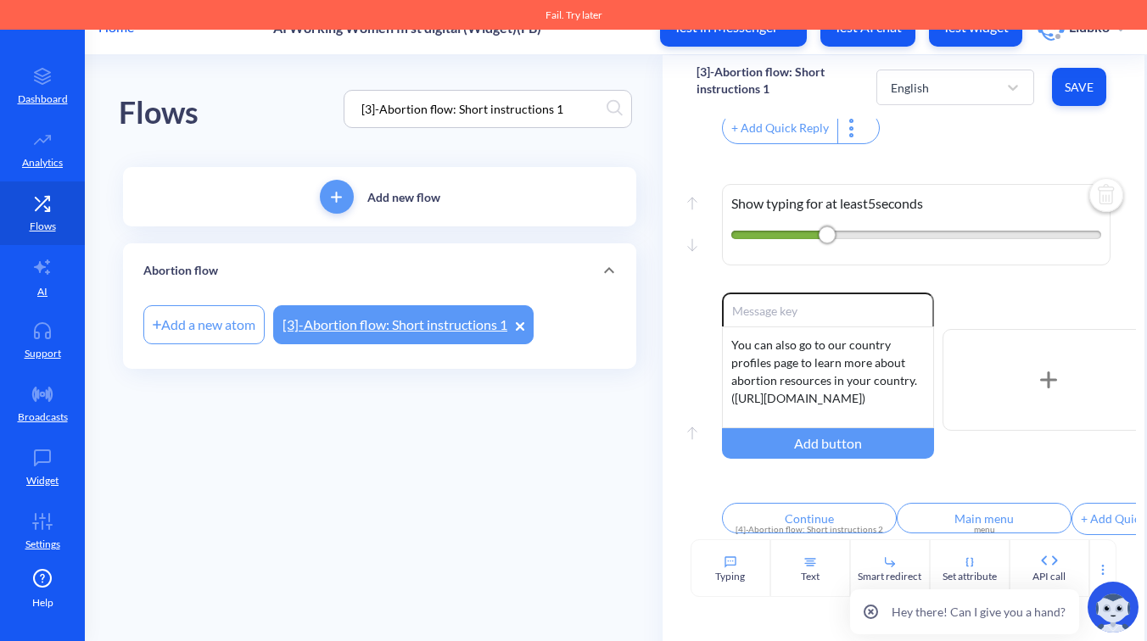
scroll to position [1537, 0]
click at [585, 110] on input "[3]-Abortion flow: Short instructions 1" at bounding box center [480, 109] width 254 height 20
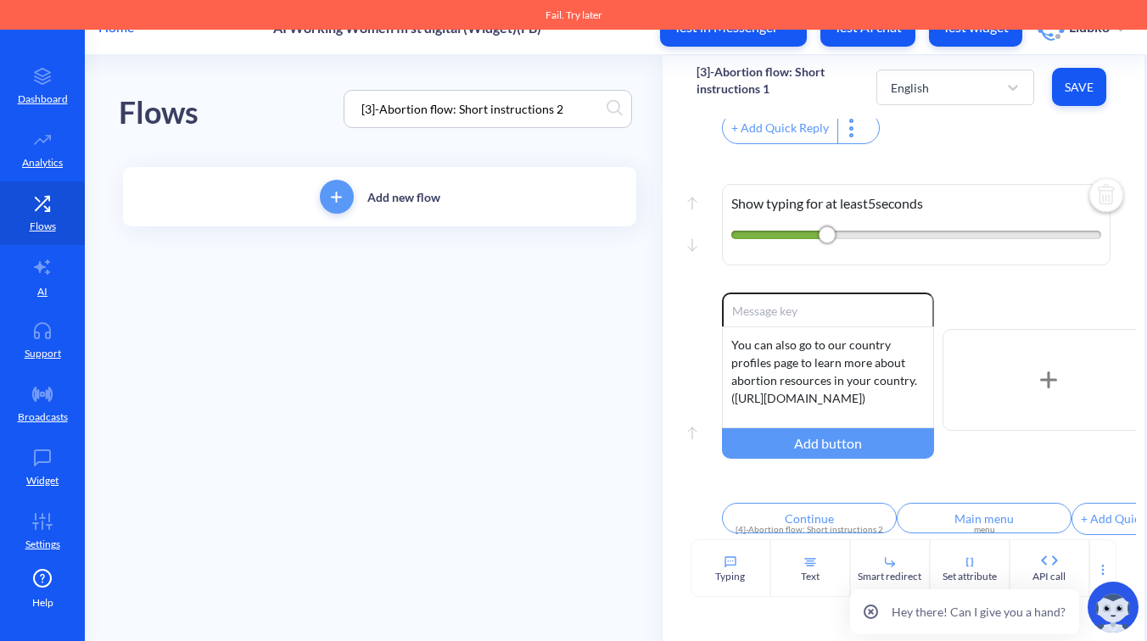
click at [373, 110] on input "[3]-Abortion flow: Short instructions 2" at bounding box center [480, 109] width 254 height 20
type input "[4]-Abortion flow: Short instructions 2"
click at [429, 266] on div "Abortion flow" at bounding box center [379, 264] width 472 height 18
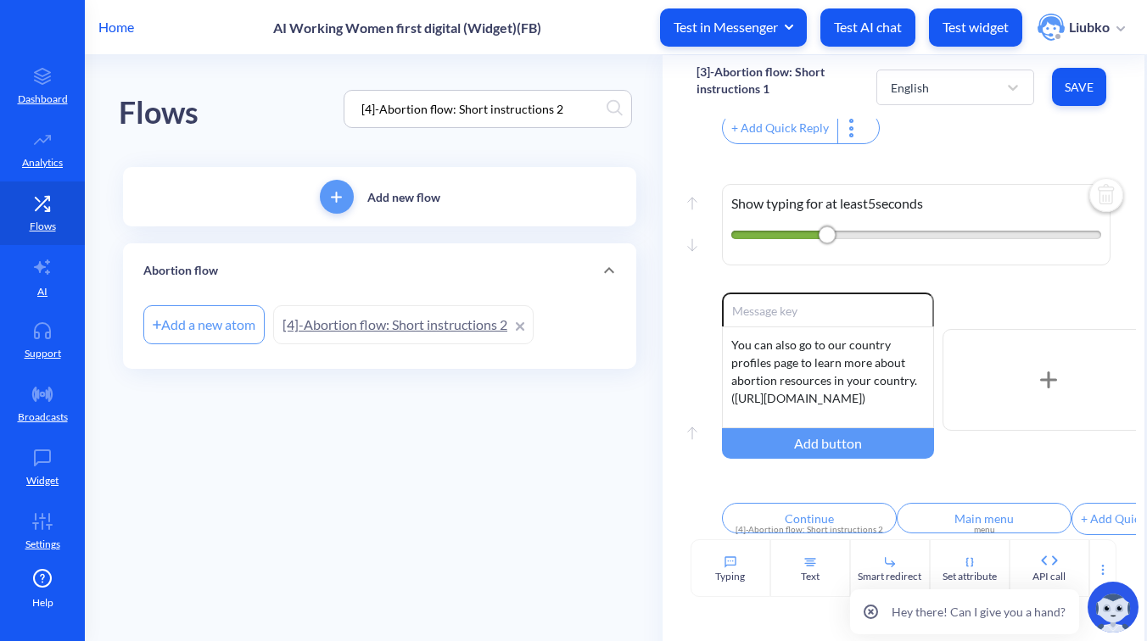
click at [399, 327] on link "[4]-Abortion flow: Short instructions 2" at bounding box center [403, 324] width 260 height 39
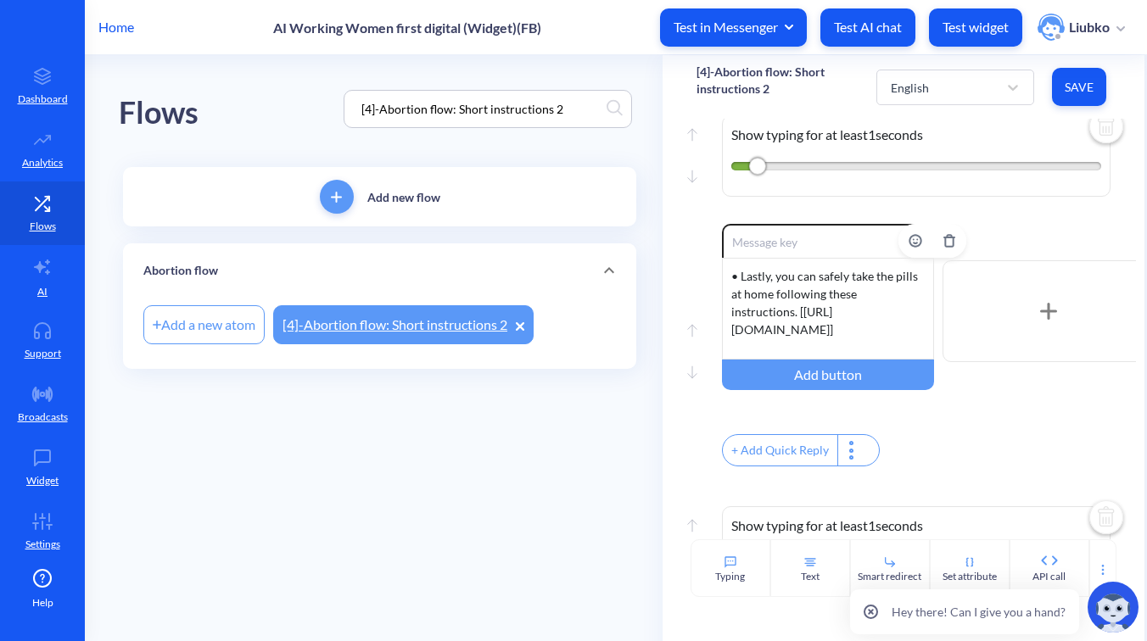
scroll to position [1318, 0]
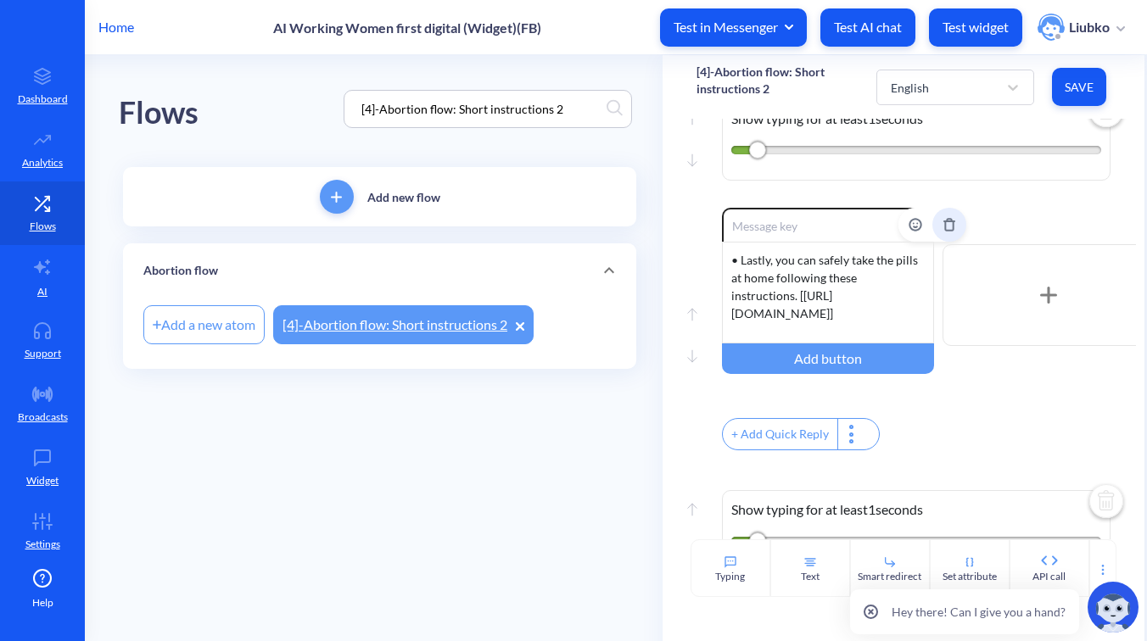
click at [941, 242] on button "Delete" at bounding box center [949, 225] width 34 height 34
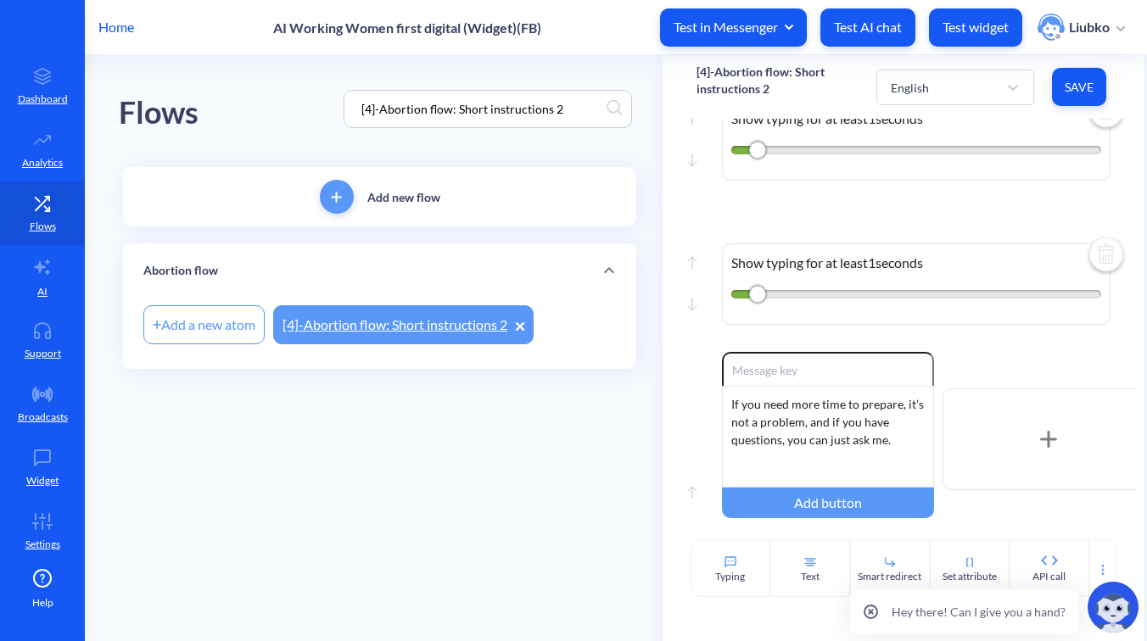
click at [1089, 276] on img at bounding box center [1106, 256] width 41 height 41
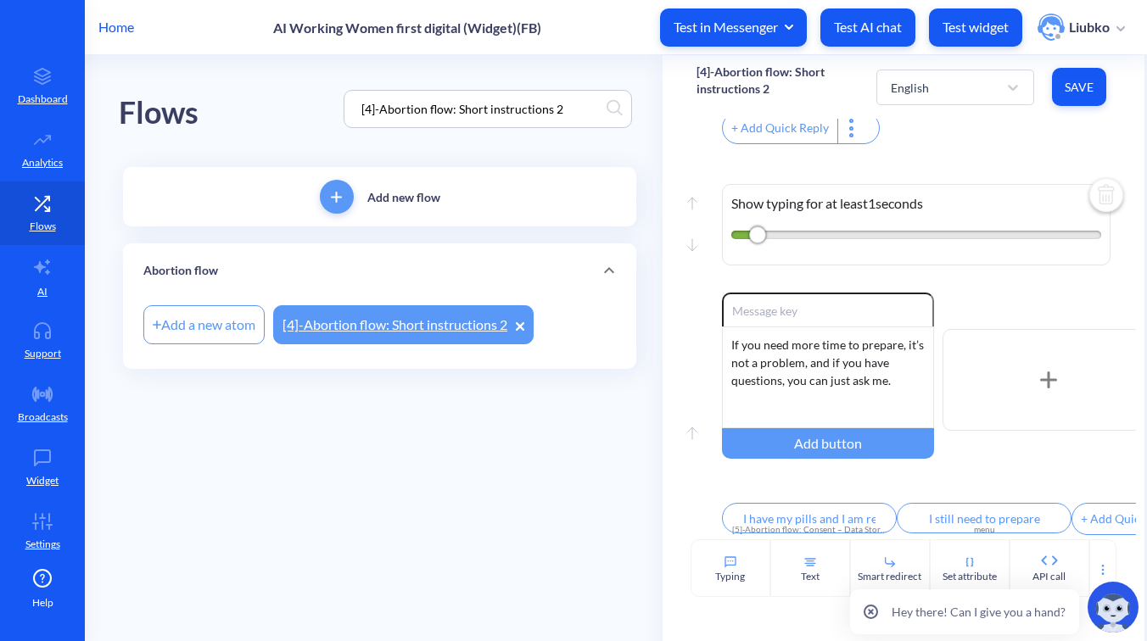
click at [1083, 99] on button "Save" at bounding box center [1079, 87] width 54 height 38
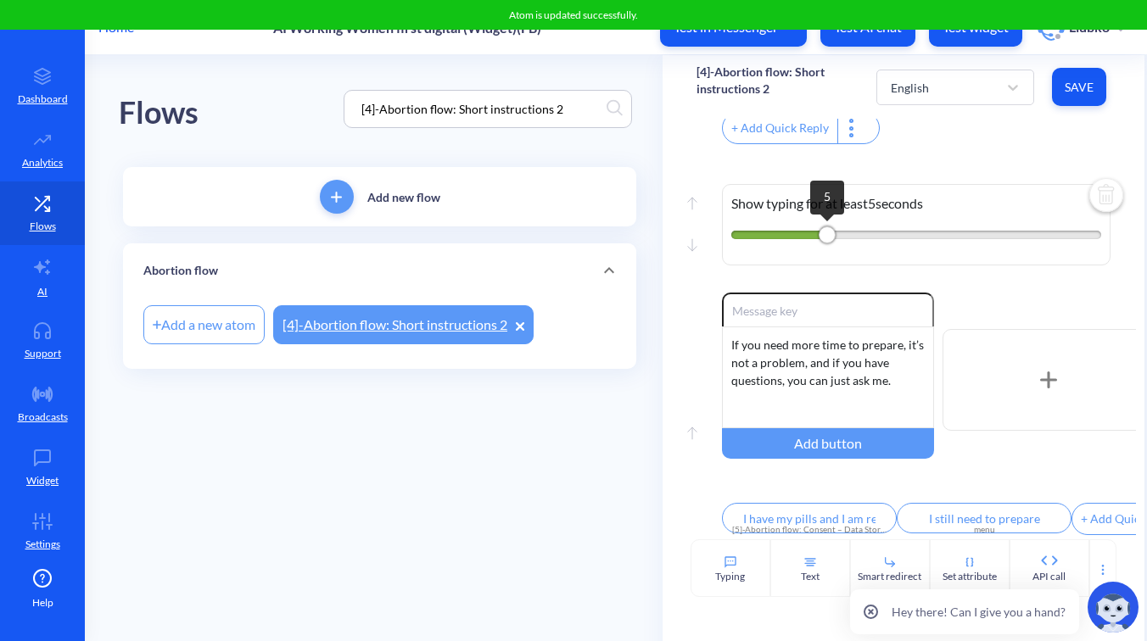
drag, startPoint x: 762, startPoint y: 217, endPoint x: 832, endPoint y: 221, distance: 69.6
click at [832, 226] on div "5" at bounding box center [826, 234] width 17 height 17
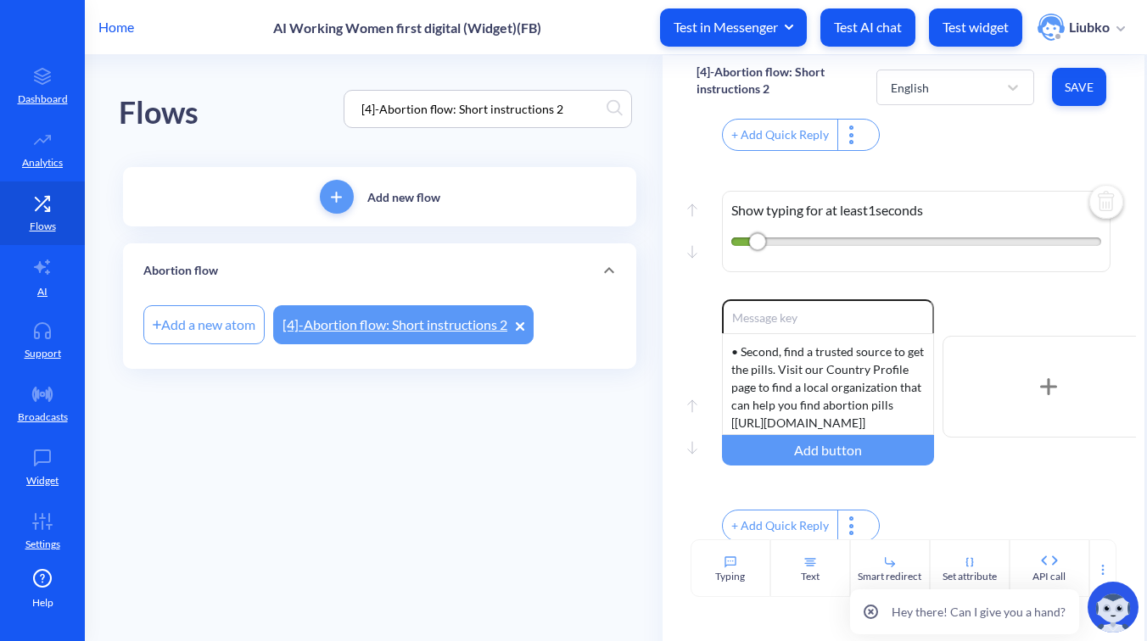
scroll to position [818, 0]
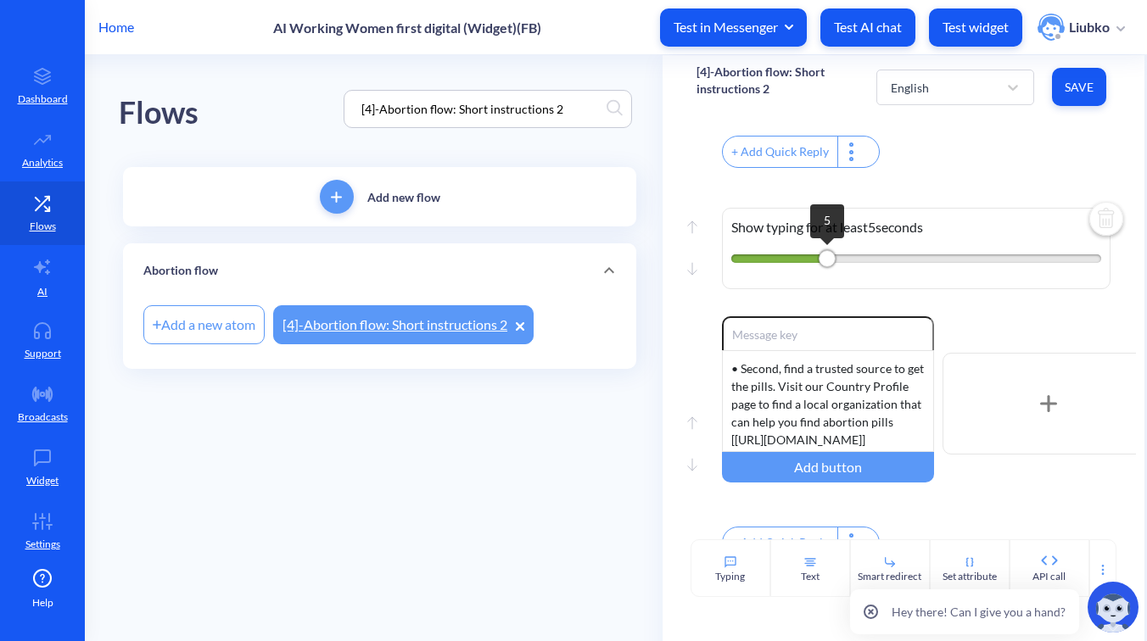
drag, startPoint x: 759, startPoint y: 285, endPoint x: 825, endPoint y: 282, distance: 66.2
click at [825, 267] on div "5" at bounding box center [826, 258] width 17 height 17
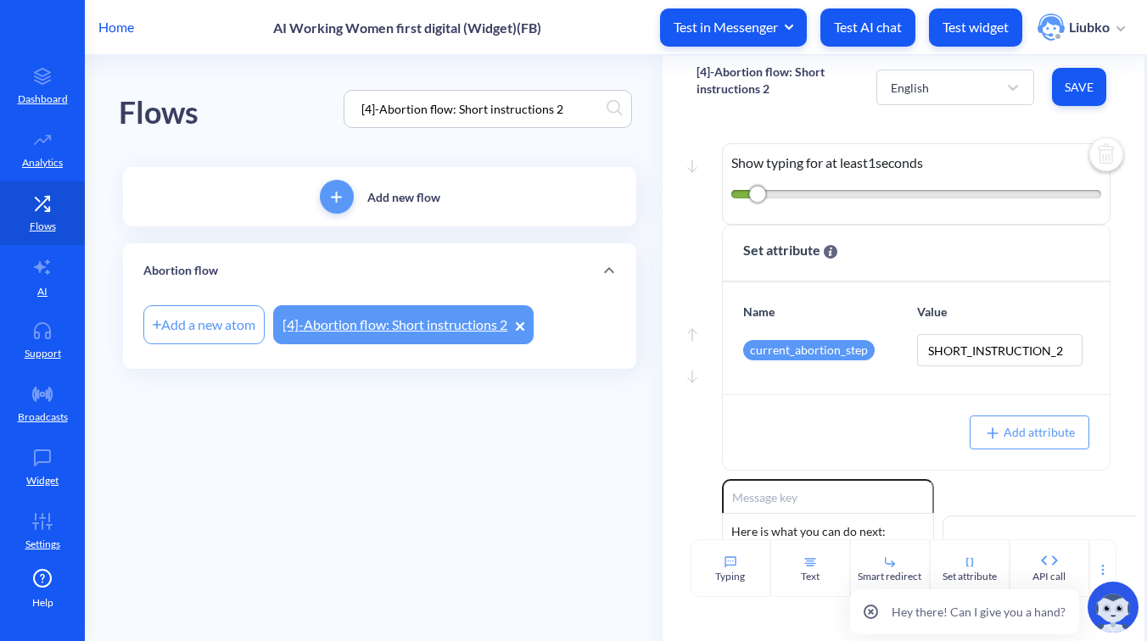
scroll to position [0, 0]
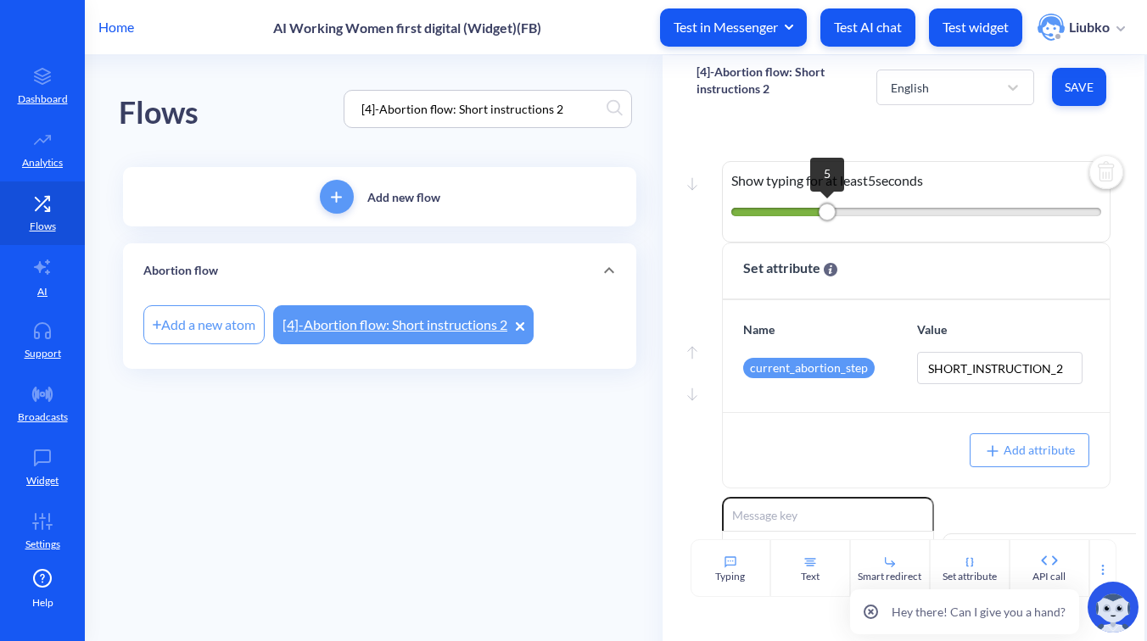
drag, startPoint x: 762, startPoint y: 213, endPoint x: 831, endPoint y: 213, distance: 69.5
click at [831, 213] on div "5" at bounding box center [826, 212] width 17 height 17
click at [1080, 88] on span "Save" at bounding box center [1078, 87] width 27 height 17
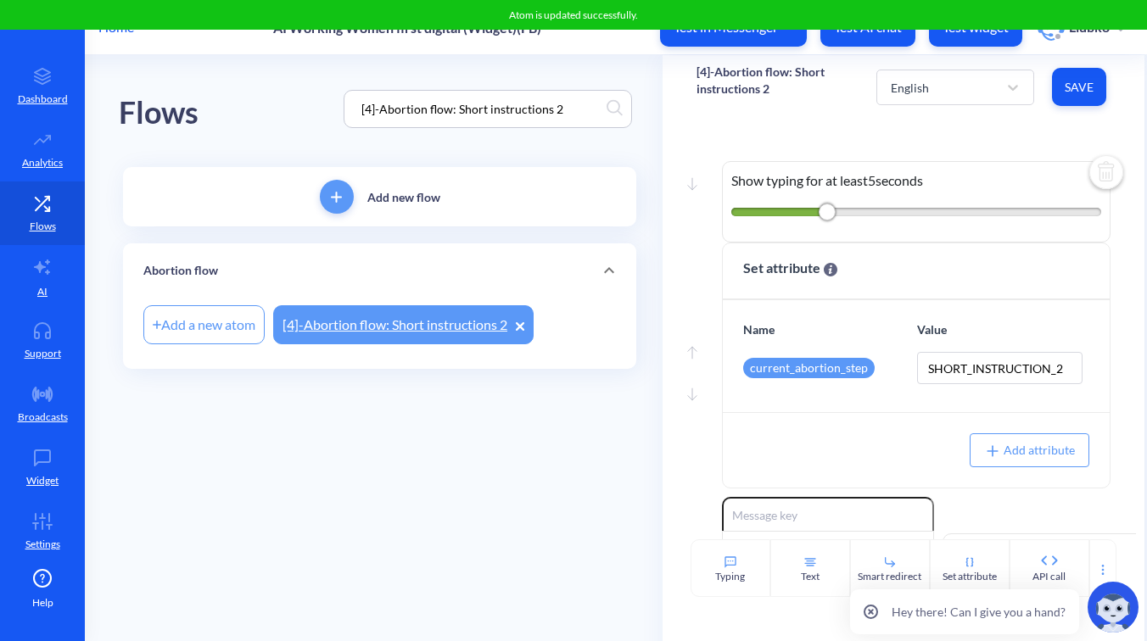
click at [985, 142] on div "Move down Show typing for at least 5 seconds Move up Move down Set attribute Na…" at bounding box center [903, 329] width 482 height 421
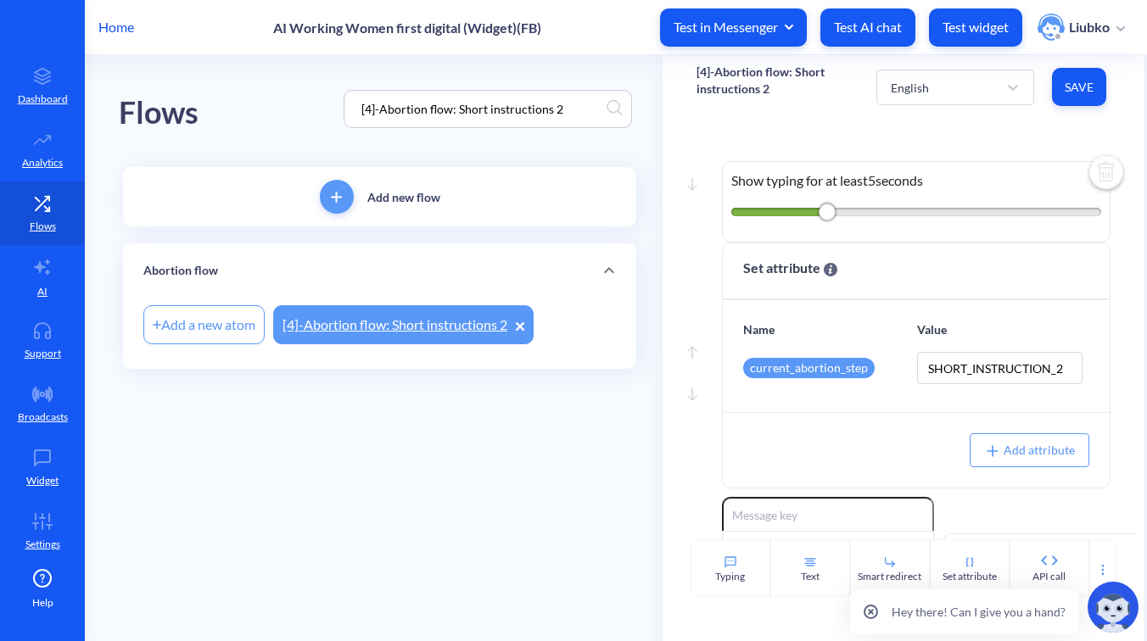
drag, startPoint x: 573, startPoint y: 108, endPoint x: 350, endPoint y: 87, distance: 224.0
click at [350, 87] on div "Flows [4]-Abortion flow: Short instructions 2" at bounding box center [380, 109] width 522 height 108
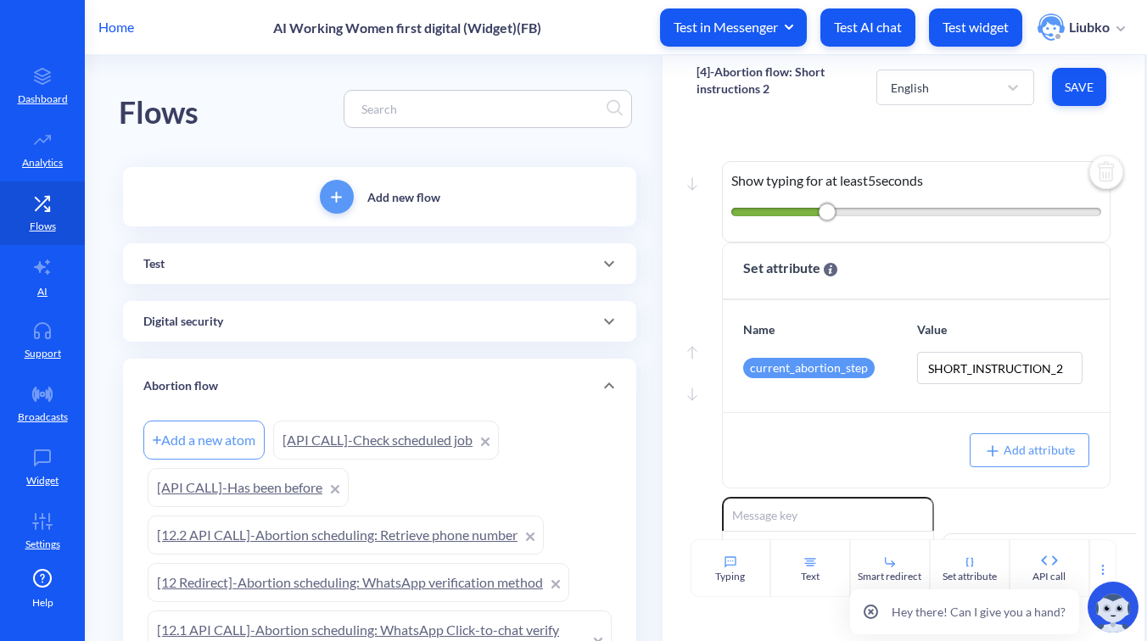
paste input "[1]-Abortion flow: Intro"
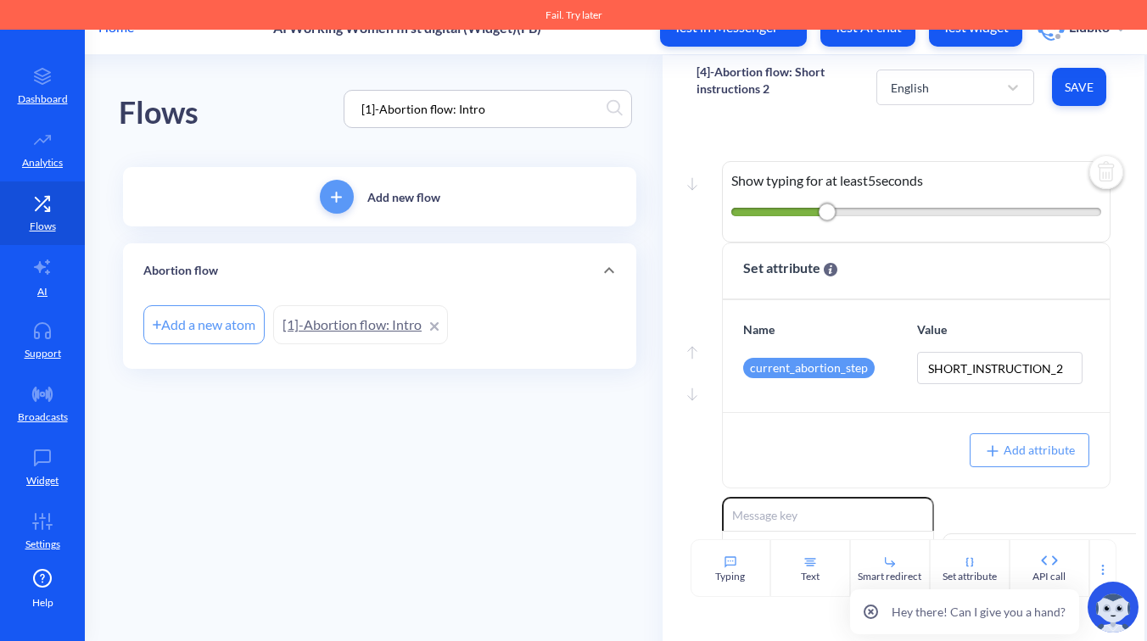
click at [394, 327] on link "[1]-Abortion flow: Intro" at bounding box center [360, 324] width 175 height 39
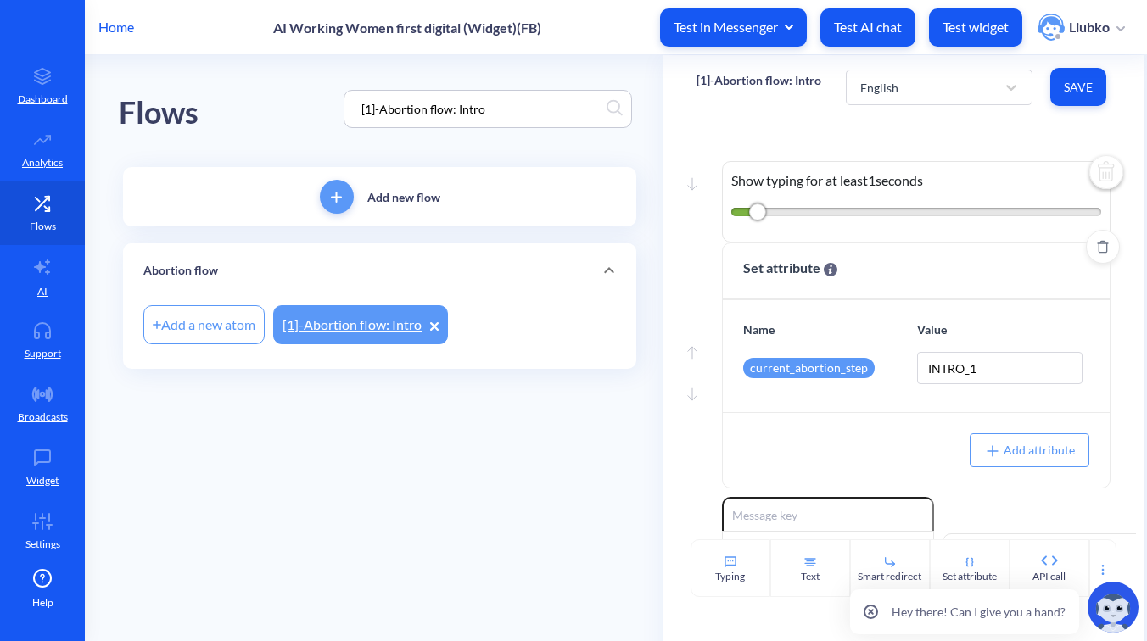
scroll to position [215, 0]
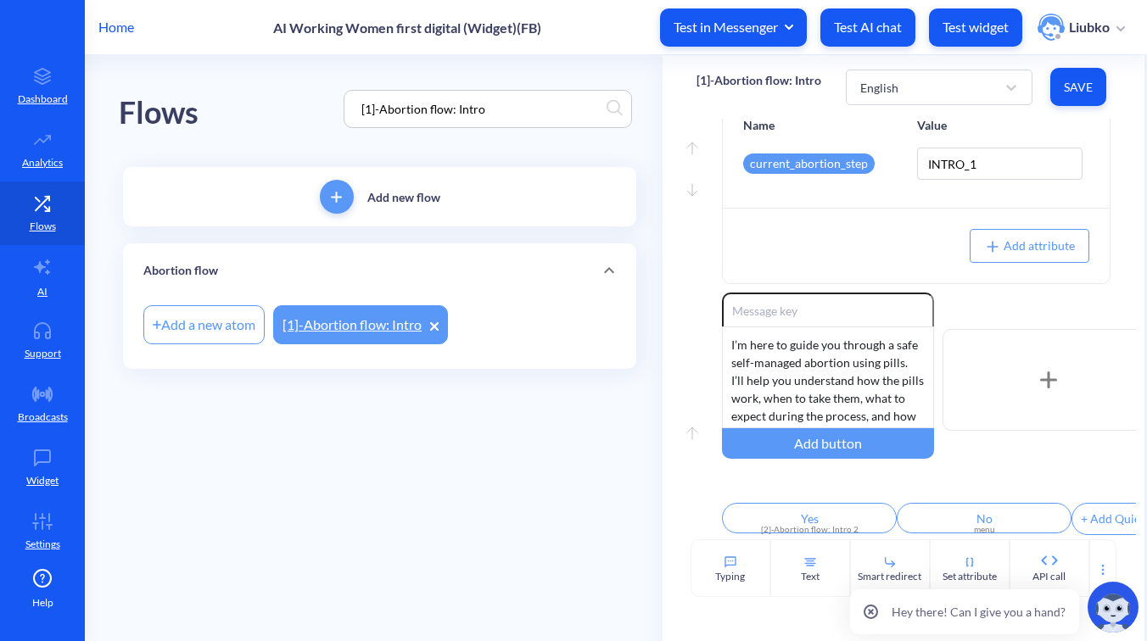
click at [435, 325] on icon at bounding box center [434, 326] width 7 height 7
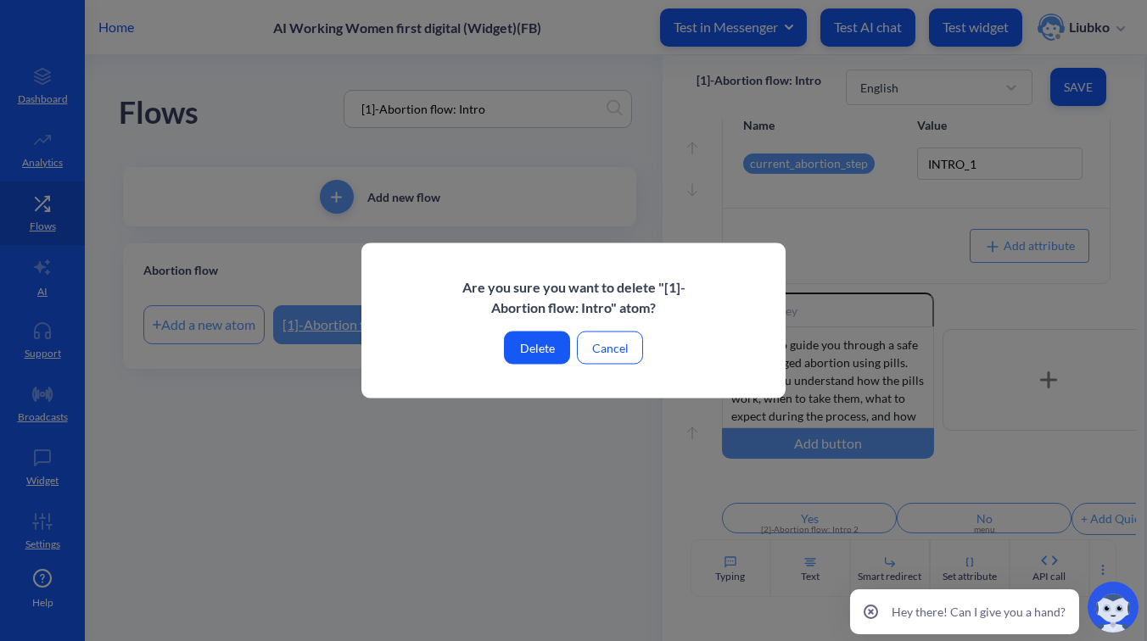
click at [525, 349] on button "Delete" at bounding box center [537, 348] width 66 height 33
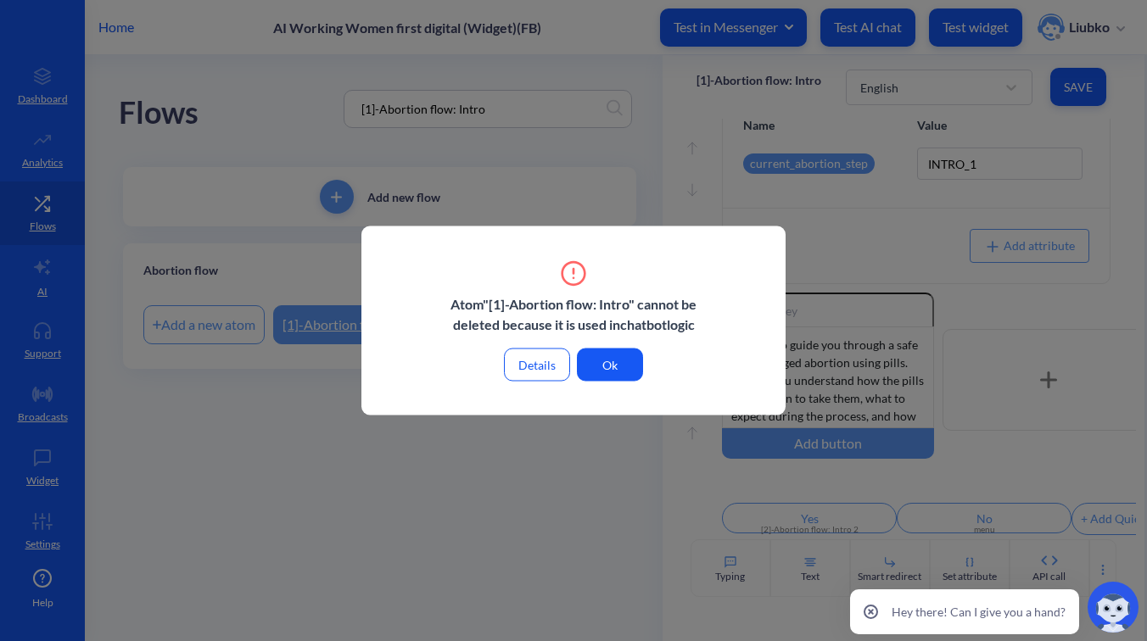
click at [540, 361] on button "Details" at bounding box center [537, 365] width 66 height 33
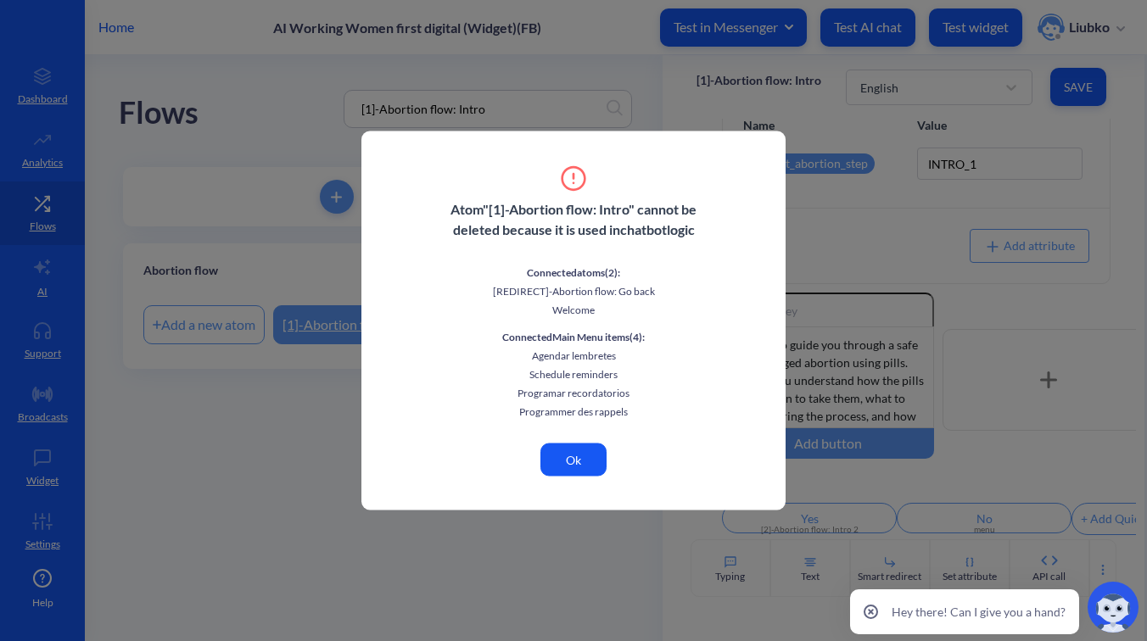
click at [576, 463] on button "Ok" at bounding box center [573, 460] width 66 height 33
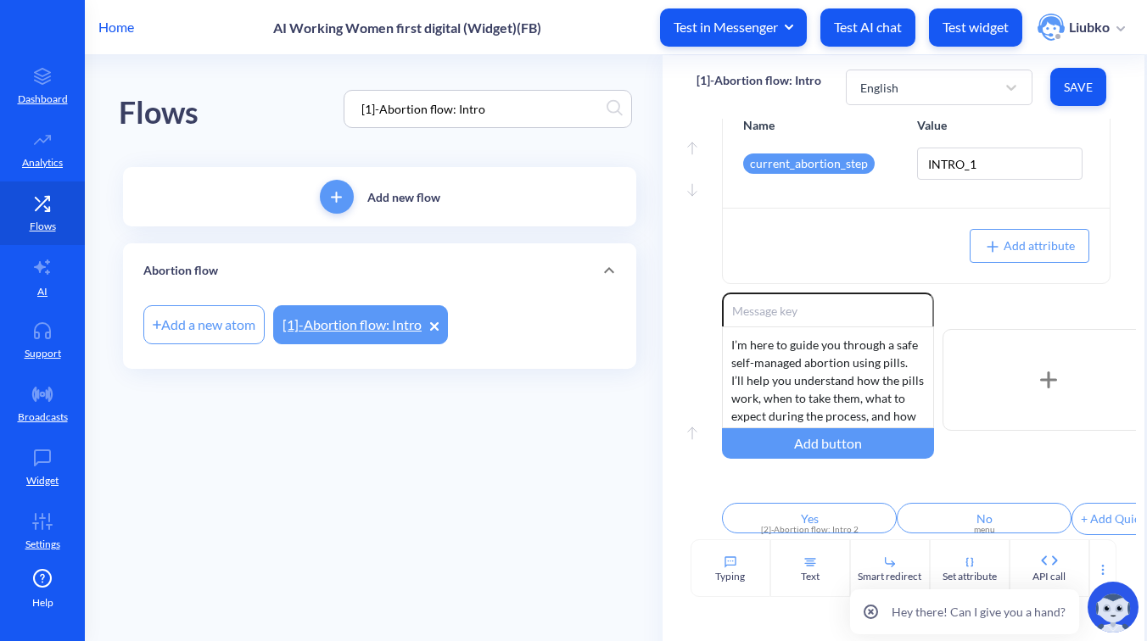
click at [557, 483] on main "Flows [1]-Abortion flow: Intro Add new flow Abortion flow Add a new atom [1]-Ab…" at bounding box center [616, 348] width 1062 height 586
click at [461, 105] on input "[1]-Abortion flow: Intro" at bounding box center [480, 109] width 254 height 20
paste input "9]-Abortion scheduling: Start date and time"
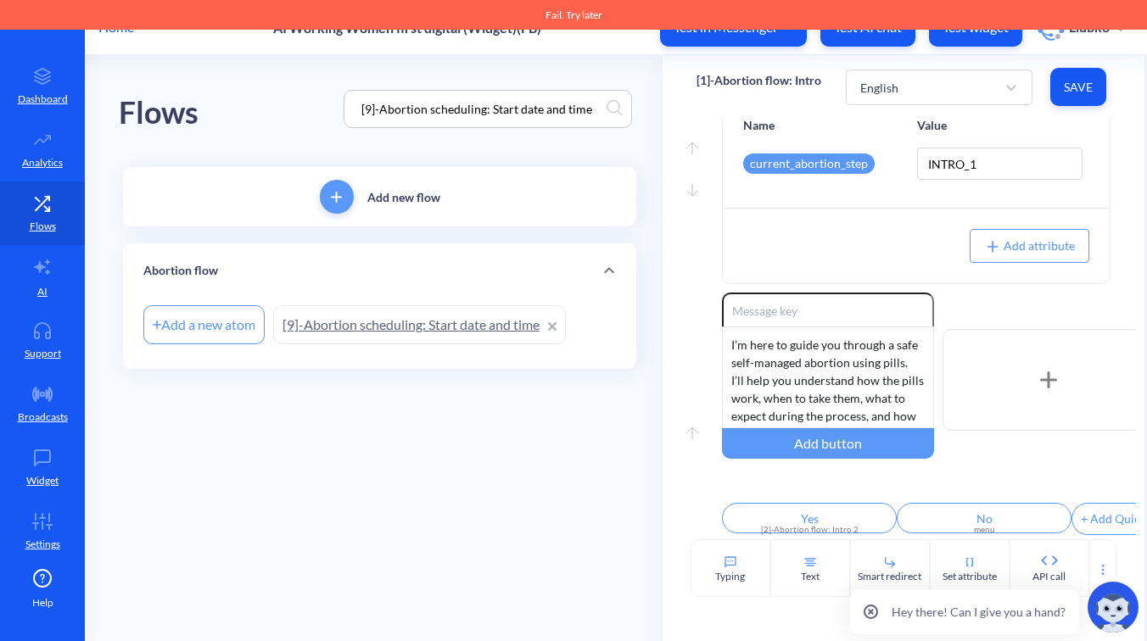
click at [480, 313] on link "[9]-Abortion scheduling: Start date and time" at bounding box center [419, 324] width 293 height 39
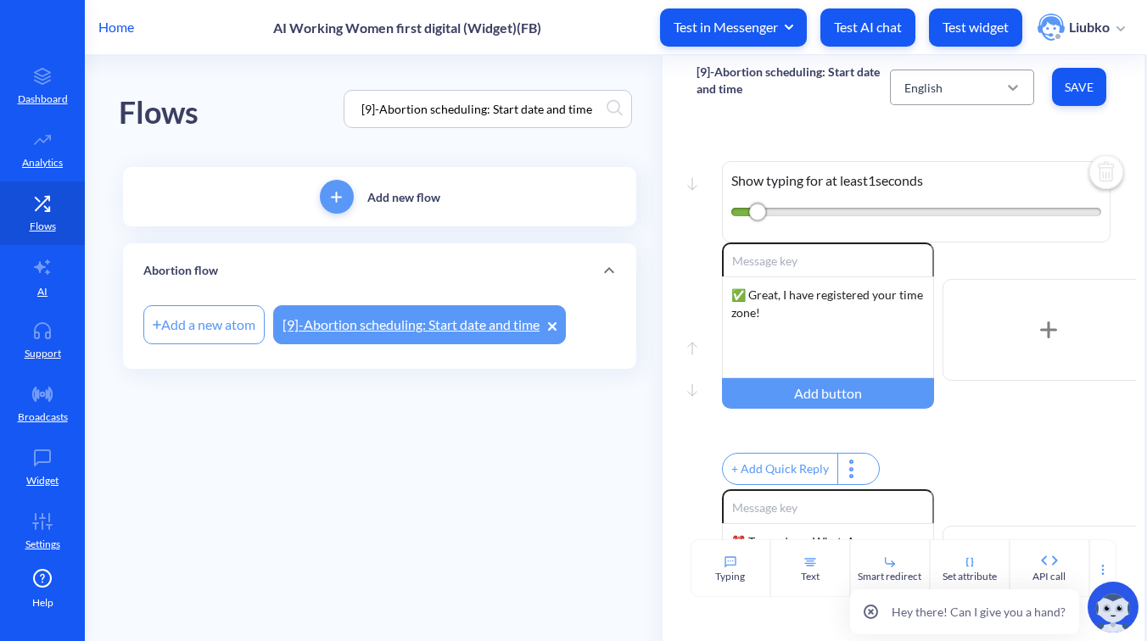
click at [1008, 86] on icon at bounding box center [1013, 88] width 10 height 6
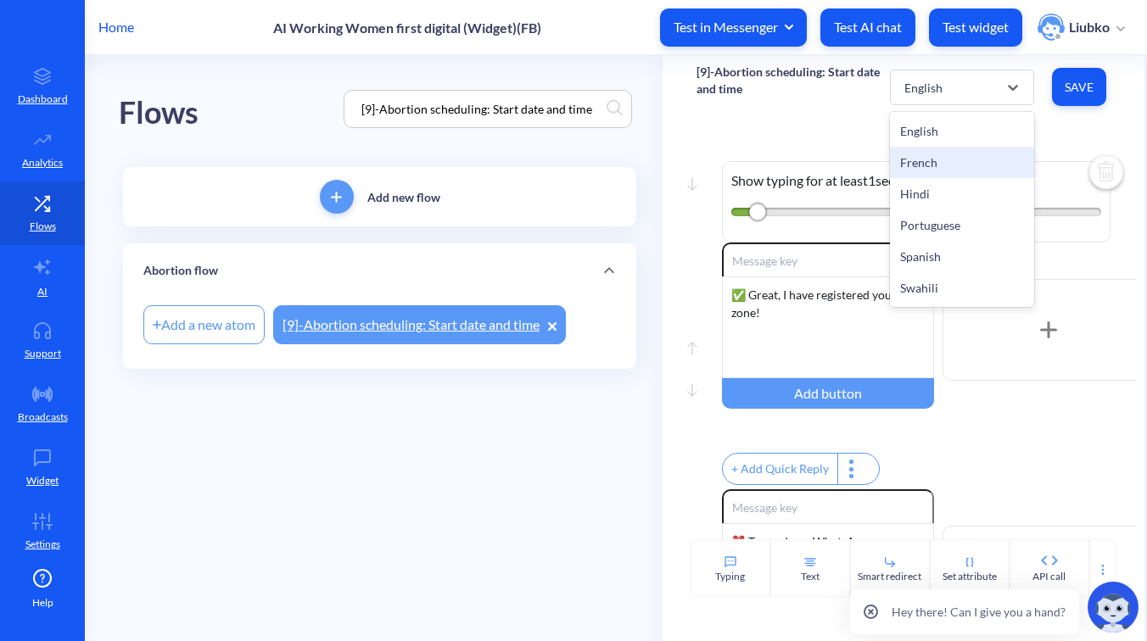
click at [975, 163] on div "French" at bounding box center [962, 162] width 144 height 31
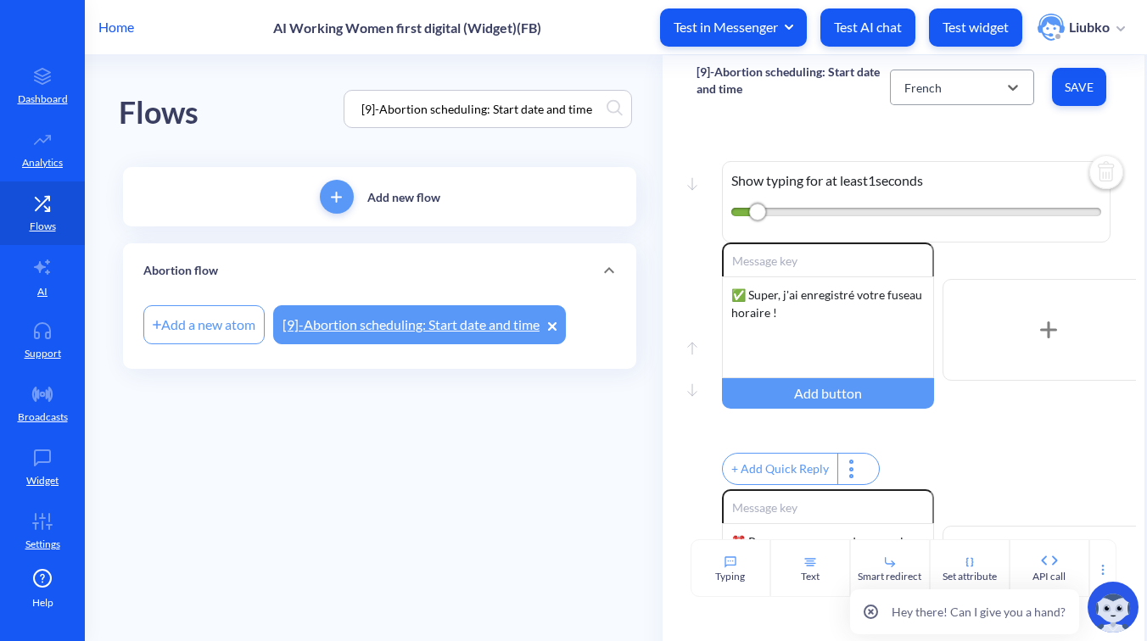
click at [969, 92] on div "French" at bounding box center [947, 87] width 102 height 31
click at [952, 192] on div "Hindi" at bounding box center [962, 193] width 144 height 31
click at [968, 87] on div "Hindi" at bounding box center [947, 87] width 102 height 31
click at [954, 223] on div "Portuguese" at bounding box center [962, 224] width 144 height 31
click at [967, 88] on div "Portuguese" at bounding box center [947, 87] width 102 height 31
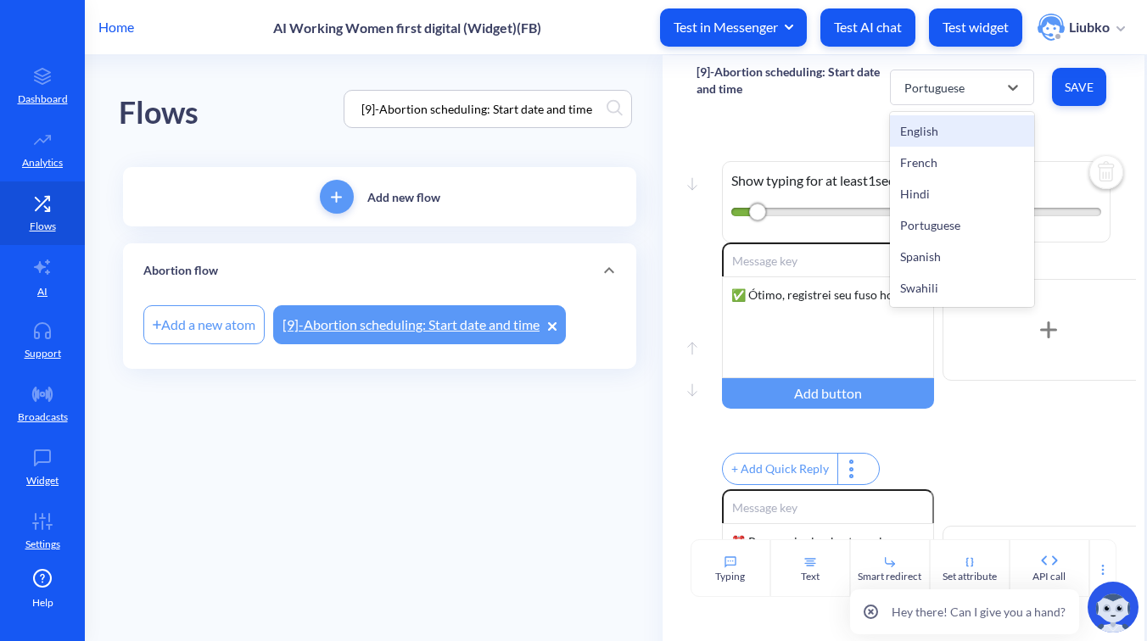
click at [958, 134] on div "English" at bounding box center [962, 130] width 144 height 31
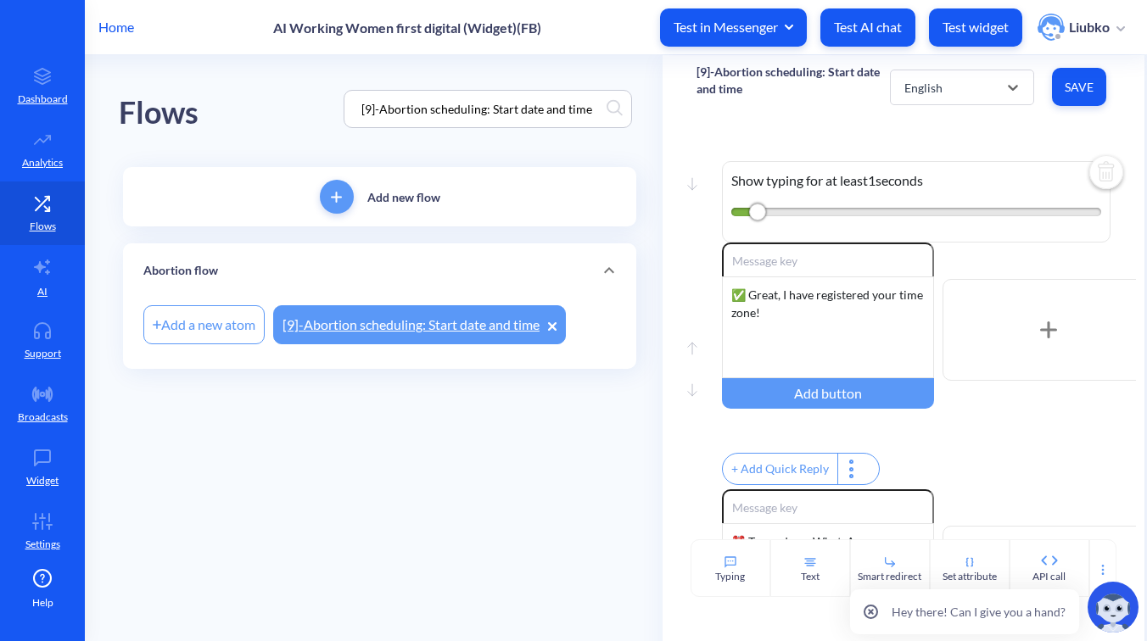
click at [837, 73] on p "[9]-Abortion scheduling: Start date and time" at bounding box center [792, 81] width 193 height 34
click at [979, 137] on div "Move down Show typing for at least 1 seconds Move up Move down Enable reactions…" at bounding box center [903, 329] width 482 height 421
click at [535, 113] on input "[9]-Abortion scheduling: Start date and time" at bounding box center [480, 109] width 254 height 20
paste input "6]-Abortion scheduling: Time zone inquiry"
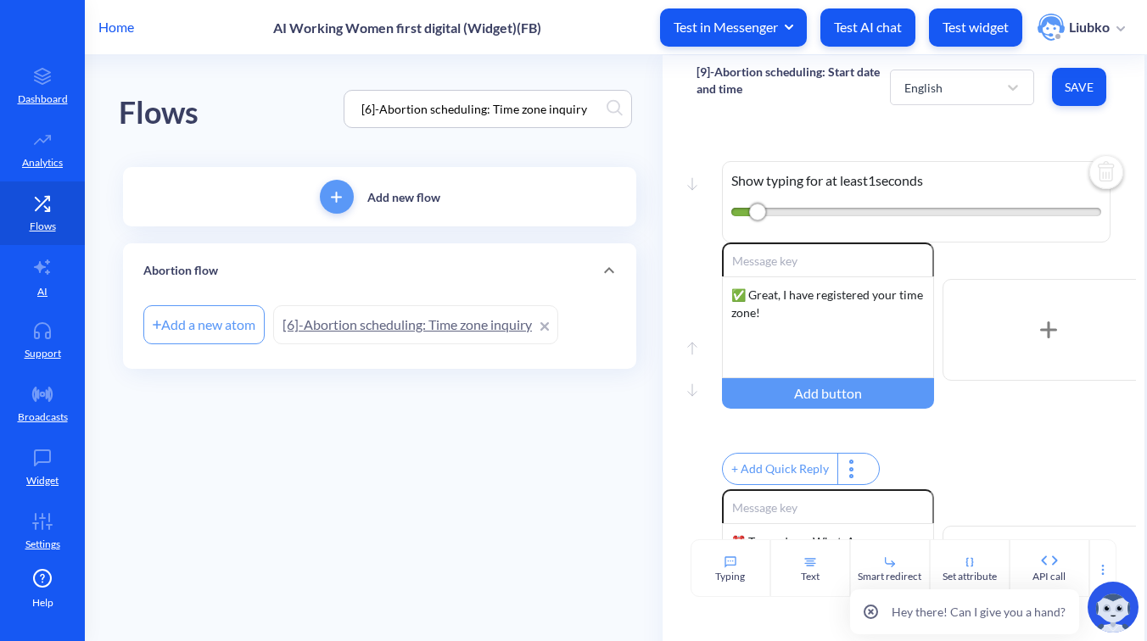
click at [461, 327] on link "[6]-Abortion scheduling: Time zone inquiry" at bounding box center [415, 324] width 285 height 39
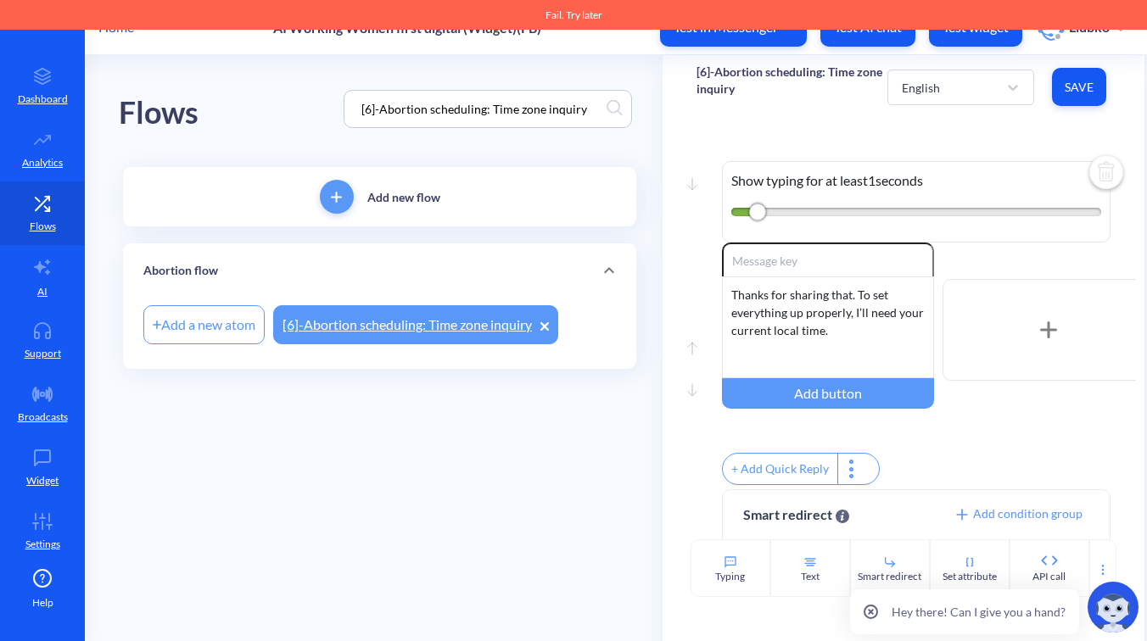
click at [534, 108] on input "[6]-Abortion scheduling: Time zone inquiry" at bounding box center [480, 109] width 254 height 20
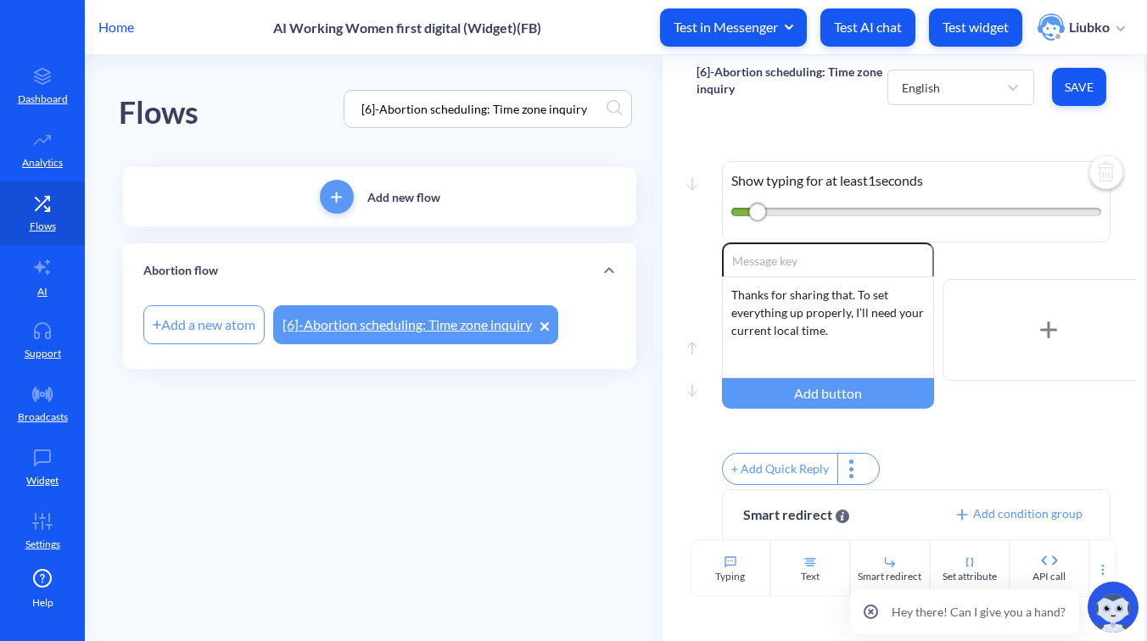
paste input "7 Input]-Abortion scheduling: Time zone inquiry - repeat part"
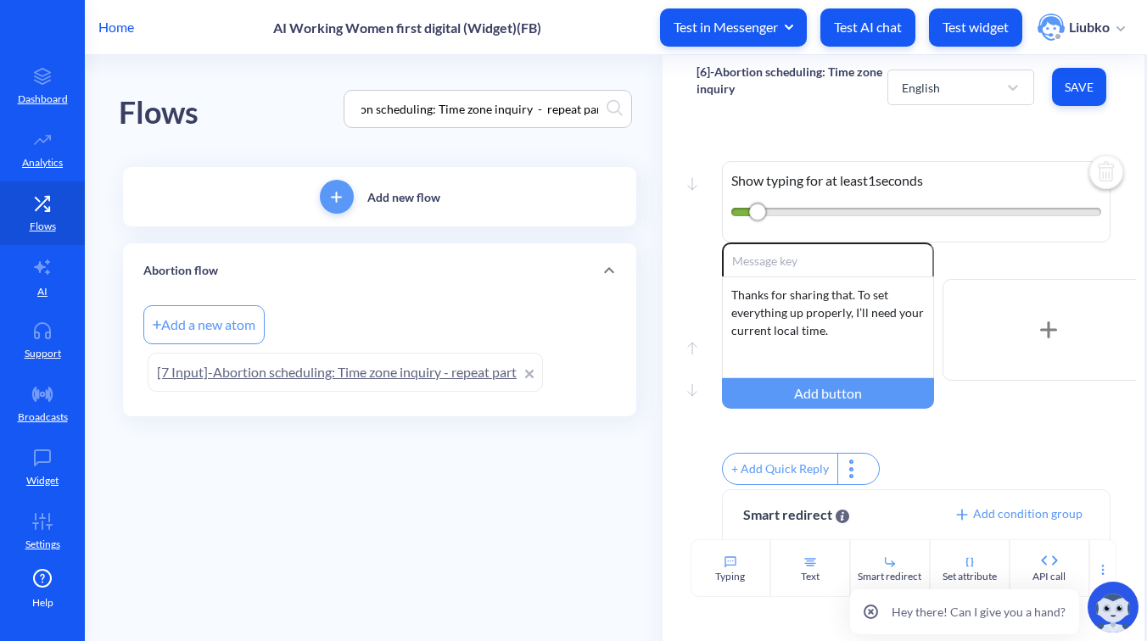
click at [395, 366] on link "[7 Input]-Abortion scheduling: Time zone inquiry - repeat part" at bounding box center [345, 372] width 395 height 39
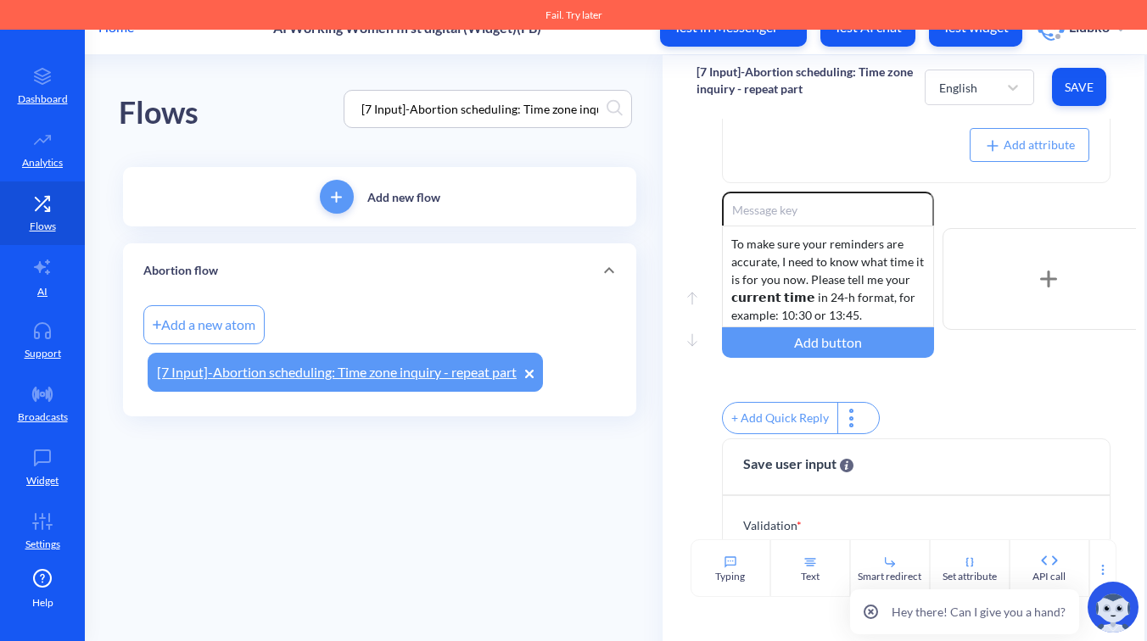
scroll to position [288, 0]
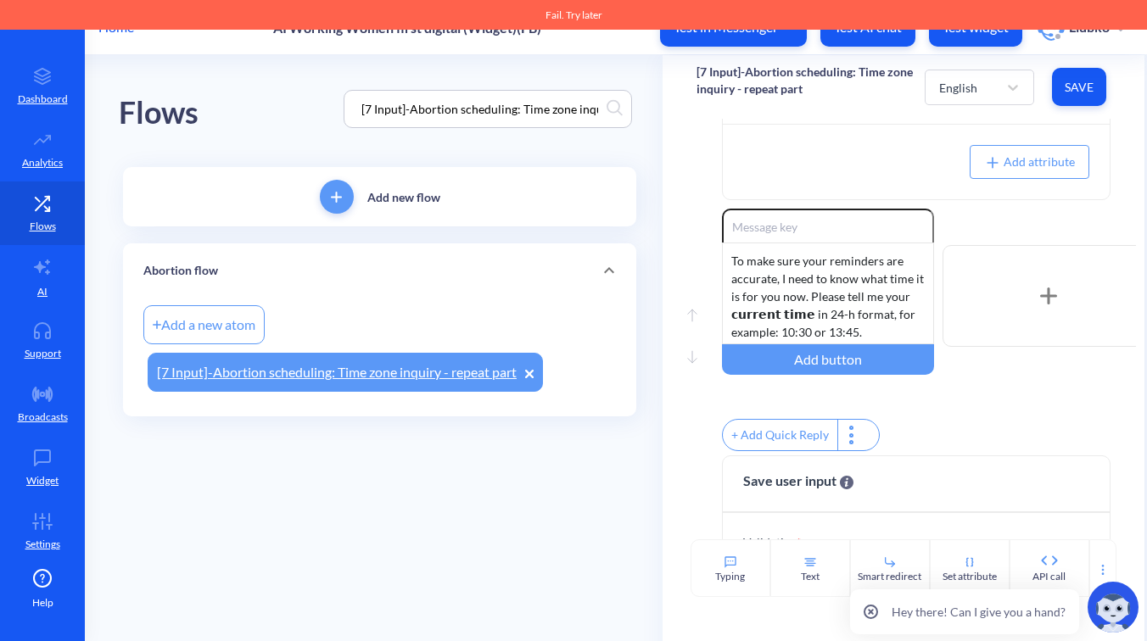
click at [773, 84] on p "[7 Input]-Abortion scheduling: Time zone inquiry - repeat part" at bounding box center [810, 81] width 228 height 34
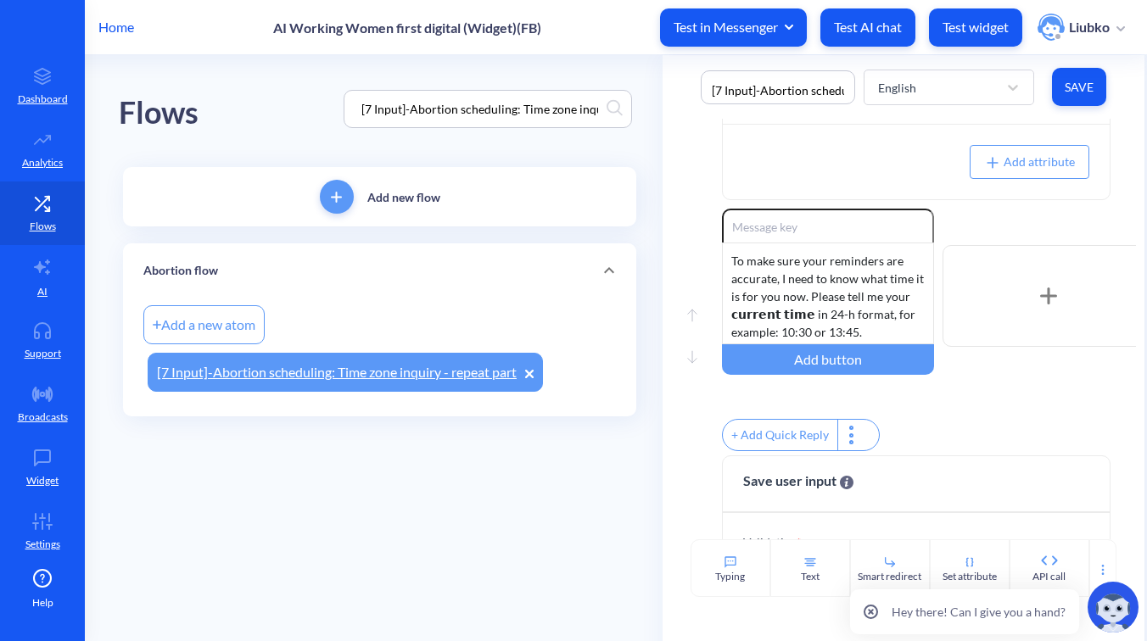
scroll to position [0, 196]
click at [675, 128] on div "Move down Show typing for at least 1 seconds Move up Move down Set attribute Na…" at bounding box center [903, 329] width 482 height 421
click at [566, 104] on input "[7 Input]-Abortion scheduling: Time zone inquiry - repeat part" at bounding box center [480, 109] width 254 height 20
paste input "9]-Abortion scheduling: Start date and time"
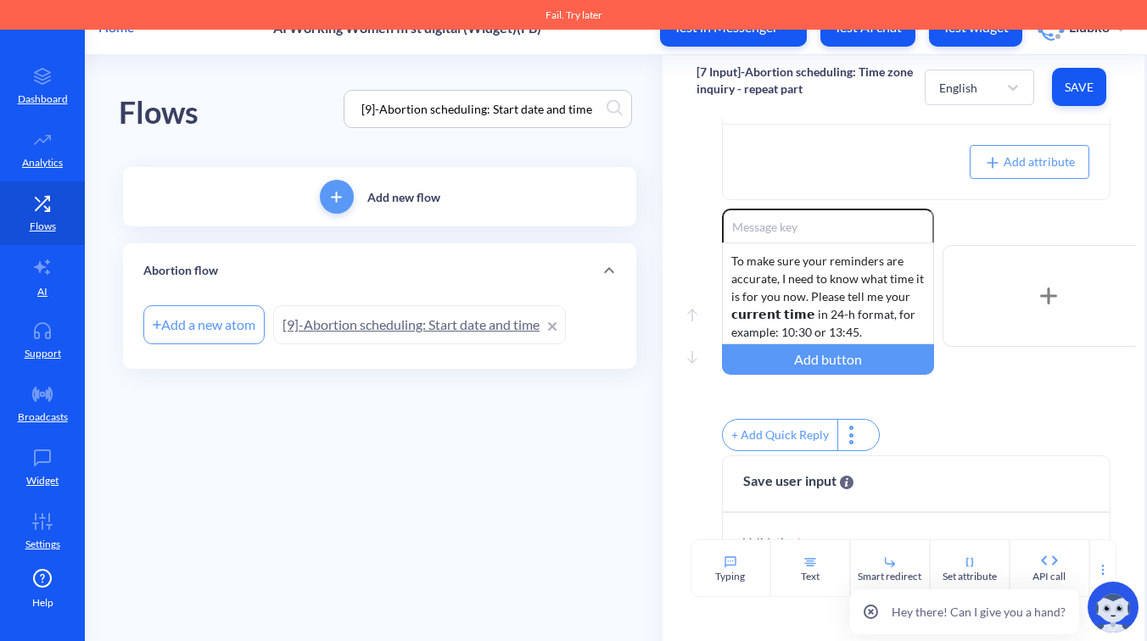
paste input "8]-Abortion scheduling: [MEDICAL_DATA] rest instruction"
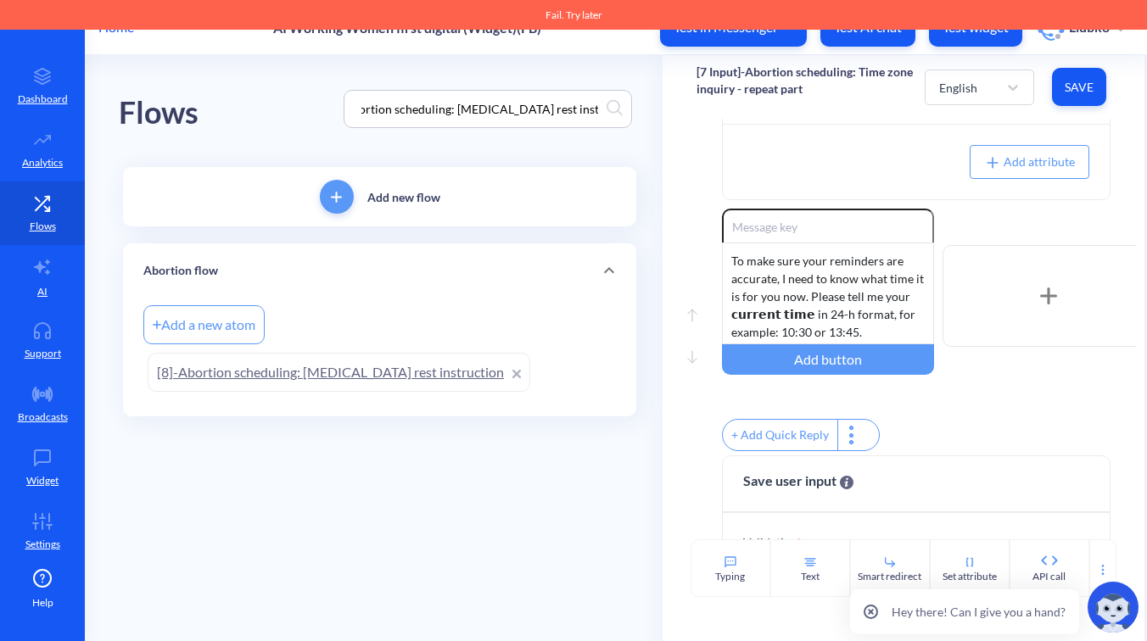
click at [354, 369] on link "[8]-Abortion scheduling: [MEDICAL_DATA] rest instruction" at bounding box center [339, 372] width 382 height 39
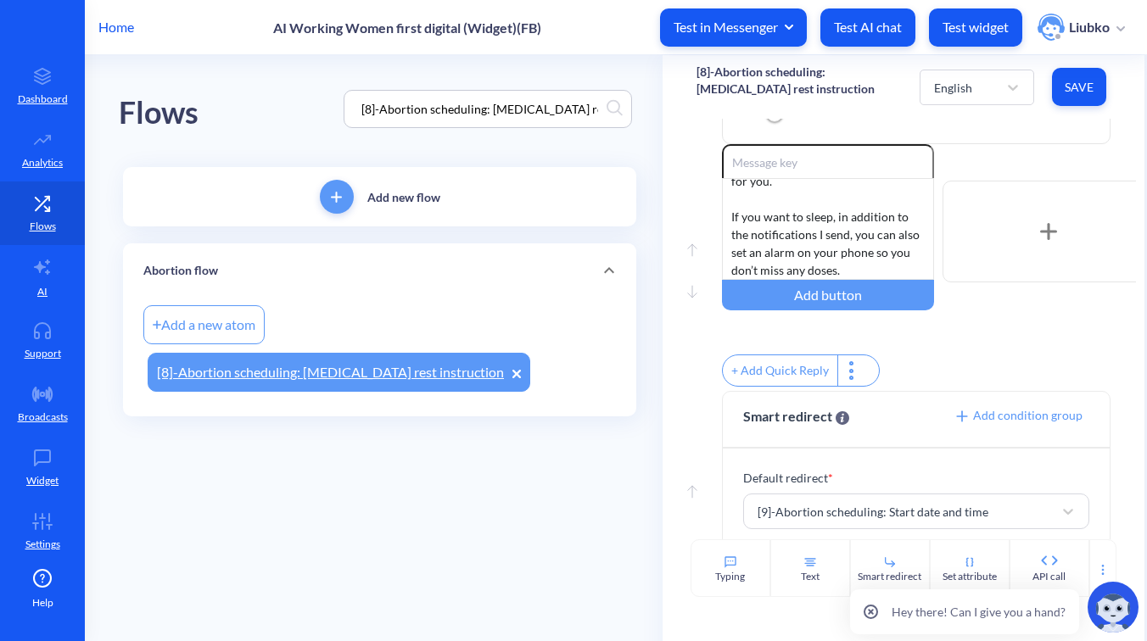
scroll to position [129, 0]
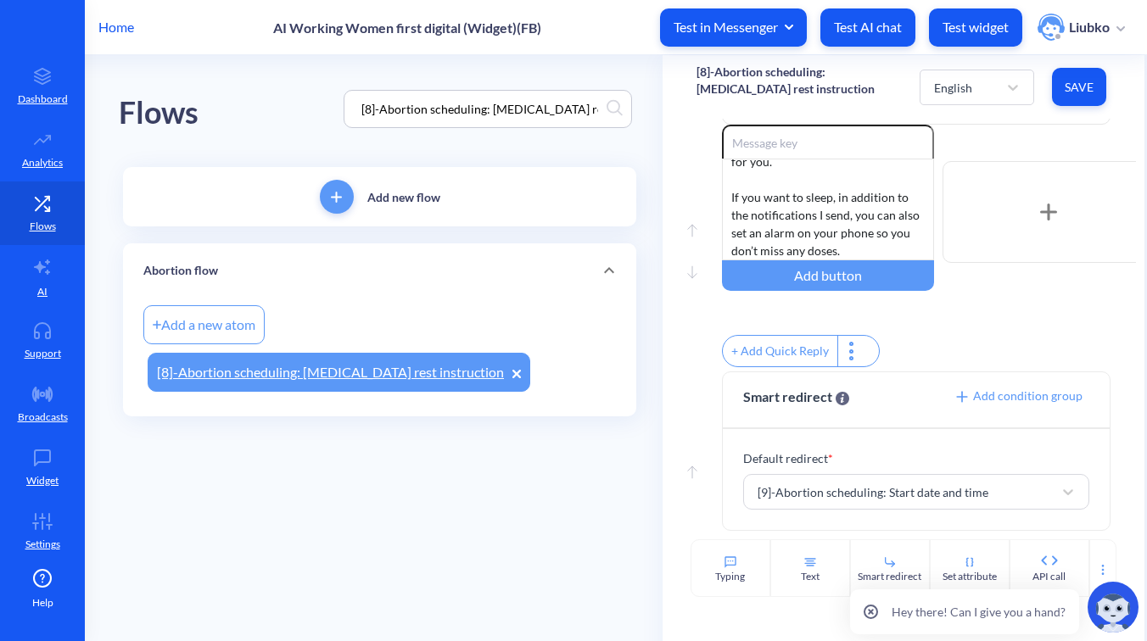
click at [538, 108] on input "[8]-Abortion scheduling: [MEDICAL_DATA] rest instruction" at bounding box center [480, 109] width 254 height 20
paste input "10 Input]-Abortion scheduling: Start date and time - repeat part"
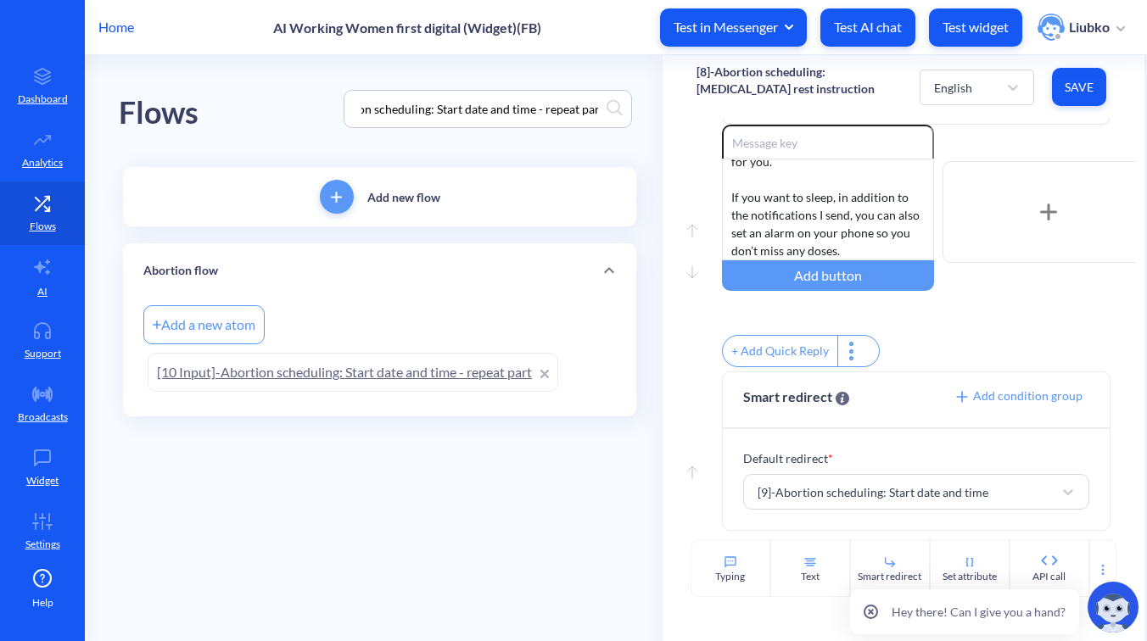
click at [377, 373] on link "[10 Input]-Abortion scheduling: Start date and time - repeat part" at bounding box center [353, 372] width 410 height 39
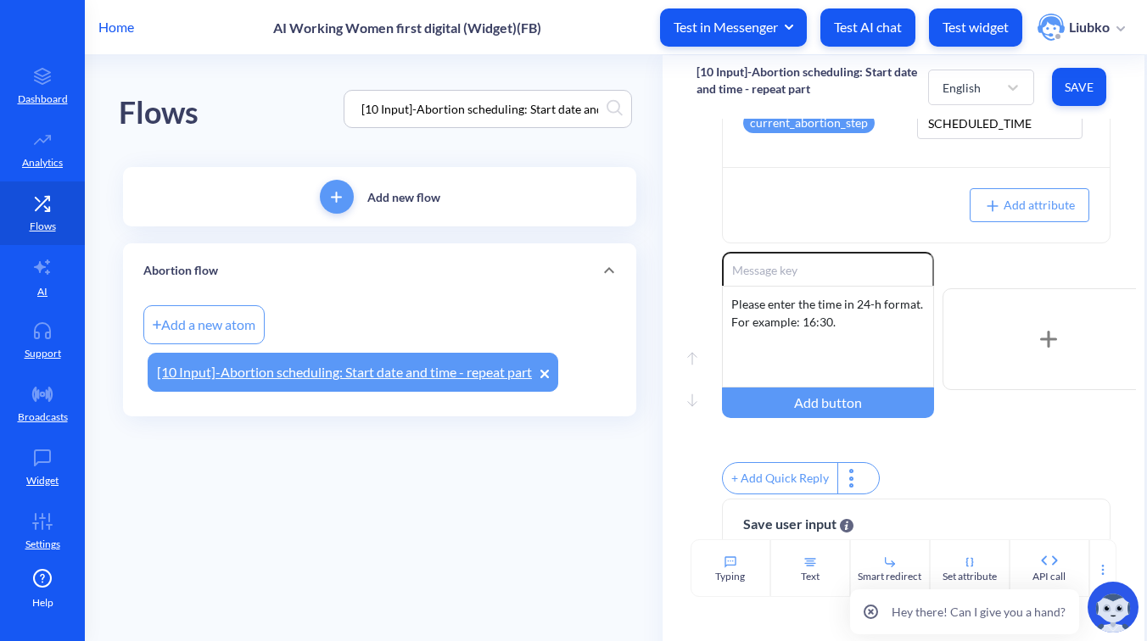
scroll to position [158, 0]
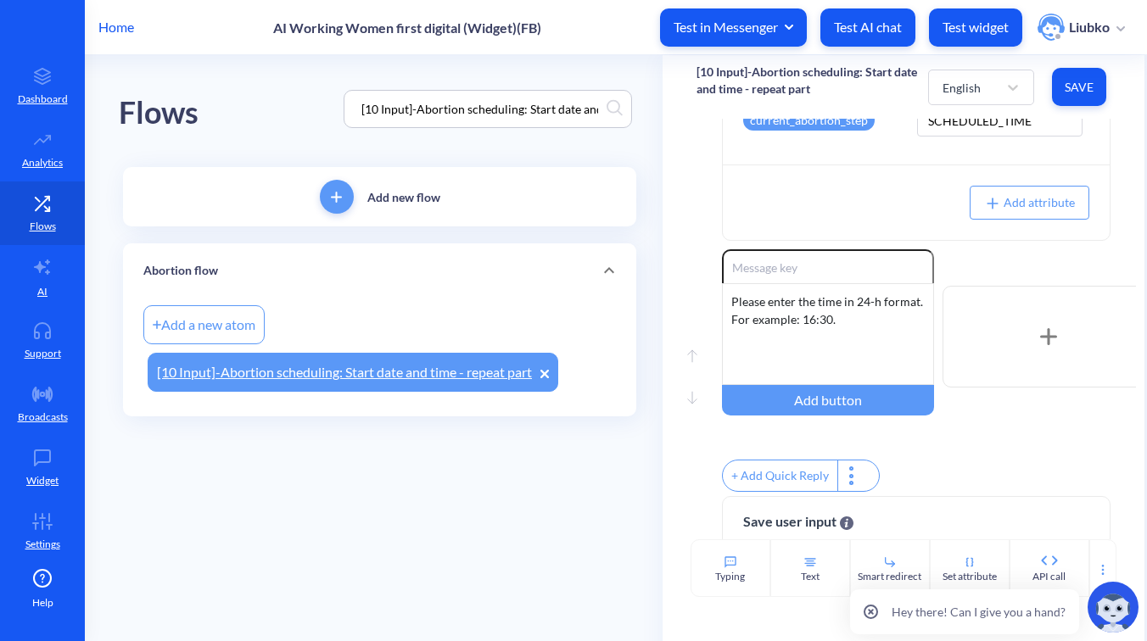
click at [556, 110] on input "[10 Input]-Abortion scheduling: Start date and time - repeat part" at bounding box center [480, 109] width 254 height 20
paste input ".2]-Scheduling abortion - time"
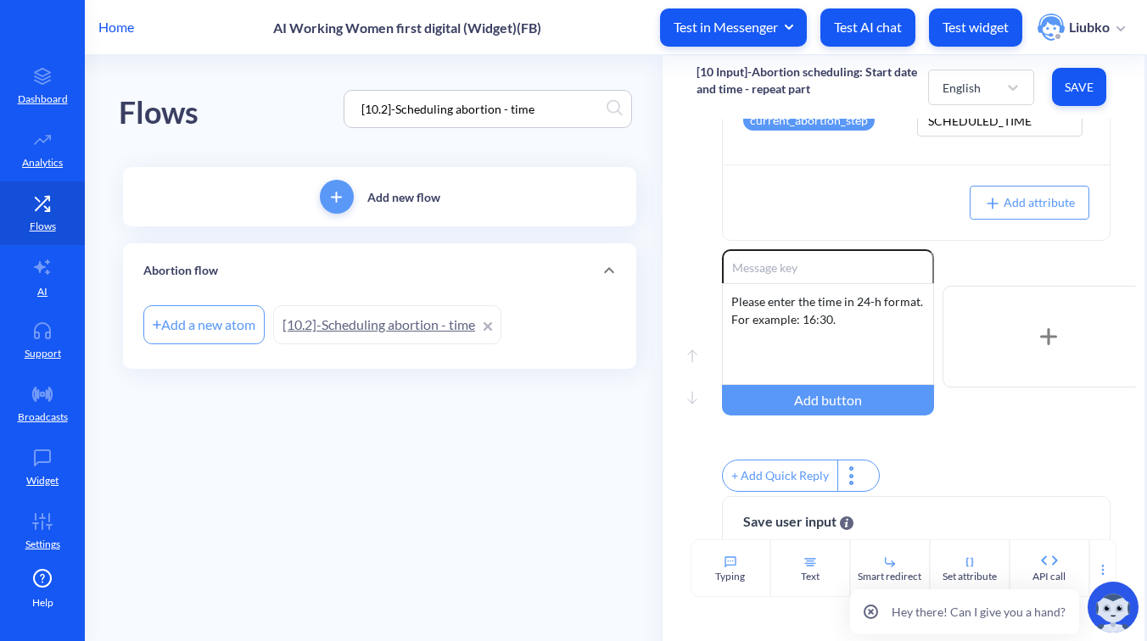
click at [408, 323] on link "[10.2]-Scheduling abortion - time" at bounding box center [387, 324] width 228 height 39
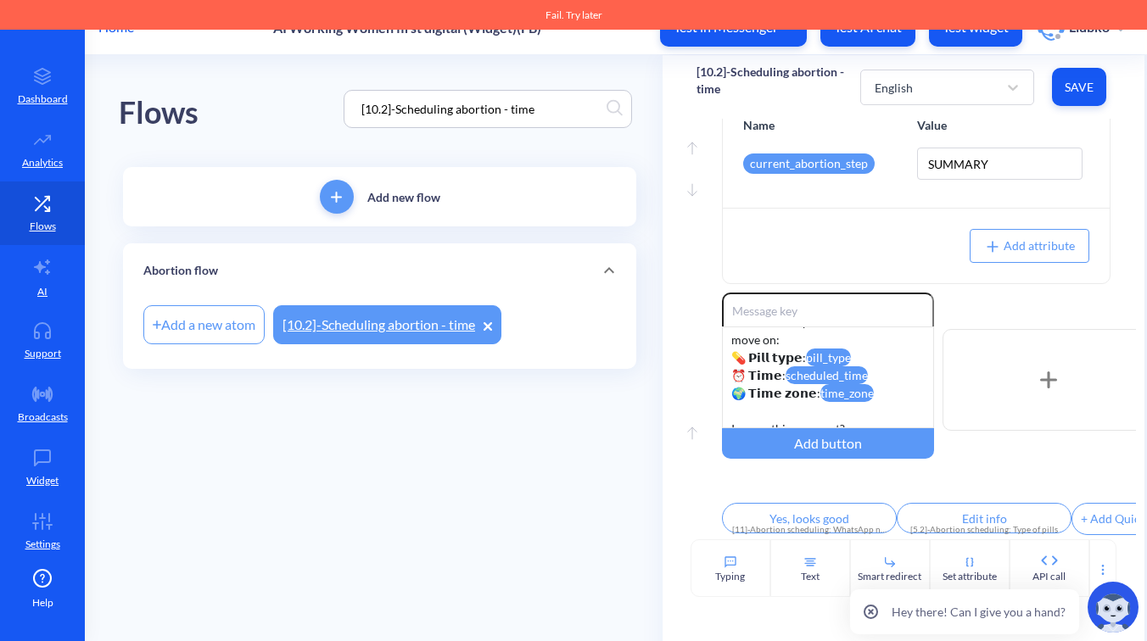
scroll to position [33, 0]
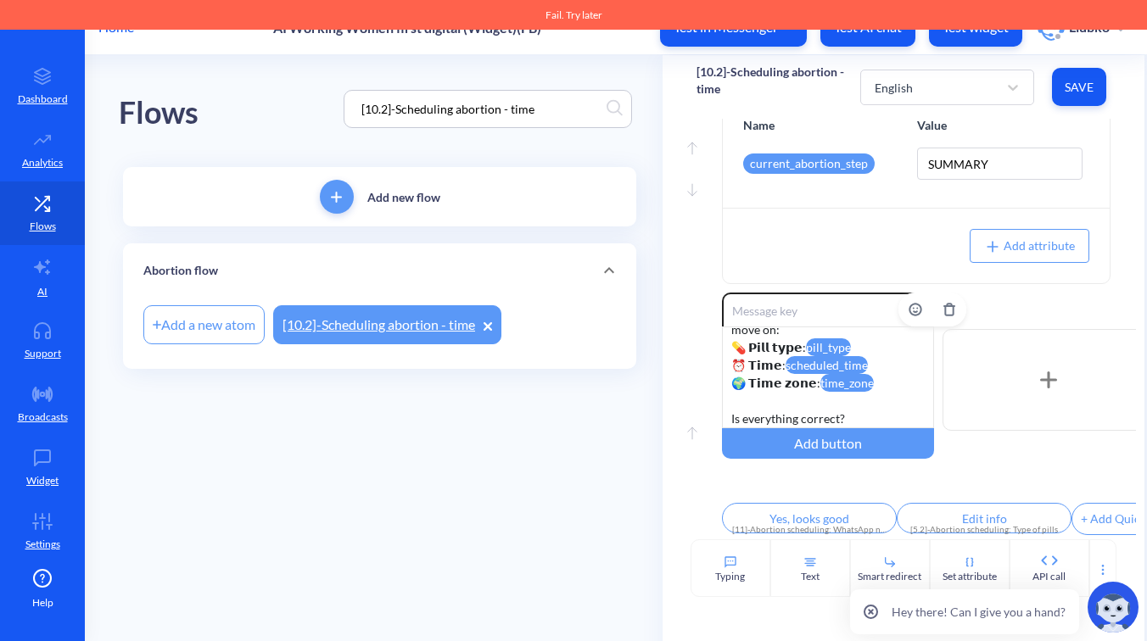
click at [863, 355] on div "Let’s confirm your details before we move on: 💊 𝗣𝗶𝗹𝗹 𝘁𝘆𝗽𝗲: pill_type ⏰ 𝗧𝗶𝗺𝗲: sc…" at bounding box center [828, 378] width 212 height 102
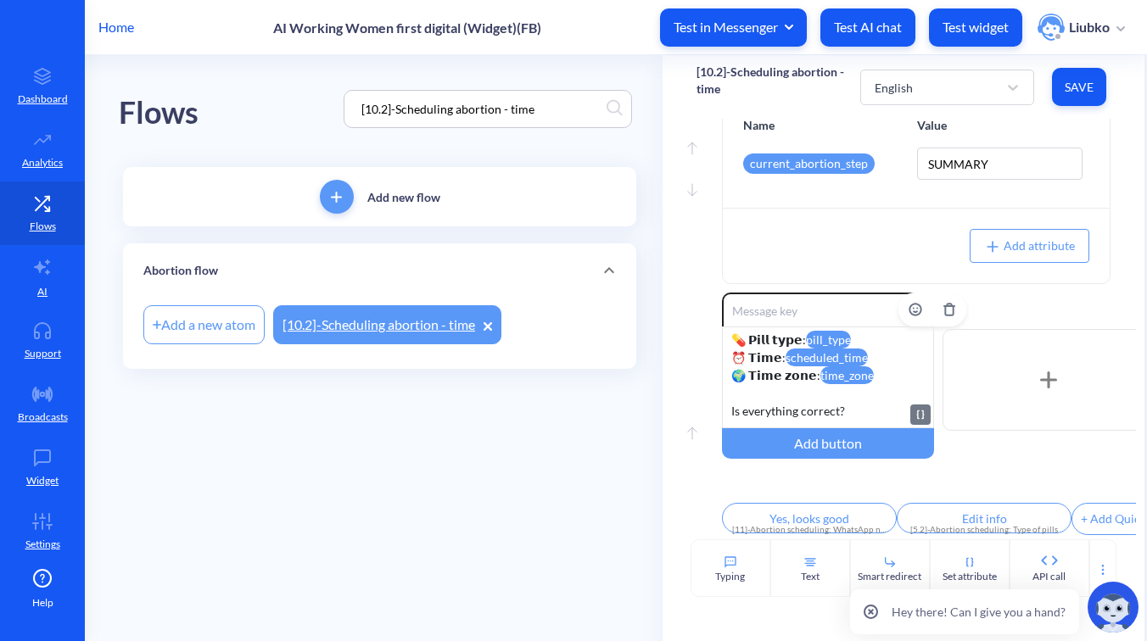
scroll to position [104, 0]
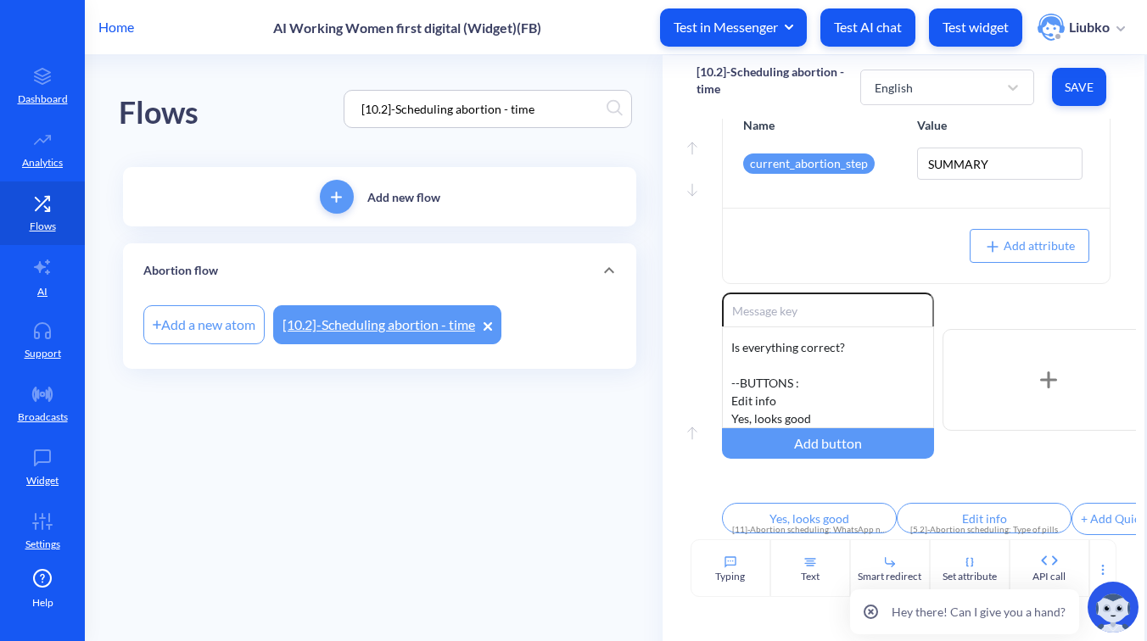
click at [553, 113] on input "[10.2]-Scheduling abortion - time" at bounding box center [480, 109] width 254 height 20
paste input "1]-Abortion scheduling: WhatsApp number adding"
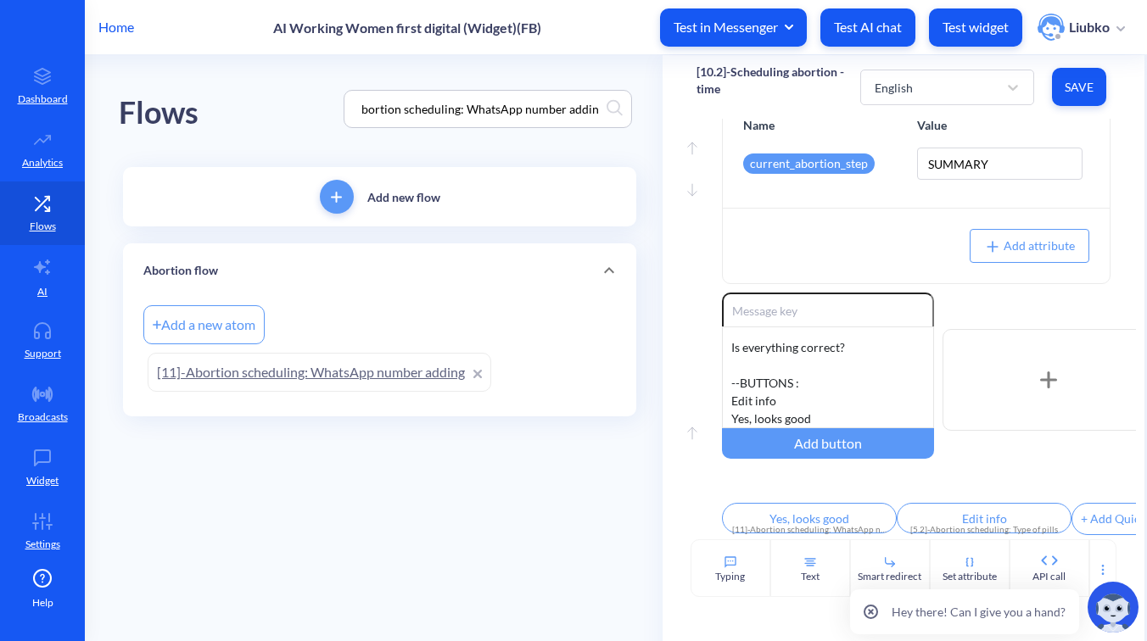
click at [366, 370] on link "[11]-Abortion scheduling: WhatsApp number adding" at bounding box center [319, 372] width 343 height 39
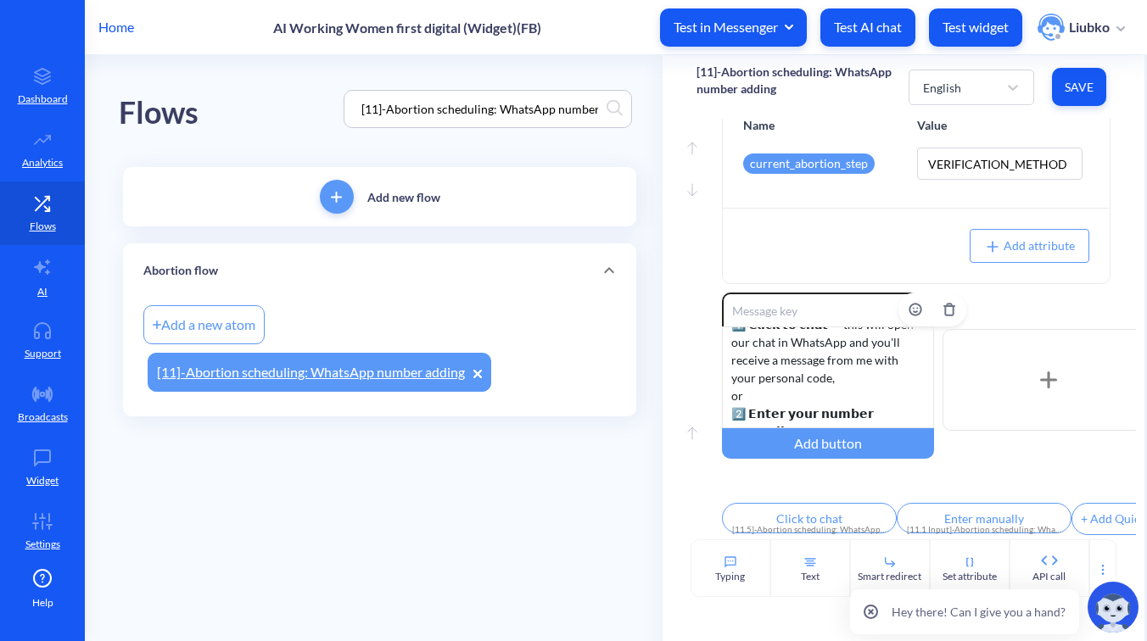
scroll to position [104, 0]
click at [536, 104] on input "[11]-Abortion scheduling: WhatsApp number adding" at bounding box center [480, 109] width 254 height 20
paste input ".1 Input]-Abortion scheduling: WhatsApp manually"
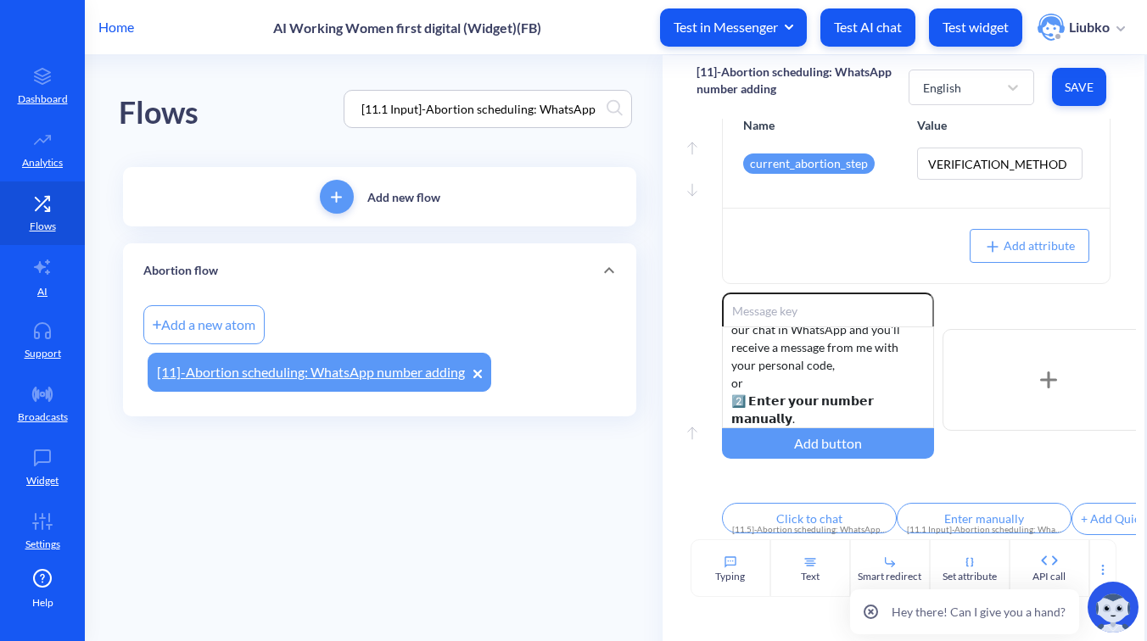
scroll to position [0, 42]
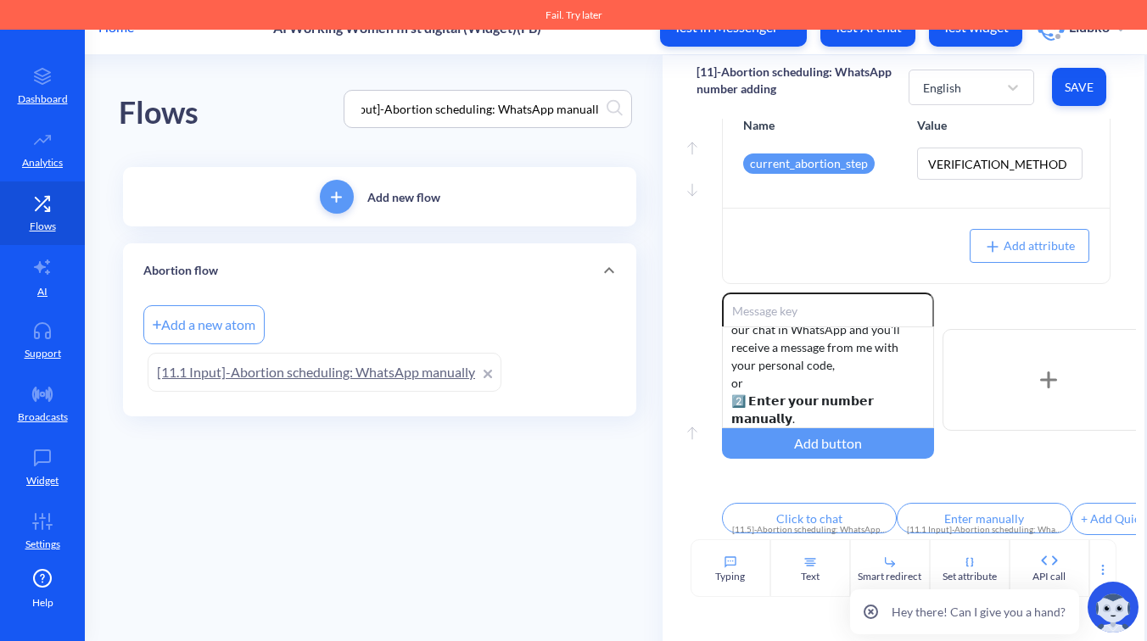
click at [388, 392] on div "Add a new atom [11.1 Input]-Abortion scheduling: WhatsApp manually" at bounding box center [379, 348] width 472 height 95
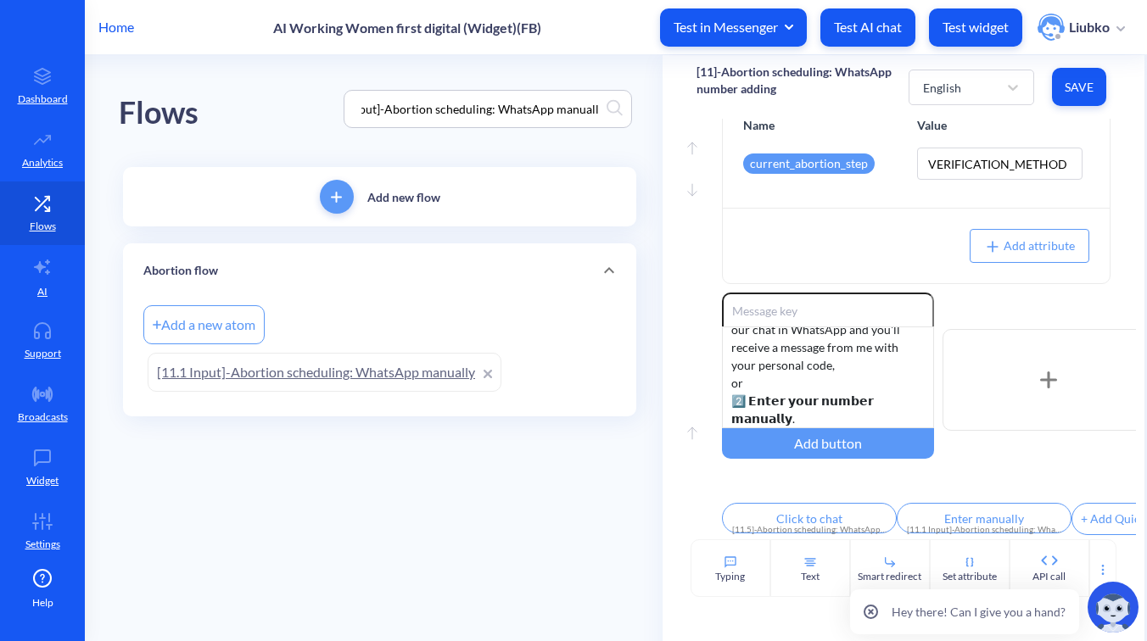
scroll to position [0, 0]
click at [388, 386] on link "[11.1 Input]-Abortion scheduling: WhatsApp manually" at bounding box center [325, 372] width 354 height 39
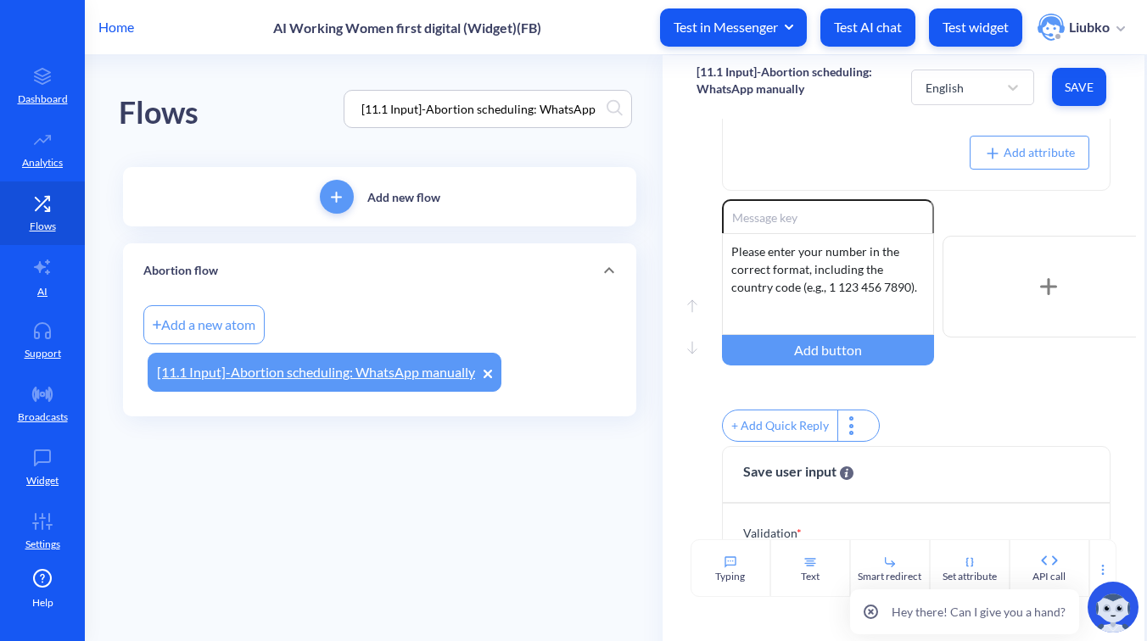
scroll to position [299, 0]
click at [974, 89] on div "English" at bounding box center [957, 87] width 81 height 31
click at [965, 165] on div "French" at bounding box center [972, 162] width 123 height 31
click at [969, 78] on div "French" at bounding box center [957, 87] width 81 height 31
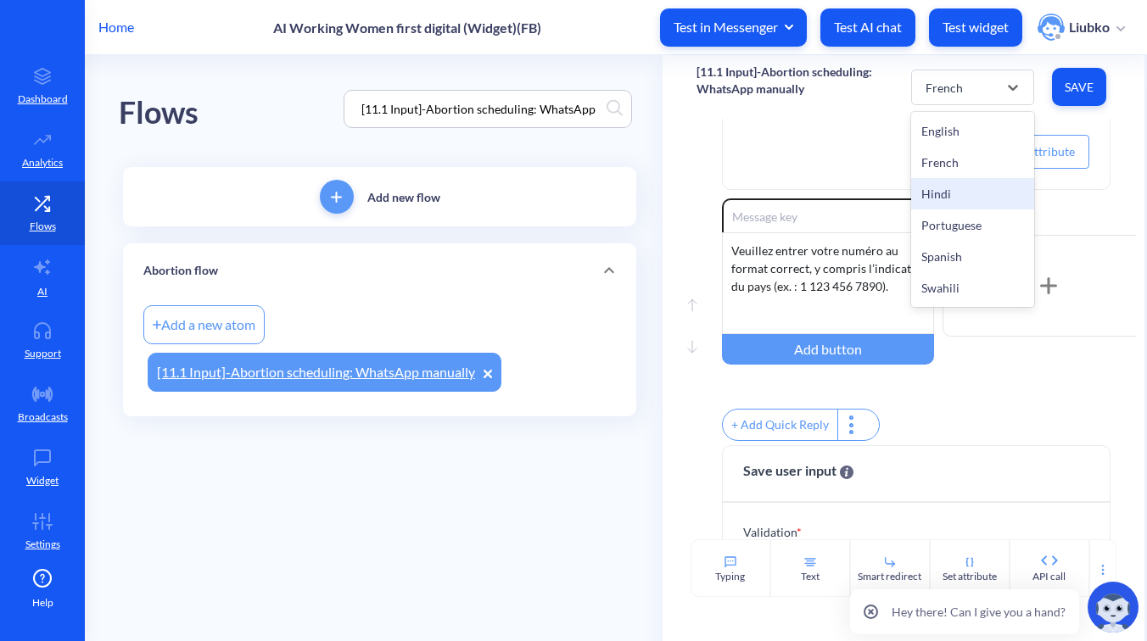
click at [966, 198] on div "Hindi" at bounding box center [972, 193] width 123 height 31
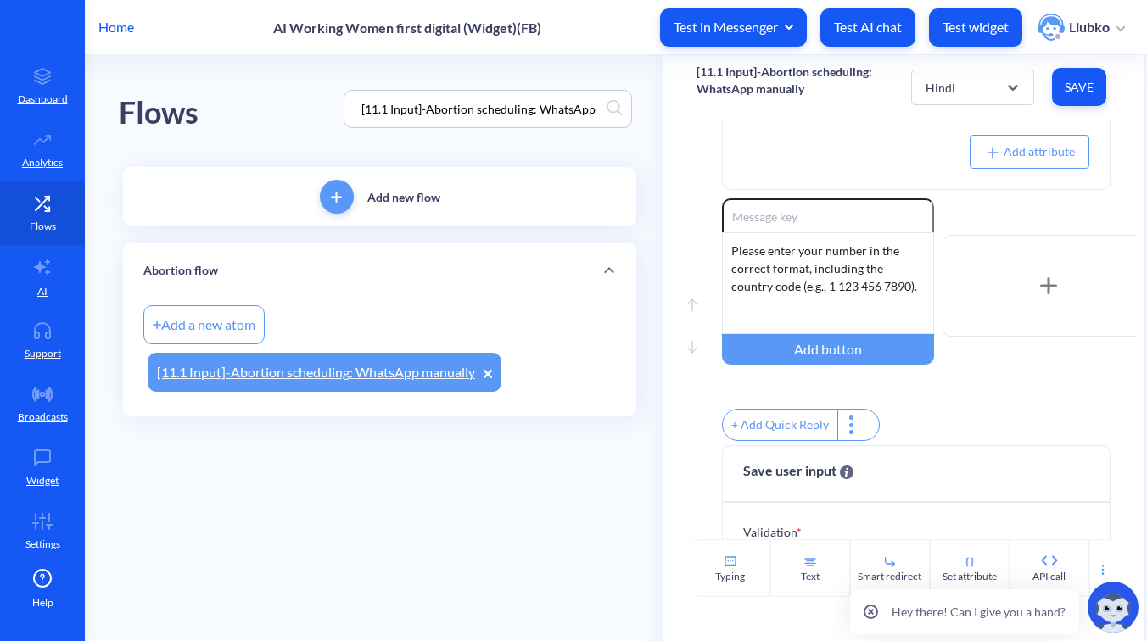
click at [528, 103] on input "[11.1 Input]-Abortion scheduling: WhatsApp manually" at bounding box center [480, 109] width 254 height 20
paste input "5]-Abortion scheduling: WhatsApp click to chat"
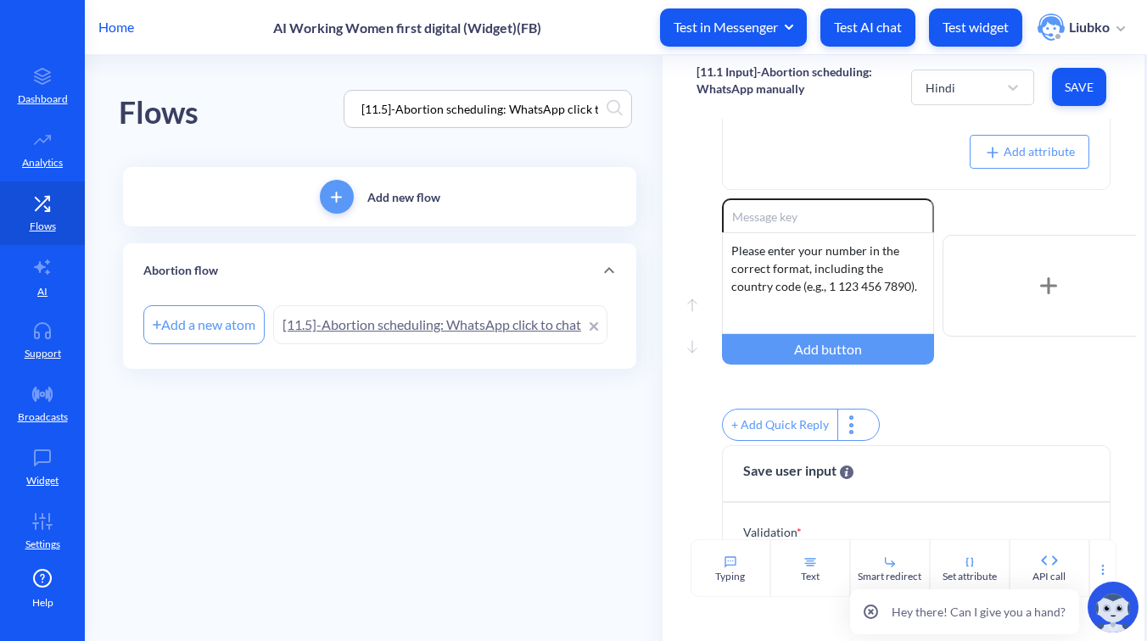
scroll to position [0, 26]
click at [458, 327] on link "[11.5]-Abortion scheduling: WhatsApp click to chat" at bounding box center [440, 324] width 334 height 39
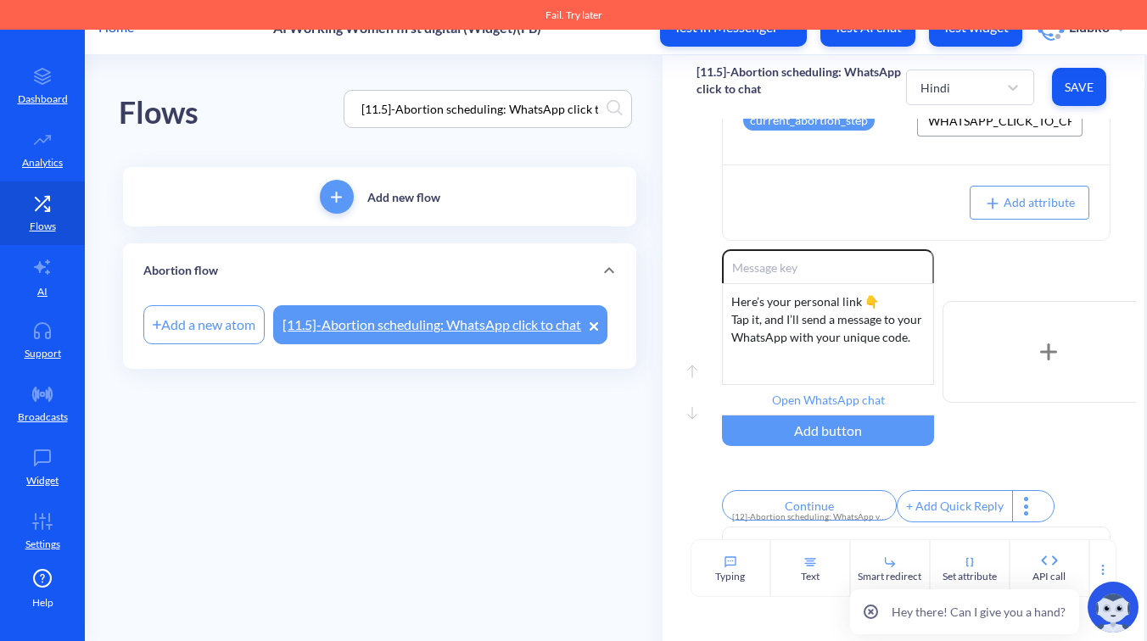
scroll to position [187, 0]
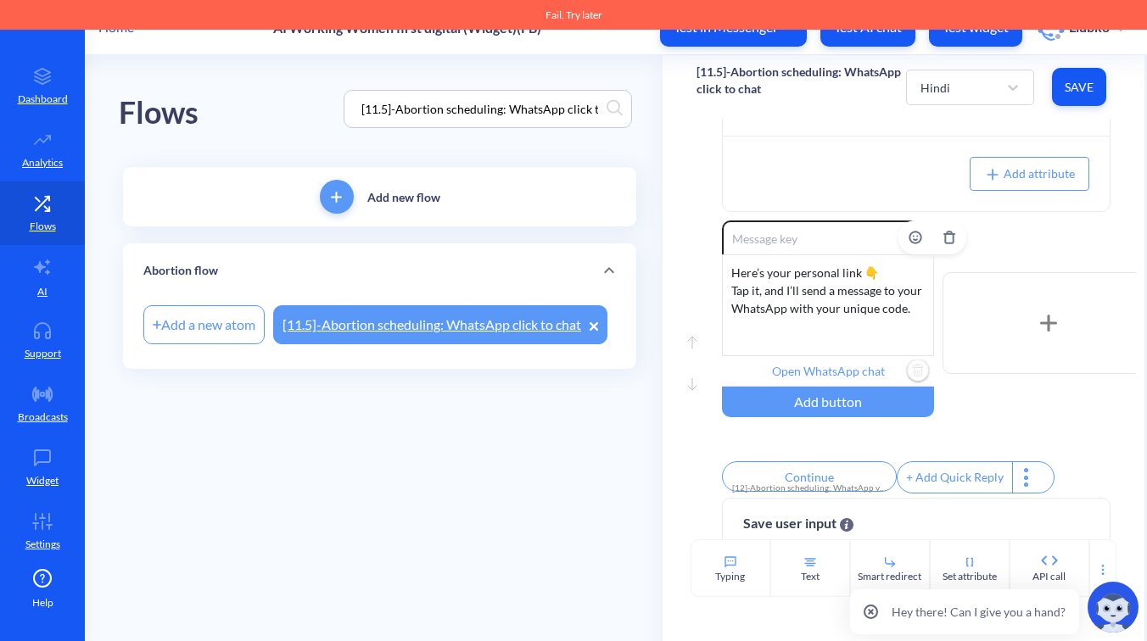
click at [866, 369] on input "Open WhatsApp chat" at bounding box center [828, 371] width 212 height 31
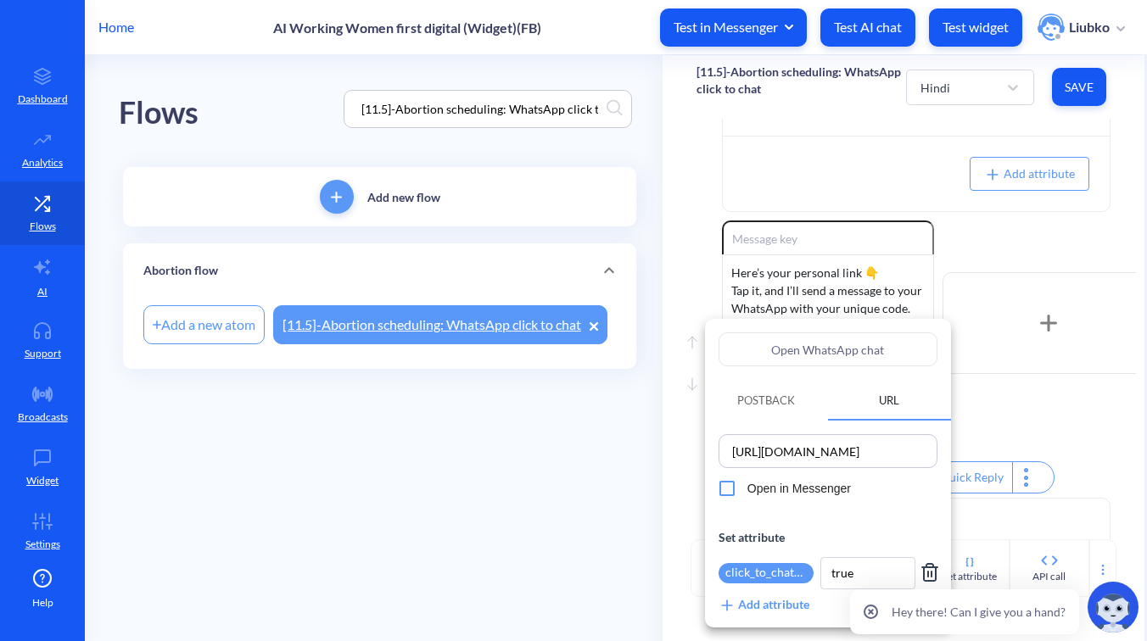
click at [1084, 449] on div at bounding box center [573, 320] width 1147 height 641
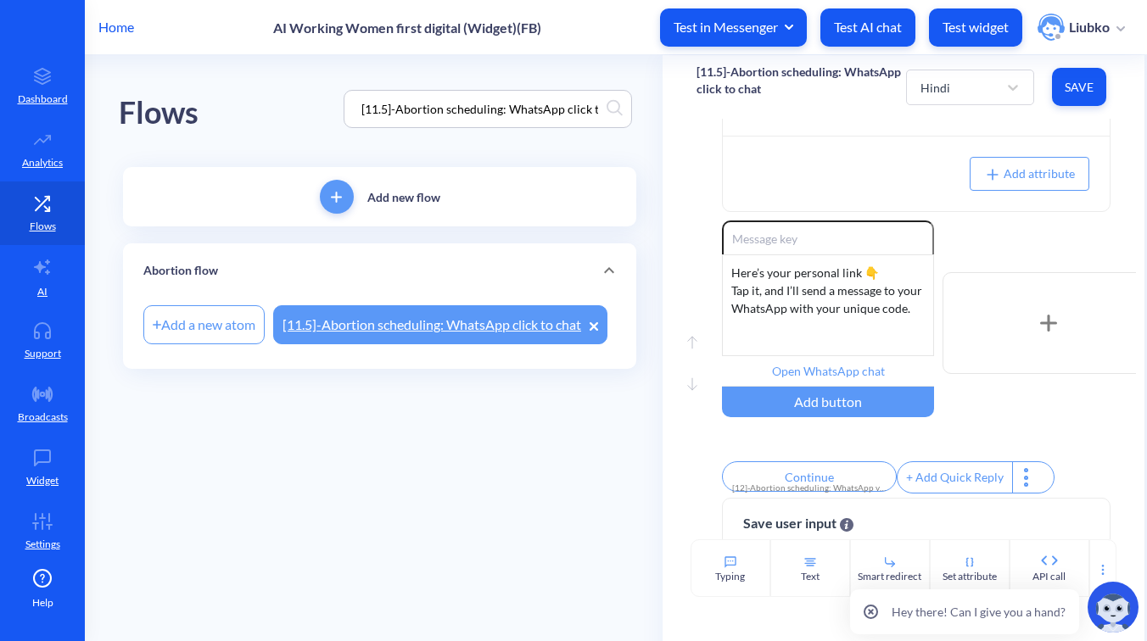
click at [578, 107] on input "[11.5]-Abortion scheduling: WhatsApp click to chat" at bounding box center [480, 109] width 254 height 20
paste input "2]-Abortion scheduling: WhatsApp verification"
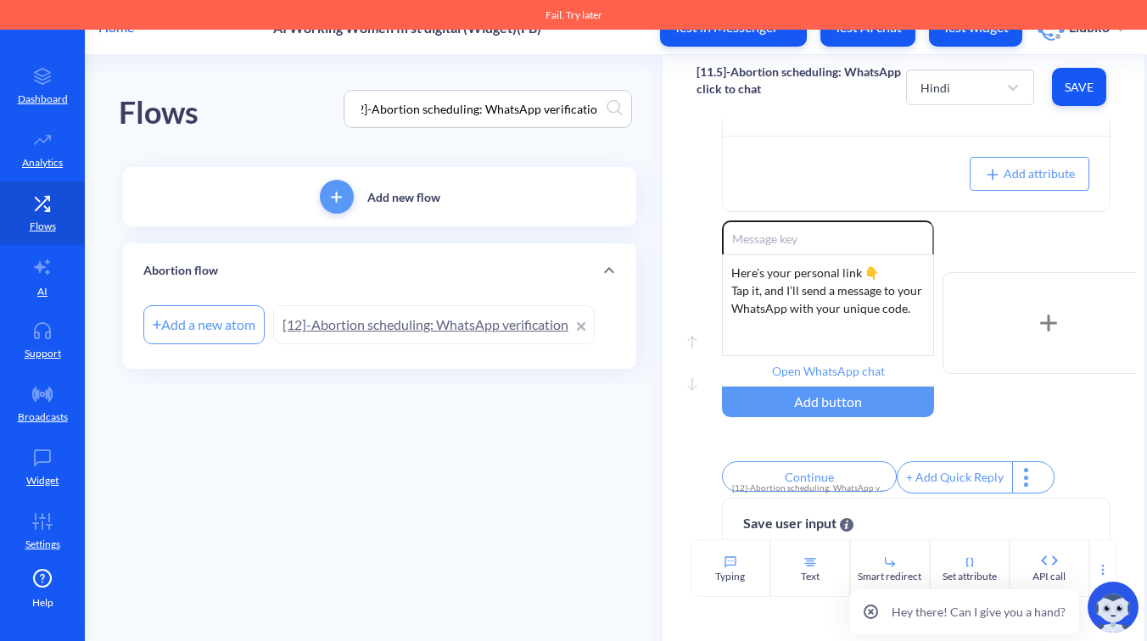
click at [422, 323] on link "[12]-Abortion scheduling: WhatsApp verification" at bounding box center [433, 324] width 321 height 39
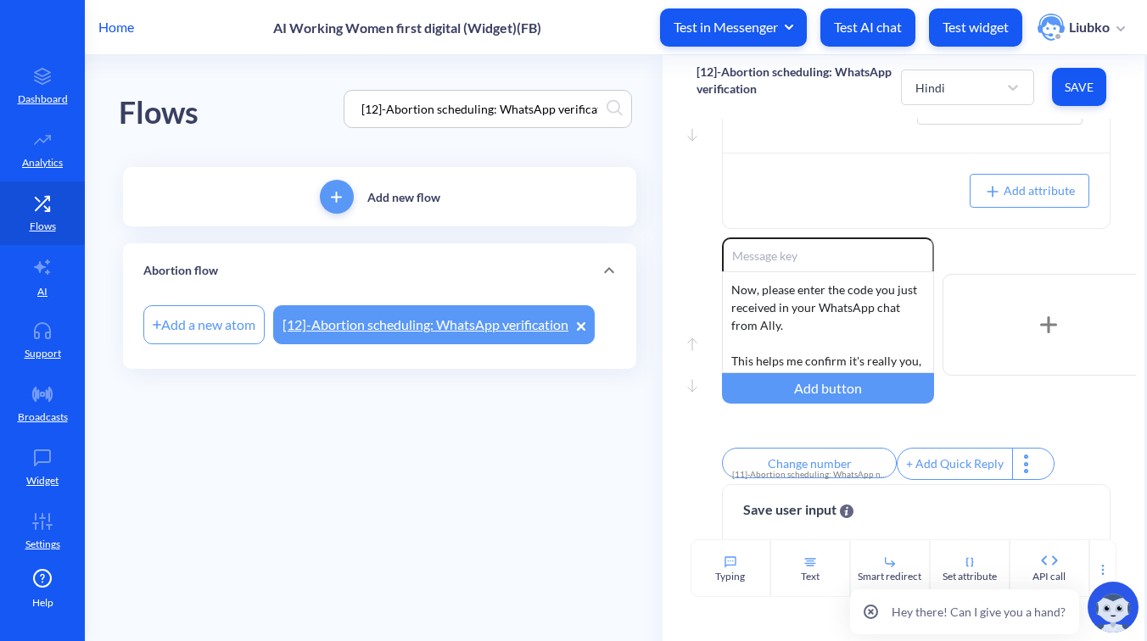
scroll to position [468, 0]
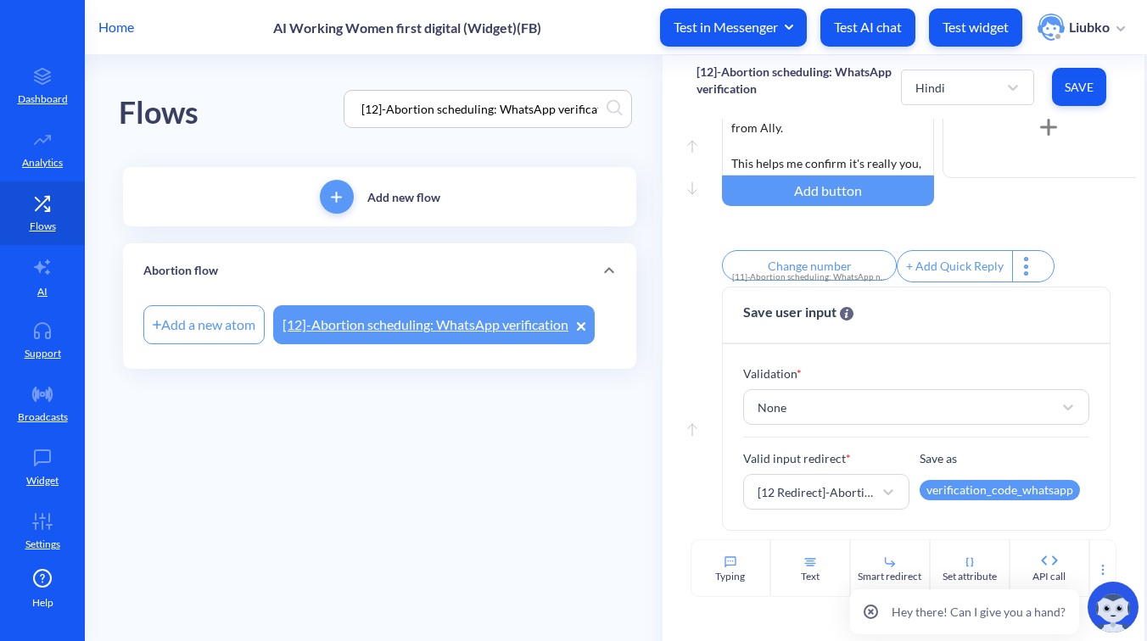
click at [488, 109] on input "[12]-Abortion scheduling: WhatsApp verification" at bounding box center [480, 109] width 254 height 20
paste input ".2]-Abortion scheduling: WhatsApp verification - not correct"
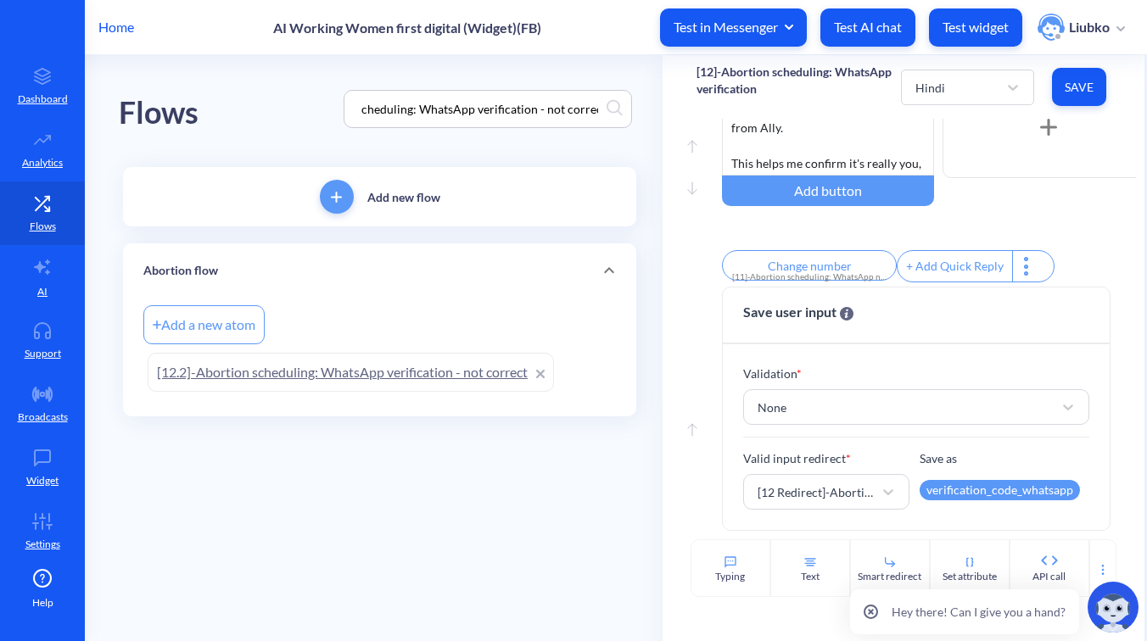
click at [394, 382] on link "[12.2]-Abortion scheduling: WhatsApp verification - not correct" at bounding box center [351, 372] width 406 height 39
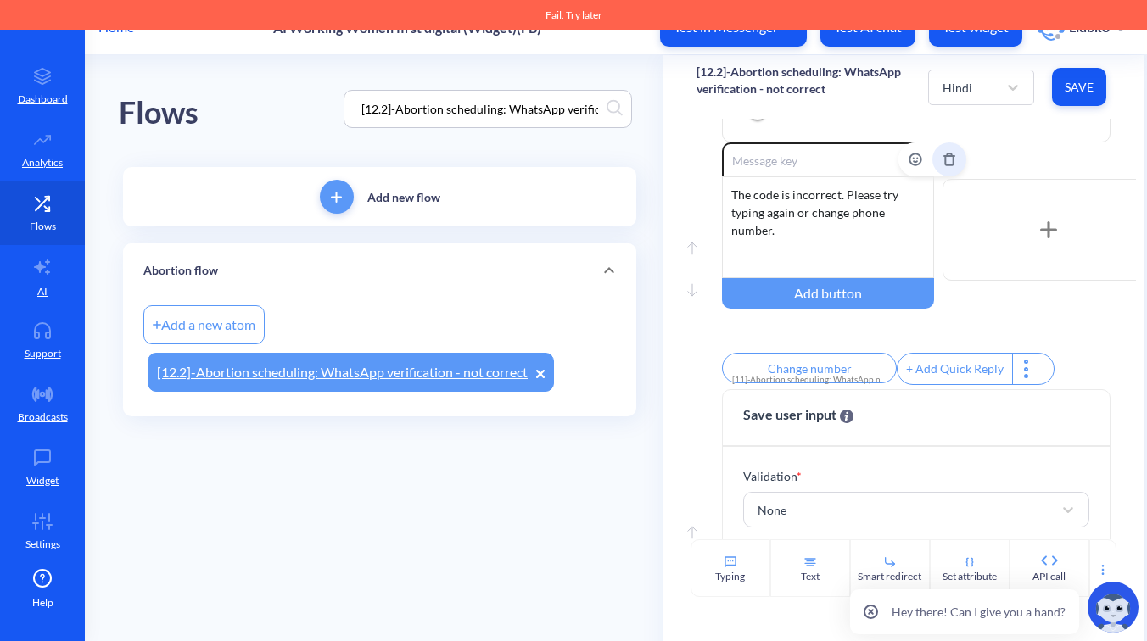
scroll to position [138, 0]
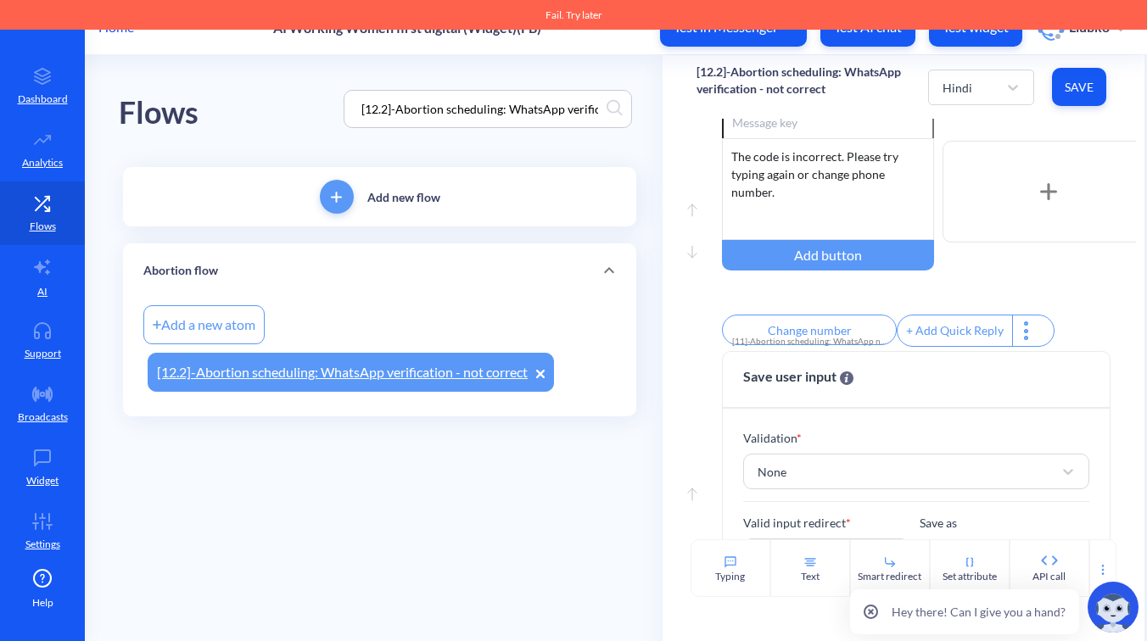
click at [523, 107] on input "[12.2]-Abortion scheduling: WhatsApp verification - not correct" at bounding box center [480, 109] width 254 height 20
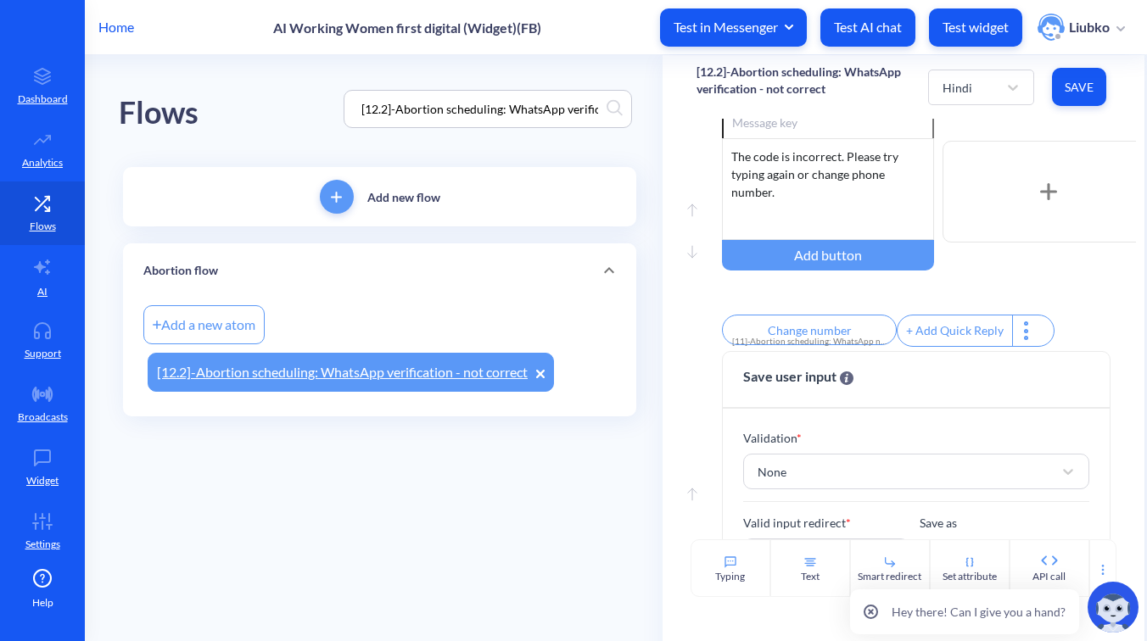
paste input "3.1]-Abortion scheduling: WhatsApp already registered"
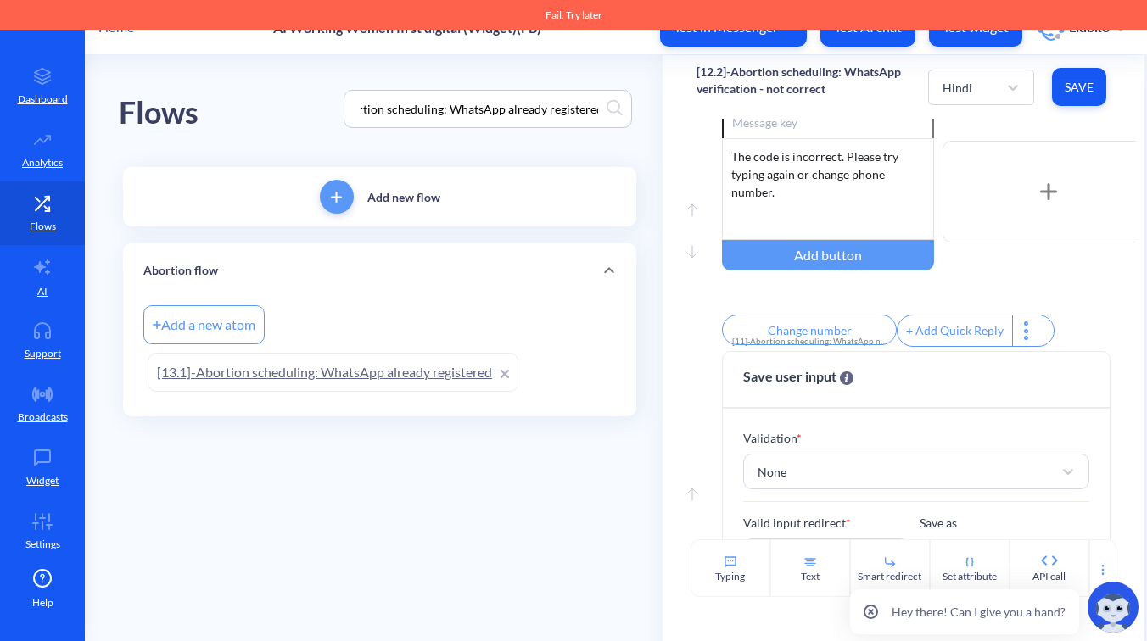
click at [359, 373] on link "[13.1]-Abortion scheduling: WhatsApp already registered" at bounding box center [333, 372] width 371 height 39
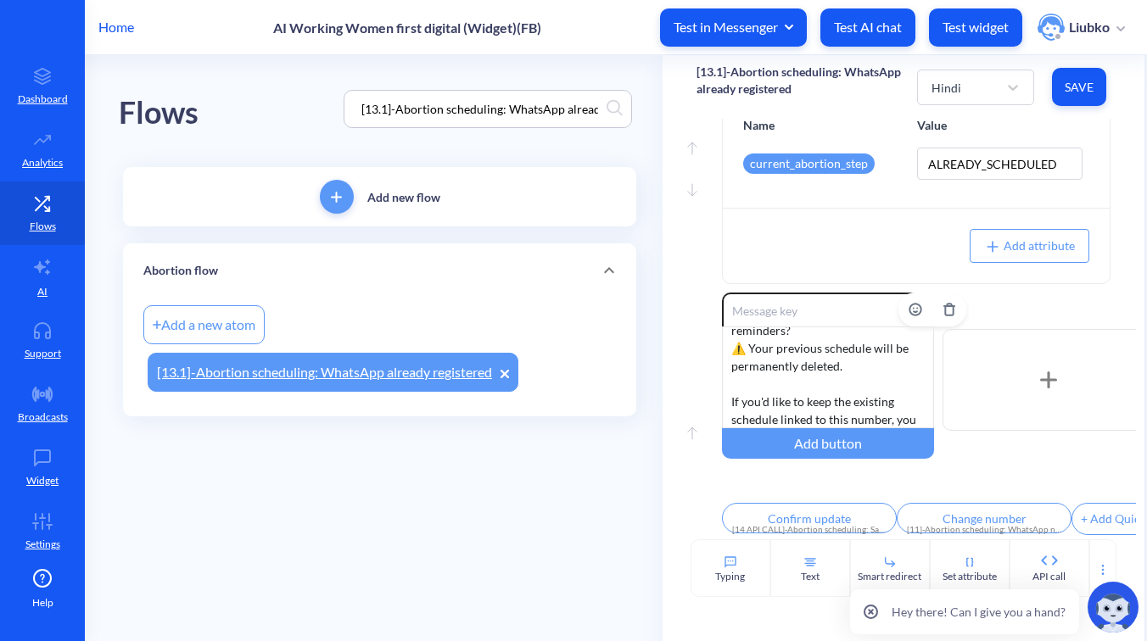
scroll to position [122, 0]
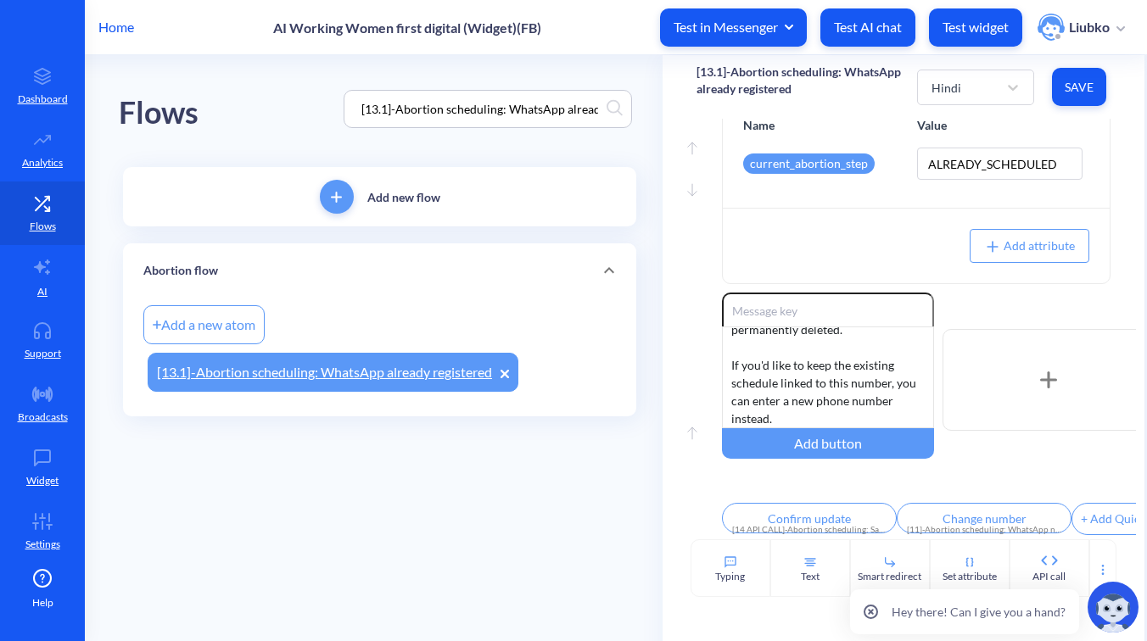
click at [550, 108] on input "[13.1]-Abortion scheduling: WhatsApp already registered" at bounding box center [480, 109] width 254 height 20
paste input "5]-Abortion scheduling: WhatsApp verification - correct"
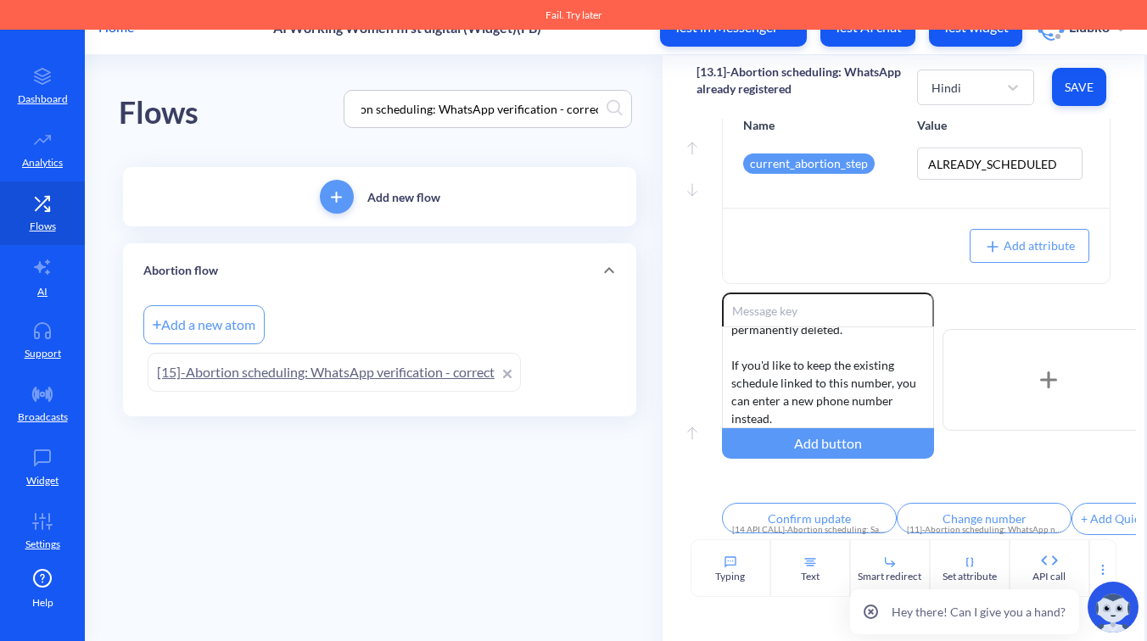
click at [385, 365] on link "[15]-Abortion scheduling: WhatsApp verification - correct" at bounding box center [334, 372] width 373 height 39
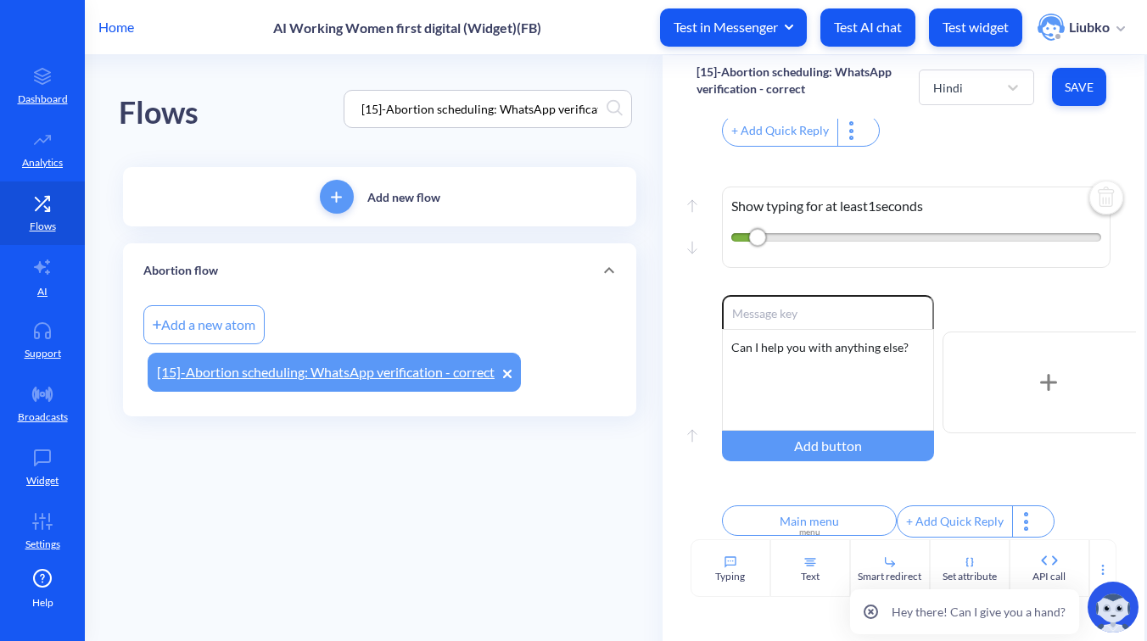
scroll to position [617, 0]
click at [543, 114] on input "[15]-Abortion scheduling: WhatsApp verification - correct" at bounding box center [480, 109] width 254 height 20
paste input "Security - Star"
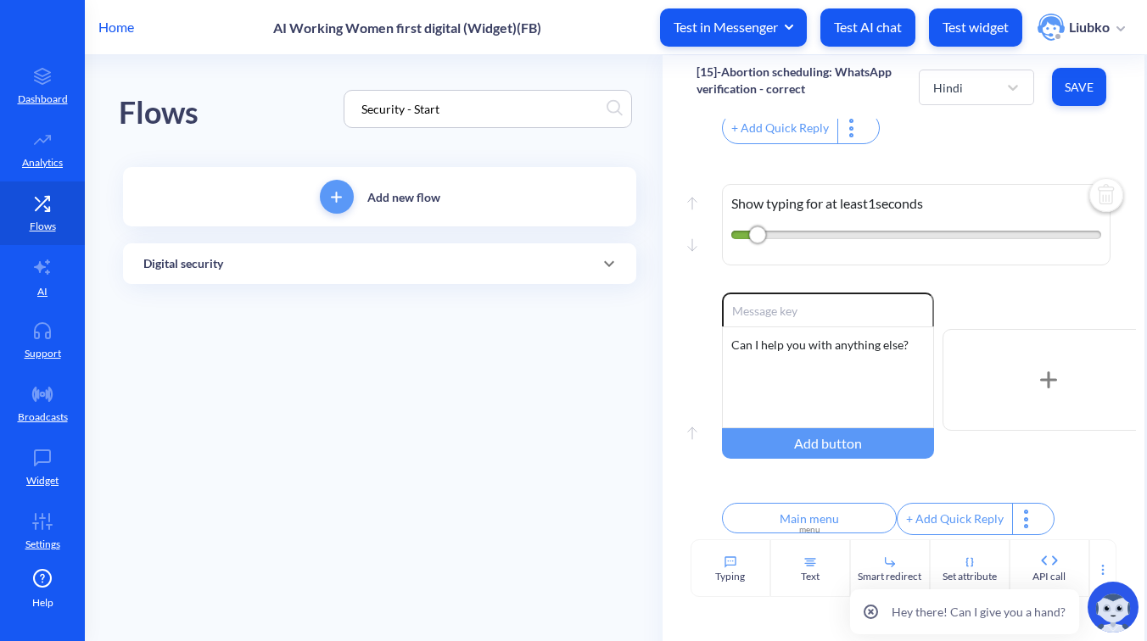
type input "Security - Start"
click at [494, 261] on div "Digital security" at bounding box center [379, 264] width 472 height 18
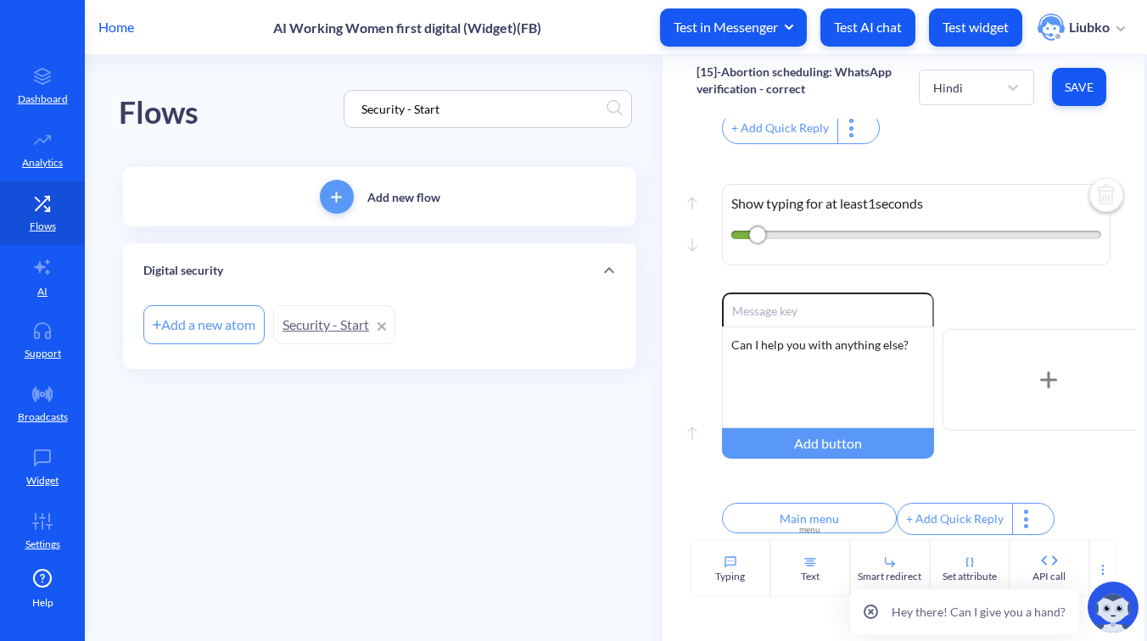
click at [348, 327] on link "Security - Start" at bounding box center [334, 324] width 122 height 39
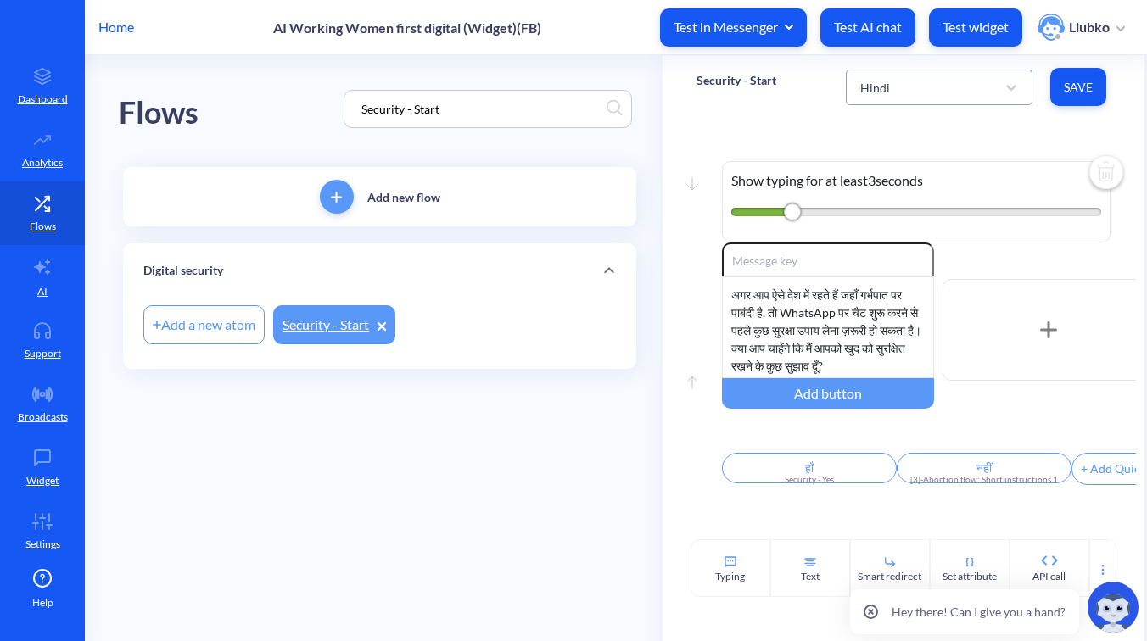
click at [965, 96] on div "Hindi" at bounding box center [923, 87] width 144 height 31
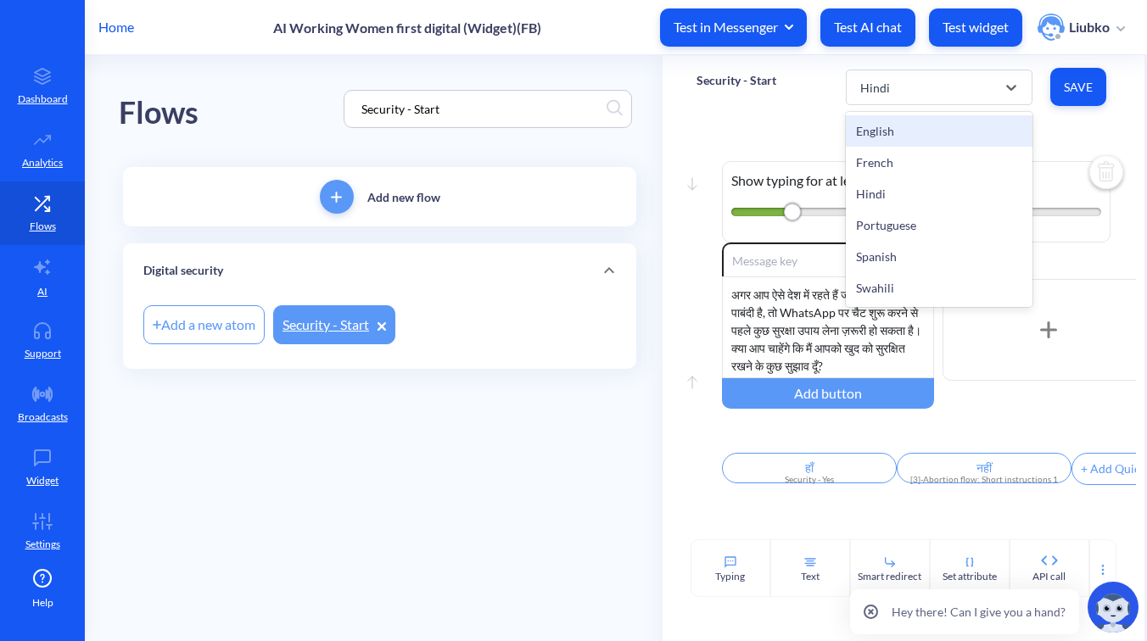
click at [950, 126] on div "English" at bounding box center [939, 130] width 187 height 31
type input "Yes"
type input "No"
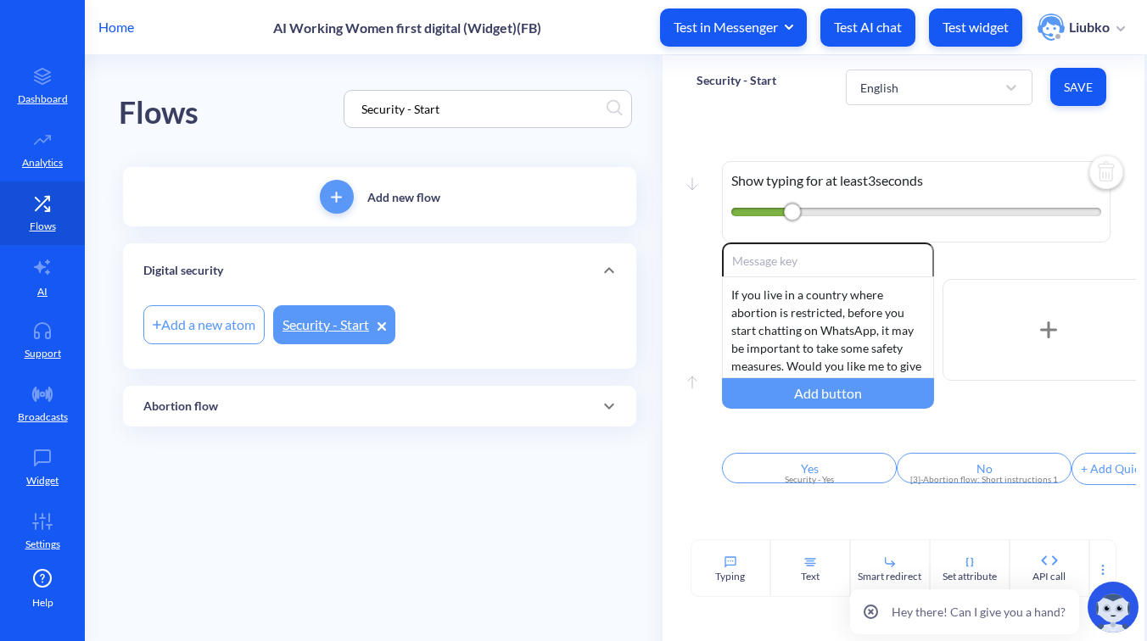
drag, startPoint x: 463, startPoint y: 113, endPoint x: 256, endPoint y: 99, distance: 207.4
click at [260, 100] on div "Flows Security - Start" at bounding box center [380, 109] width 522 height 108
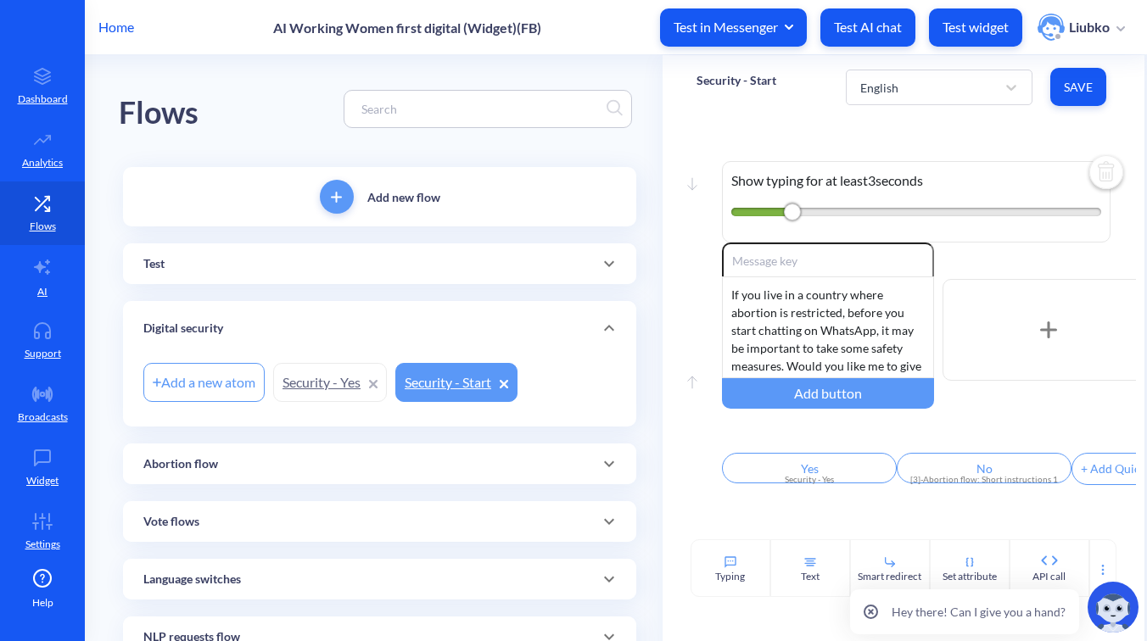
click at [307, 383] on link "Security - Yes" at bounding box center [330, 382] width 114 height 39
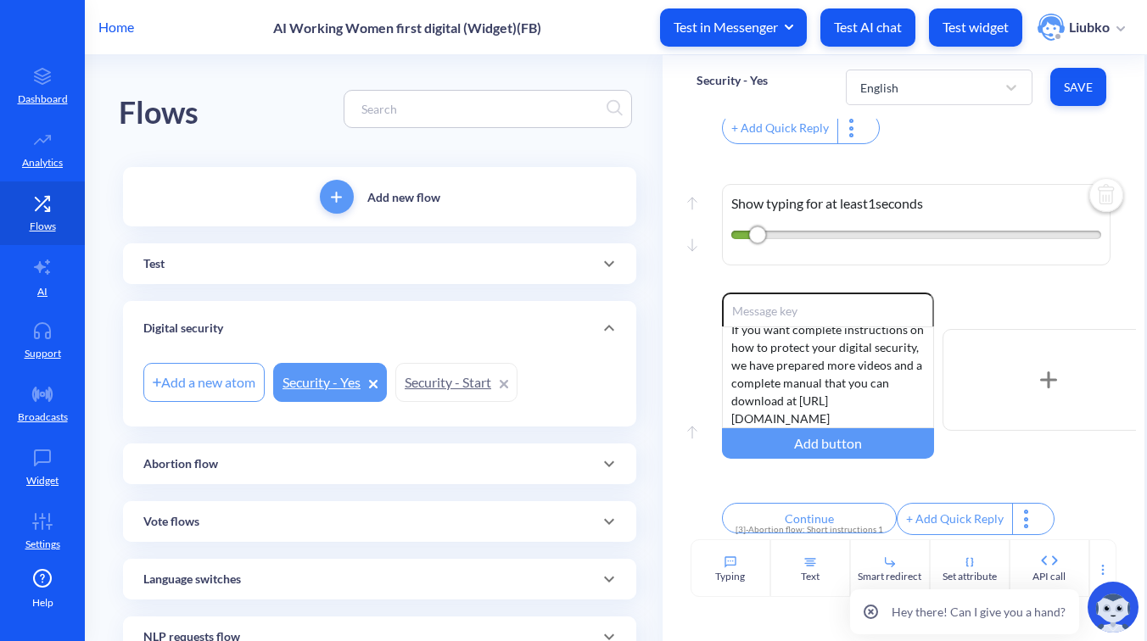
scroll to position [51, 0]
drag, startPoint x: 812, startPoint y: 410, endPoint x: 723, endPoint y: 369, distance: 98.3
click at [723, 369] on div "If you want complete instructions on how to protect your digital security, we h…" at bounding box center [828, 378] width 212 height 102
click at [1019, 281] on div "Move up Move down Show typing for at least 1 seconds" at bounding box center [903, 220] width 414 height 144
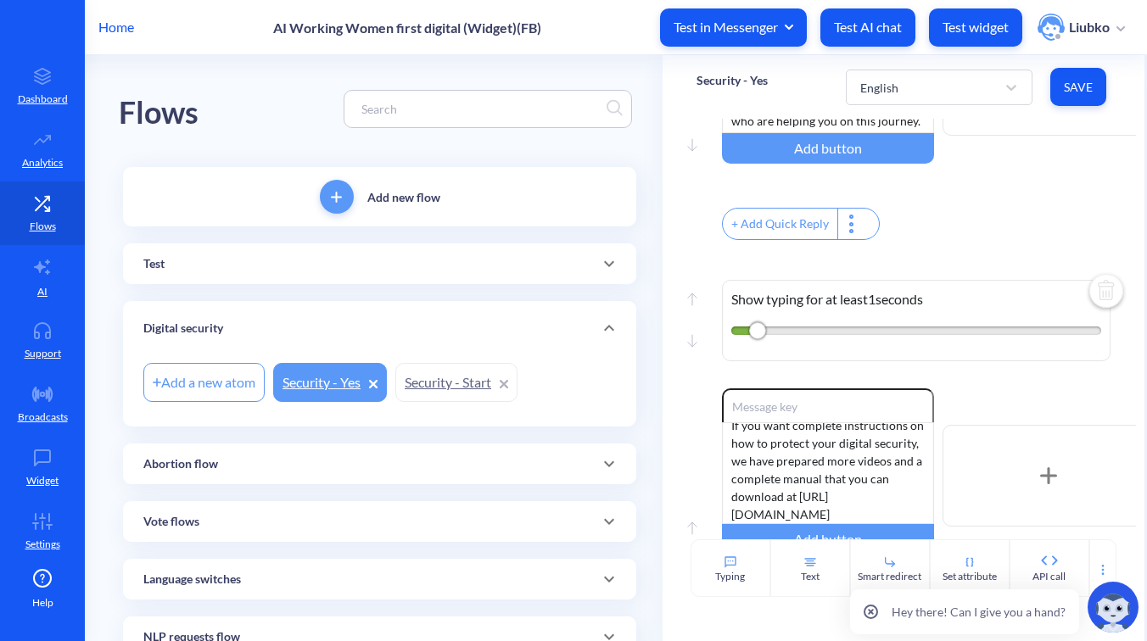
scroll to position [1167, 0]
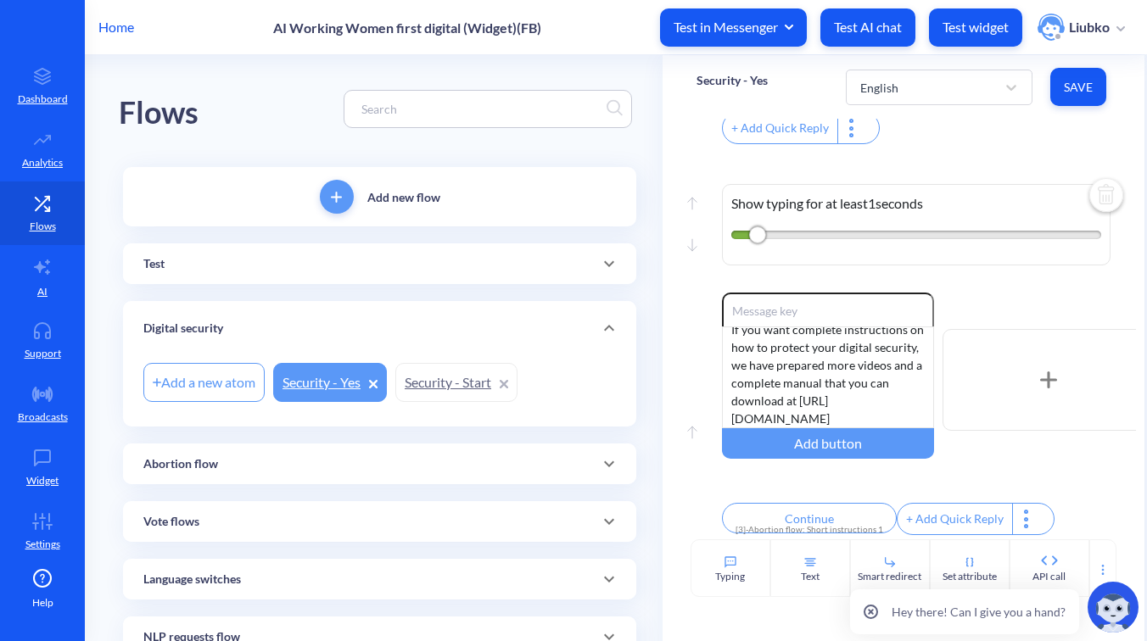
click at [461, 117] on input at bounding box center [480, 109] width 254 height 20
paste input "WhatsApp flow: AI response follow-up"
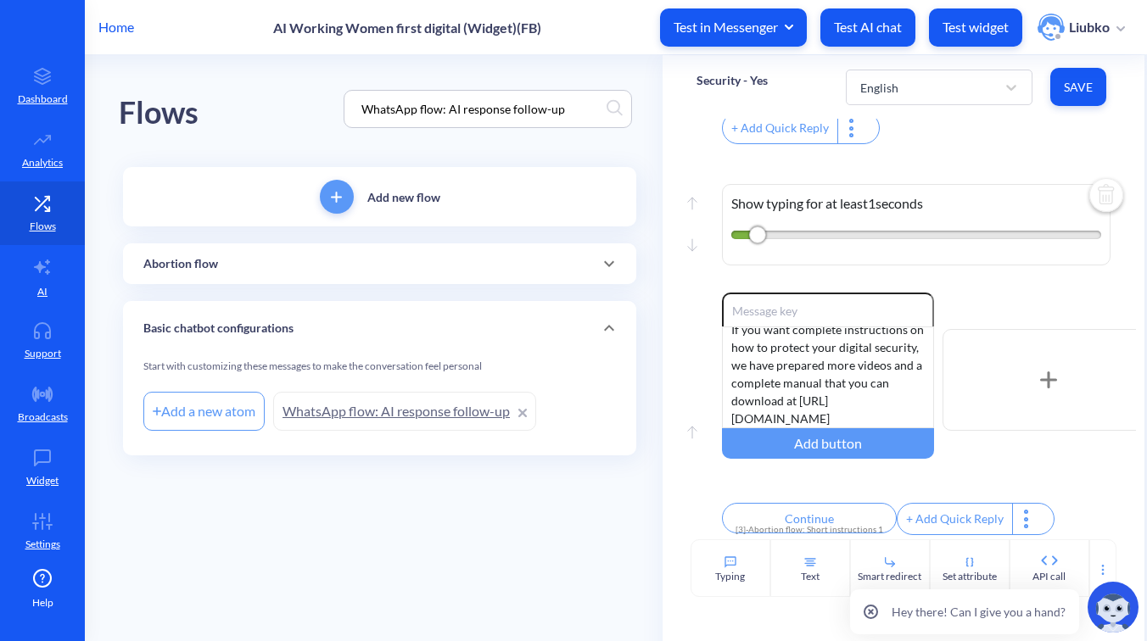
type input "WhatsApp flow: AI response follow-up"
click at [404, 413] on link "WhatsApp flow: AI response follow-up" at bounding box center [404, 411] width 263 height 39
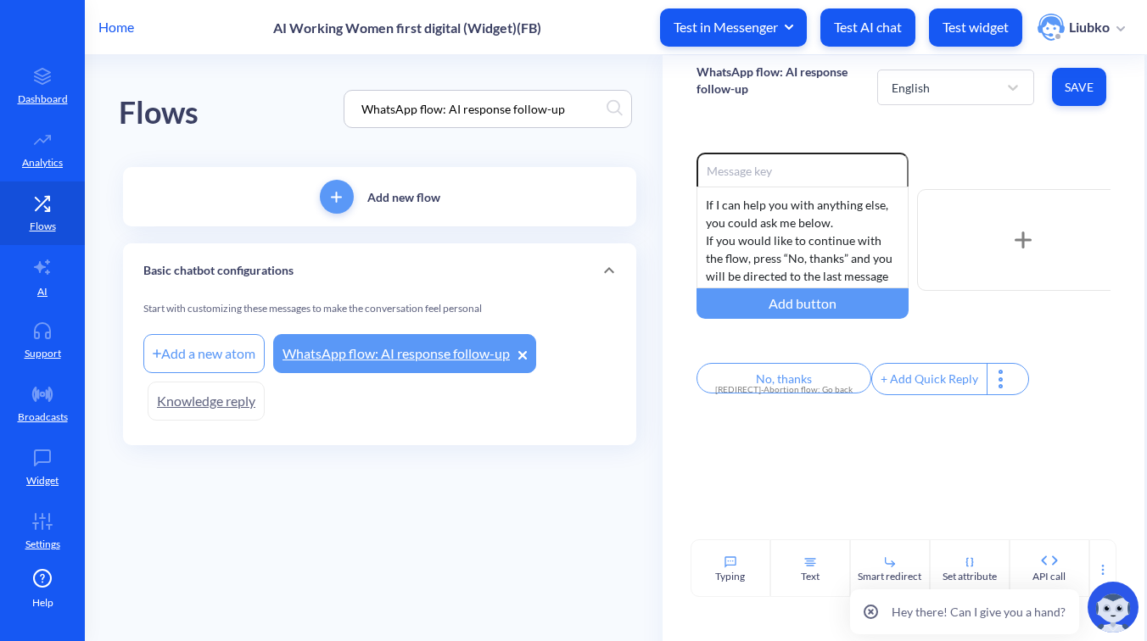
click at [520, 110] on input "WhatsApp flow: AI response follow-up" at bounding box center [480, 109] width 254 height 20
click at [126, 24] on p "Home" at bounding box center [116, 27] width 36 height 20
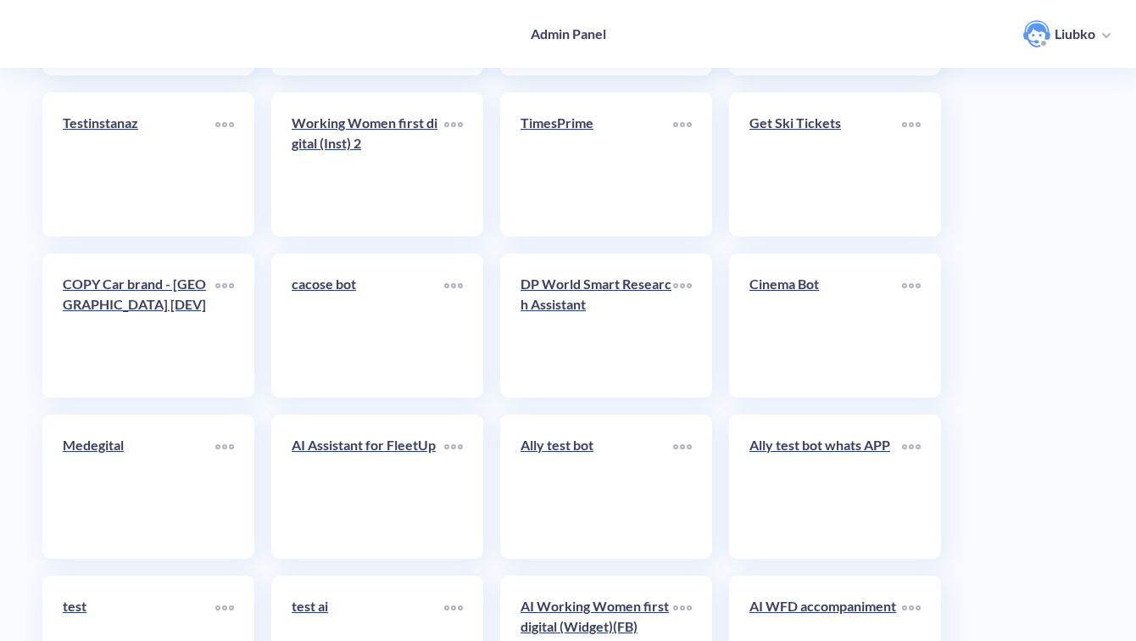
scroll to position [6014, 0]
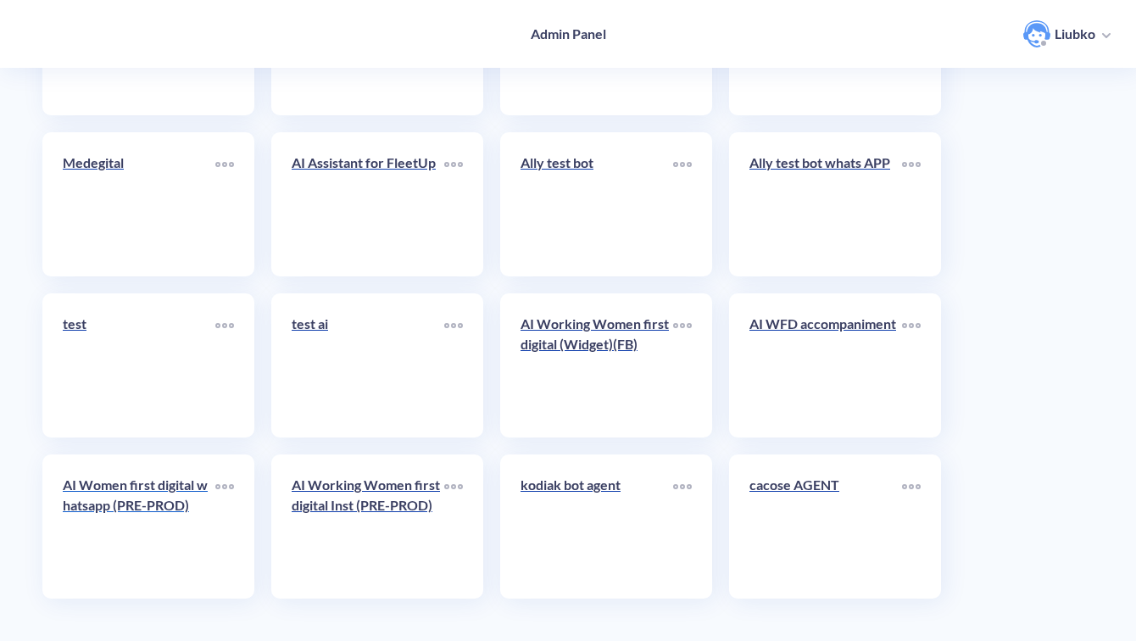
click at [154, 522] on div "AI Women first digital whatsapp (PRE-PROD)" at bounding box center [139, 502] width 153 height 54
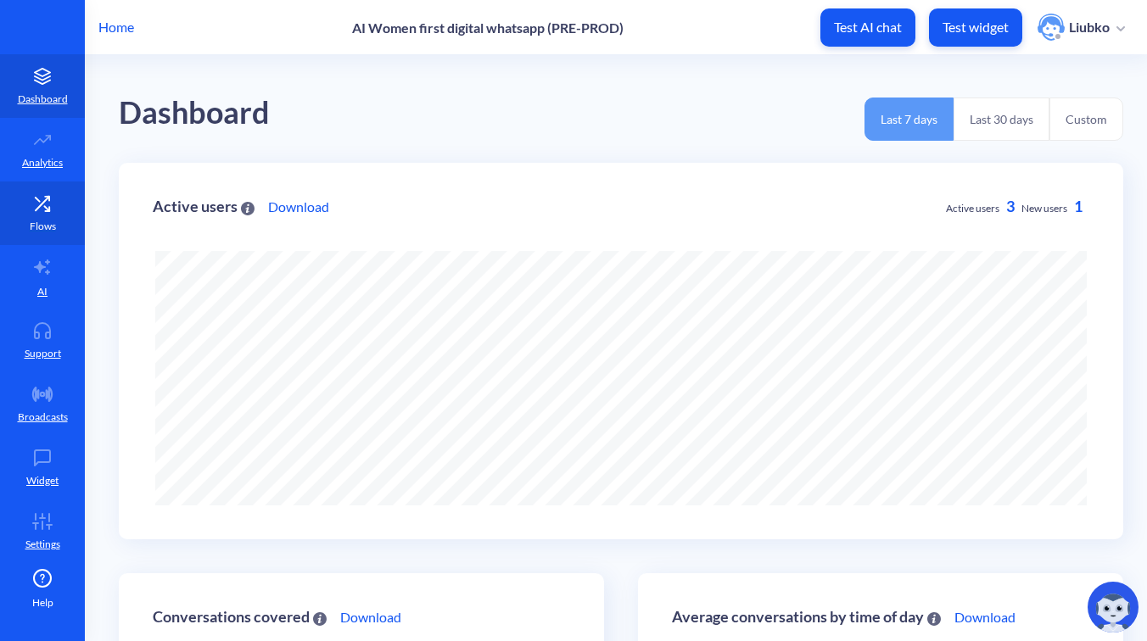
scroll to position [641, 1147]
click at [27, 204] on icon at bounding box center [42, 203] width 34 height 17
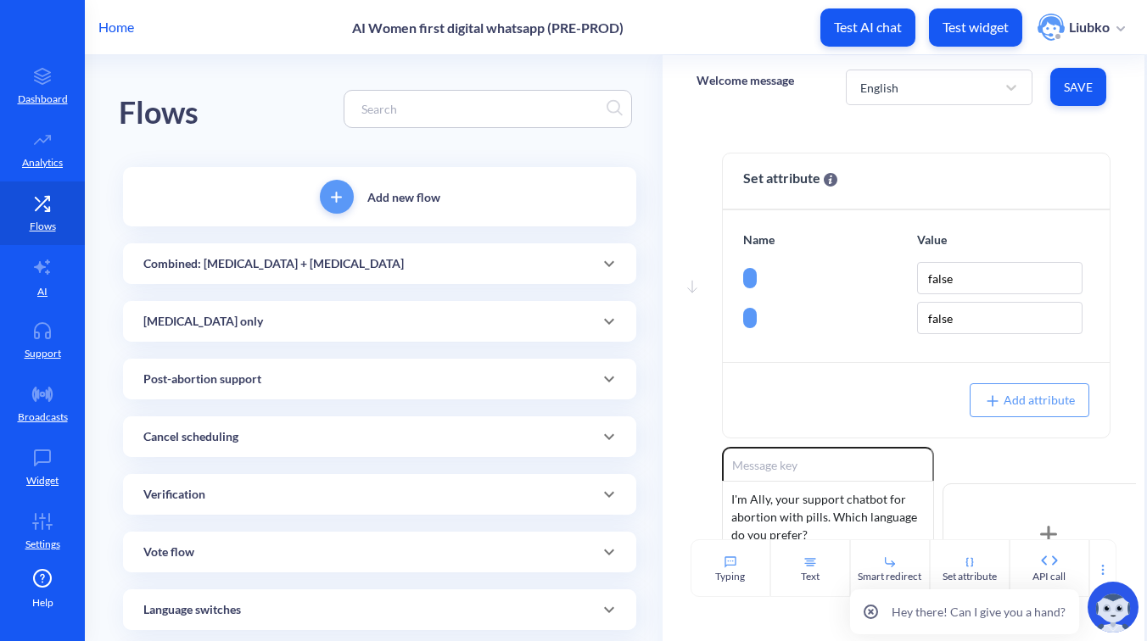
click at [436, 105] on input at bounding box center [480, 109] width 254 height 20
paste input "[MEDICAL_DATA]_SCHEDULED_1A"
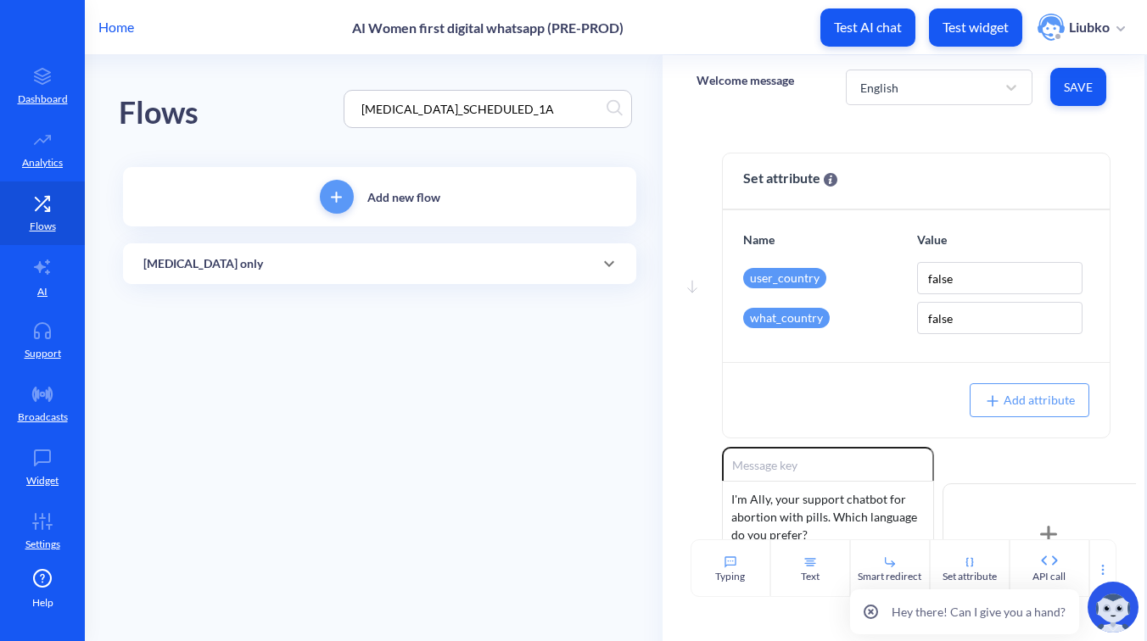
type input "[MEDICAL_DATA]_SCHEDULED_1A"
click at [371, 248] on div "[MEDICAL_DATA] only" at bounding box center [379, 263] width 513 height 41
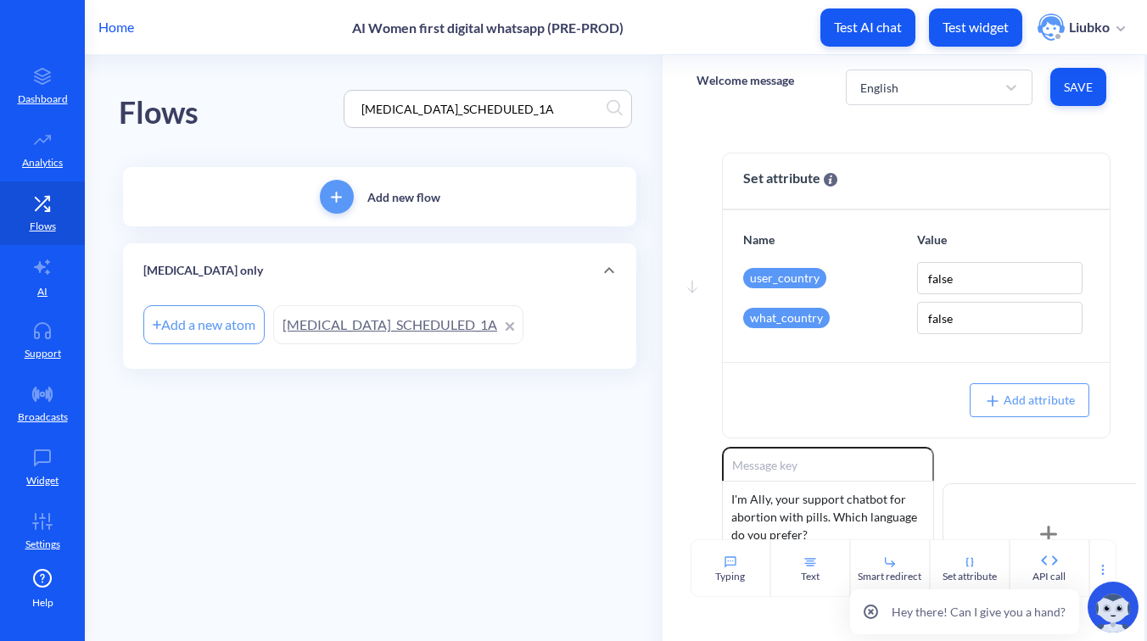
click at [366, 317] on link "[MEDICAL_DATA]_SCHEDULED_1A" at bounding box center [398, 324] width 250 height 39
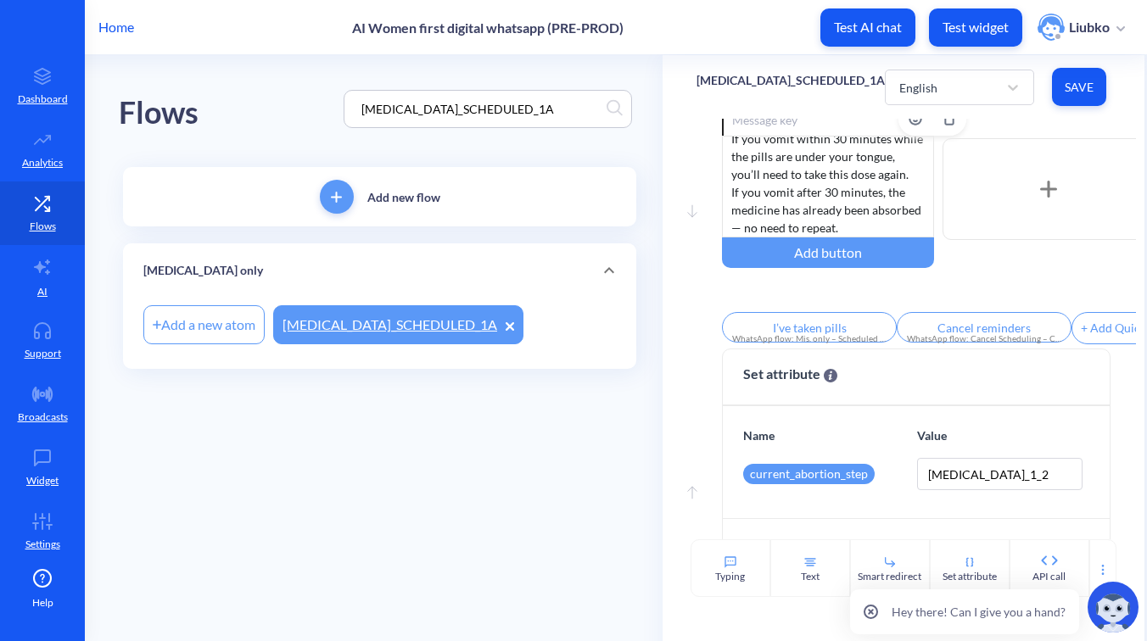
scroll to position [126, 0]
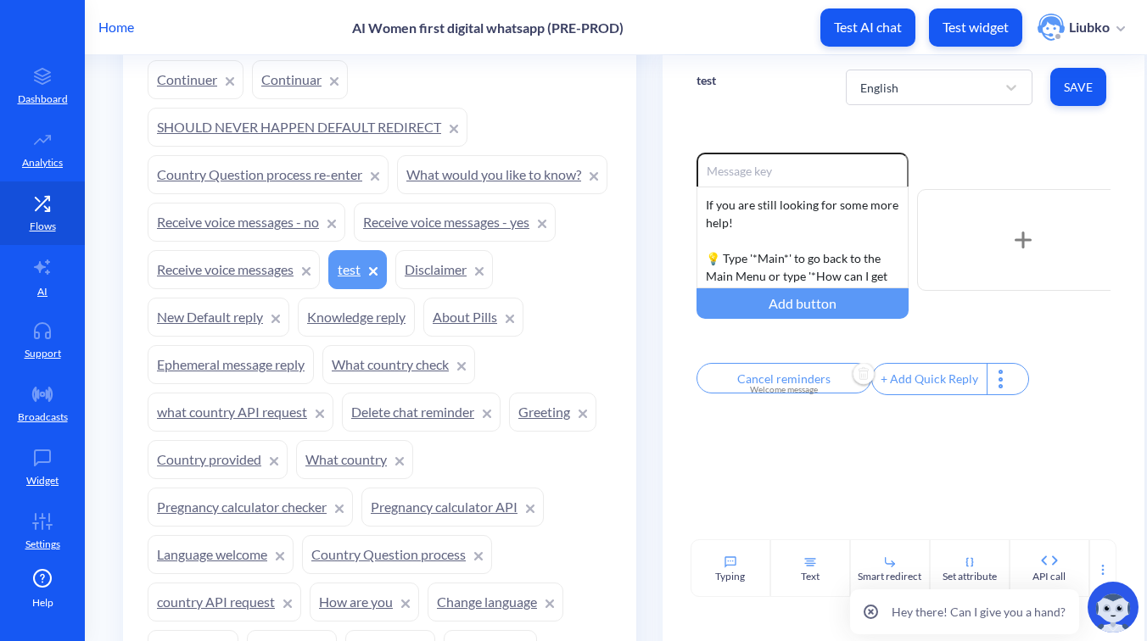
scroll to position [1622, 0]
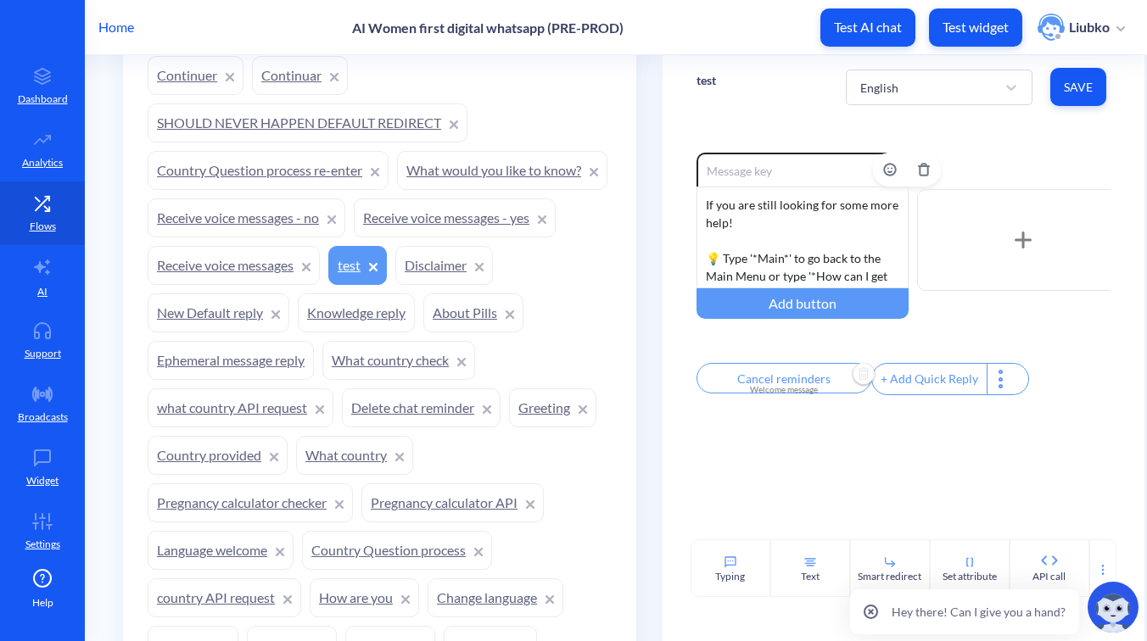
click at [766, 226] on div "If you are still looking for some more help! 💡 Type '*Main*' to go back to the …" at bounding box center [802, 238] width 212 height 102
click at [1079, 98] on button "Save" at bounding box center [1078, 87] width 56 height 38
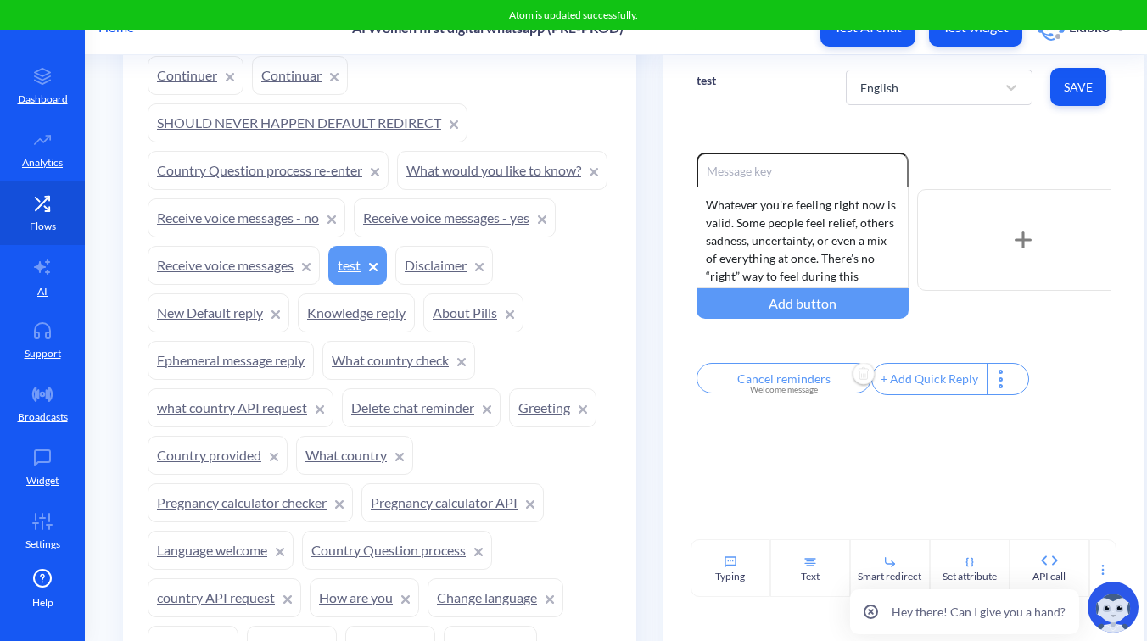
click at [1024, 144] on div "Enable reactions Whatever you’re feeling right now is valid. Some people feel r…" at bounding box center [903, 329] width 482 height 421
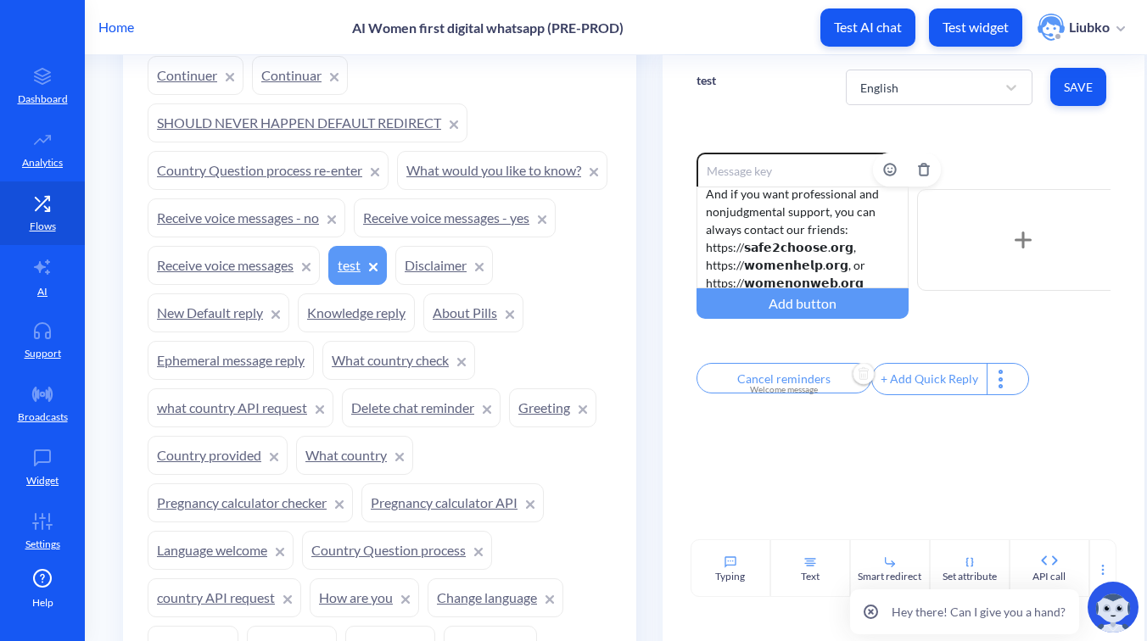
scroll to position [354, 0]
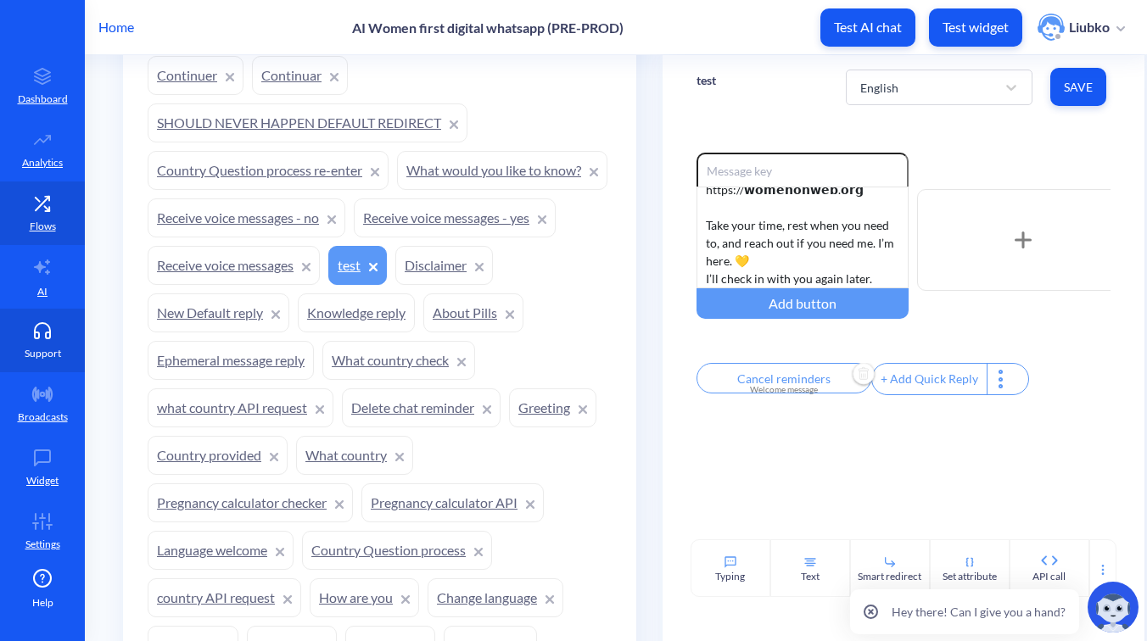
click at [59, 342] on link "Support" at bounding box center [42, 341] width 85 height 64
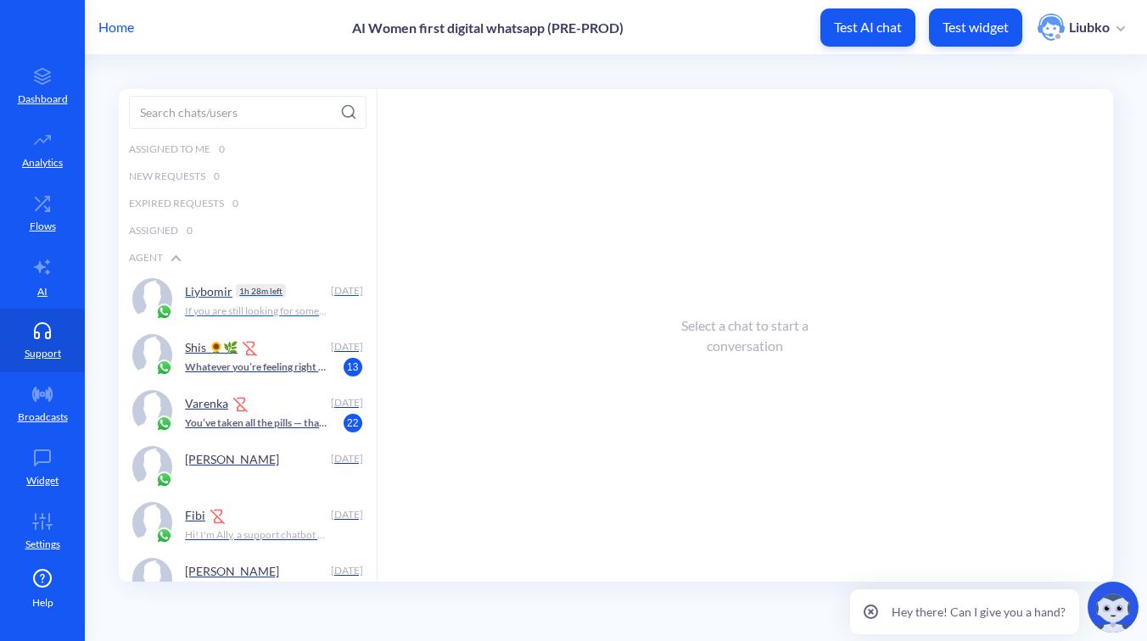
click at [232, 293] on div "1h 28m left" at bounding box center [260, 291] width 57 height 14
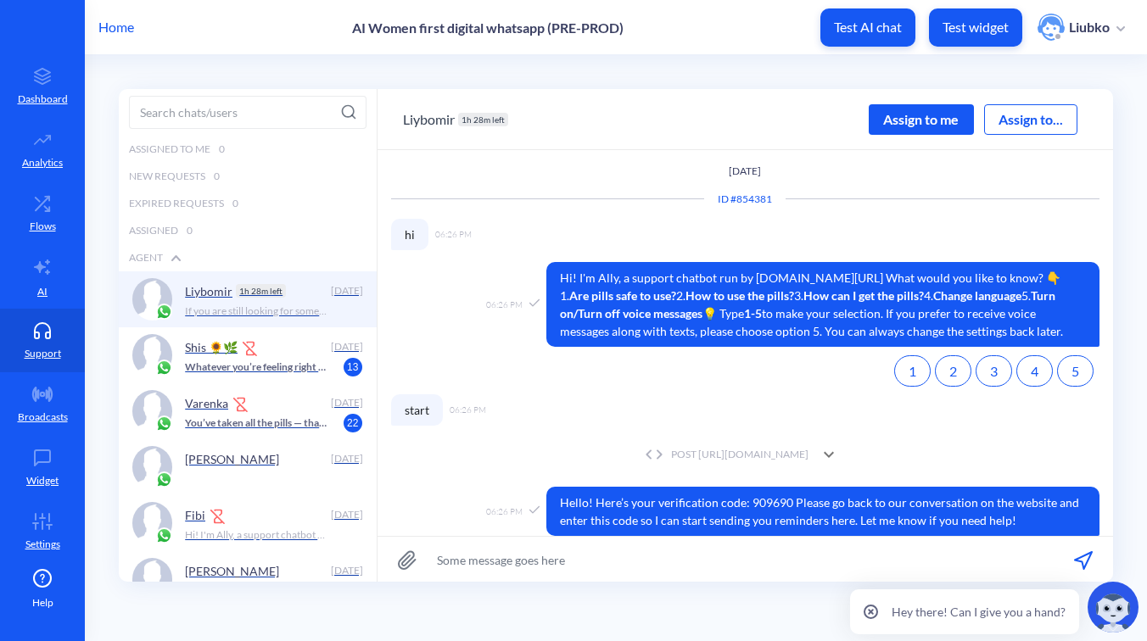
scroll to position [881, 0]
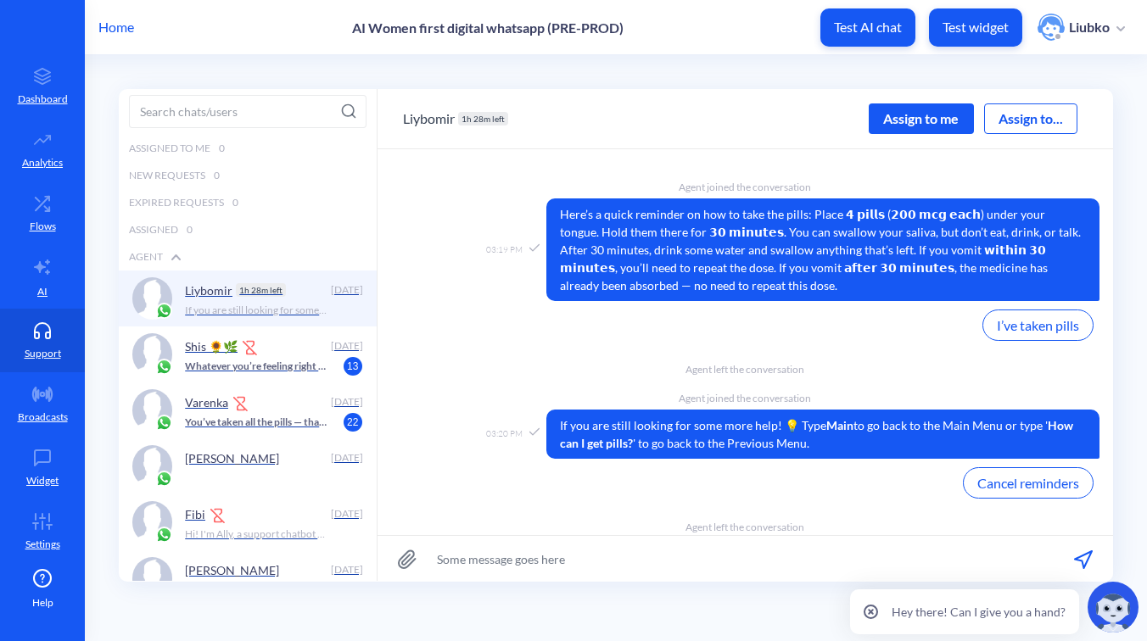
click at [881, 116] on div "Assign to me" at bounding box center [920, 118] width 105 height 31
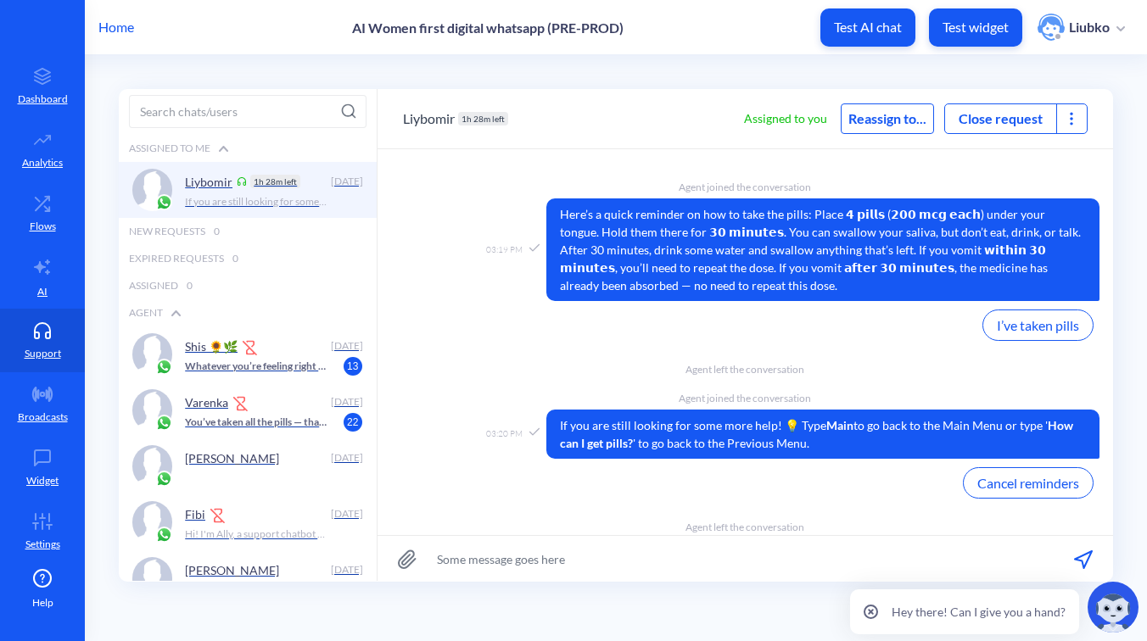
scroll to position [950, 0]
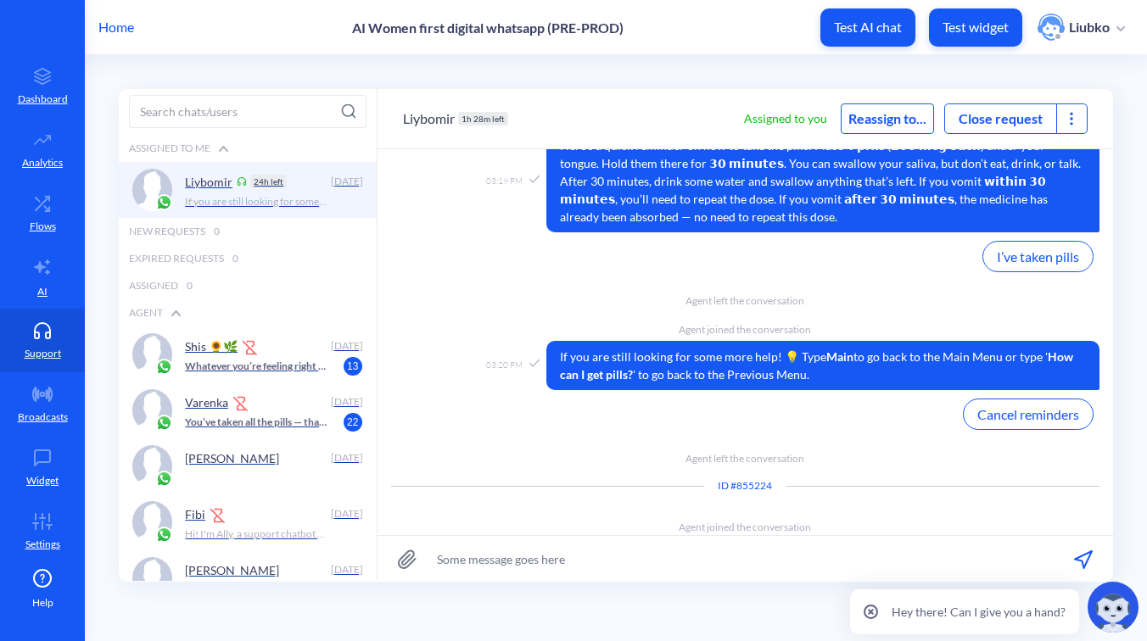
click at [1072, 125] on icon at bounding box center [1071, 118] width 17 height 17
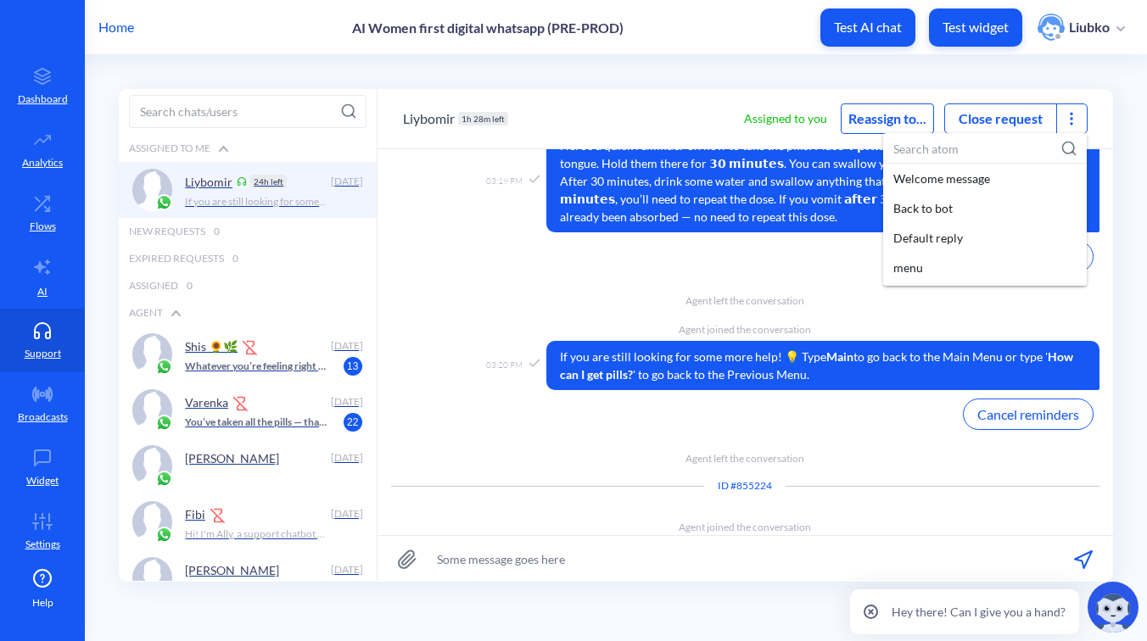
click at [1013, 148] on input at bounding box center [985, 148] width 204 height 31
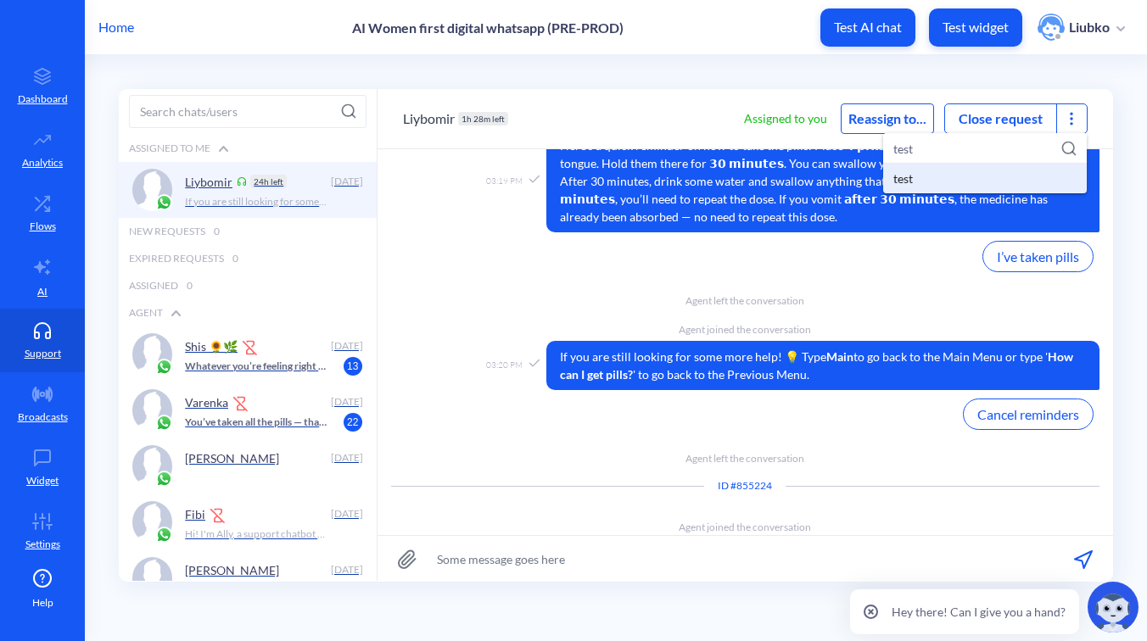
type input "test"
click at [987, 171] on div "test" at bounding box center [985, 179] width 204 height 30
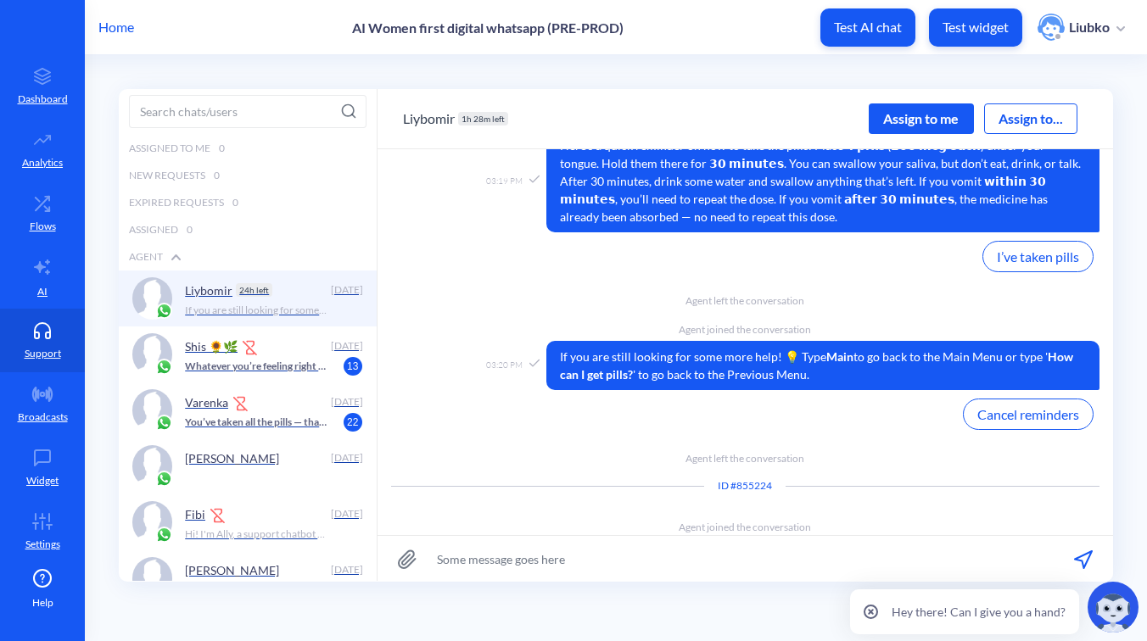
scroll to position [1168, 0]
